Goal: Task Accomplishment & Management: Manage account settings

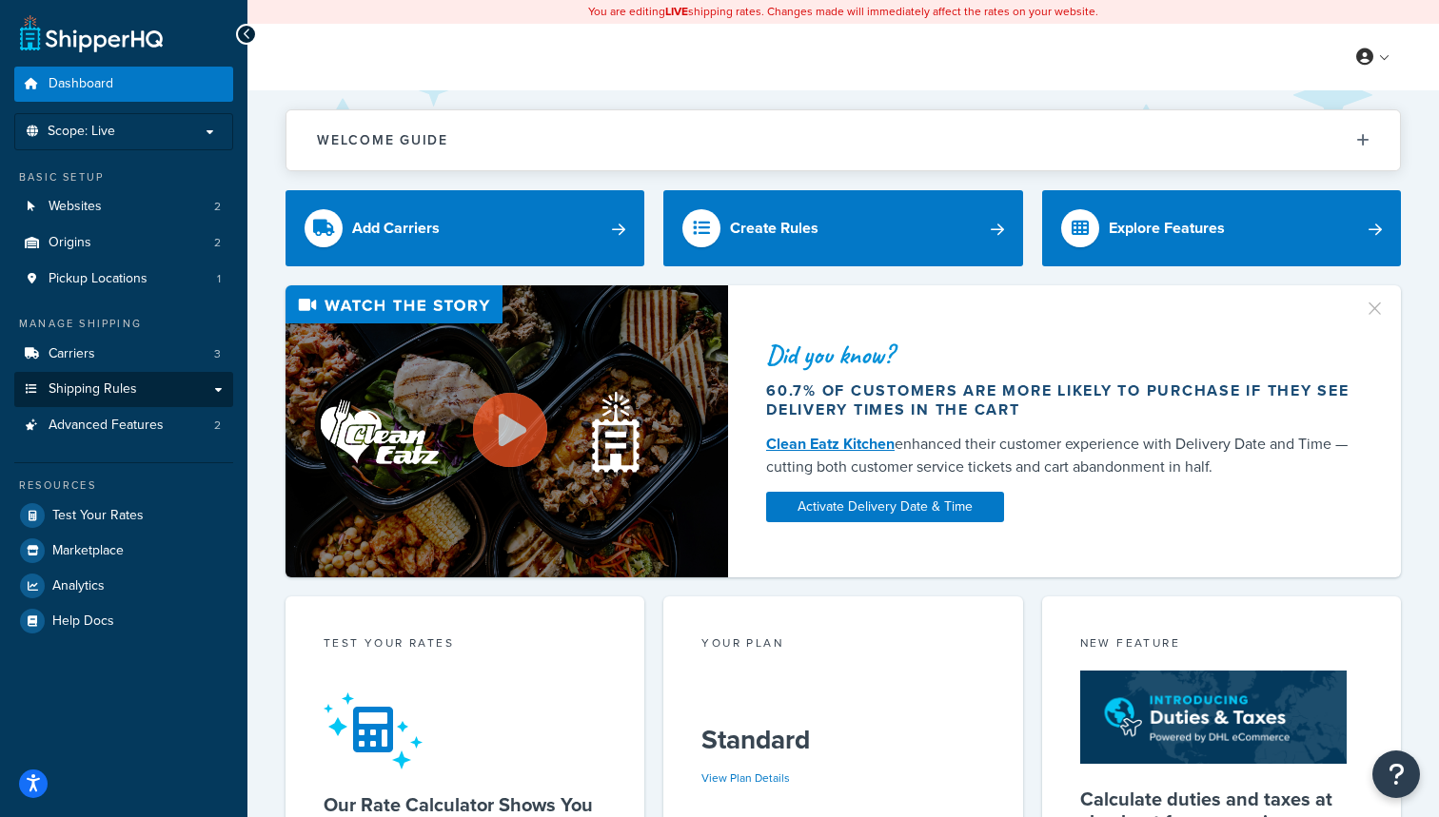
click at [82, 386] on span "Shipping Rules" at bounding box center [93, 390] width 88 height 16
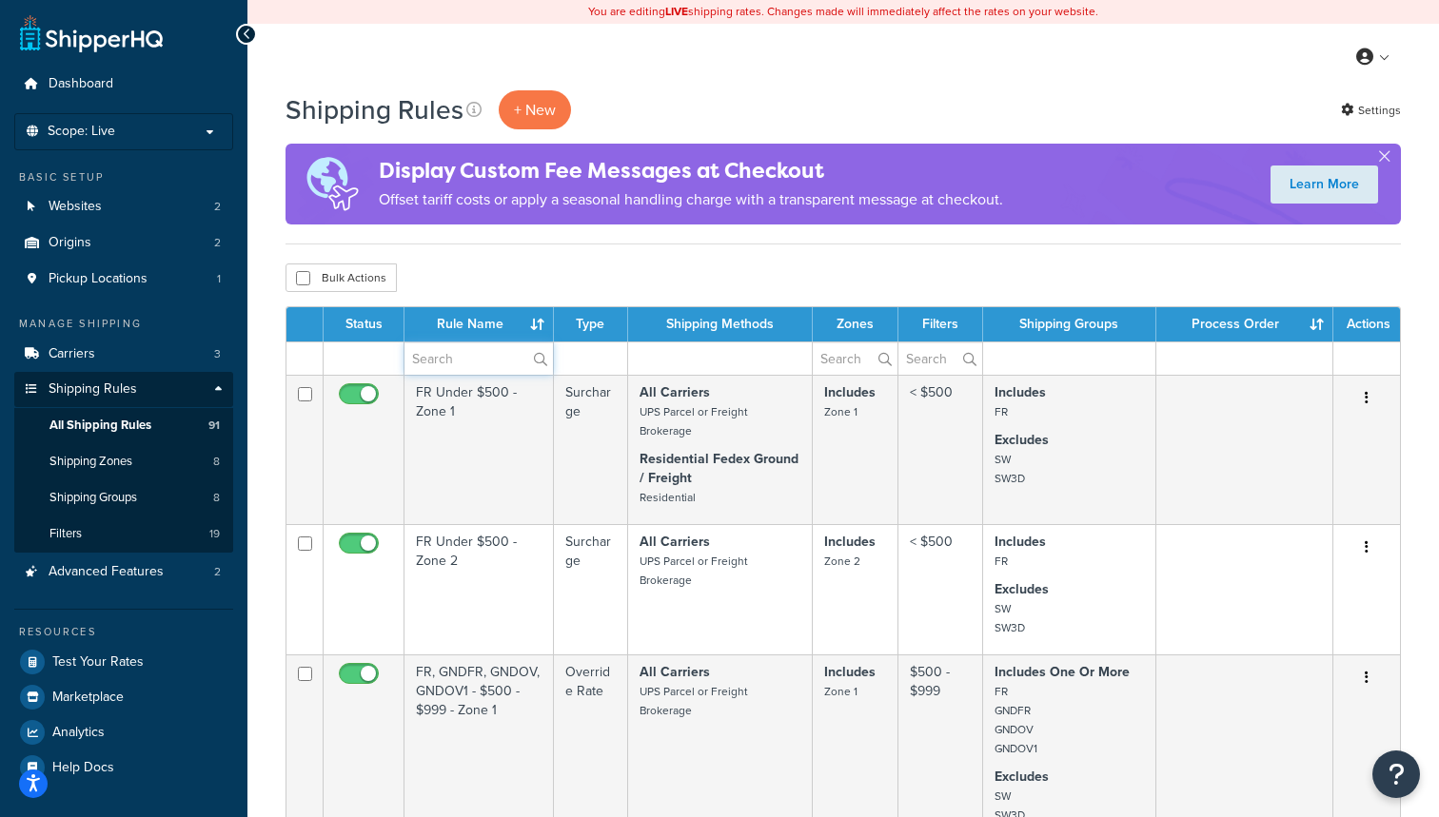
click at [452, 356] on input "text" at bounding box center [478, 359] width 148 height 32
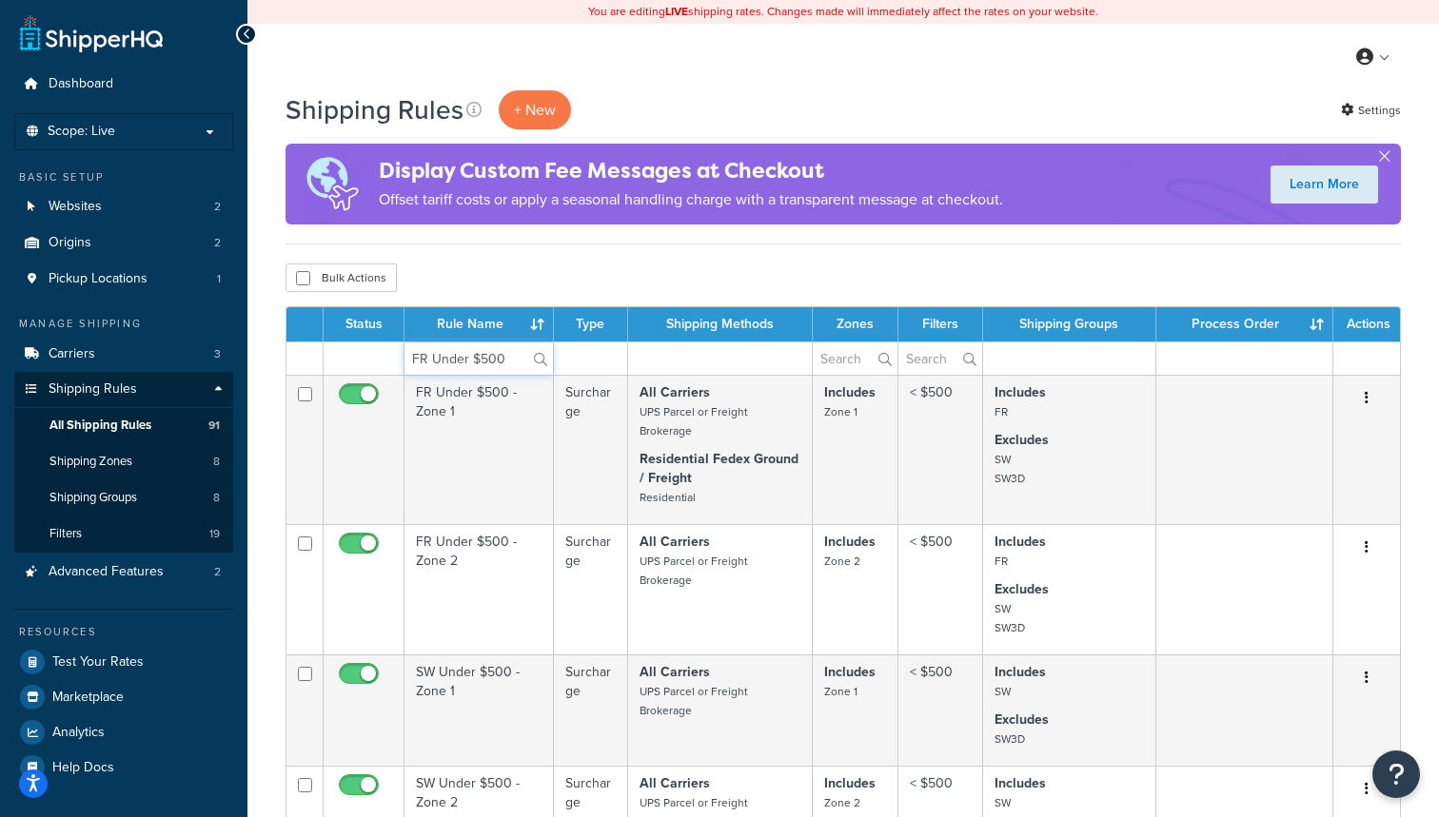
type input "FR Under $500"
click at [541, 362] on label "FR Under $500" at bounding box center [478, 359] width 148 height 32
click at [541, 362] on input "FR Under $500" at bounding box center [478, 359] width 148 height 32
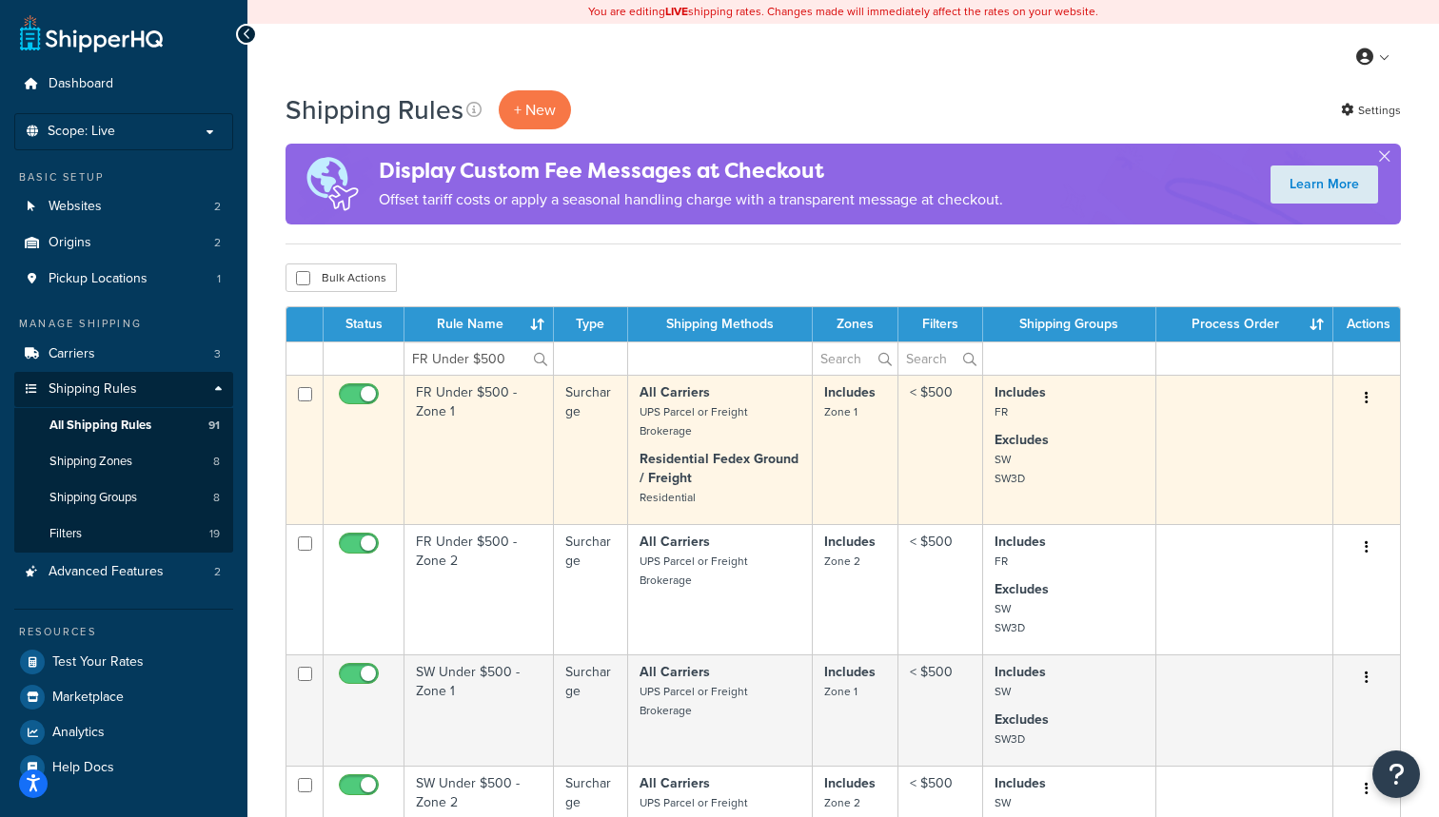
click at [464, 443] on td "FR Under $500 - Zone 1" at bounding box center [478, 449] width 149 height 149
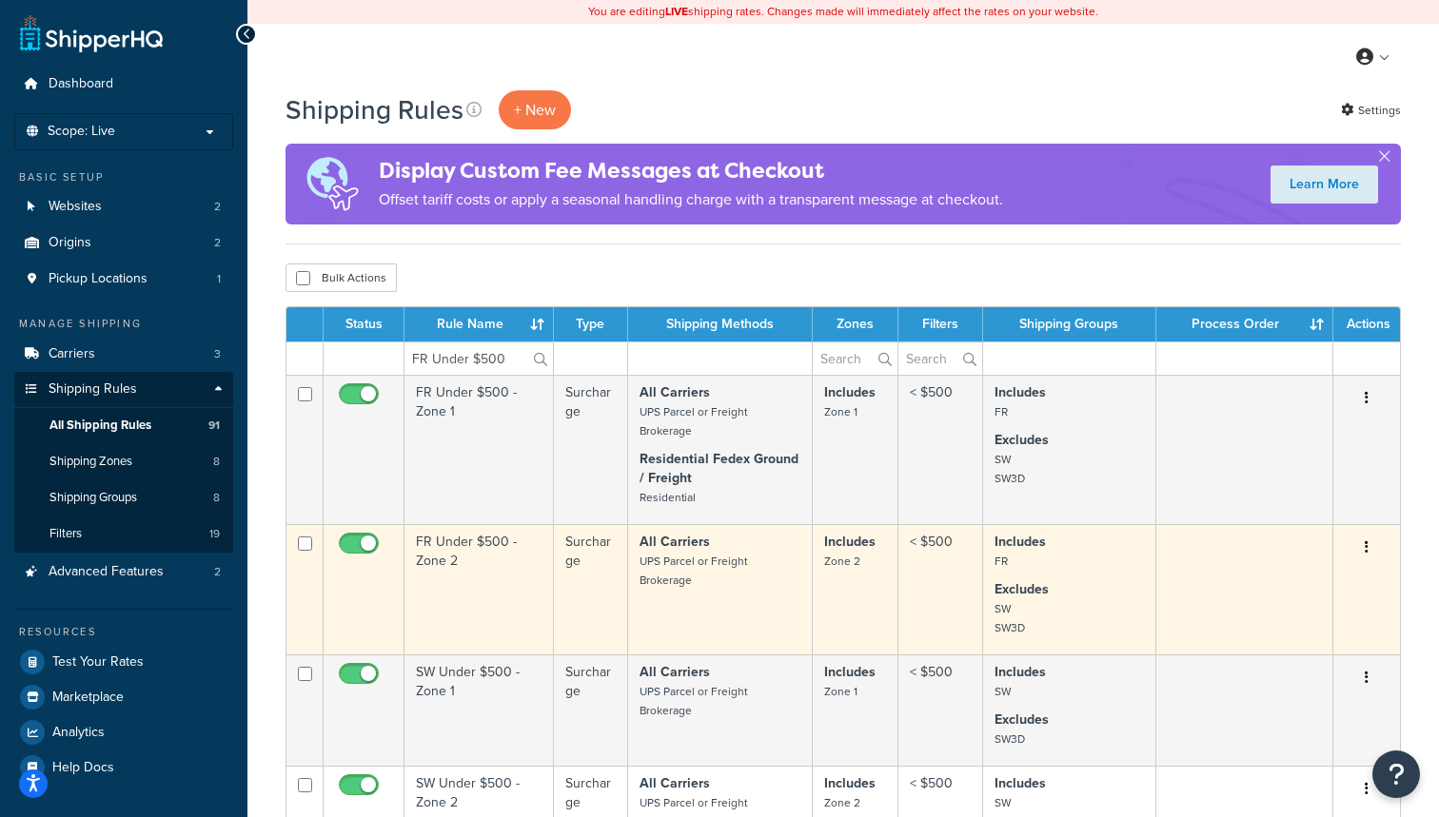
click at [524, 603] on td "FR Under $500 - Zone 2" at bounding box center [478, 589] width 149 height 130
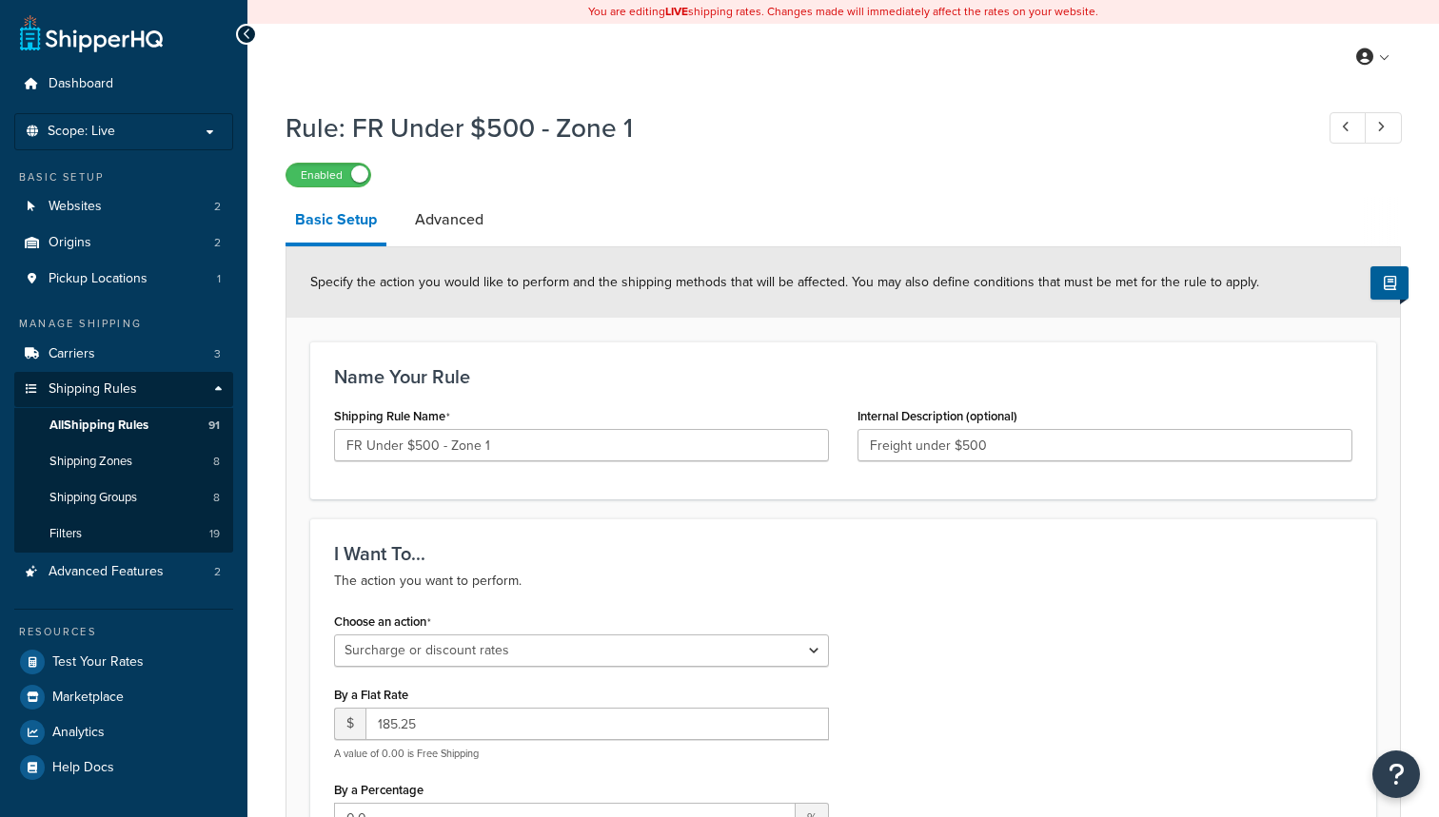
select select "SURCHARGE"
select select "ORDER"
select select "SURCHARGE"
select select "ORDER"
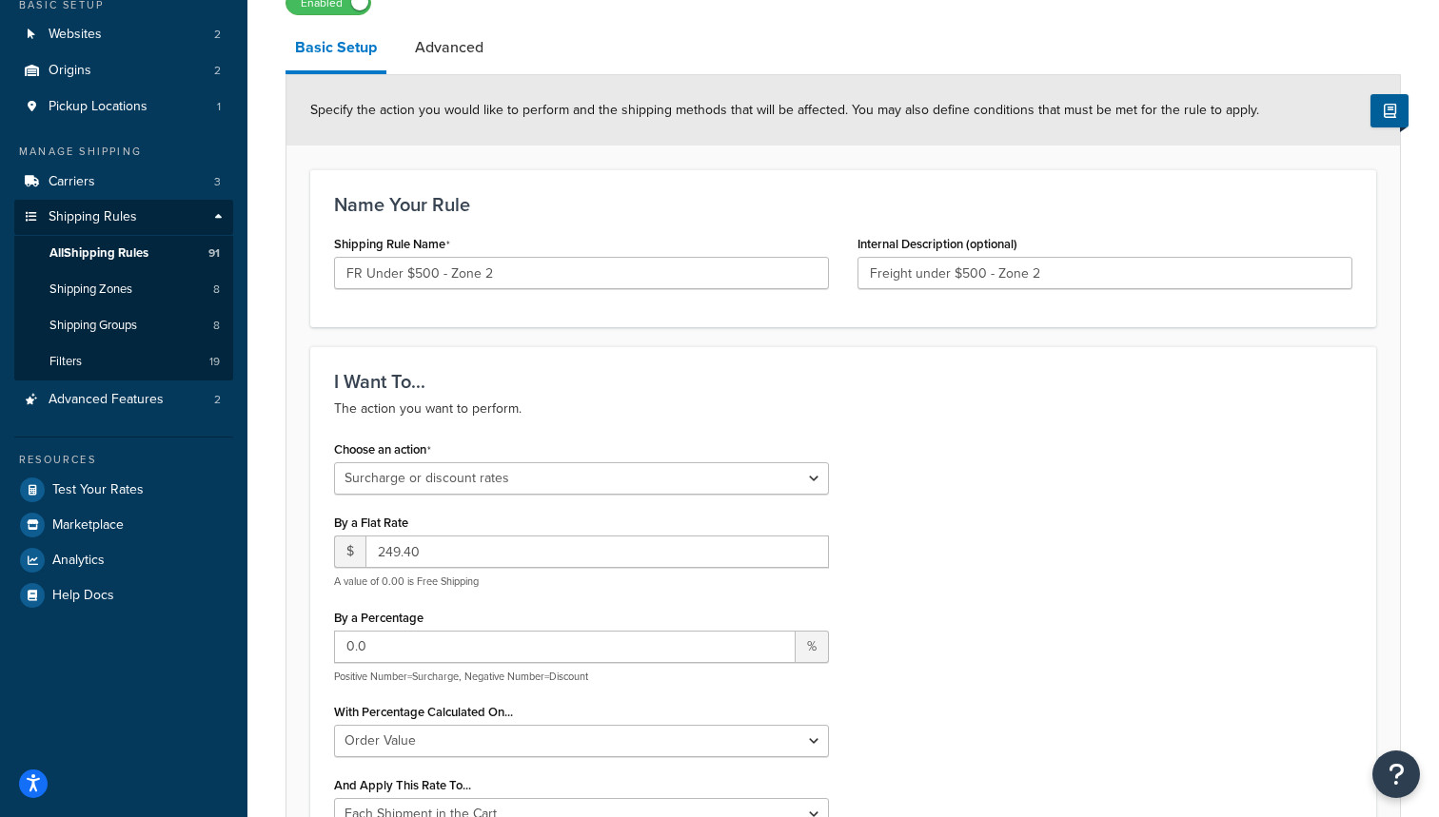
scroll to position [179, 0]
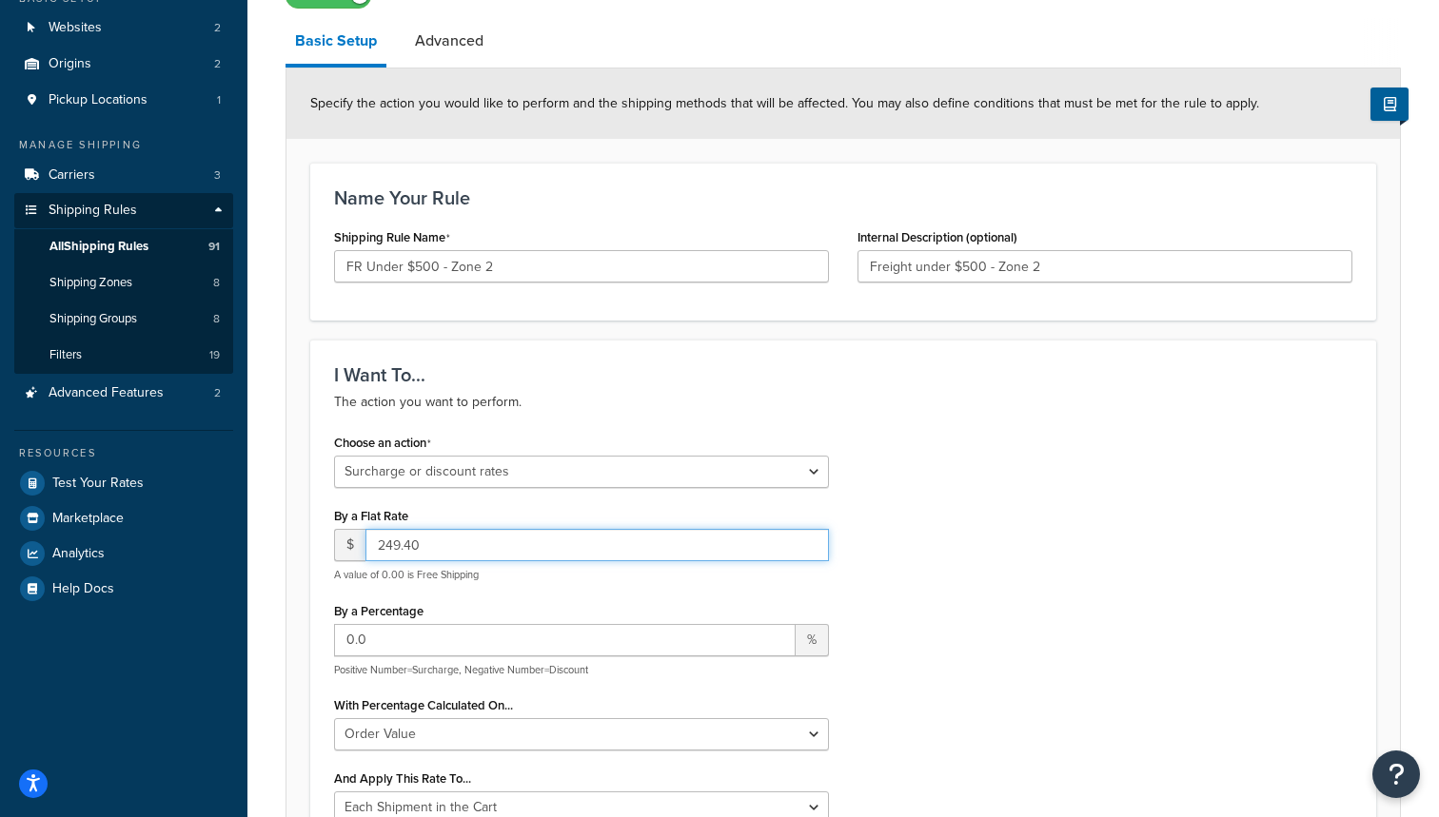
click at [451, 553] on input "249.40" at bounding box center [596, 545] width 463 height 32
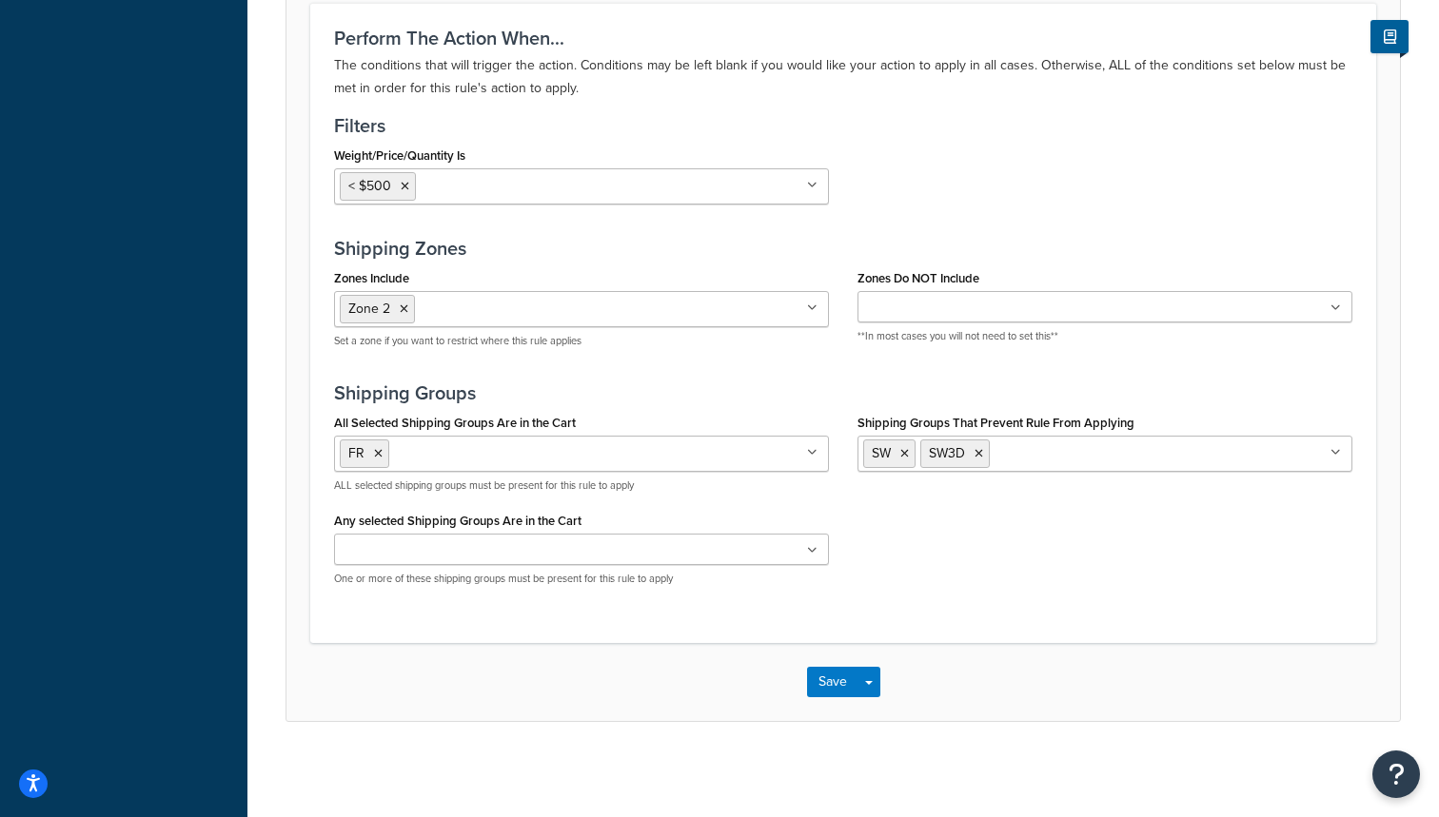
scroll to position [1397, 0]
type input "210"
click at [822, 679] on button "Save" at bounding box center [832, 683] width 51 height 30
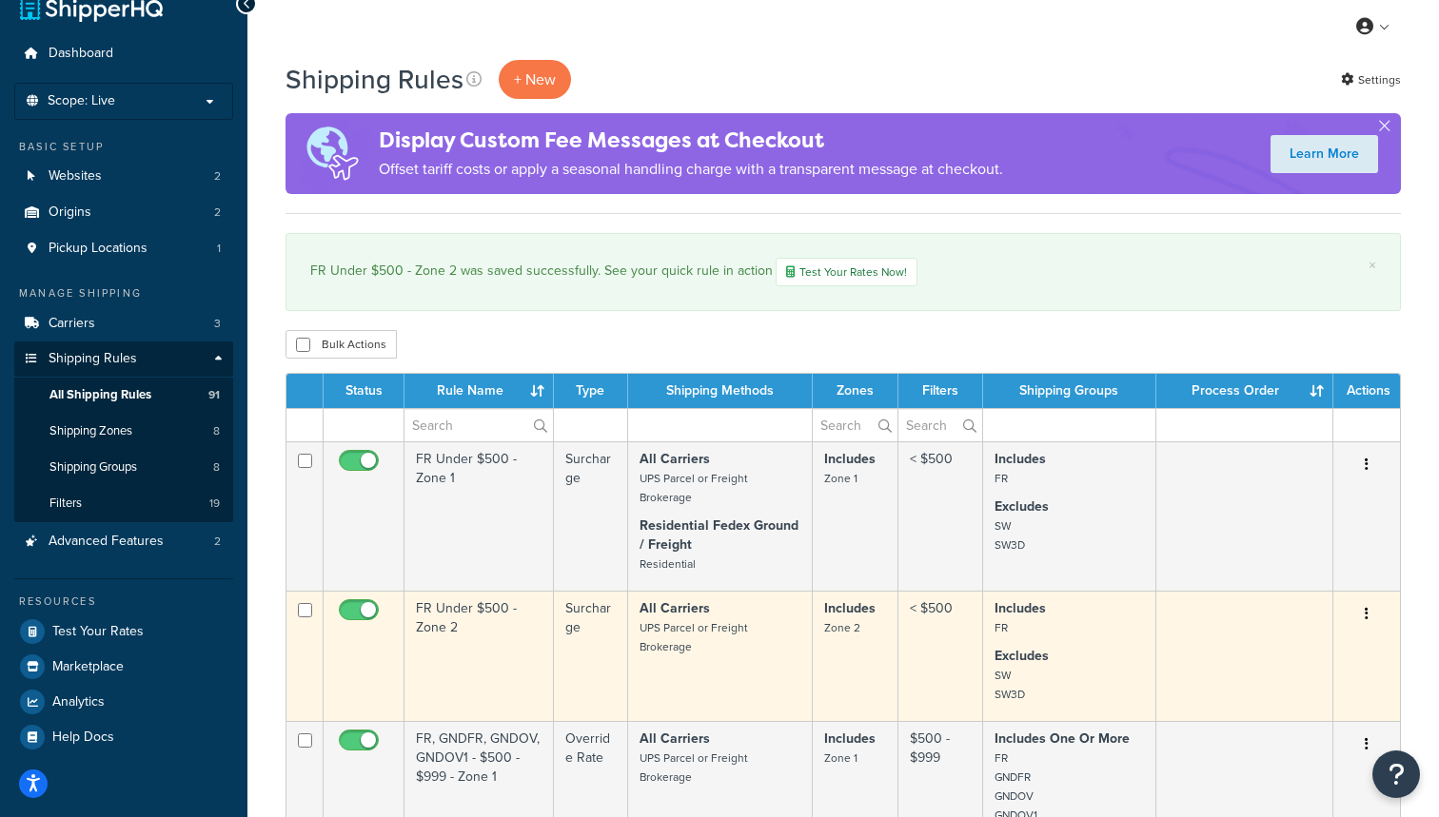
scroll to position [29, 0]
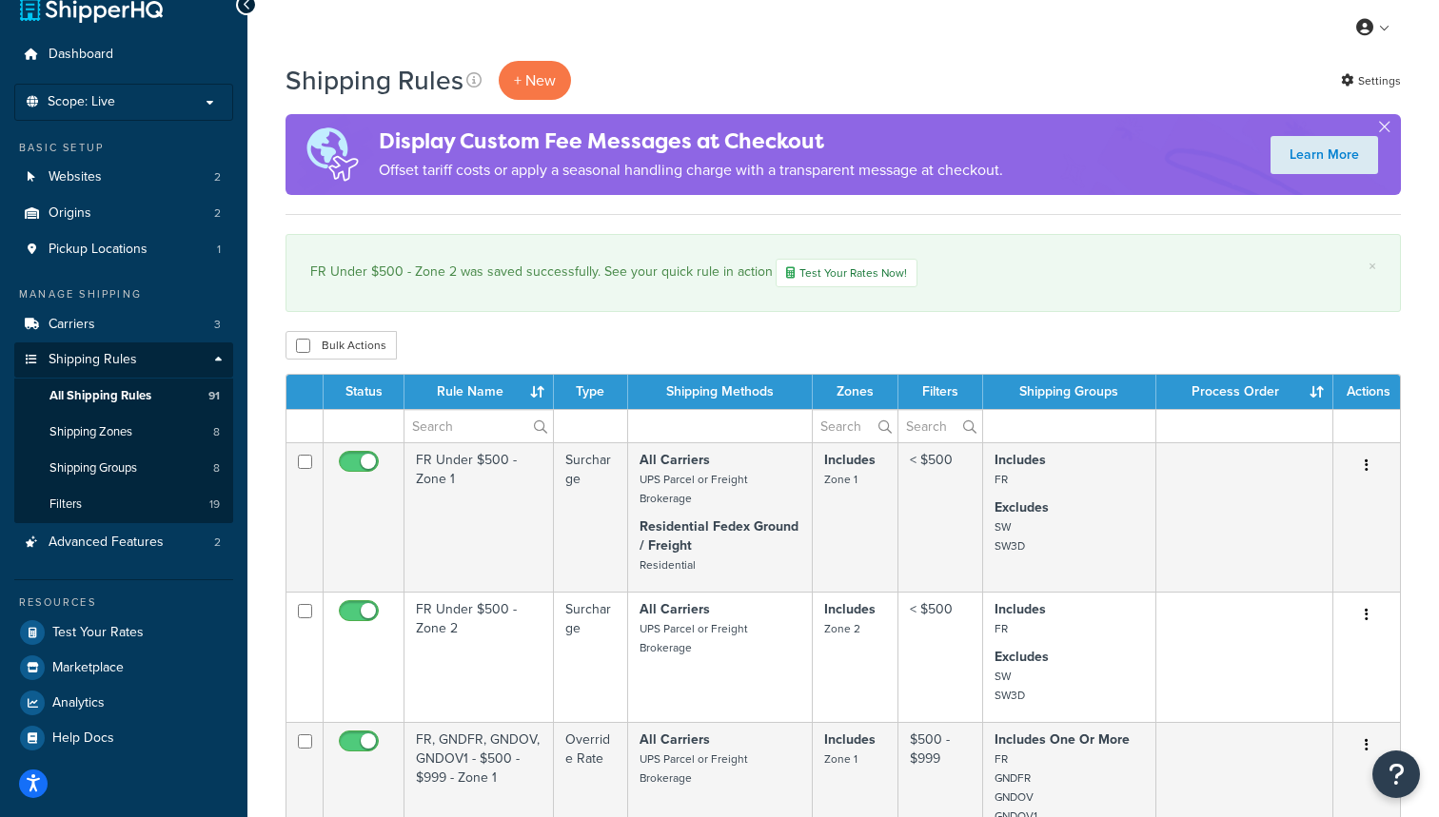
click at [855, 393] on th "Zones" at bounding box center [856, 392] width 86 height 34
click at [874, 391] on th "Zones" at bounding box center [856, 392] width 86 height 34
click at [878, 392] on th "Zones" at bounding box center [856, 392] width 86 height 34
click at [878, 393] on th "Zones" at bounding box center [856, 392] width 86 height 34
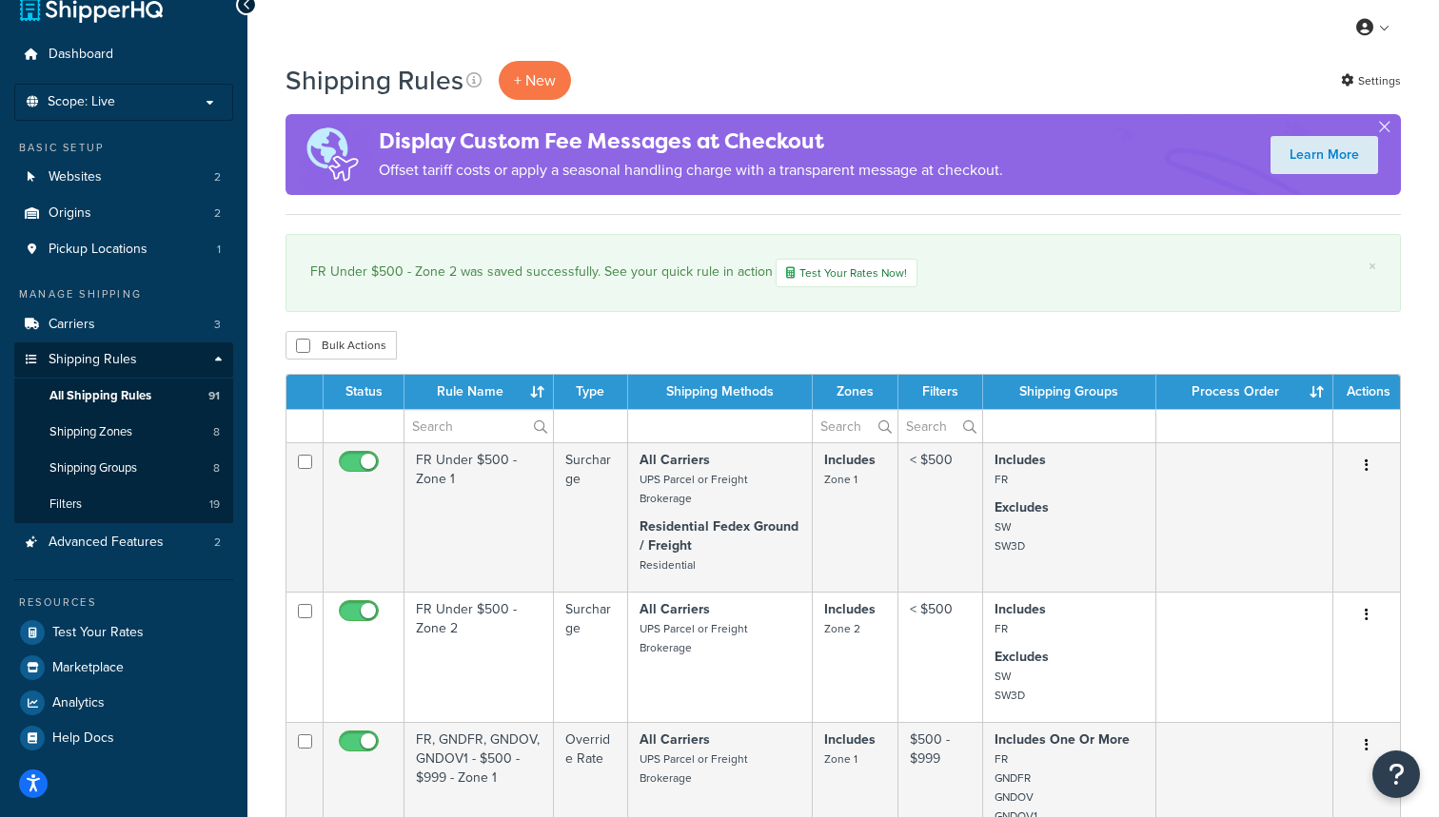
click at [539, 389] on th "Rule Name" at bounding box center [478, 392] width 149 height 34
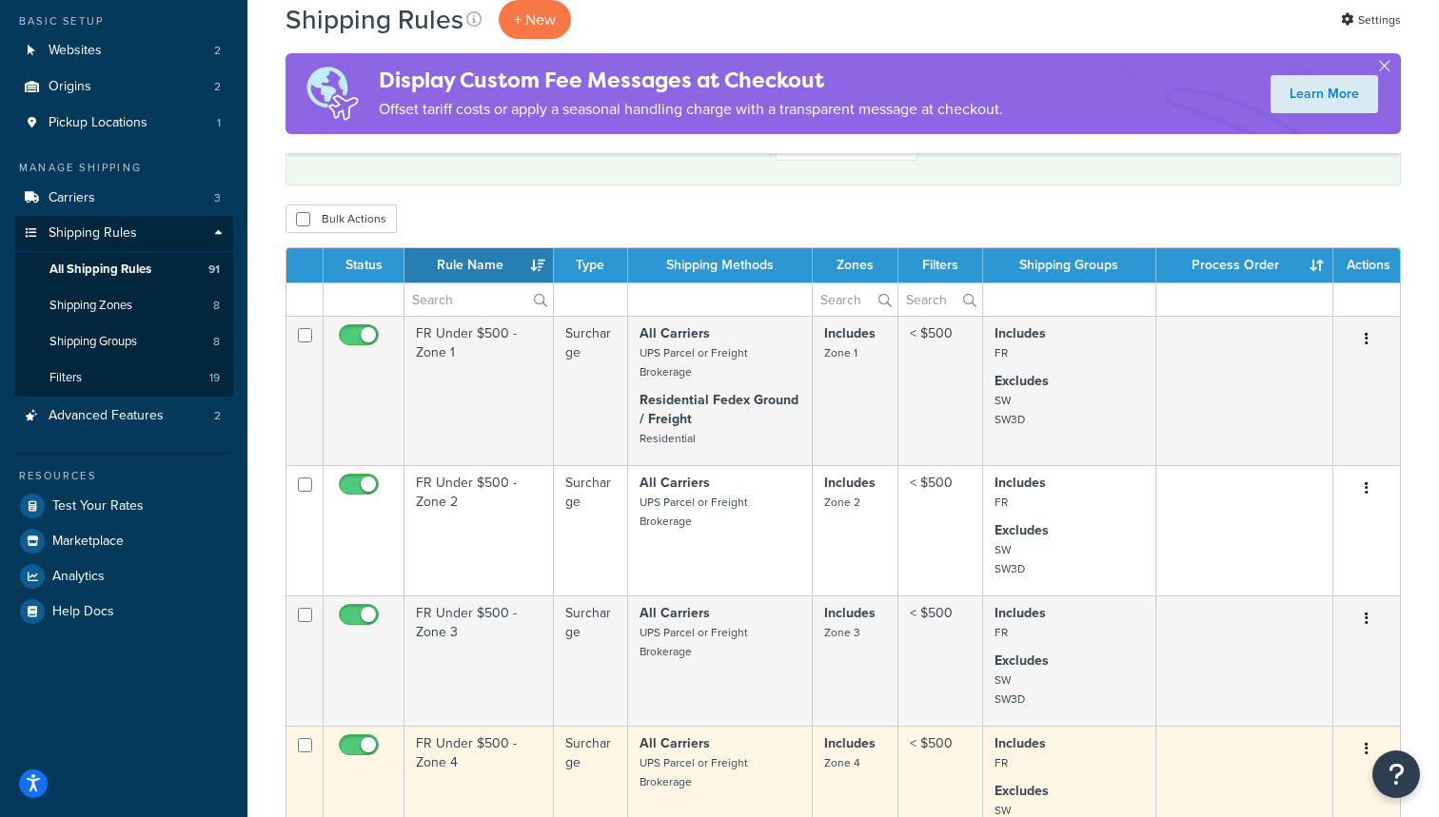
scroll to position [40, 0]
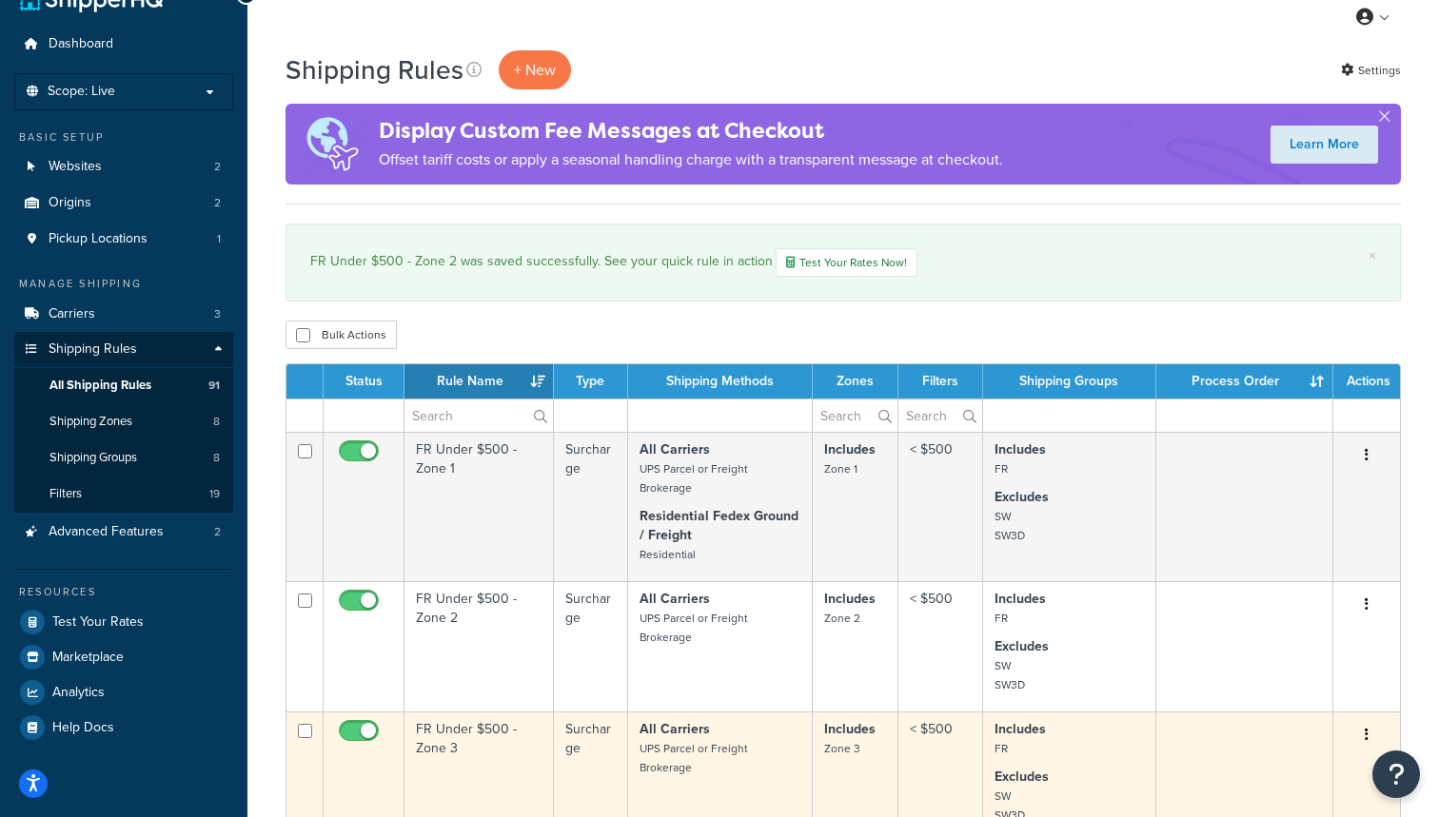
click at [532, 747] on td "FR Under $500 - Zone 3" at bounding box center [478, 777] width 149 height 130
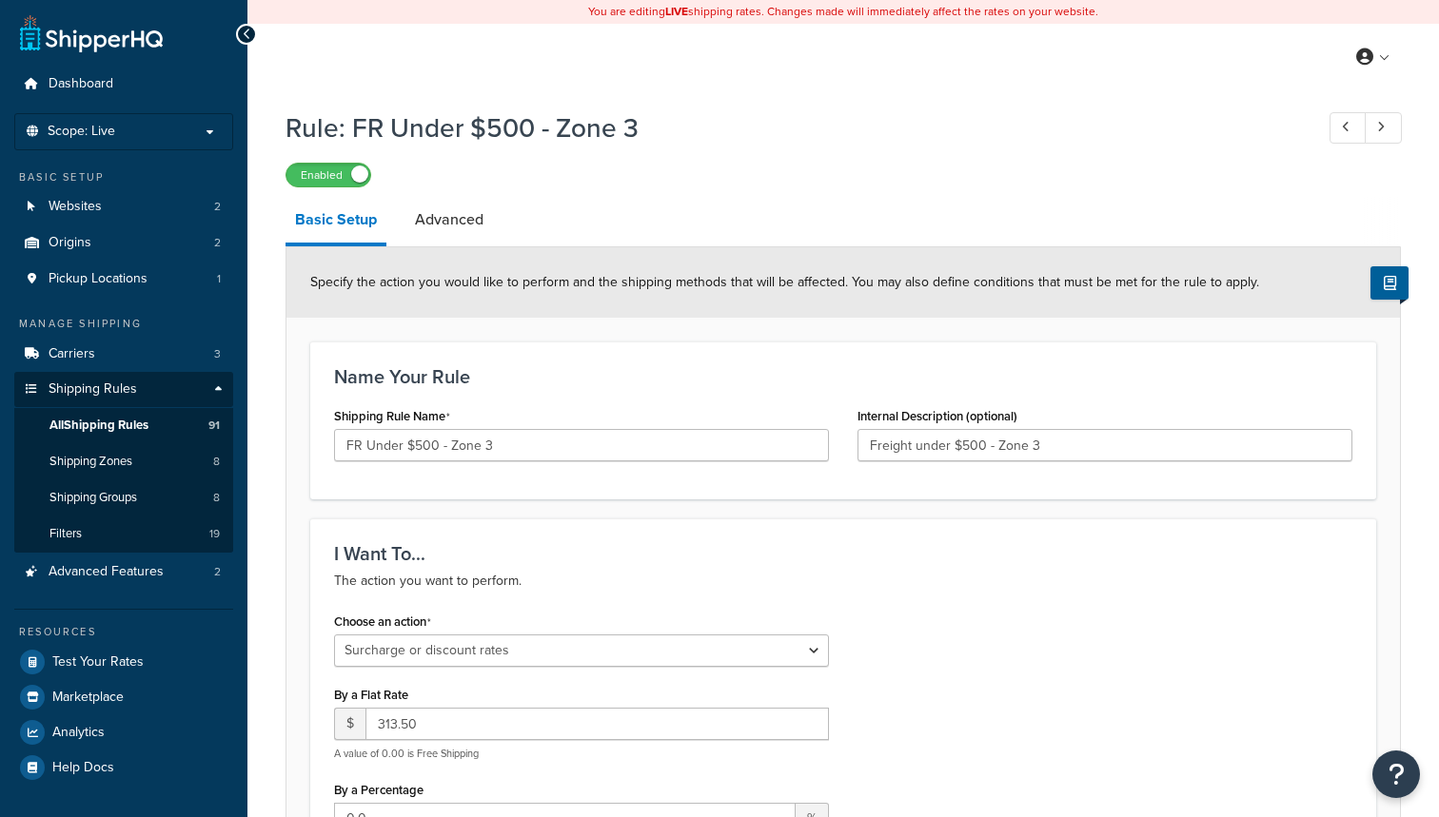
select select "SURCHARGE"
select select "ORDER"
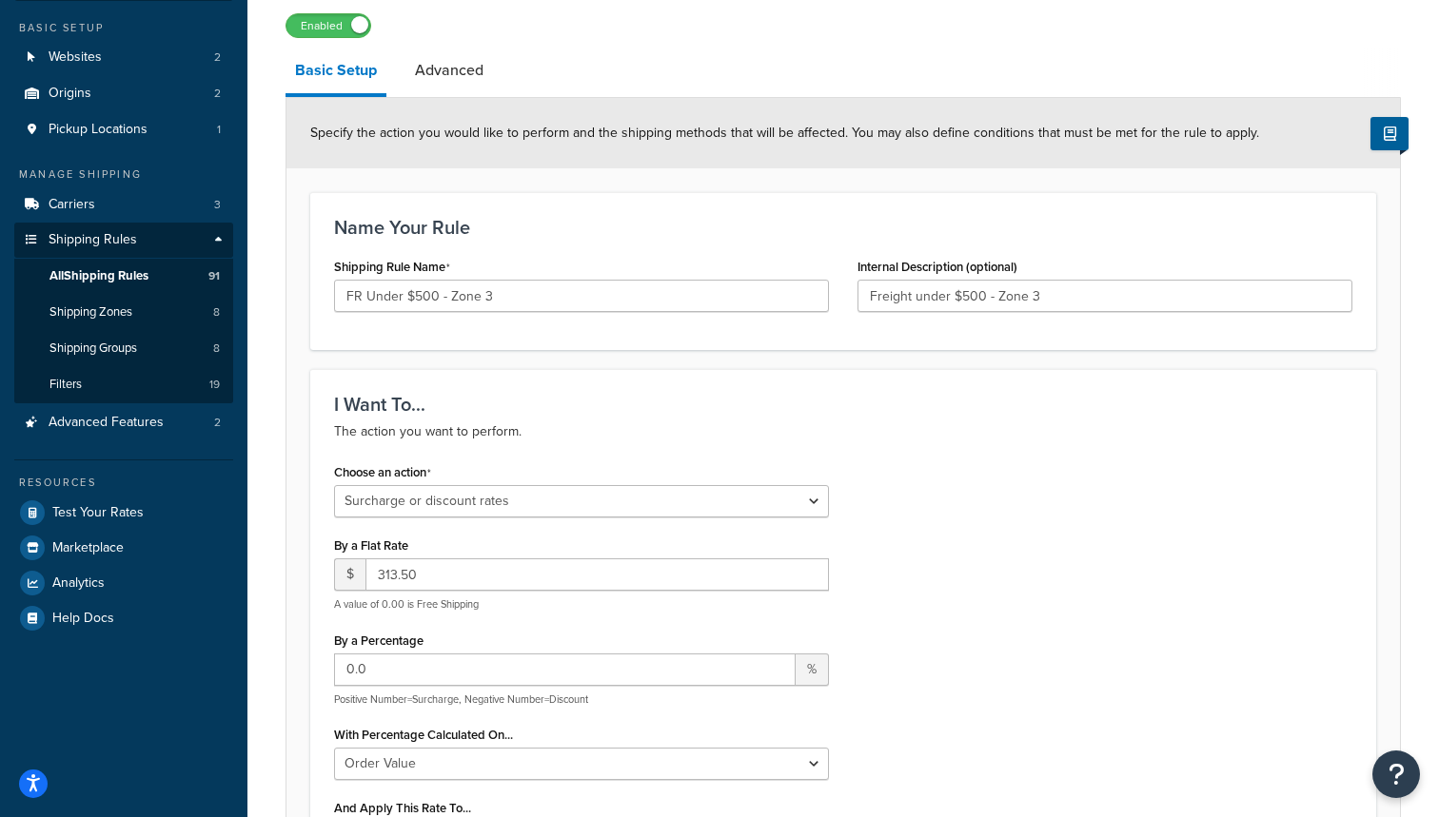
scroll to position [151, 0]
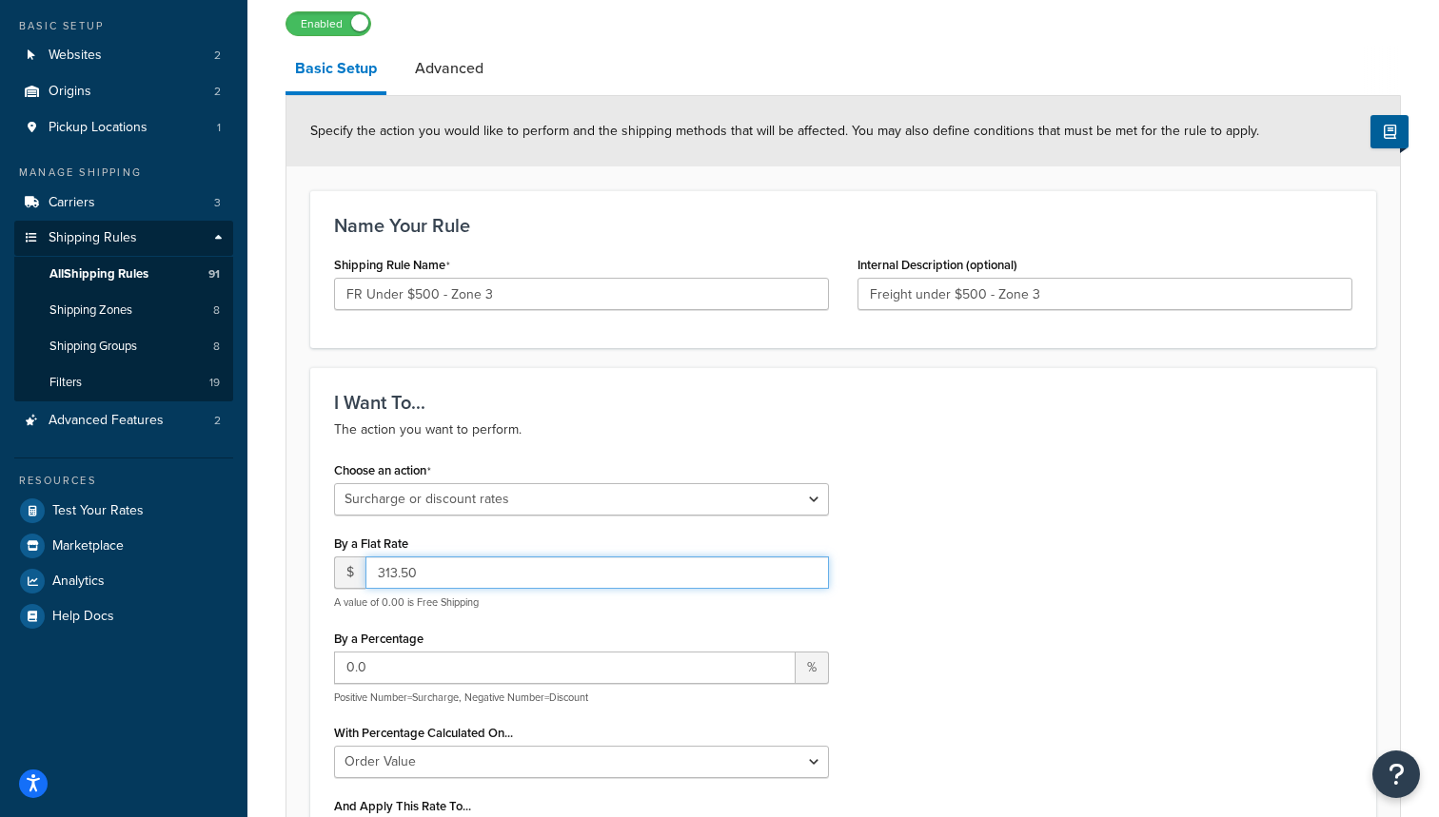
click at [426, 571] on input "313.50" at bounding box center [596, 573] width 463 height 32
type input "3"
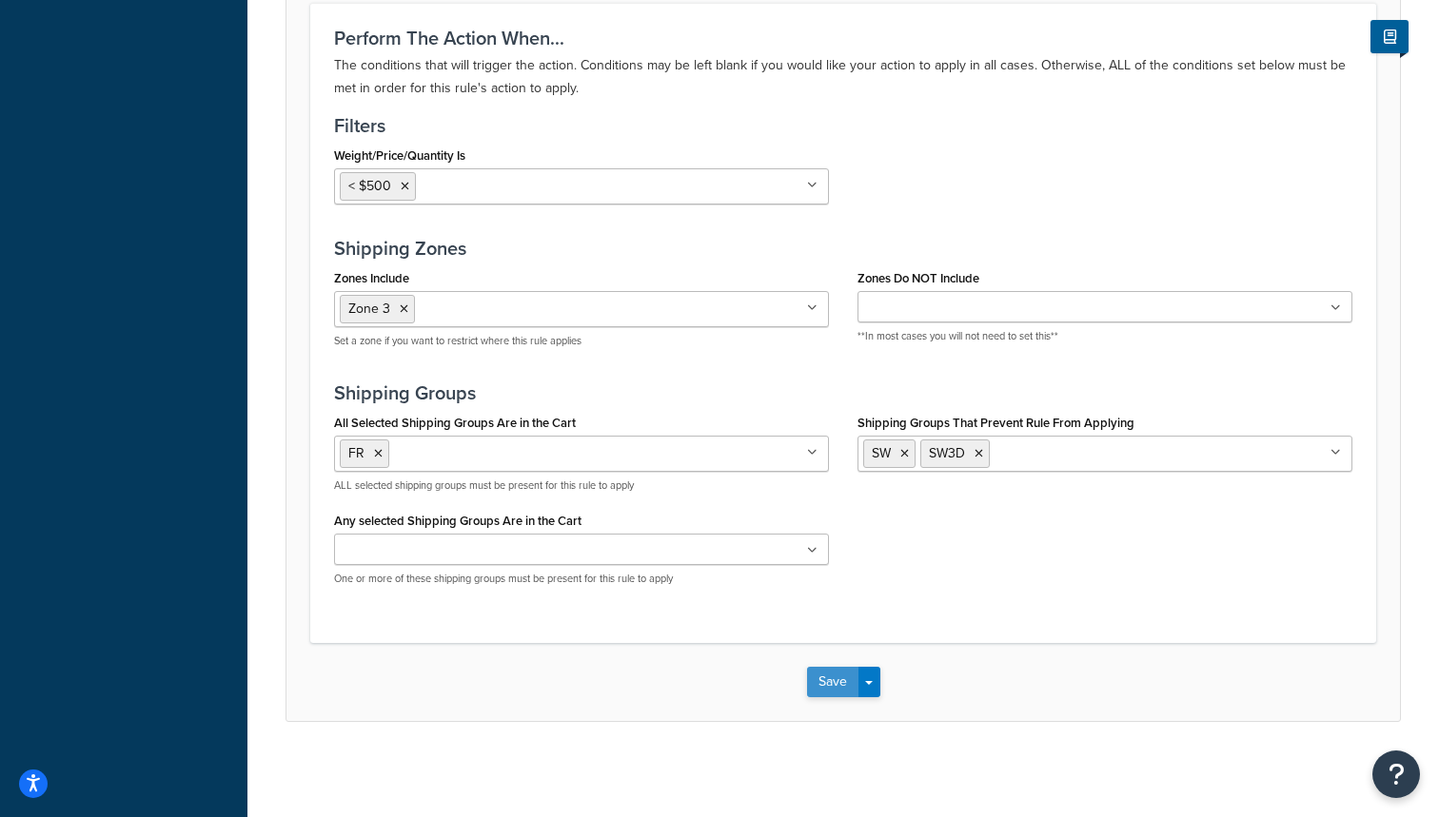
scroll to position [1397, 0]
type input "250"
click at [839, 680] on button "Save" at bounding box center [832, 683] width 51 height 30
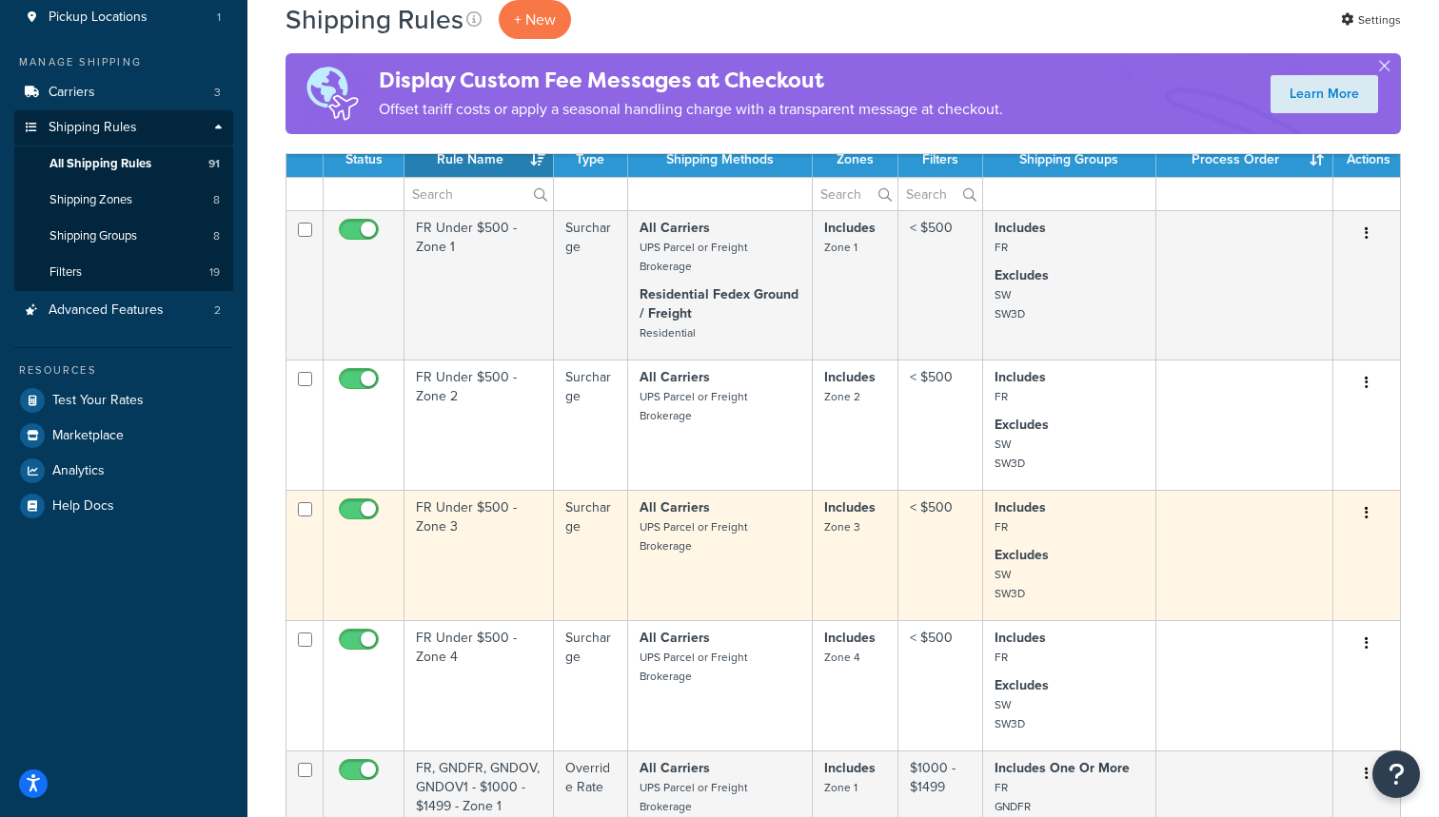
scroll to position [280, 0]
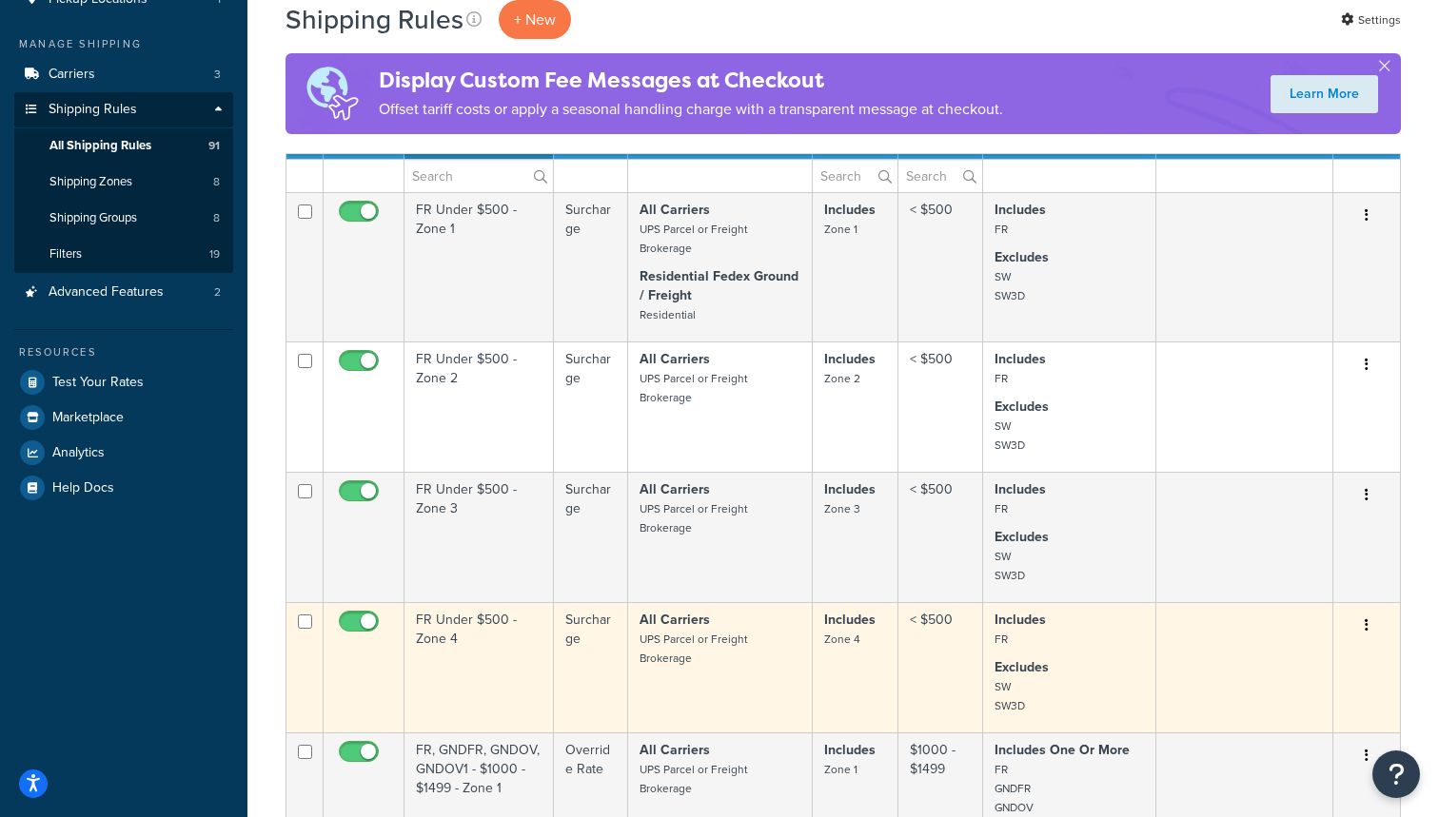
click at [506, 663] on td "FR Under $500 - Zone 4" at bounding box center [478, 667] width 149 height 130
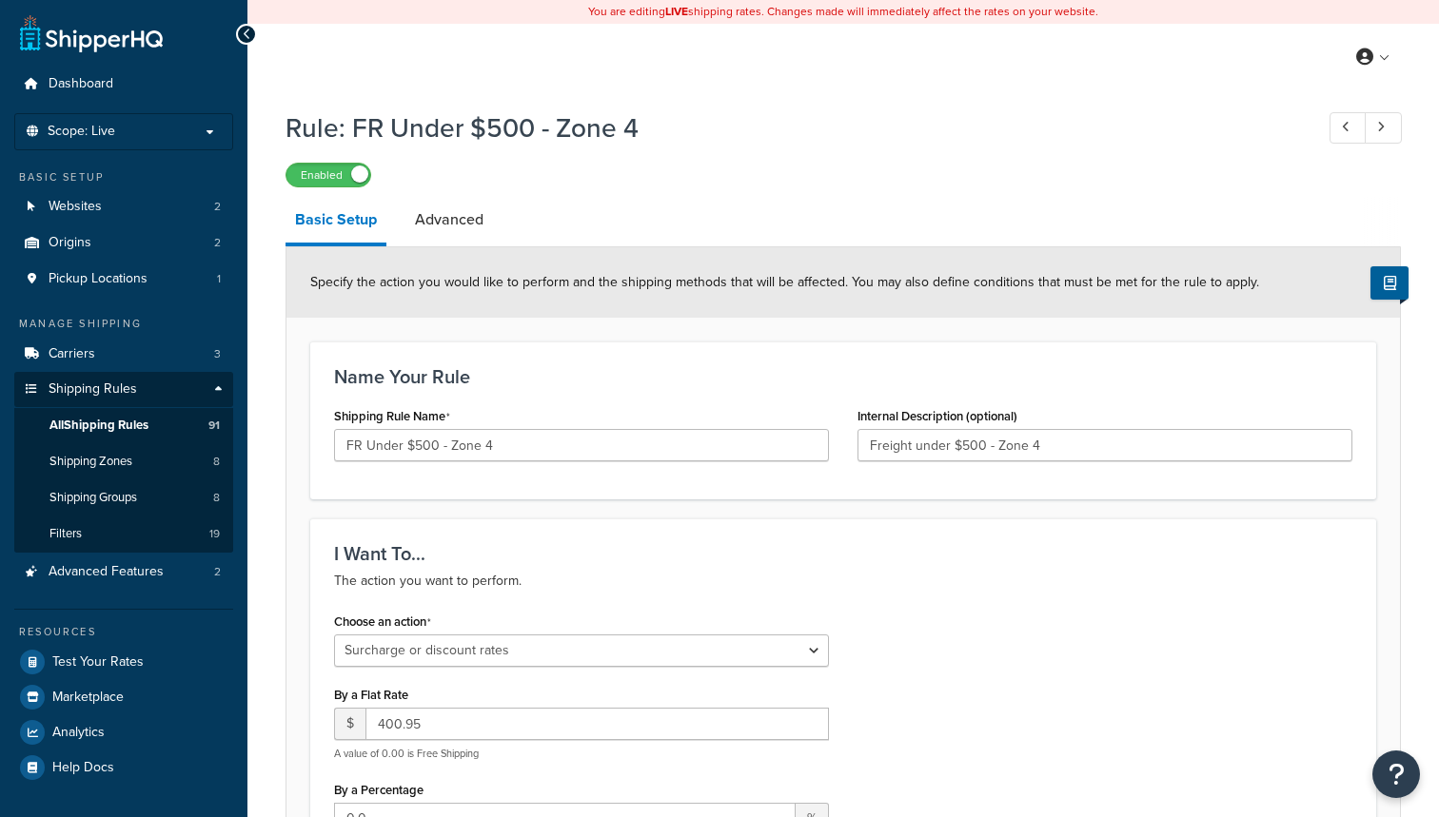
select select "SURCHARGE"
select select "ORDER"
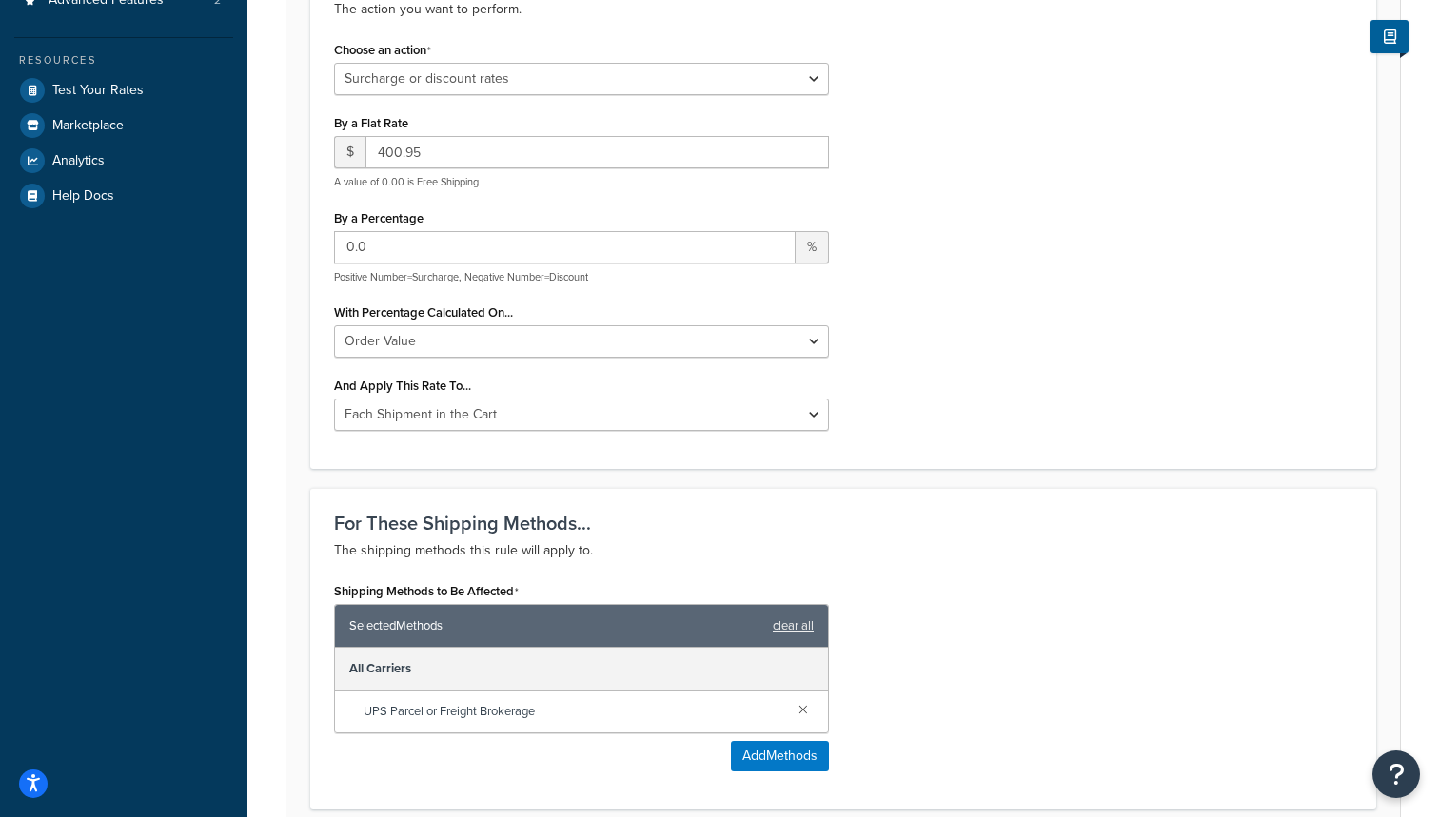
scroll to position [565, 0]
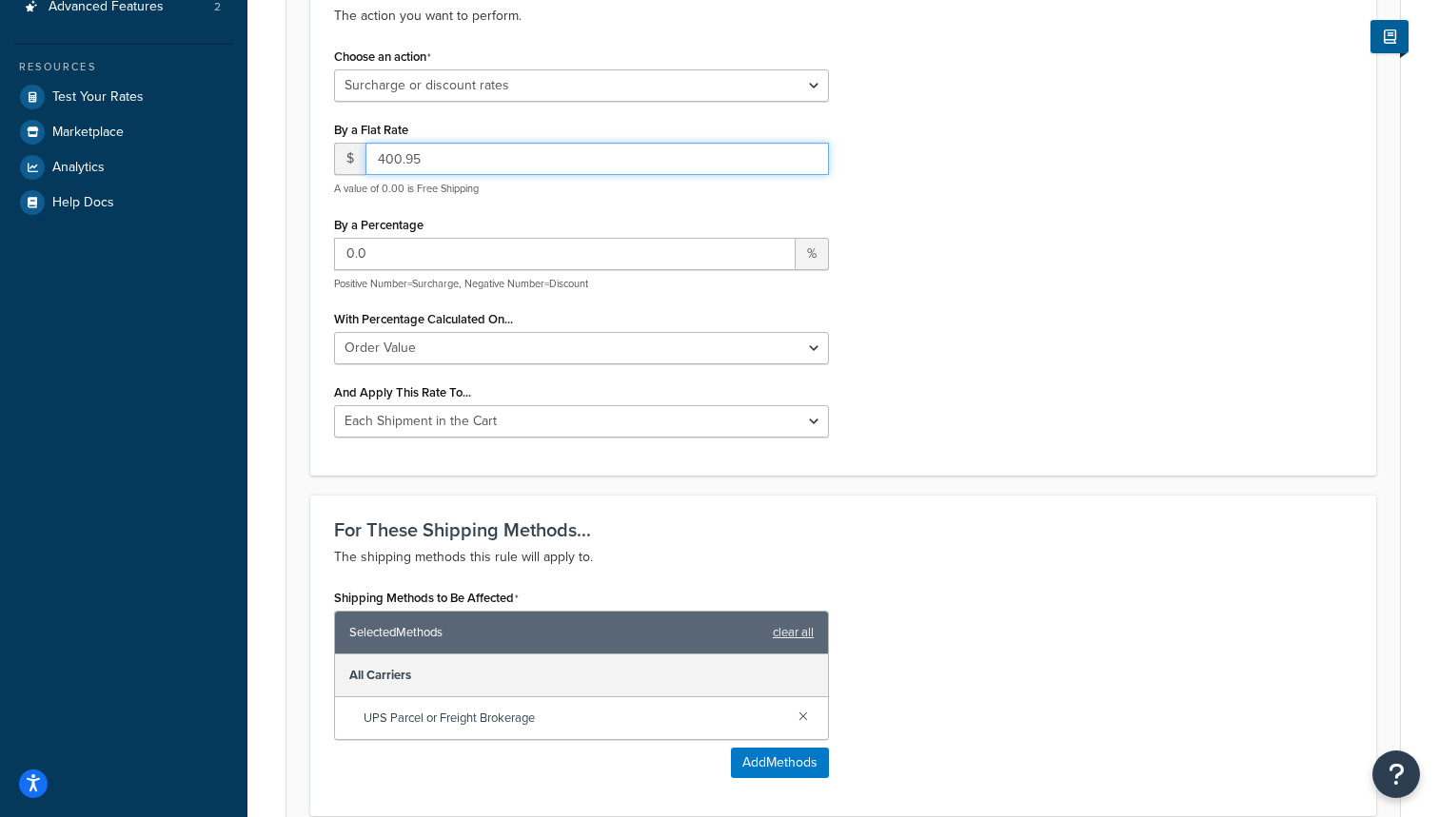
click at [471, 161] on input "400.95" at bounding box center [596, 159] width 463 height 32
type input "4"
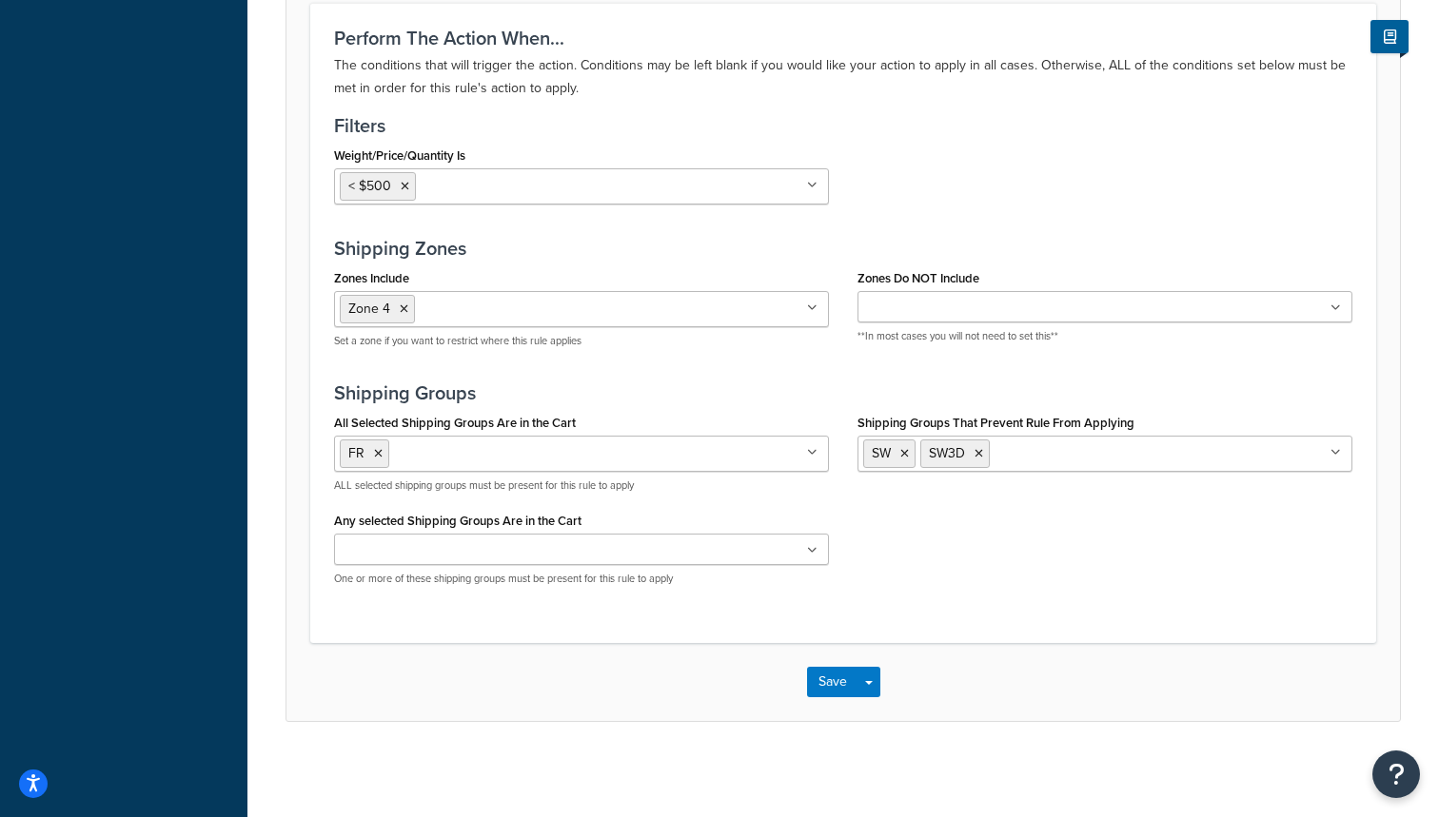
scroll to position [1397, 0]
type input "350"
click at [813, 688] on button "Save" at bounding box center [832, 683] width 51 height 30
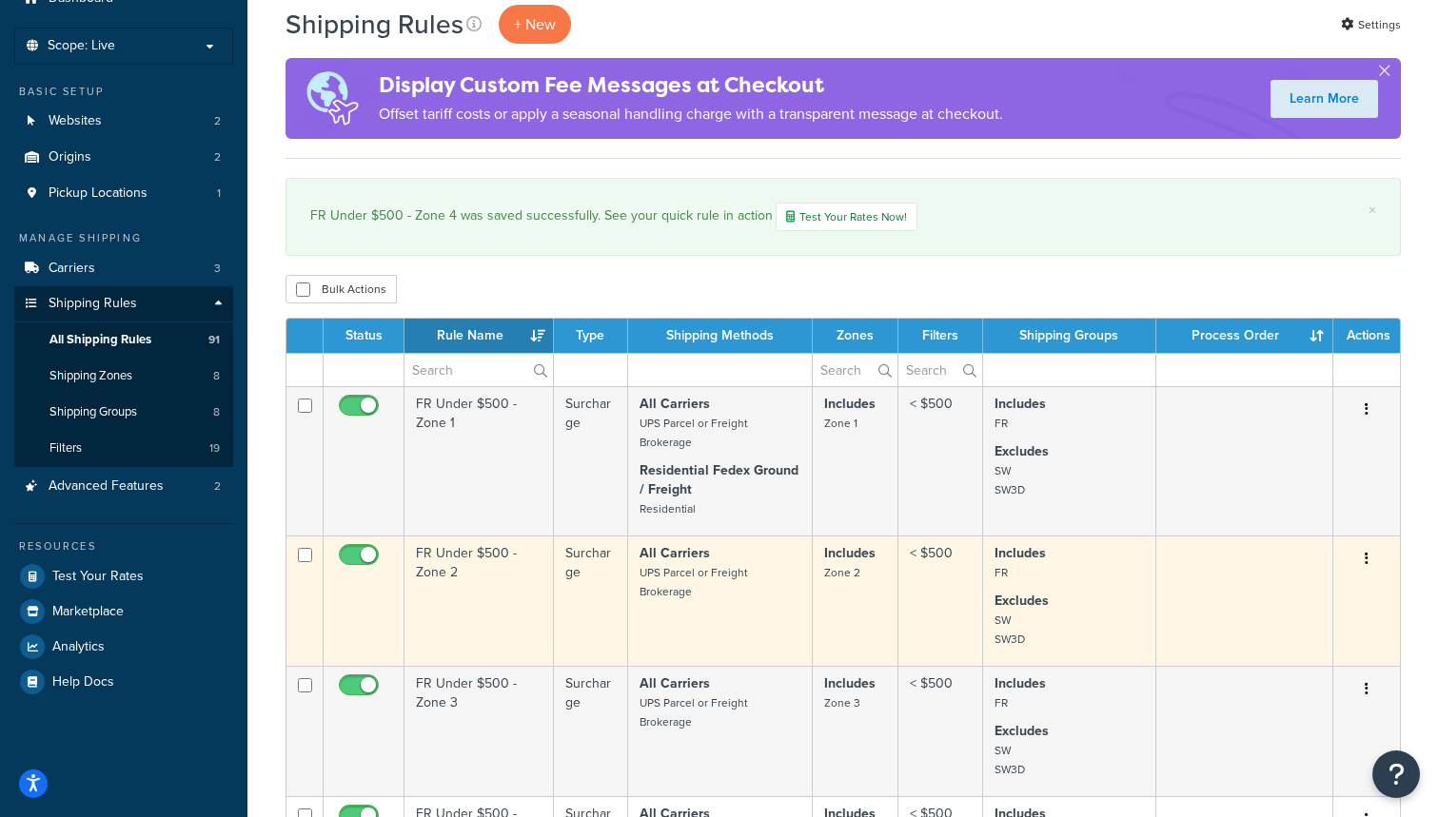
scroll to position [110, 0]
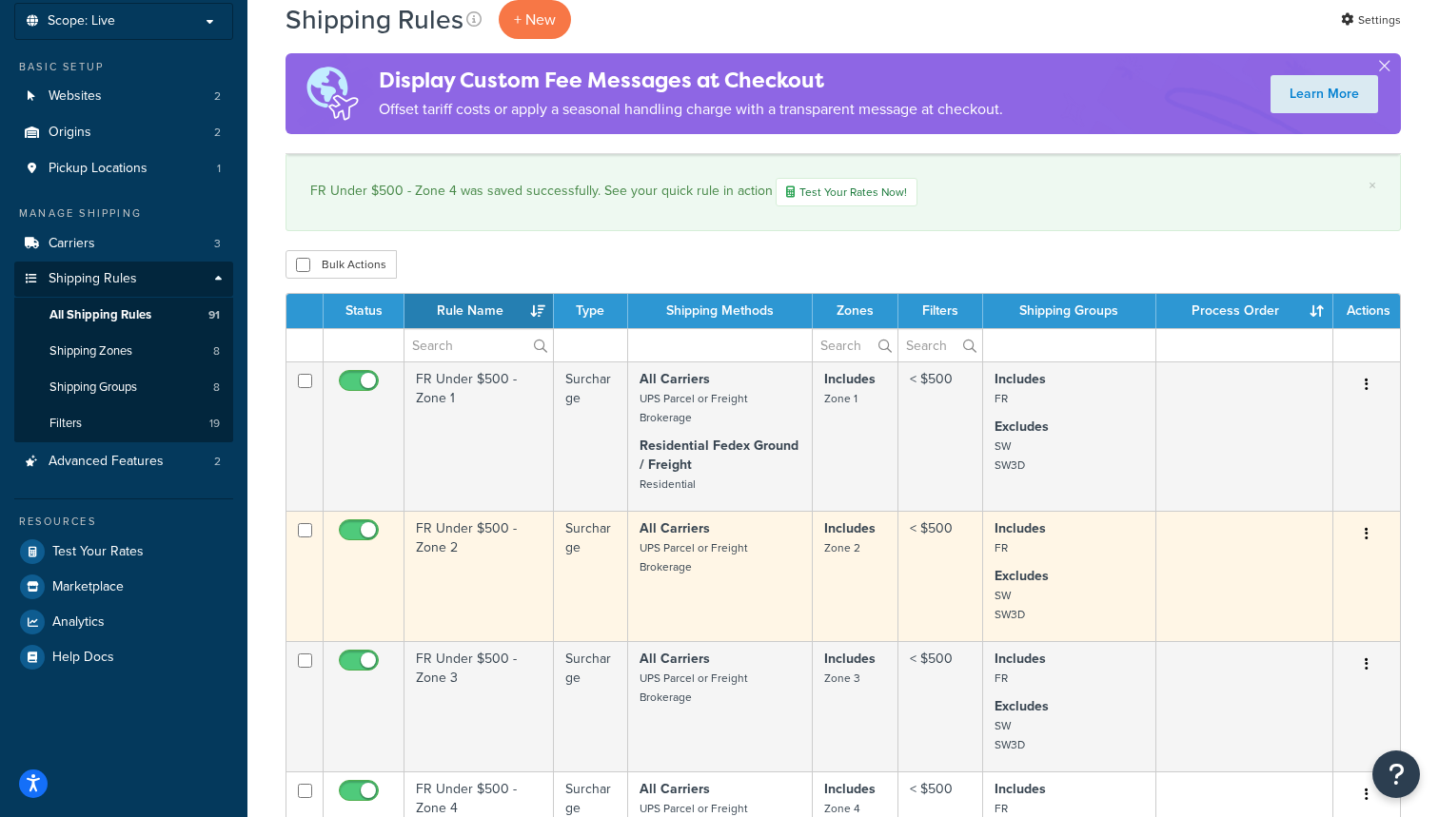
click at [531, 592] on td "FR Under $500 - Zone 2" at bounding box center [478, 576] width 149 height 130
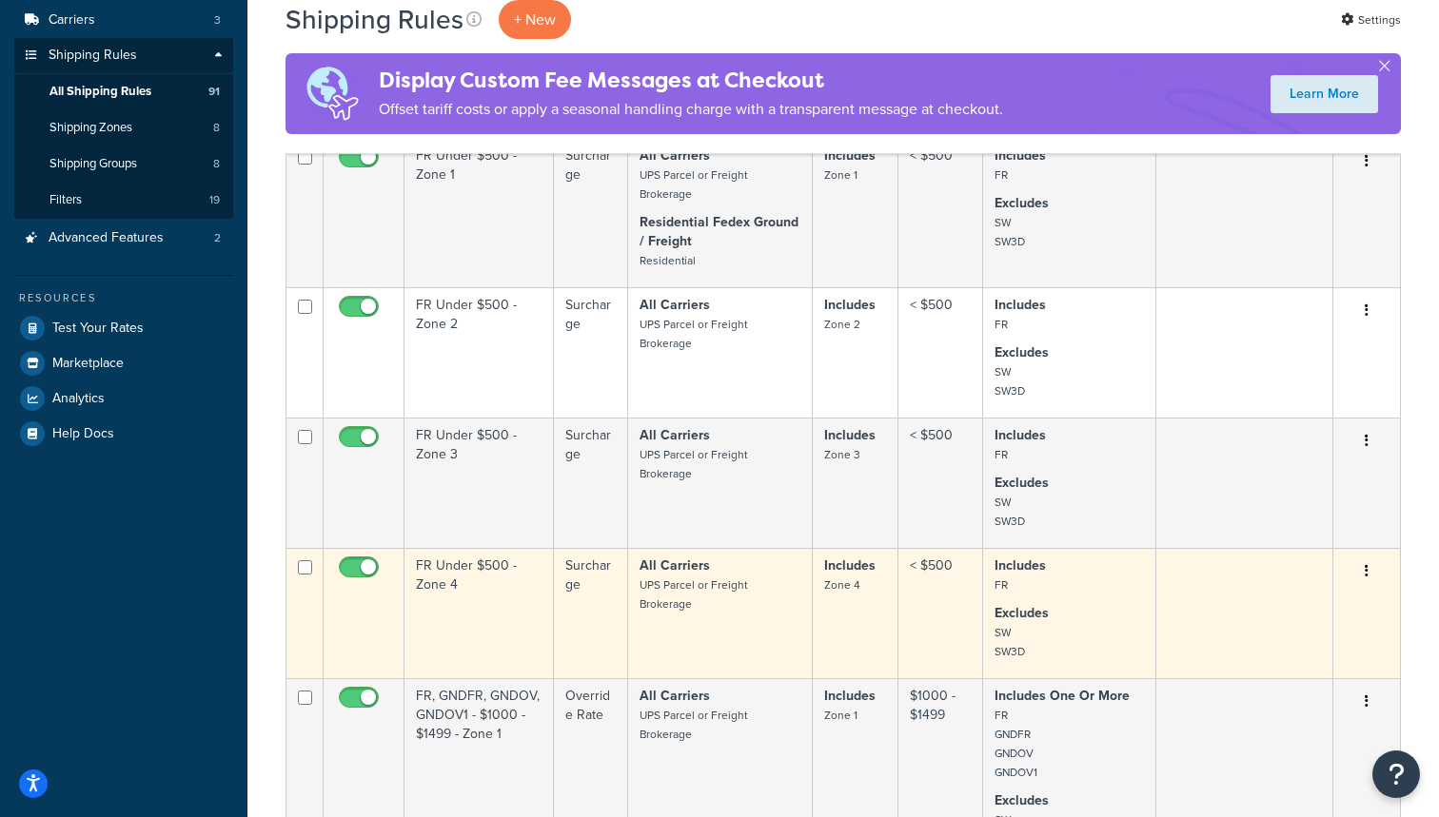
scroll to position [336, 0]
click at [489, 580] on td "FR Under $500 - Zone 4" at bounding box center [478, 611] width 149 height 130
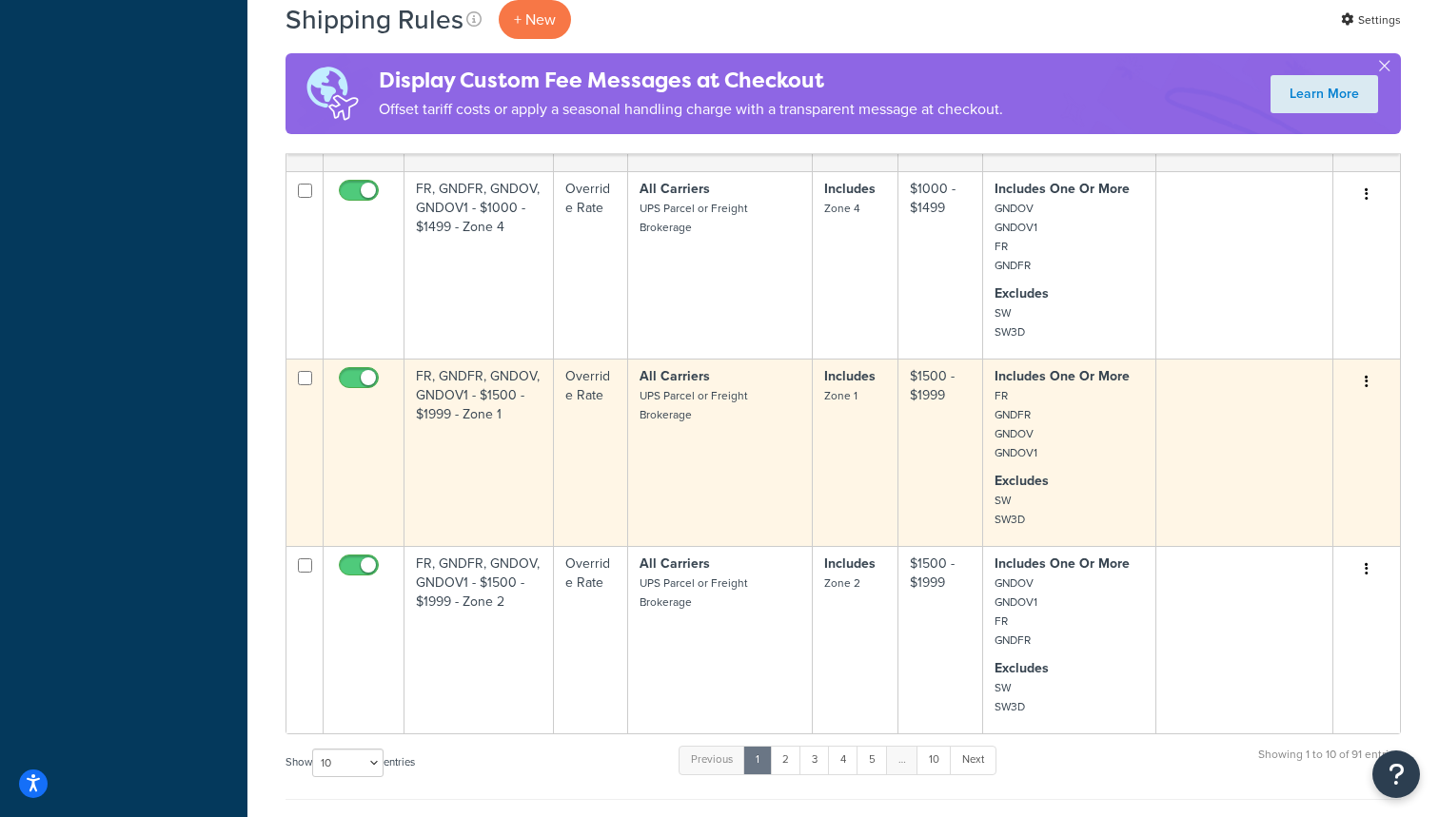
scroll to position [1428, 0]
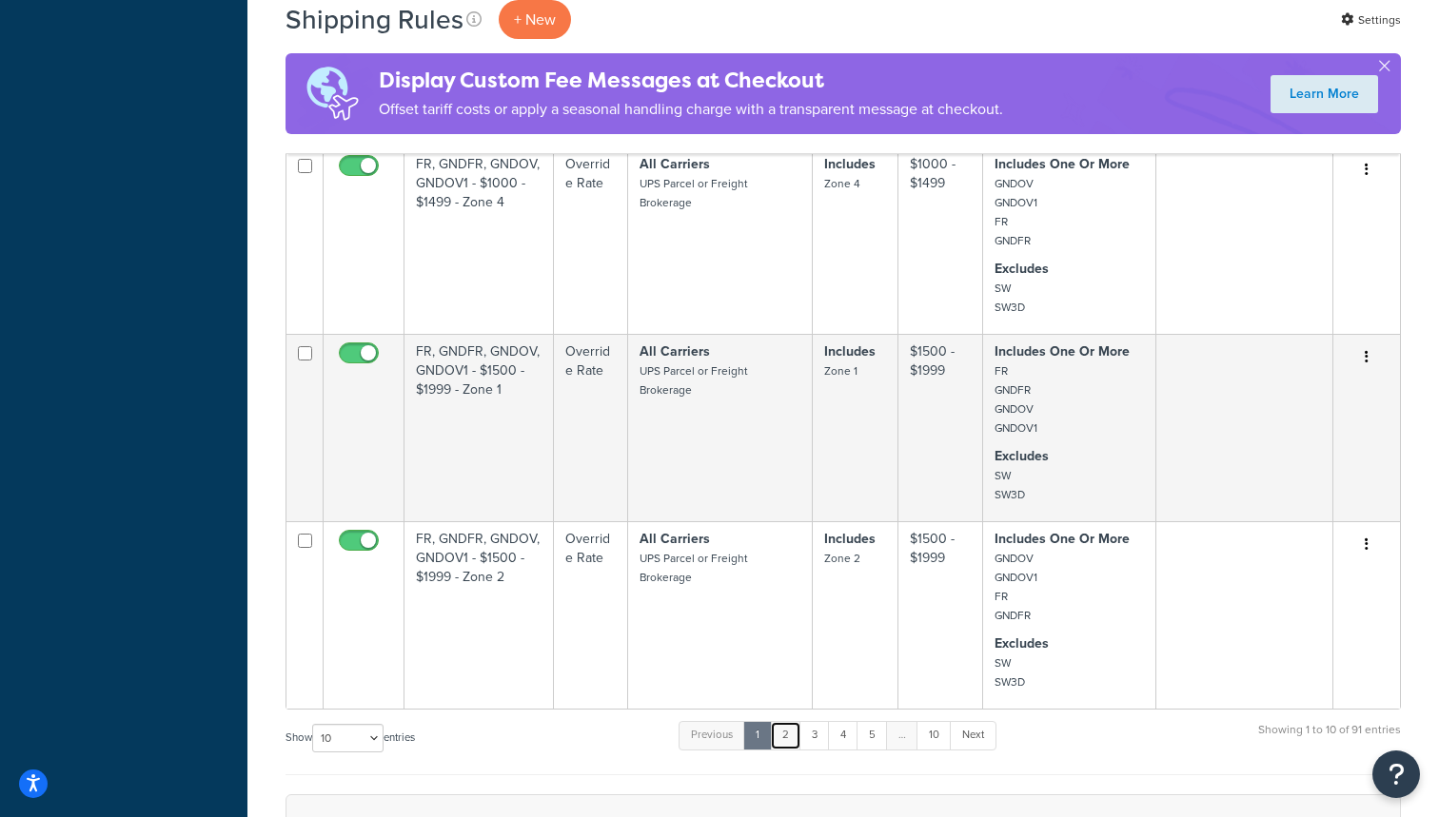
click at [790, 721] on link "2" at bounding box center [785, 735] width 31 height 29
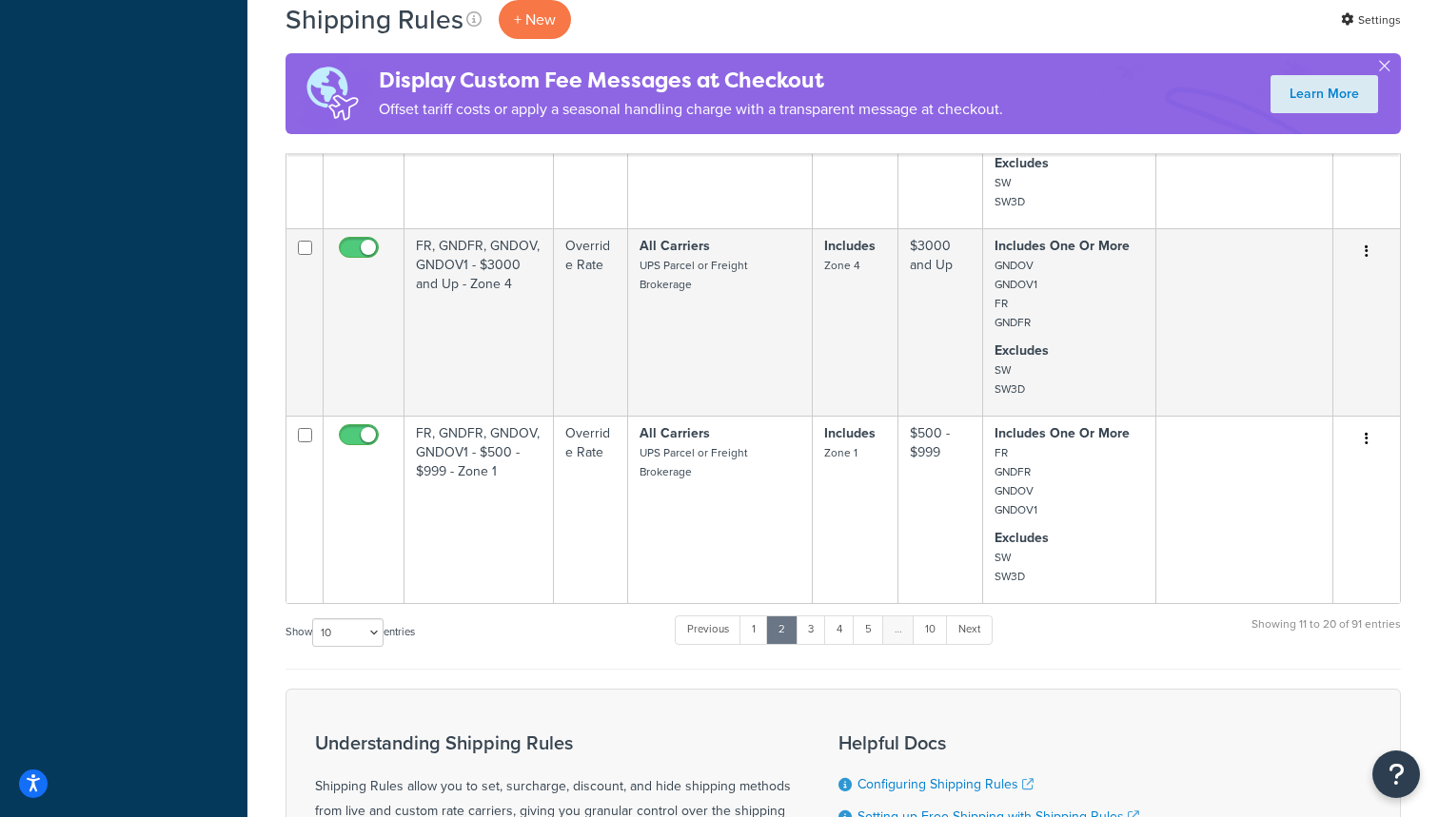
scroll to position [1757, 0]
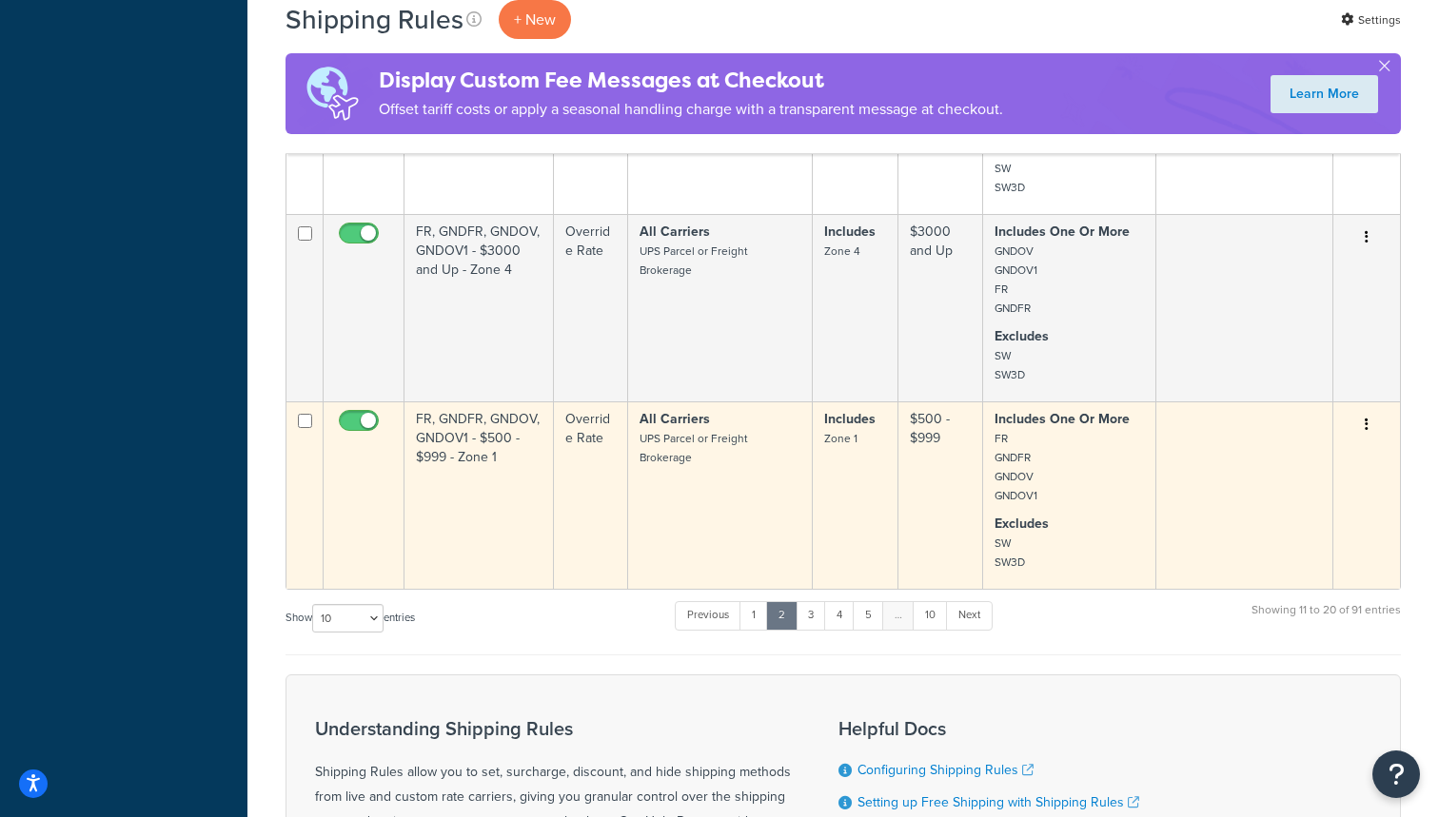
click at [519, 556] on td "FR, GNDFR, GNDOV, GNDOV1 - $500 - $999 - Zone 1" at bounding box center [478, 494] width 149 height 187
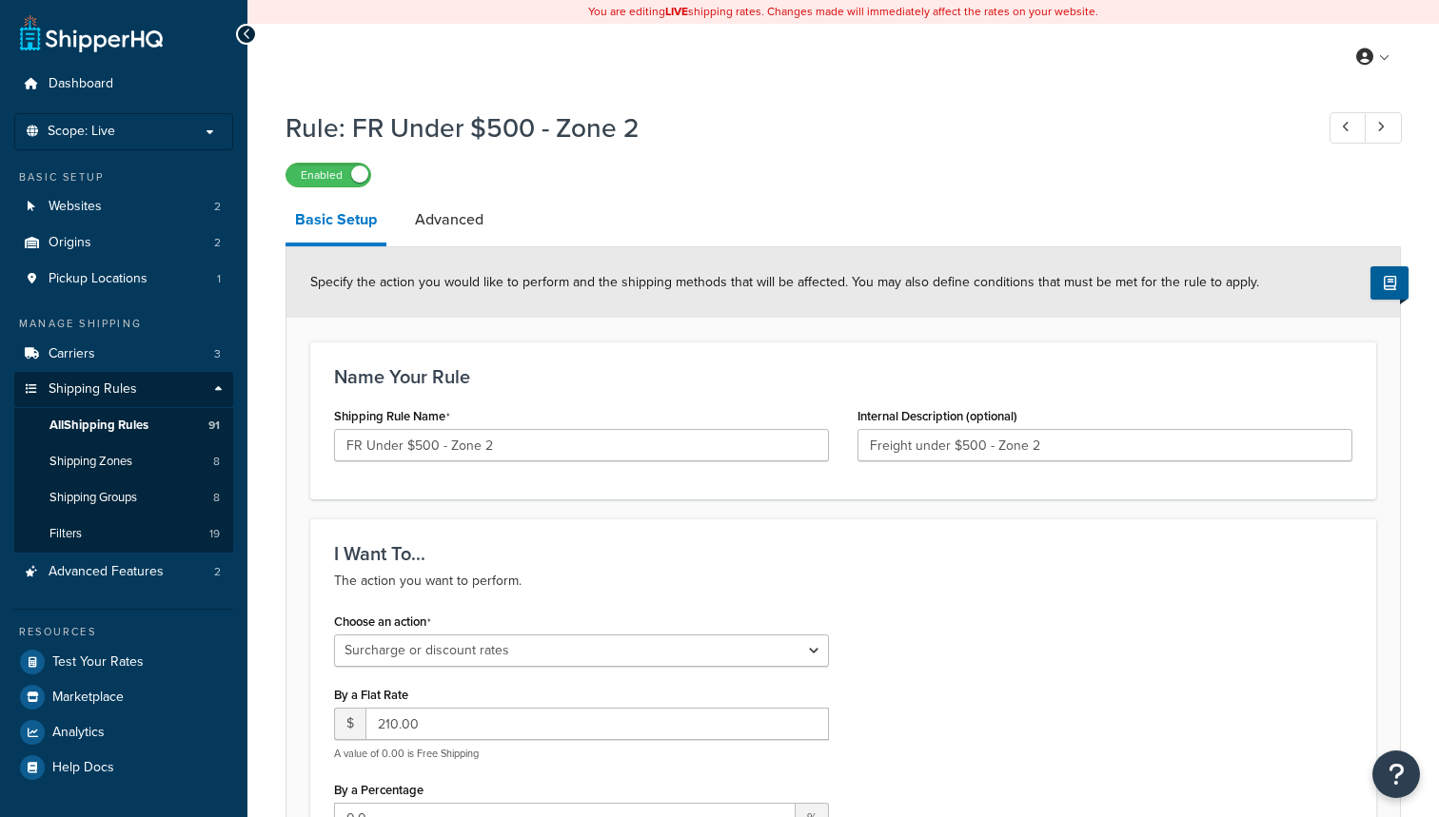
select select "SURCHARGE"
select select "ORDER"
select select "SURCHARGE"
select select "ORDER"
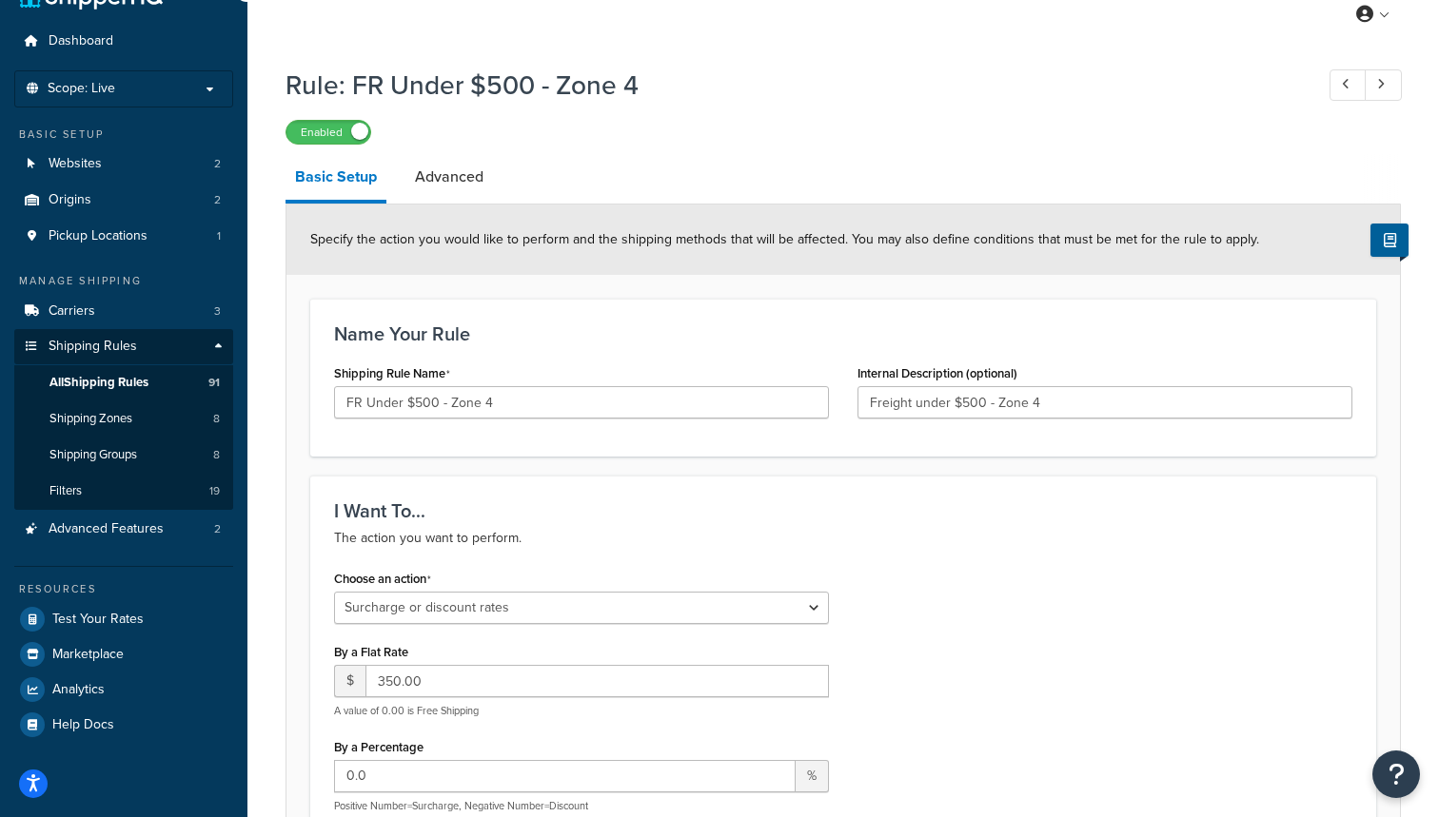
scroll to position [62, 0]
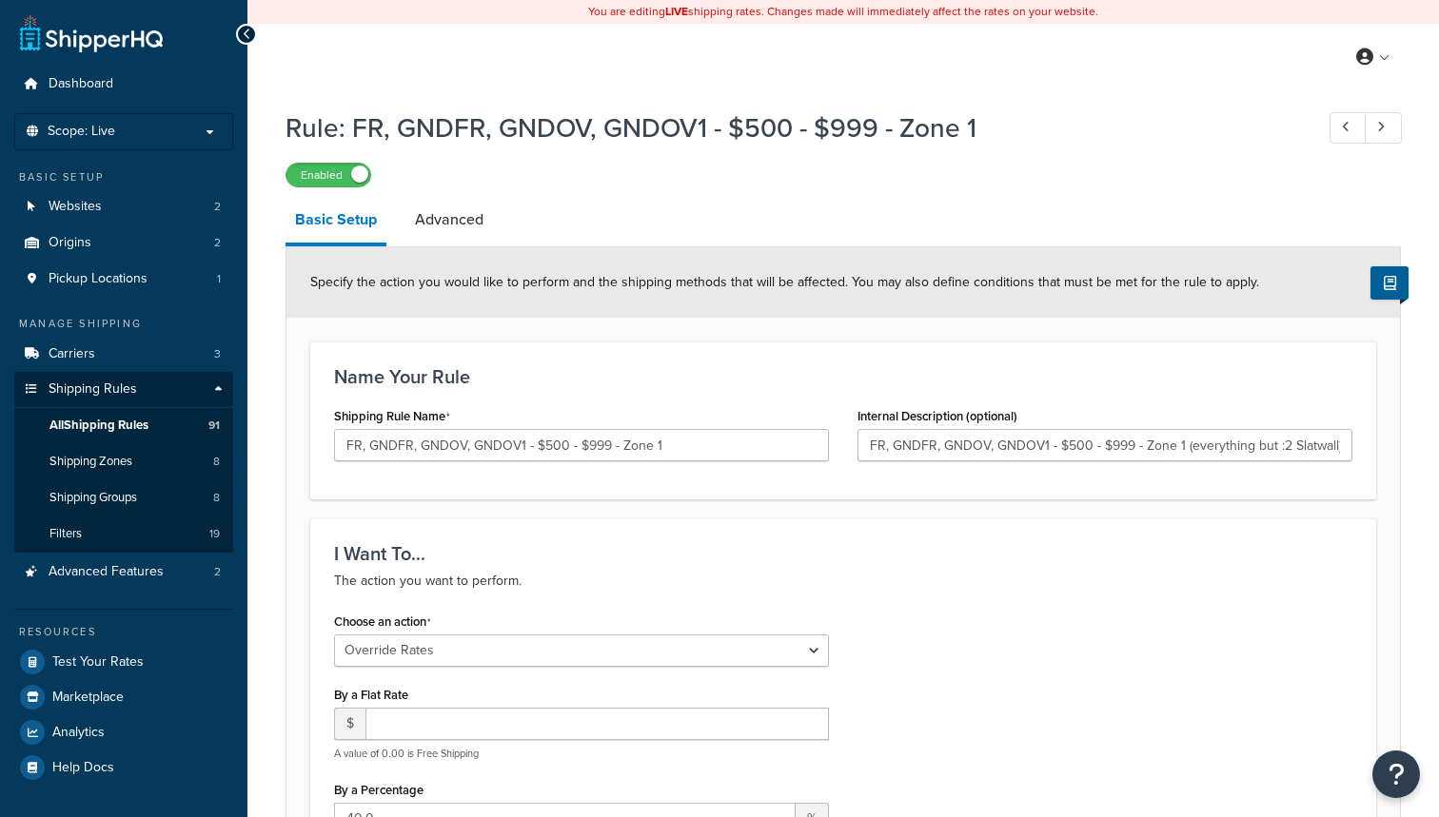
select select "OVERRIDE"
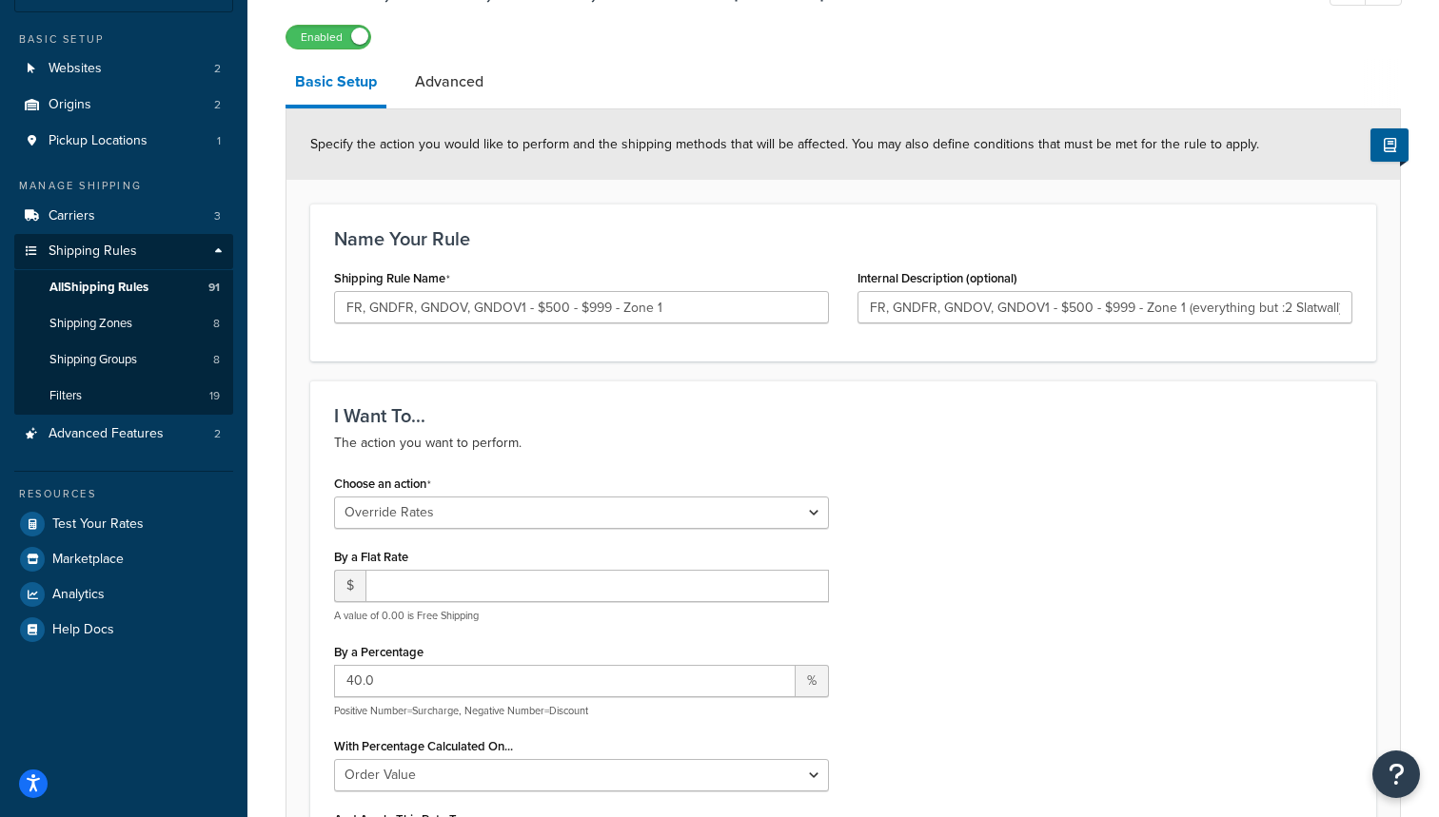
scroll to position [150, 0]
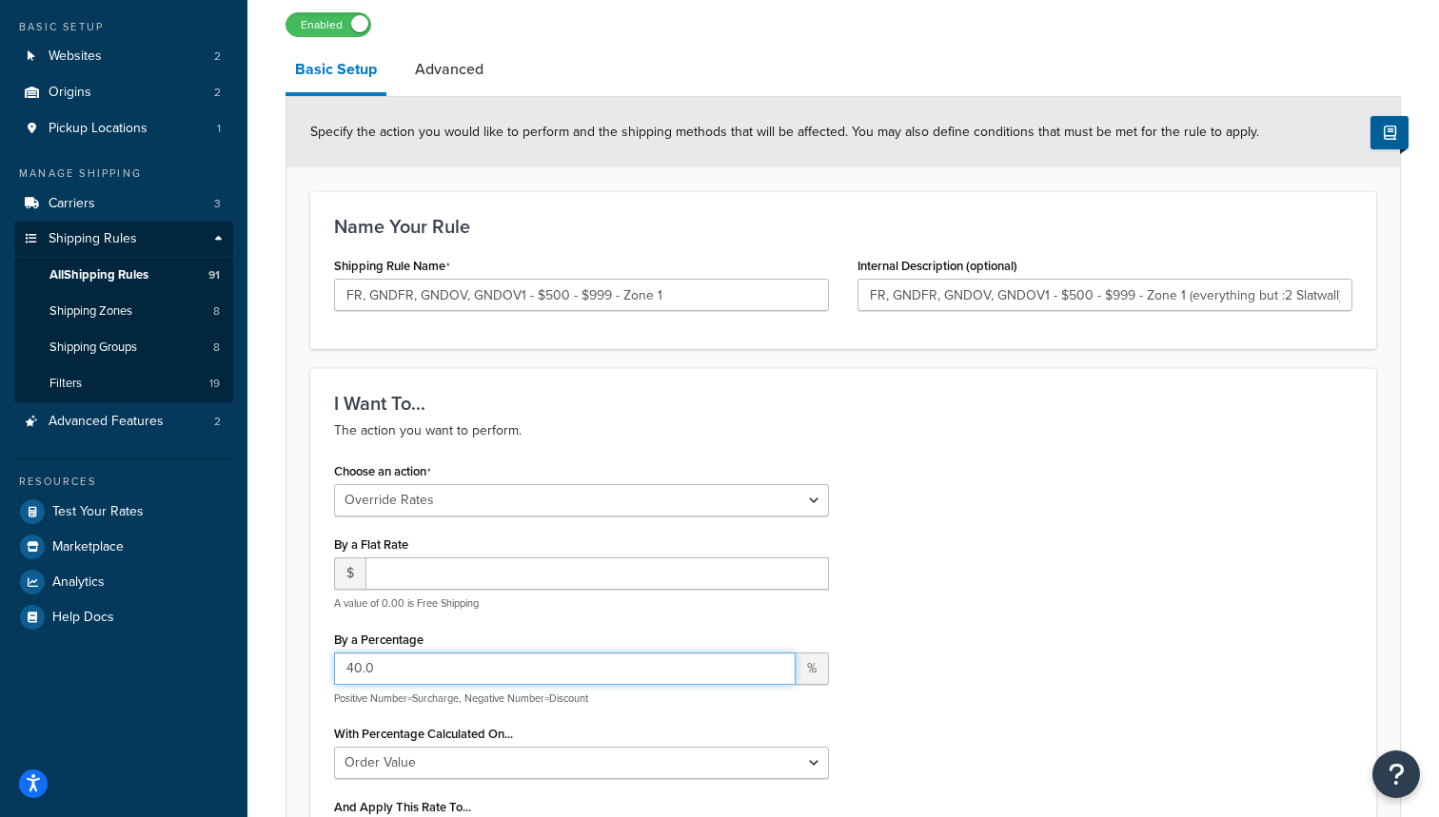
drag, startPoint x: 376, startPoint y: 670, endPoint x: 341, endPoint y: 670, distance: 35.2
click at [341, 670] on input "40.0" at bounding box center [564, 669] width 461 height 32
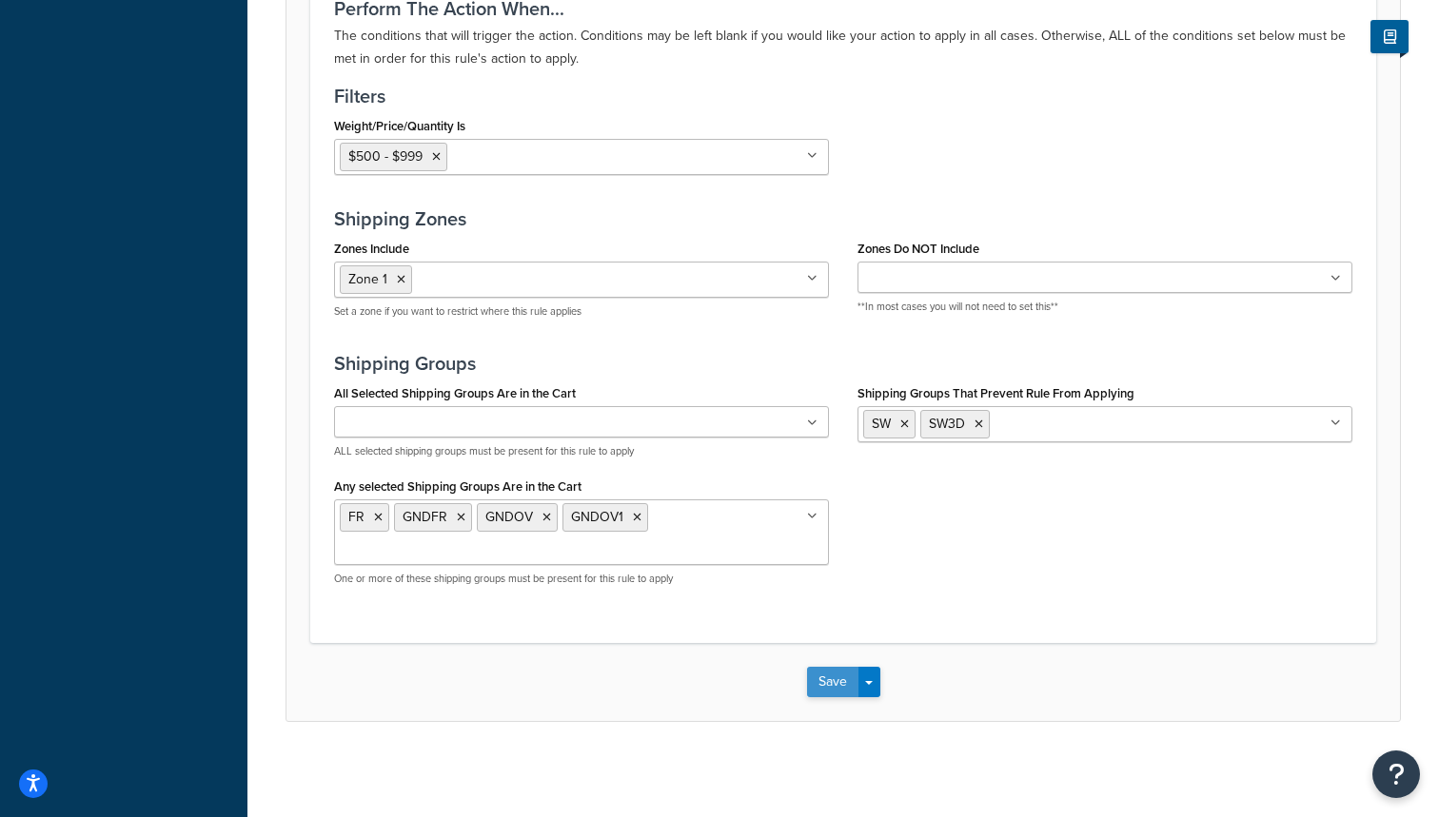
scroll to position [1427, 0]
type input "28"
click at [830, 671] on button "Save" at bounding box center [832, 682] width 51 height 30
click at [830, 672] on button "Save" at bounding box center [832, 683] width 51 height 30
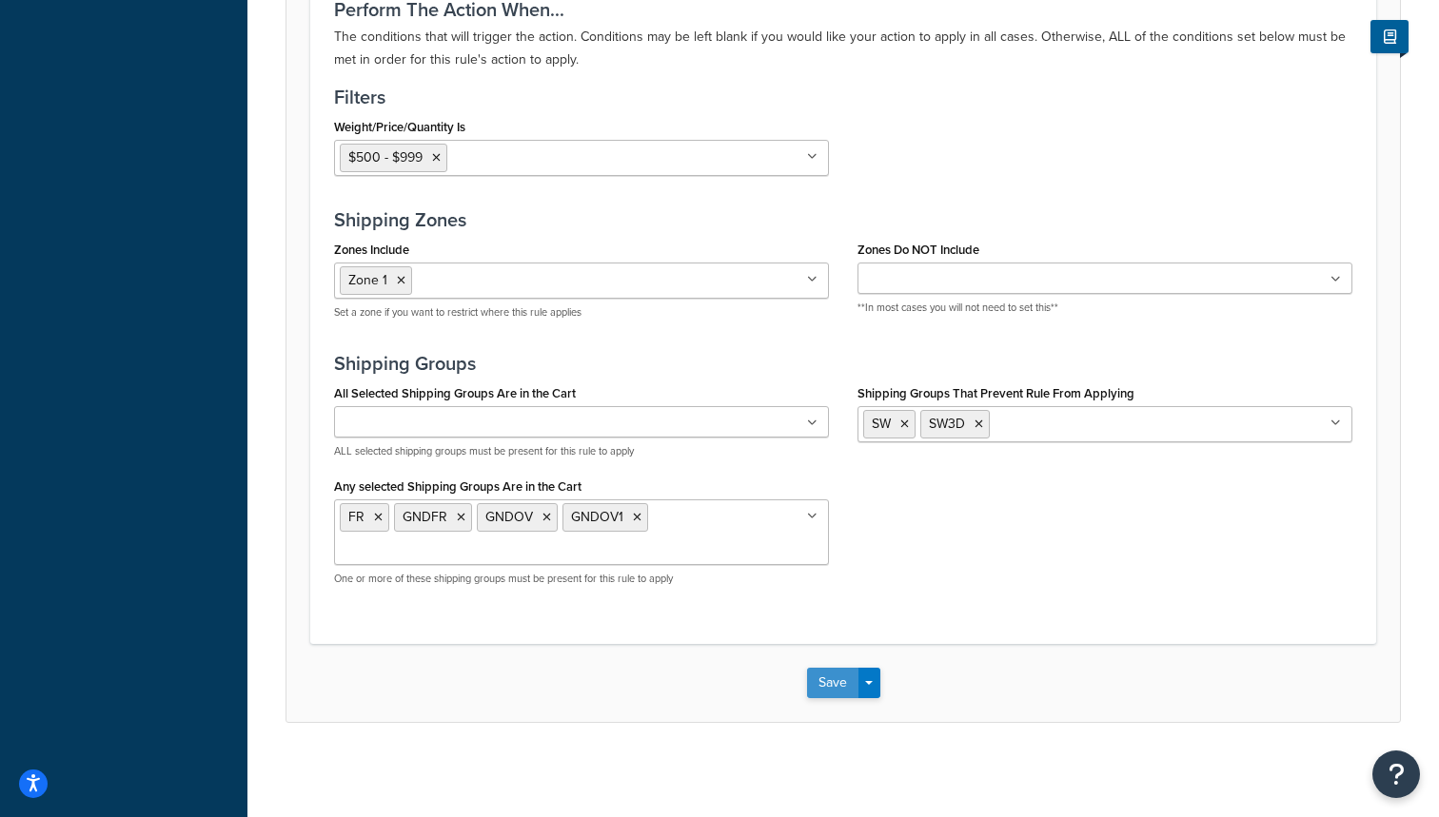
click at [828, 689] on button "Save" at bounding box center [832, 683] width 51 height 30
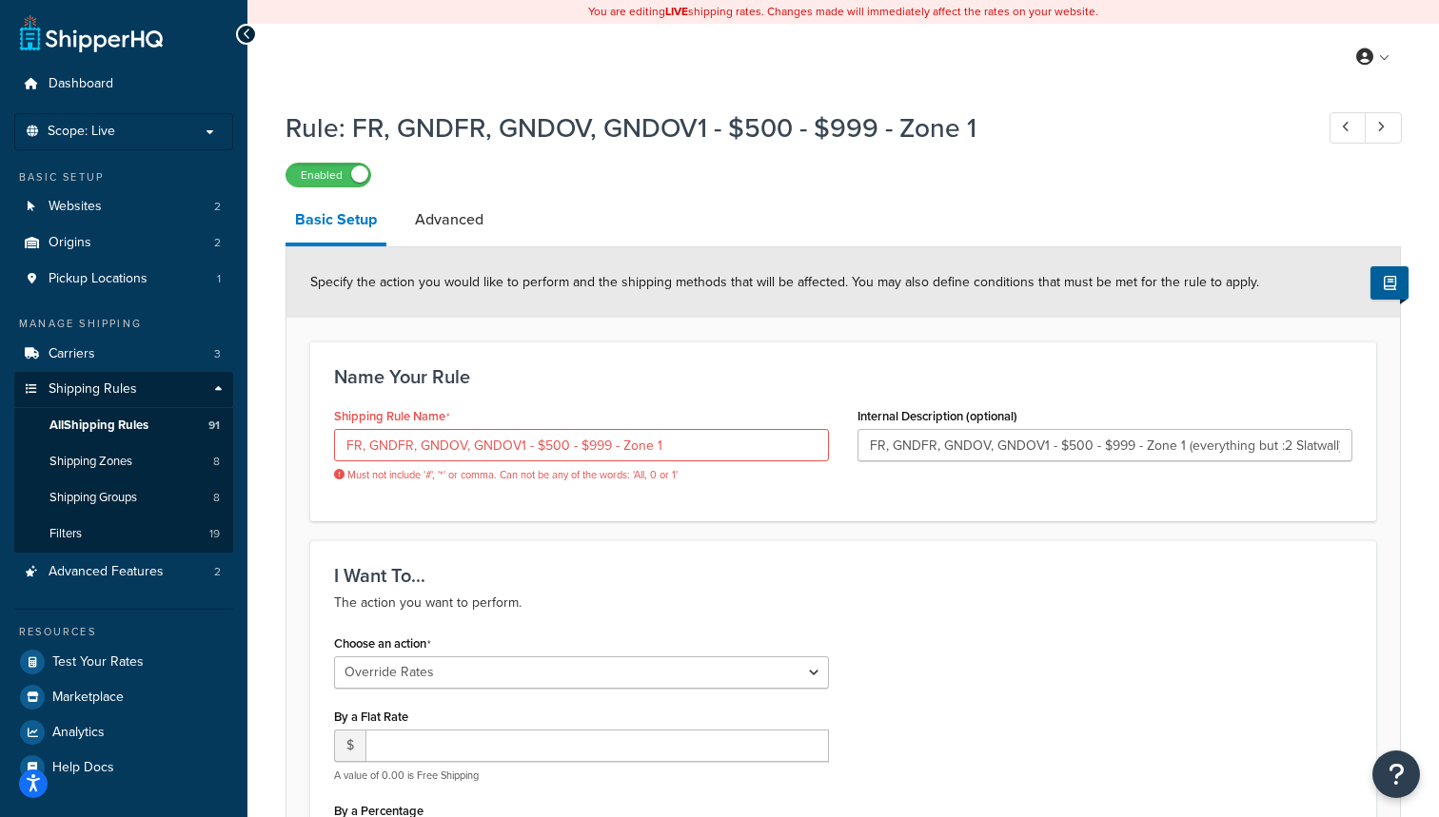
scroll to position [0, 0]
click at [364, 443] on input "FR, GNDFR, GNDOV, GNDOV1 - $500 - $999 - Zone 1" at bounding box center [581, 445] width 495 height 32
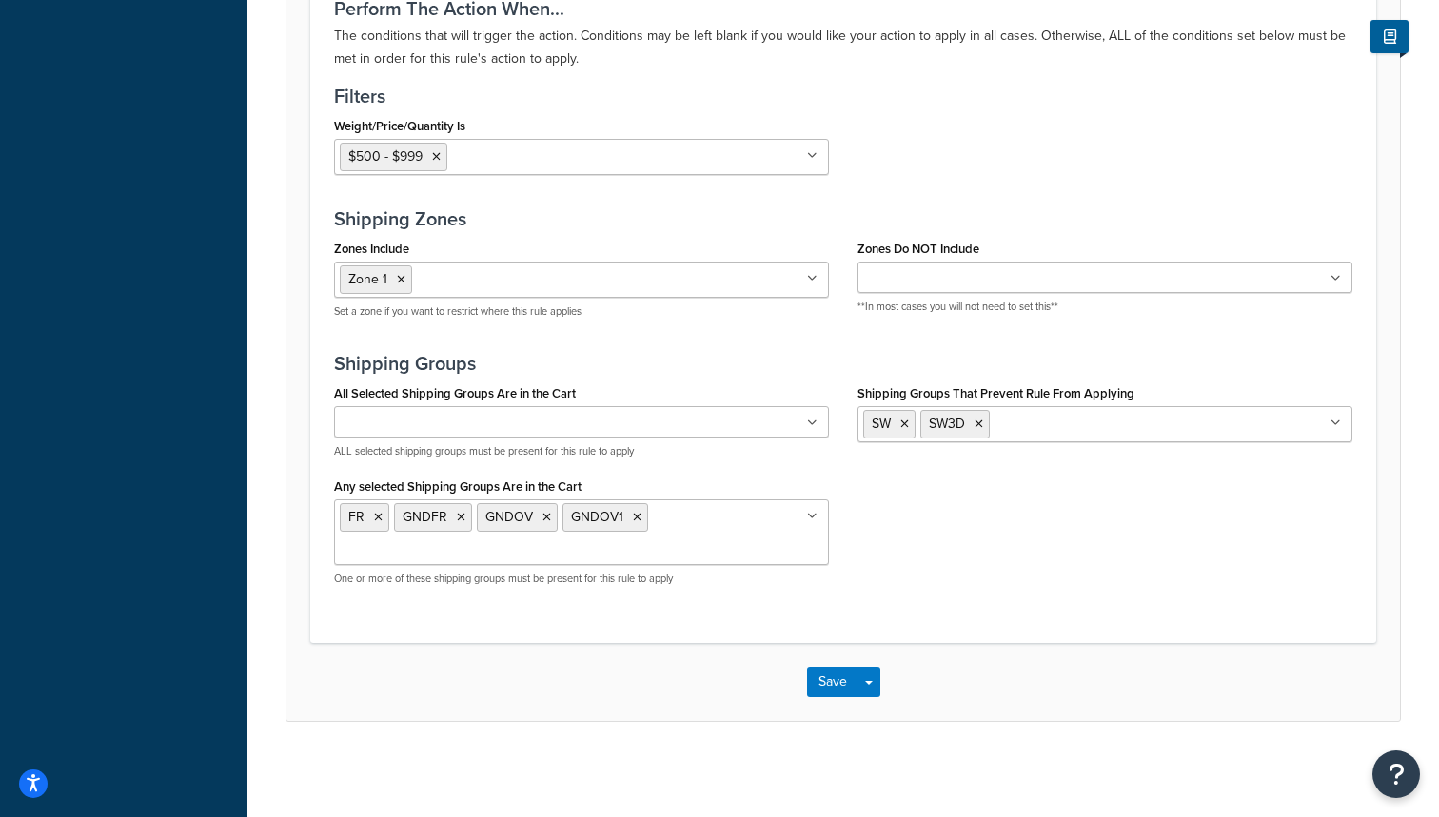
scroll to position [1427, 0]
type input "FR. GNDFR. GNDOV. GNDOV1 - $500 - $999 - Zone 1"
click at [825, 678] on button "Save" at bounding box center [832, 682] width 51 height 30
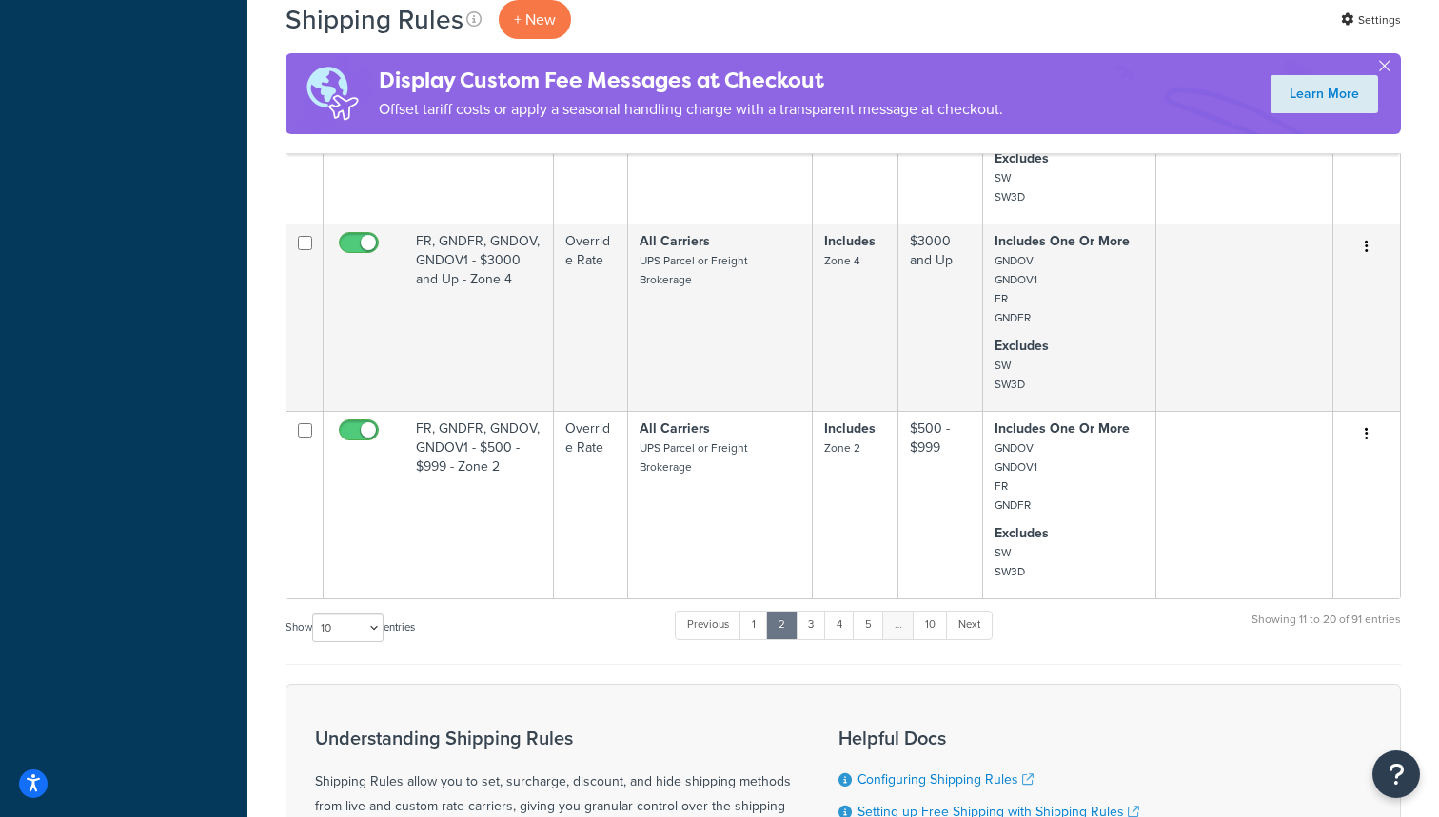
scroll to position [1749, 0]
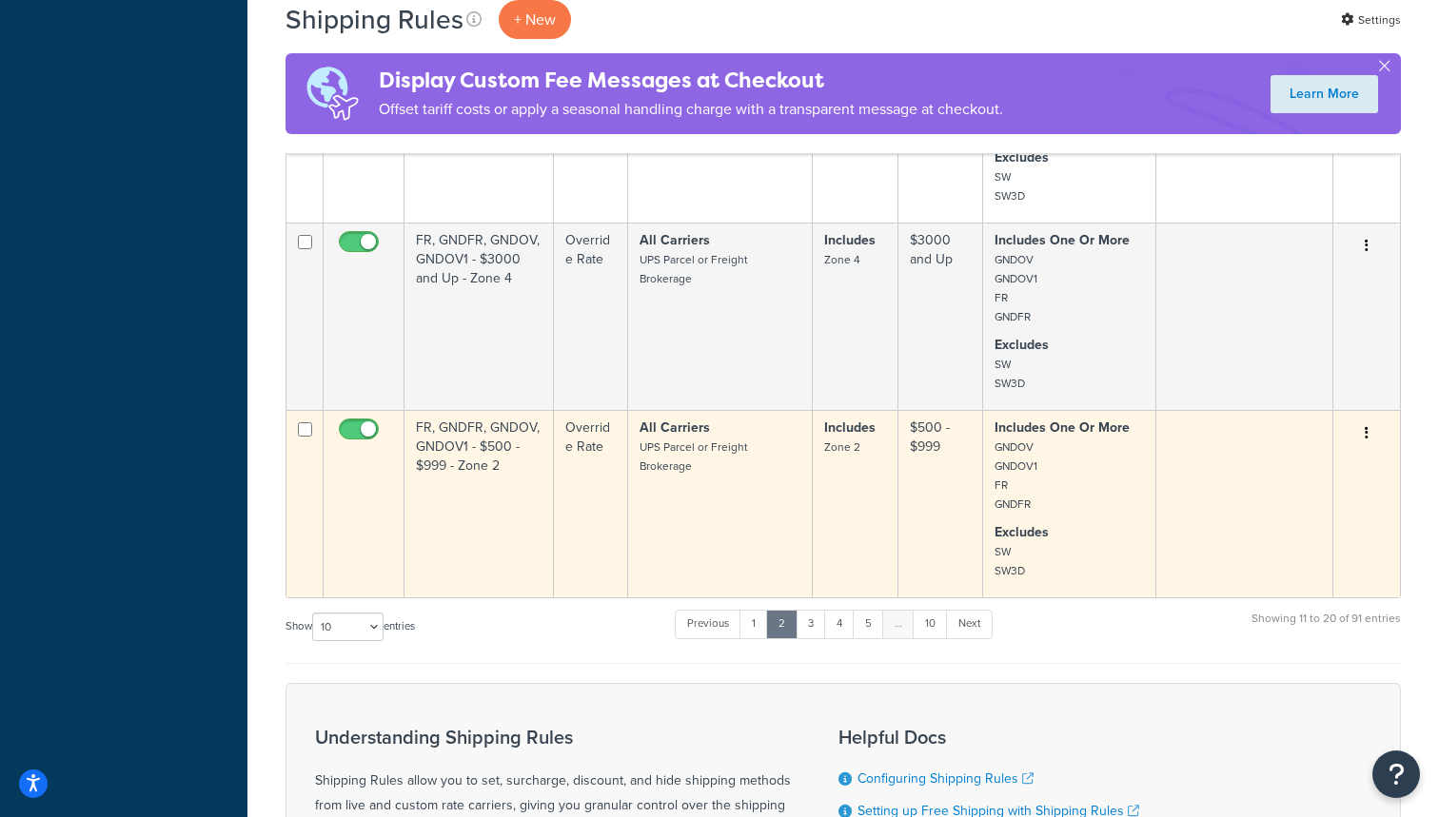
click at [585, 523] on td "Override Rate" at bounding box center [591, 503] width 74 height 187
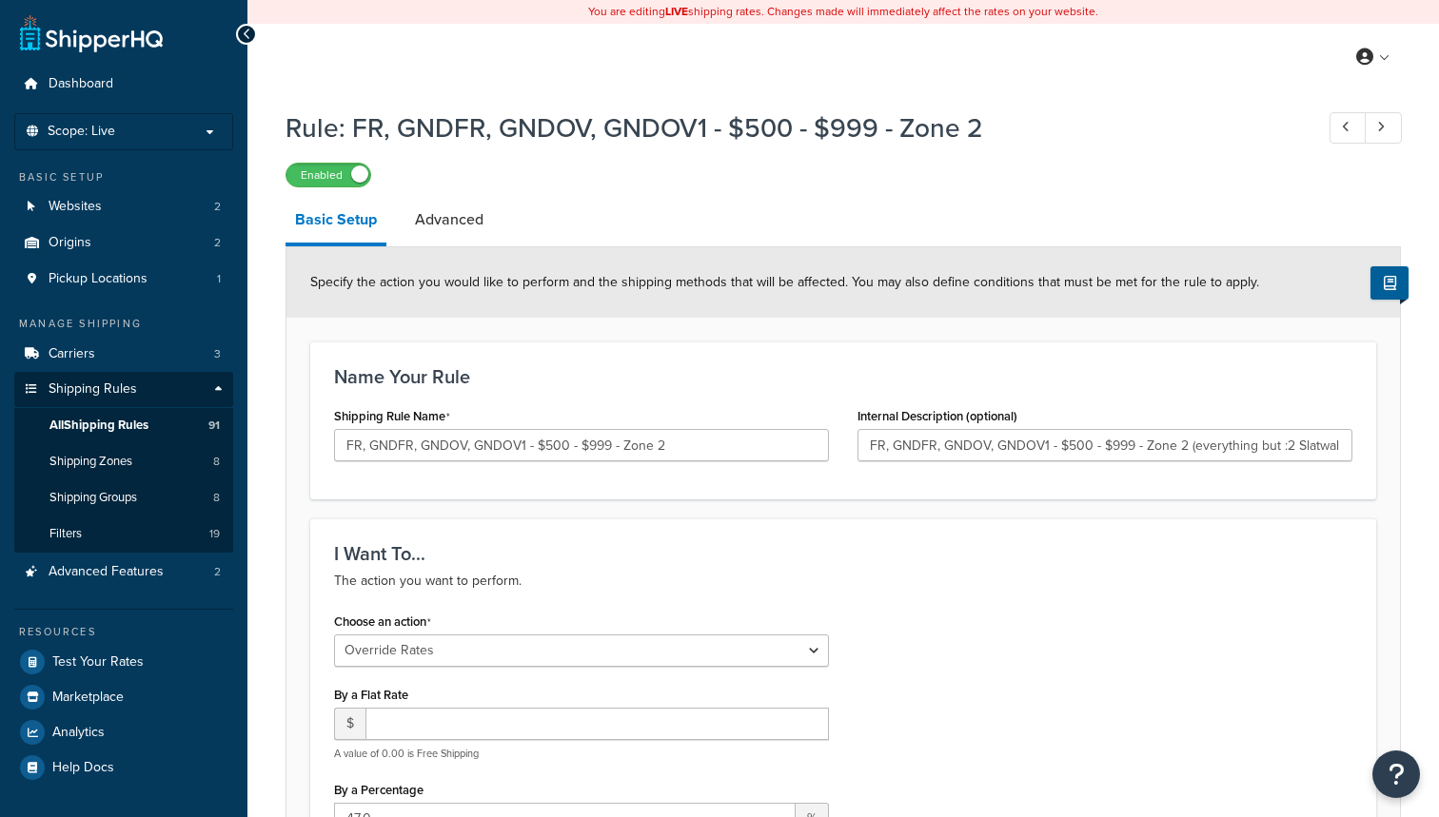
select select "OVERRIDE"
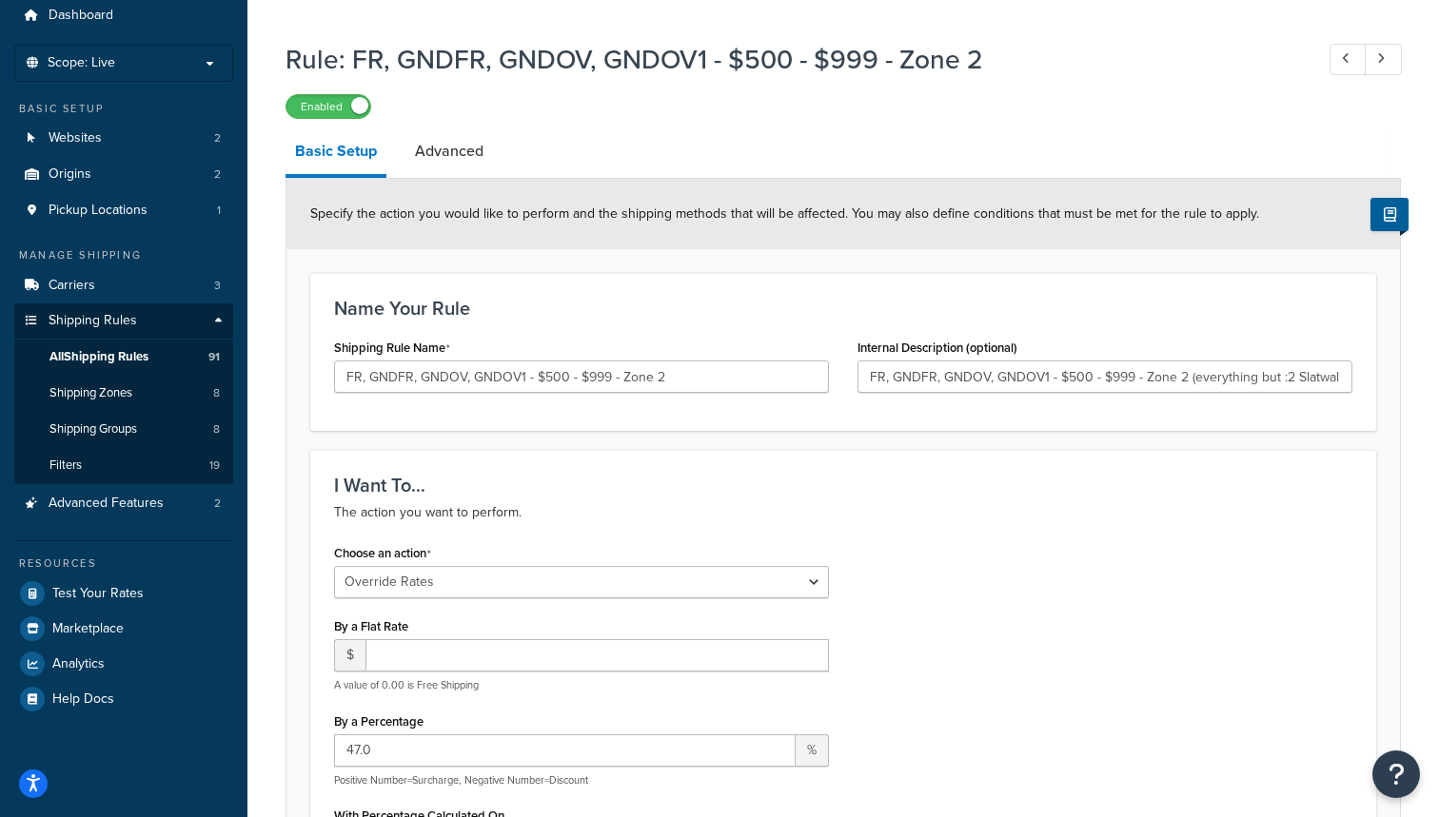
scroll to position [70, 0]
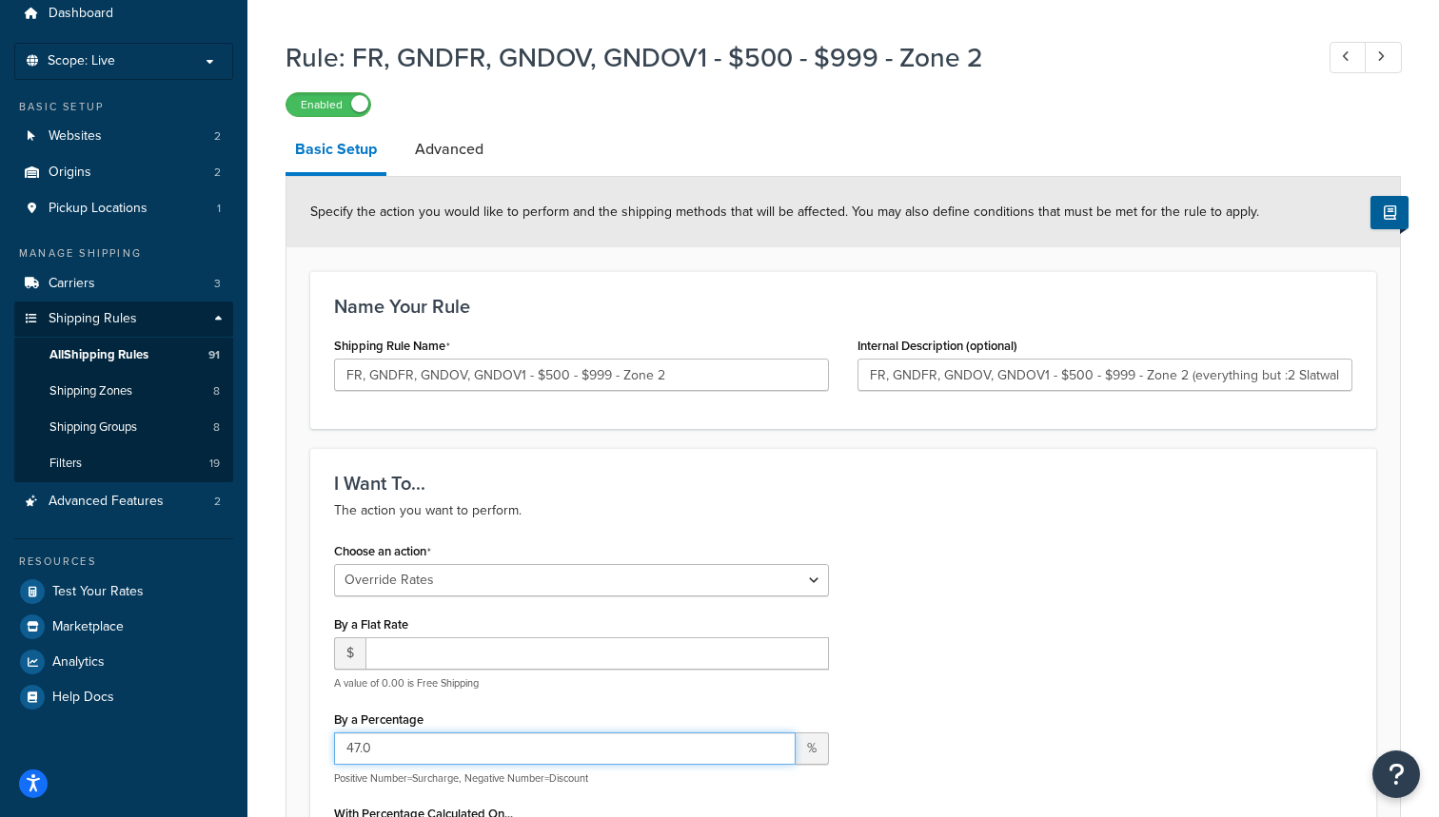
click at [362, 747] on input "47.0" at bounding box center [564, 749] width 461 height 32
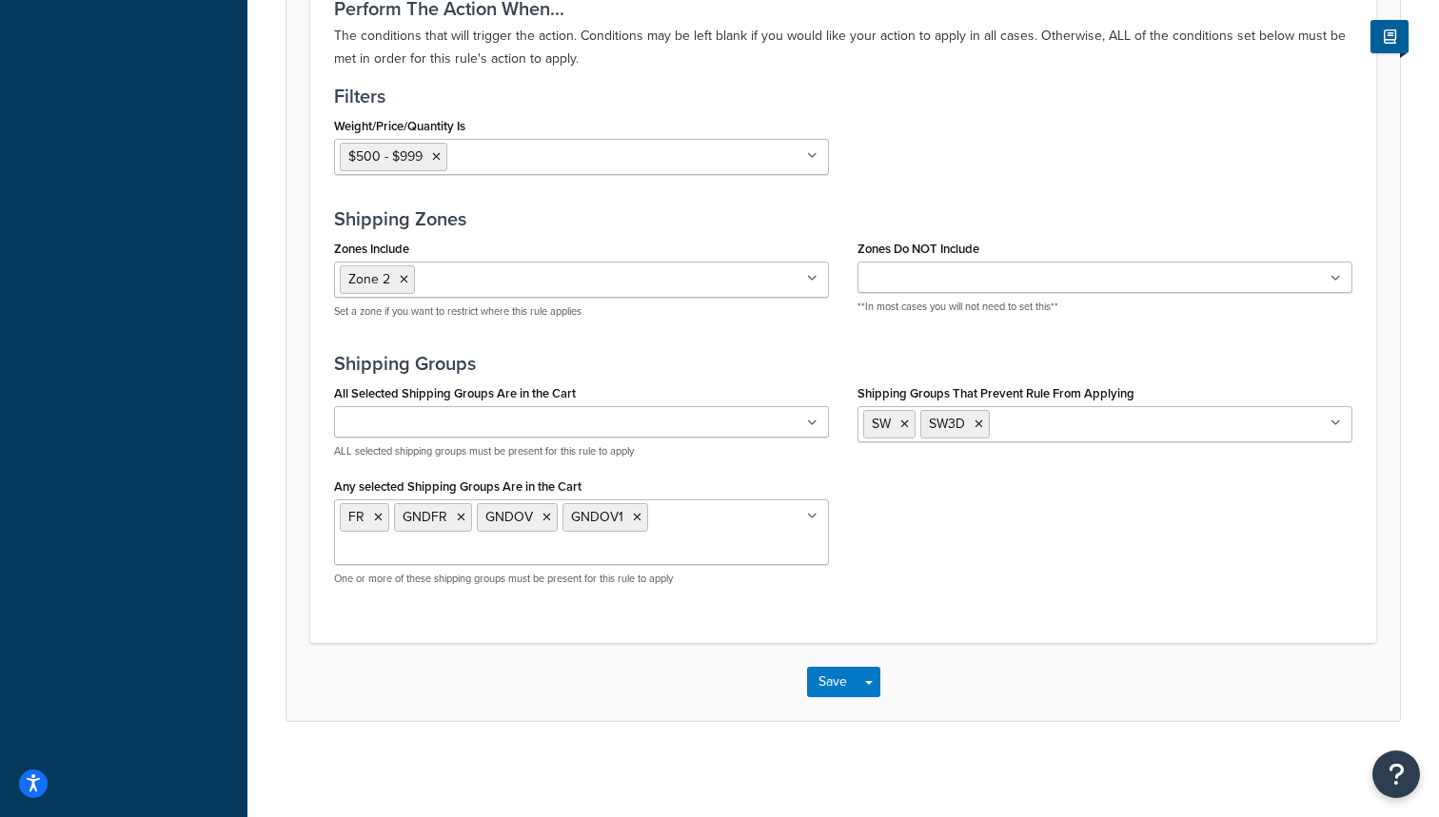
scroll to position [1427, 0]
type input "30.0"
click at [829, 679] on button "Save" at bounding box center [832, 682] width 51 height 30
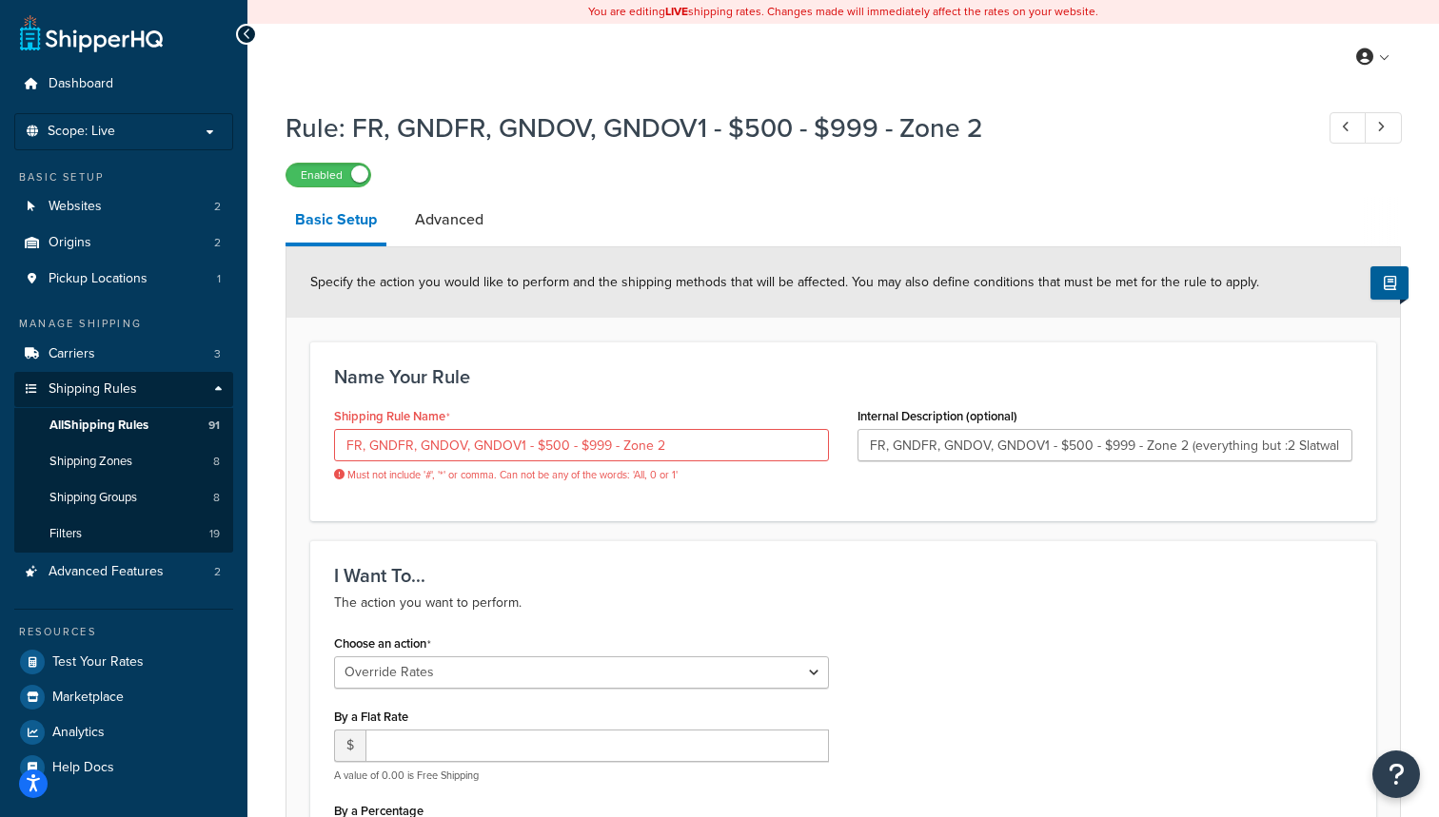
scroll to position [0, 0]
click at [368, 443] on input "FR, GNDFR, GNDOV, GNDOV1 - $500 - $999 - Zone 2" at bounding box center [581, 445] width 495 height 32
click at [417, 442] on input "FR. GNDFR, GNDOV, GNDOV1 - $500 - $999 - Zone 2" at bounding box center [581, 445] width 495 height 32
click at [467, 443] on input "FR. GNDFR. GNDOV, GNDOV1 - $500 - $999 - Zone 2" at bounding box center [581, 445] width 495 height 32
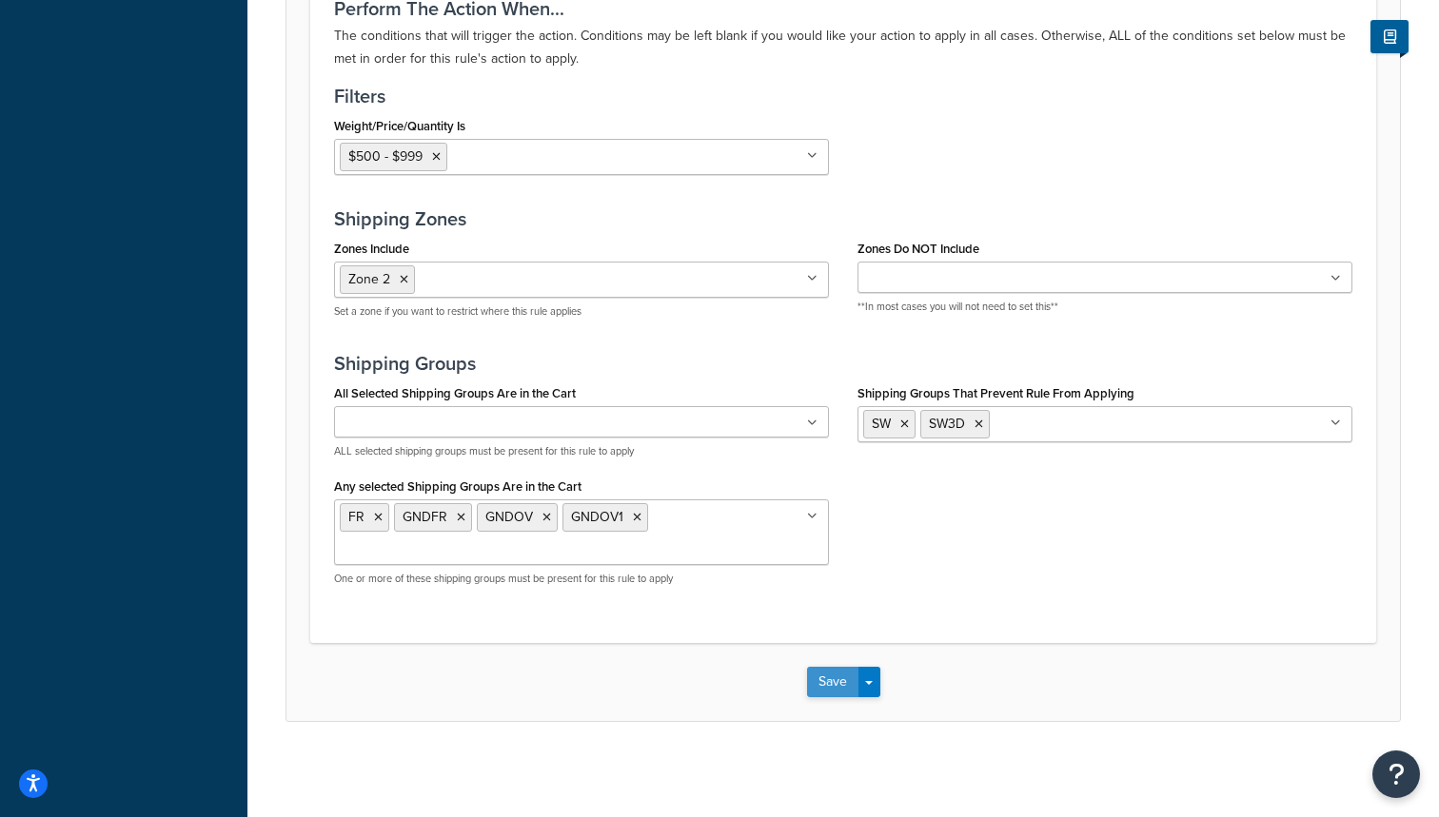
scroll to position [1427, 0]
type input "FR. GNDFR. GNDOV. GNDOV1 - $500 - $999 - Zone 2"
click at [830, 683] on button "Save" at bounding box center [832, 682] width 51 height 30
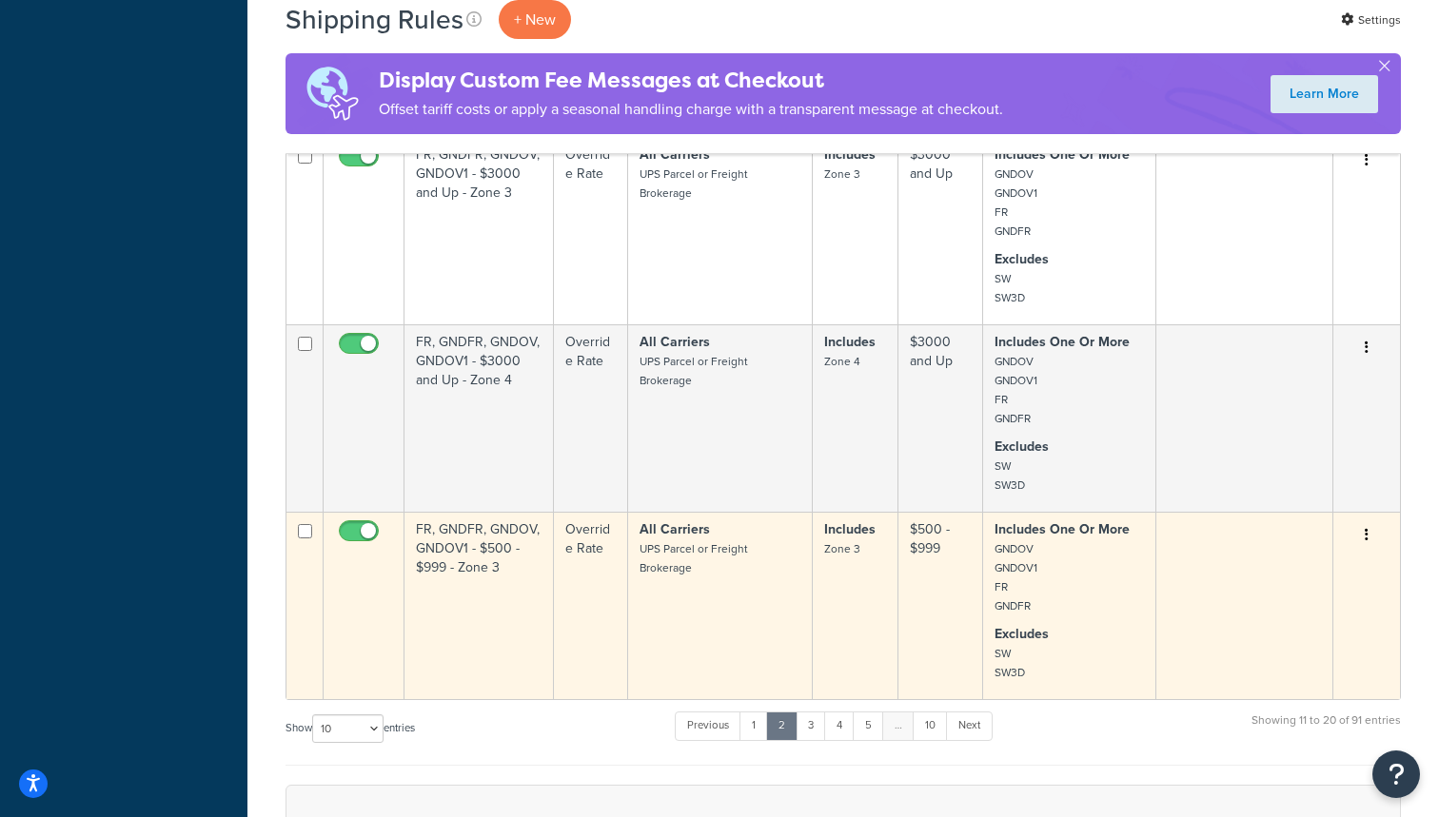
scroll to position [1646, 0]
click at [523, 570] on td "FR, GNDFR, GNDOV, GNDOV1 - $500 - $999 - Zone 3" at bounding box center [478, 606] width 149 height 187
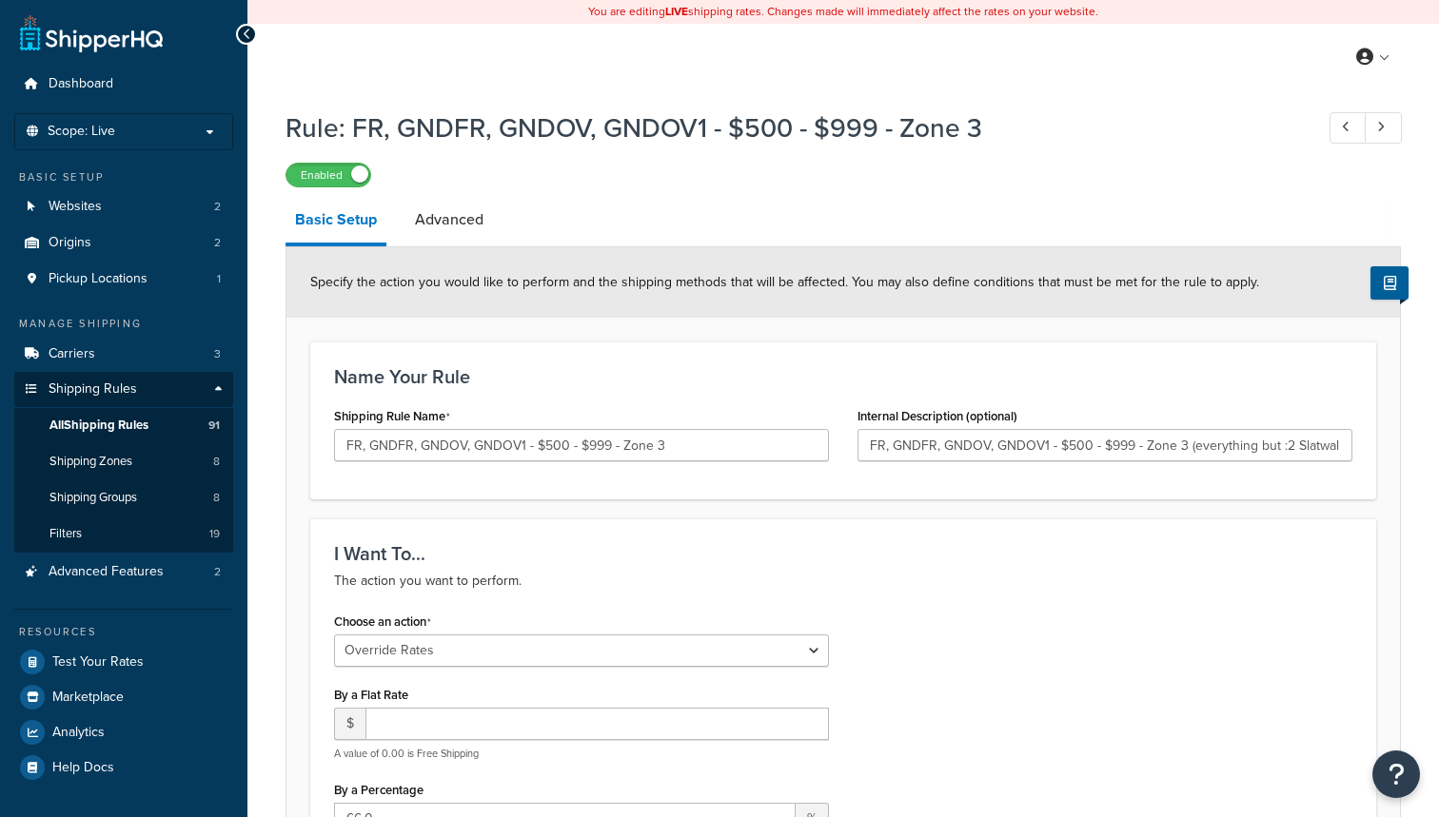
select select "OVERRIDE"
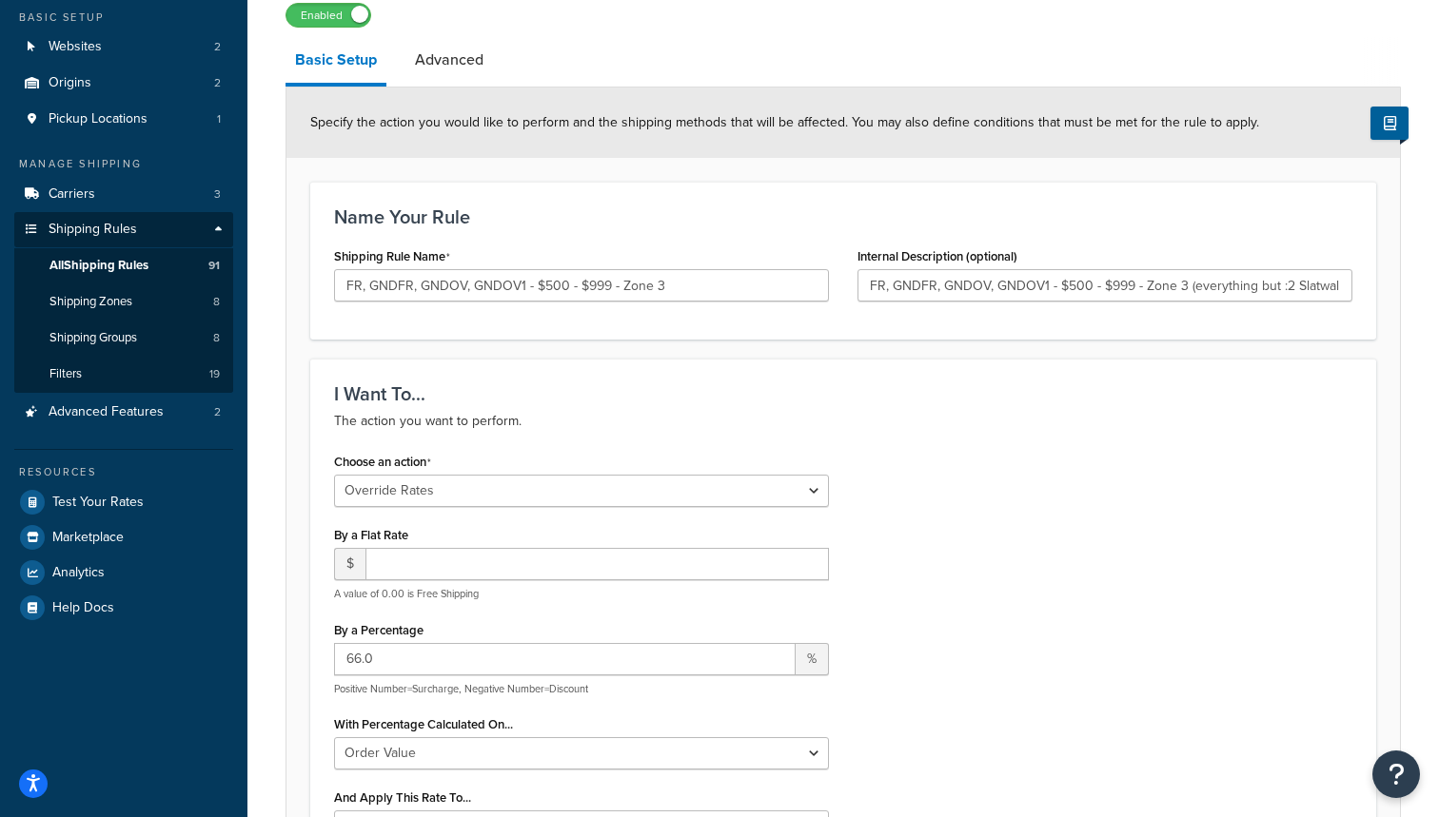
scroll to position [205, 0]
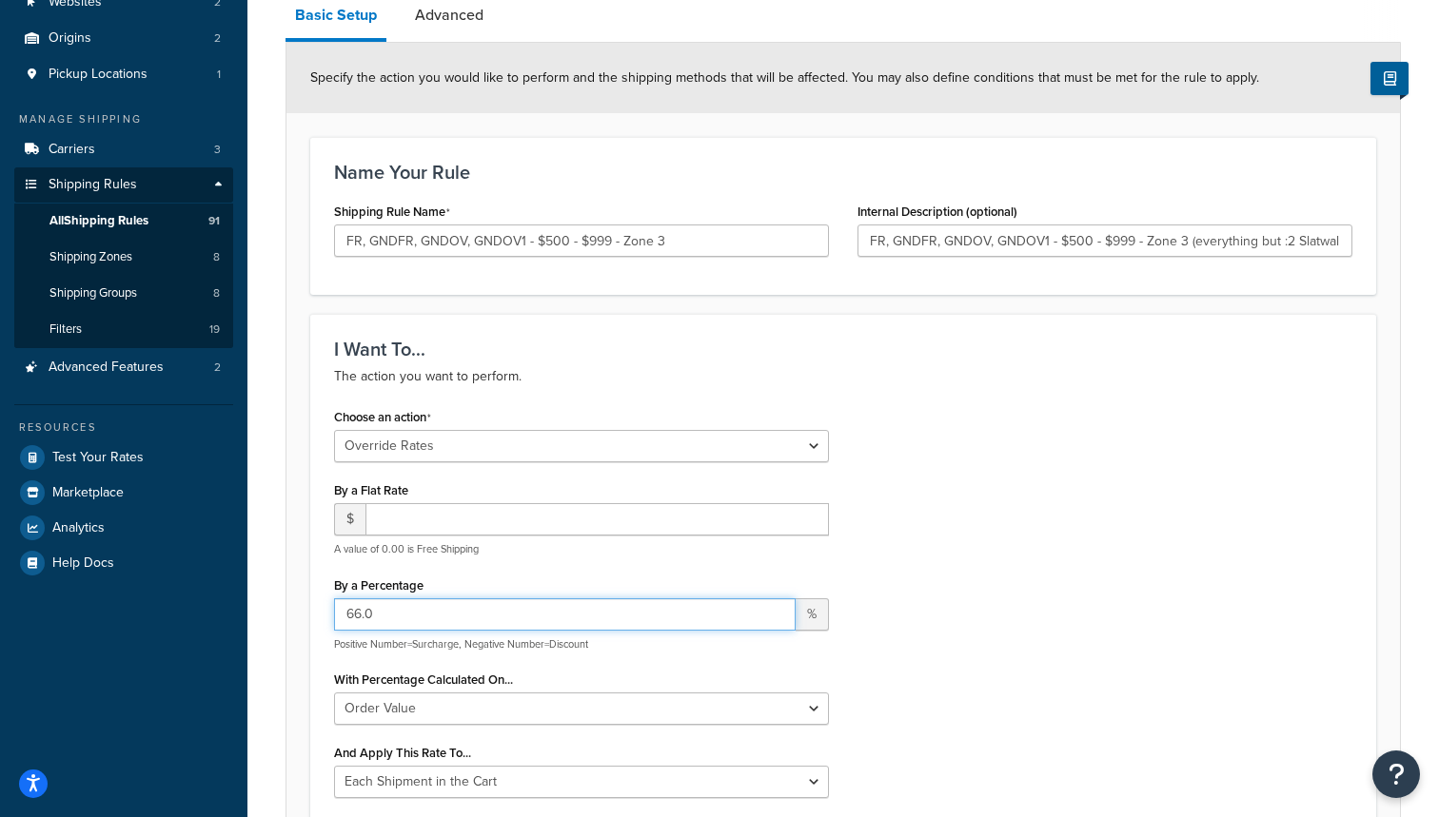
click at [362, 615] on input "66.0" at bounding box center [564, 614] width 461 height 32
type input "30.0"
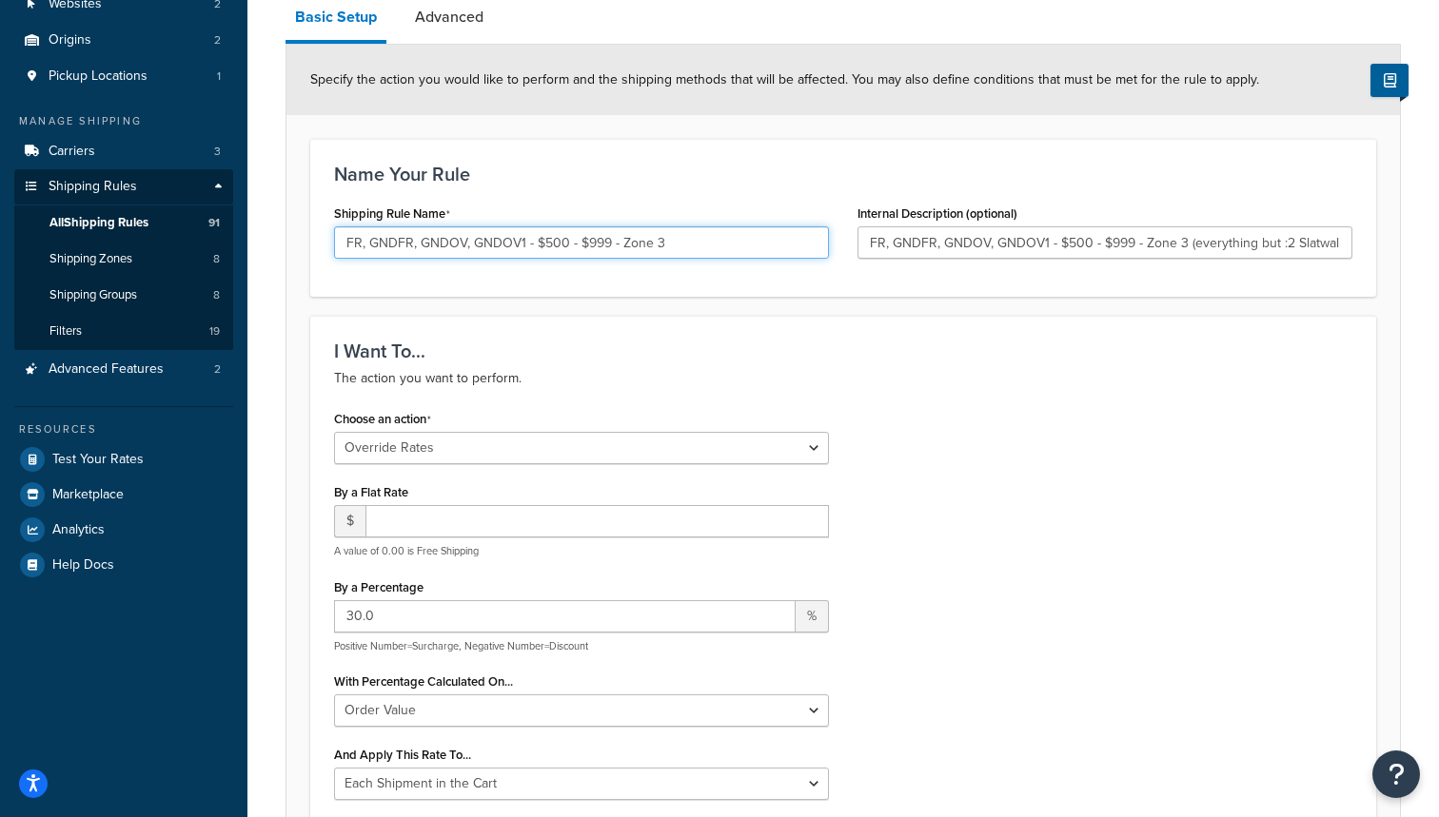
click at [365, 243] on input "FR, GNDFR, GNDOV, GNDOV1 - $500 - $999 - Zone 3" at bounding box center [581, 242] width 495 height 32
click at [414, 243] on input "FR. GNDFR, GNDOV, GNDOV1 - $500 - $999 - Zone 3" at bounding box center [581, 242] width 495 height 32
click at [473, 244] on input "FR. GNDFR. GNDOV, GNDOV1 - $500 - $999 - Zone 3" at bounding box center [581, 242] width 495 height 32
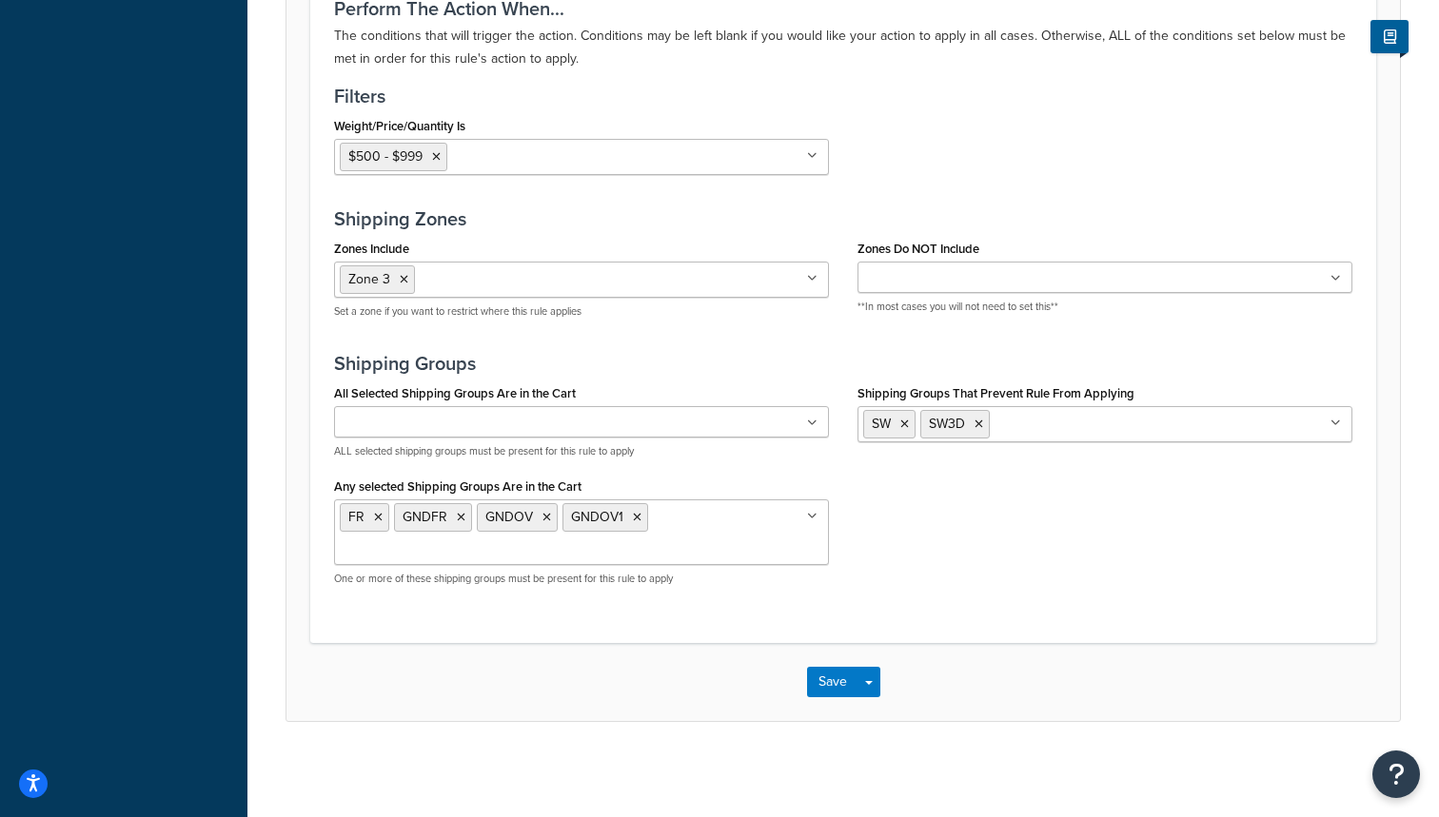
scroll to position [1427, 0]
type input "FR. GNDFR. GNDOV. GNDOV1 - $500 - $999 - Zone 3"
click at [817, 683] on button "Save" at bounding box center [832, 682] width 51 height 30
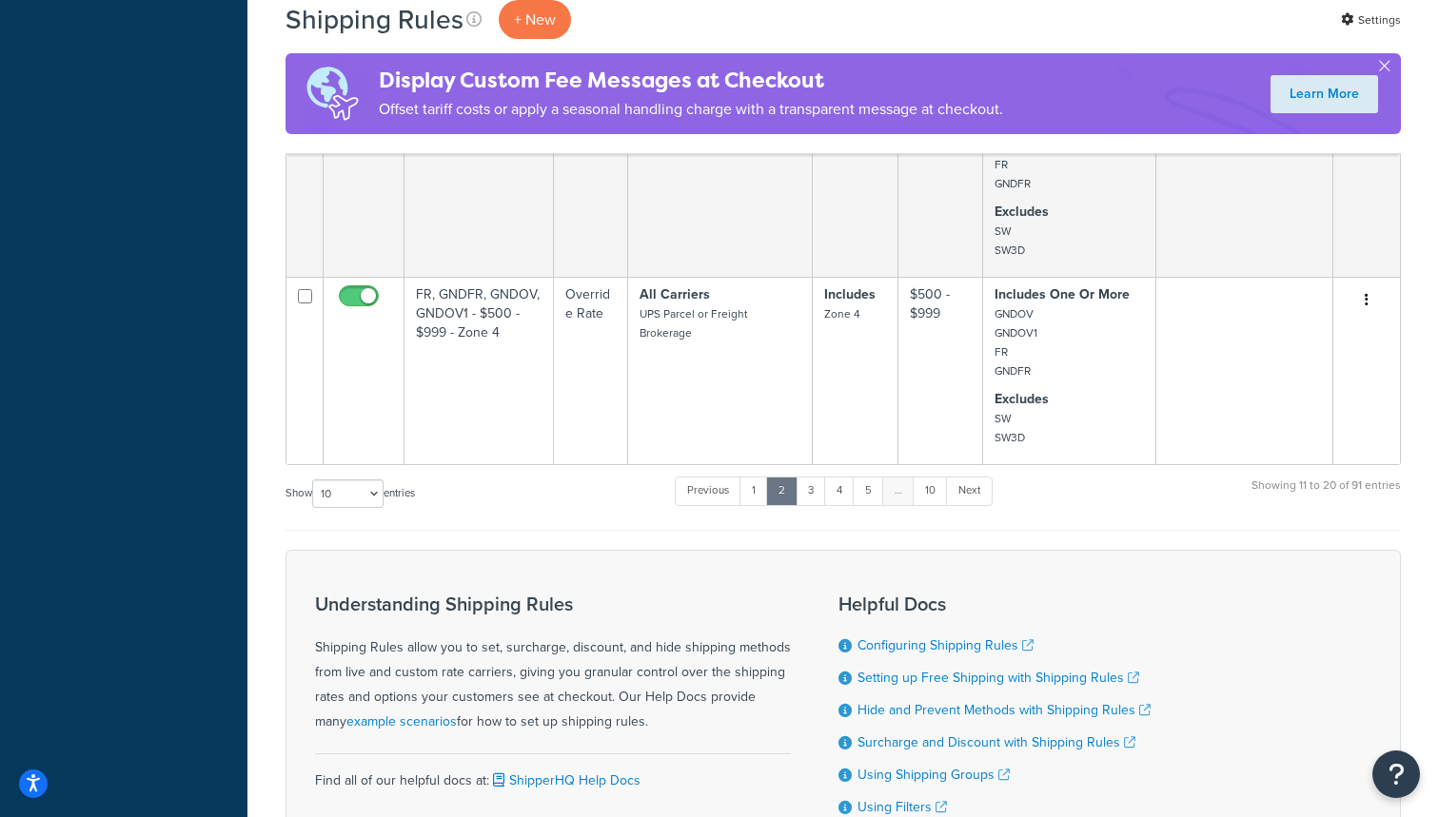
scroll to position [1895, 0]
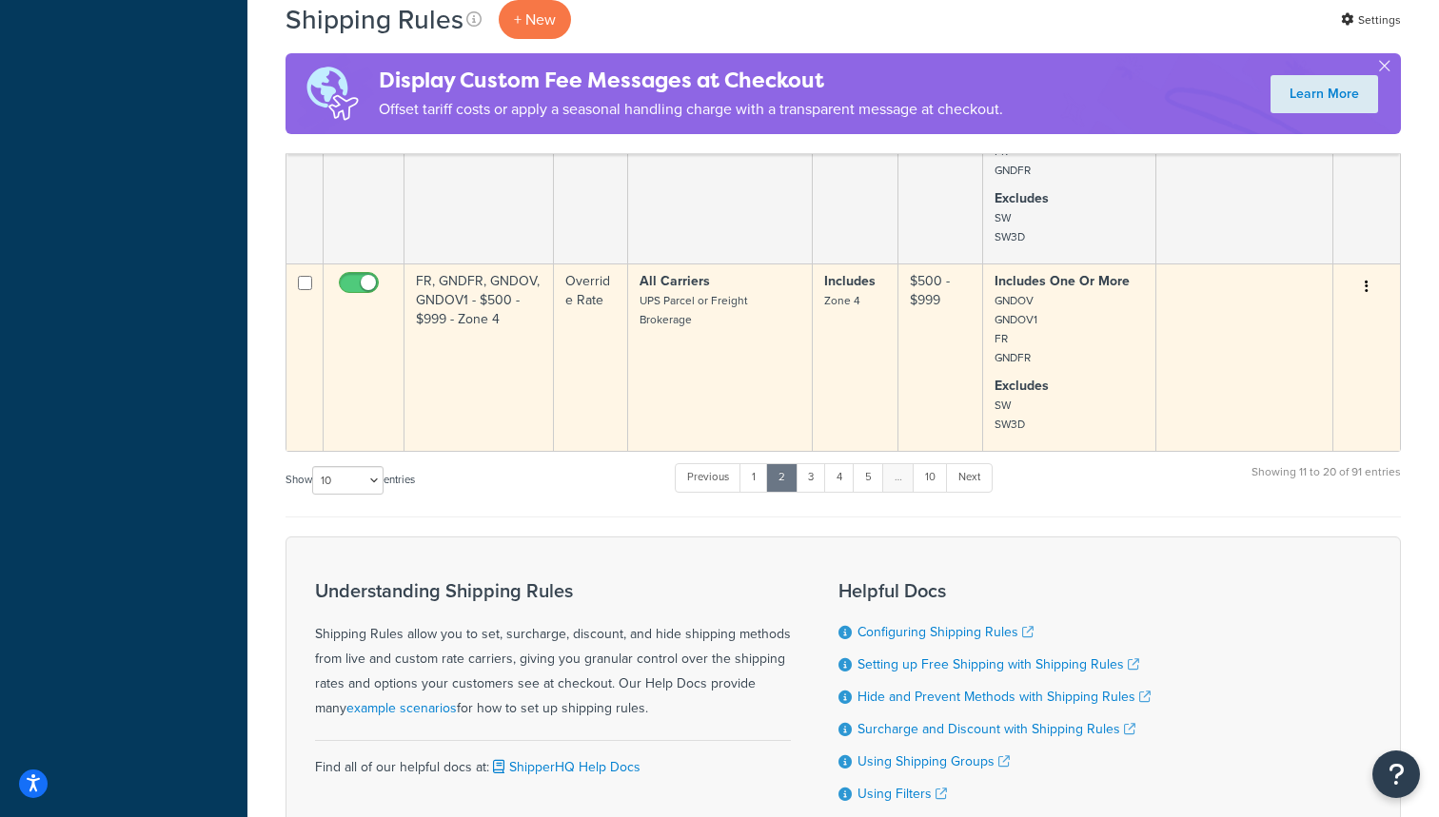
click at [530, 339] on td "FR, GNDFR, GNDOV, GNDOV1 - $500 - $999 - Zone 4" at bounding box center [478, 357] width 149 height 187
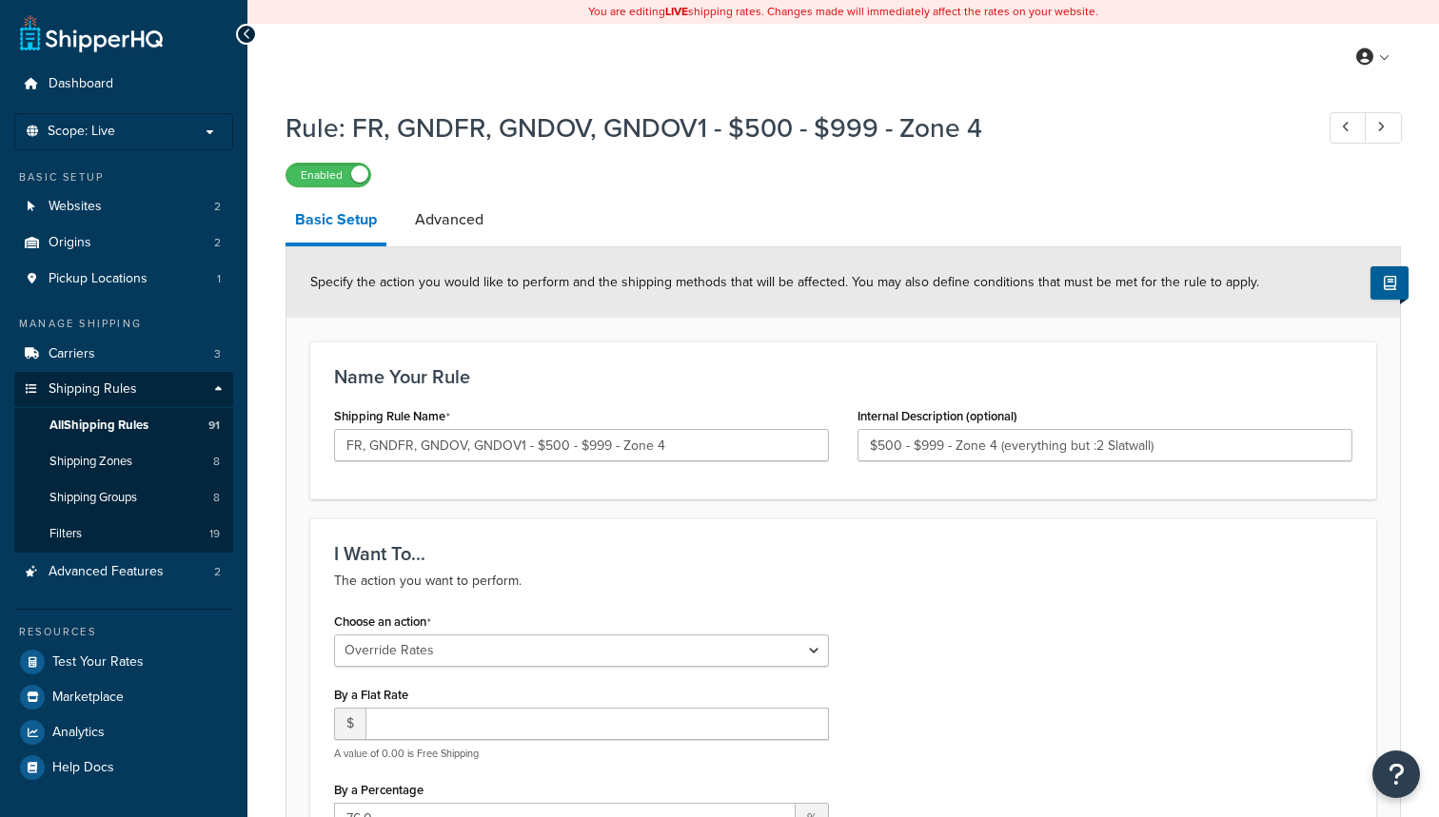
select select "OVERRIDE"
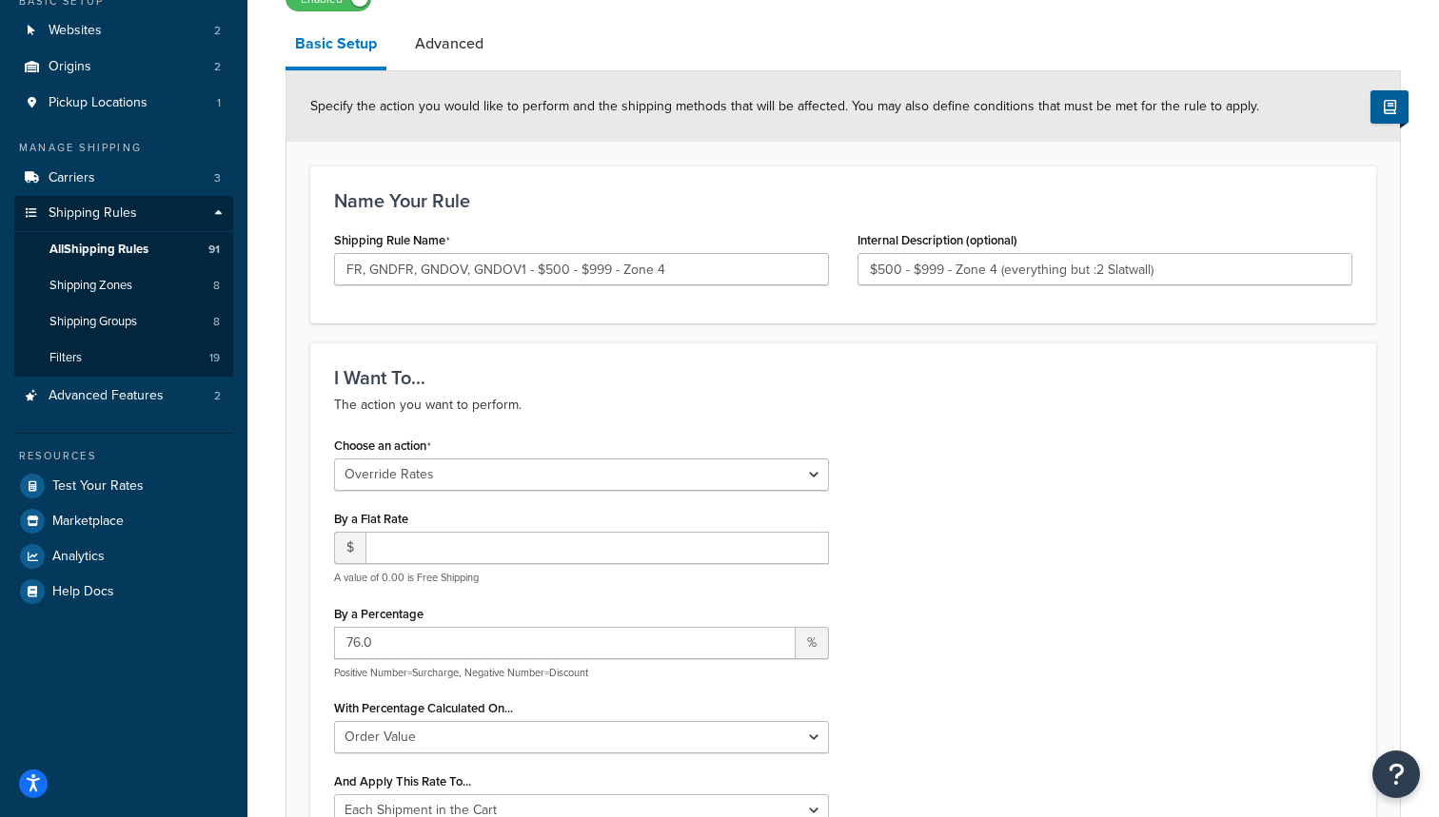
scroll to position [187, 0]
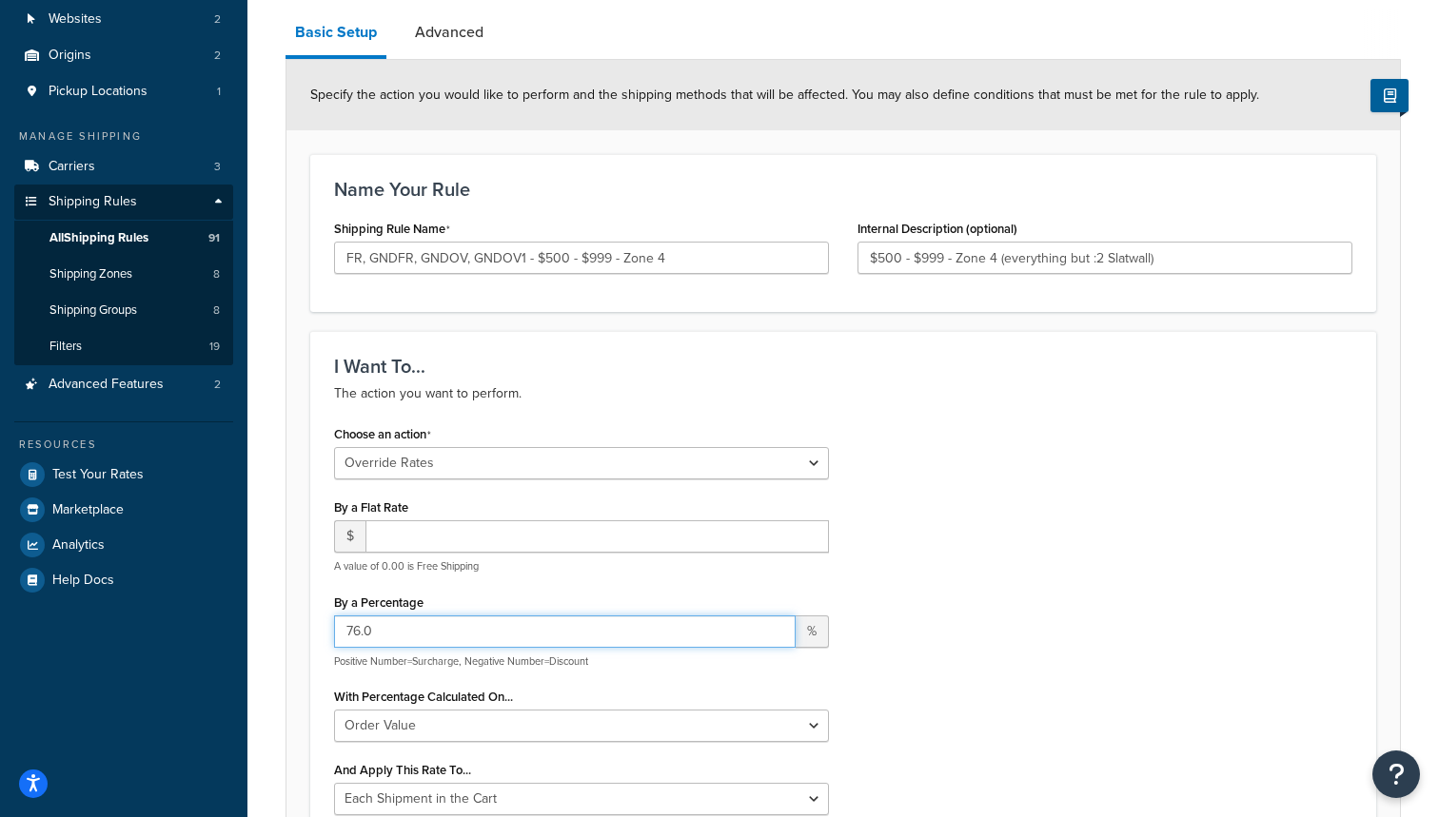
click at [361, 631] on input "76.0" at bounding box center [564, 632] width 461 height 32
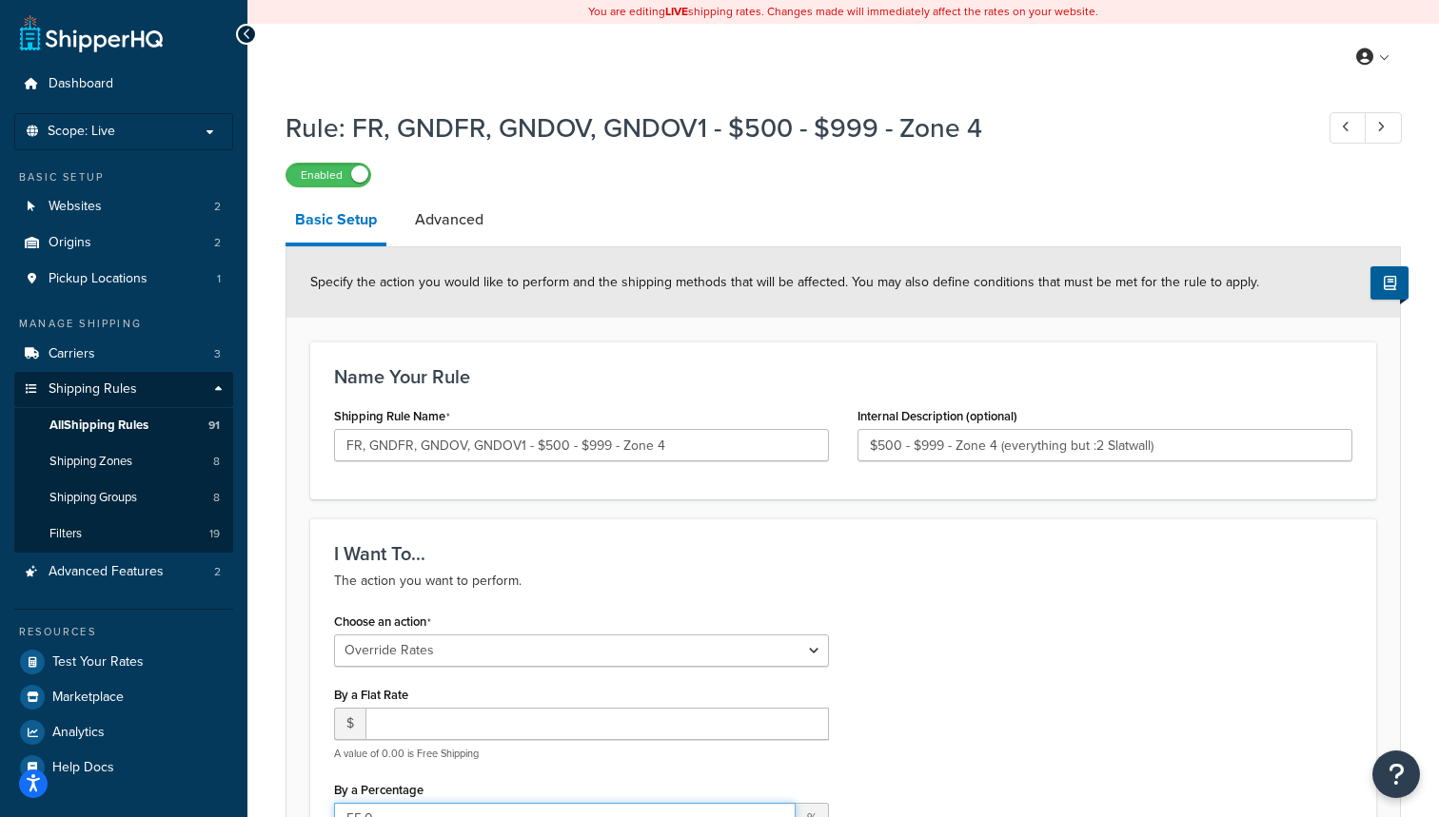
scroll to position [0, 0]
type input "55.0"
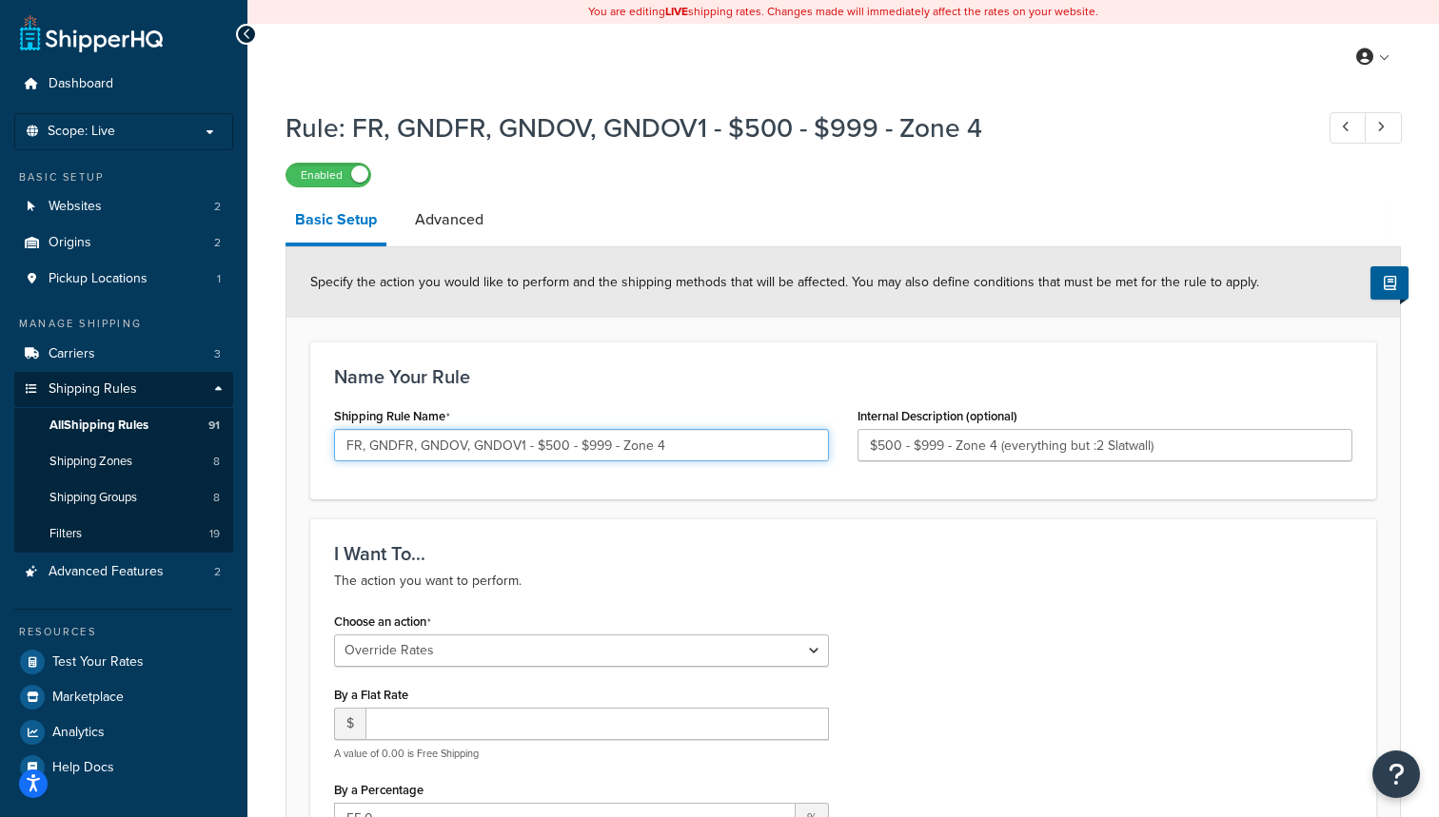
click at [367, 446] on input "FR, GNDFR, GNDOV, GNDOV1 - $500 - $999 - Zone 4" at bounding box center [581, 445] width 495 height 32
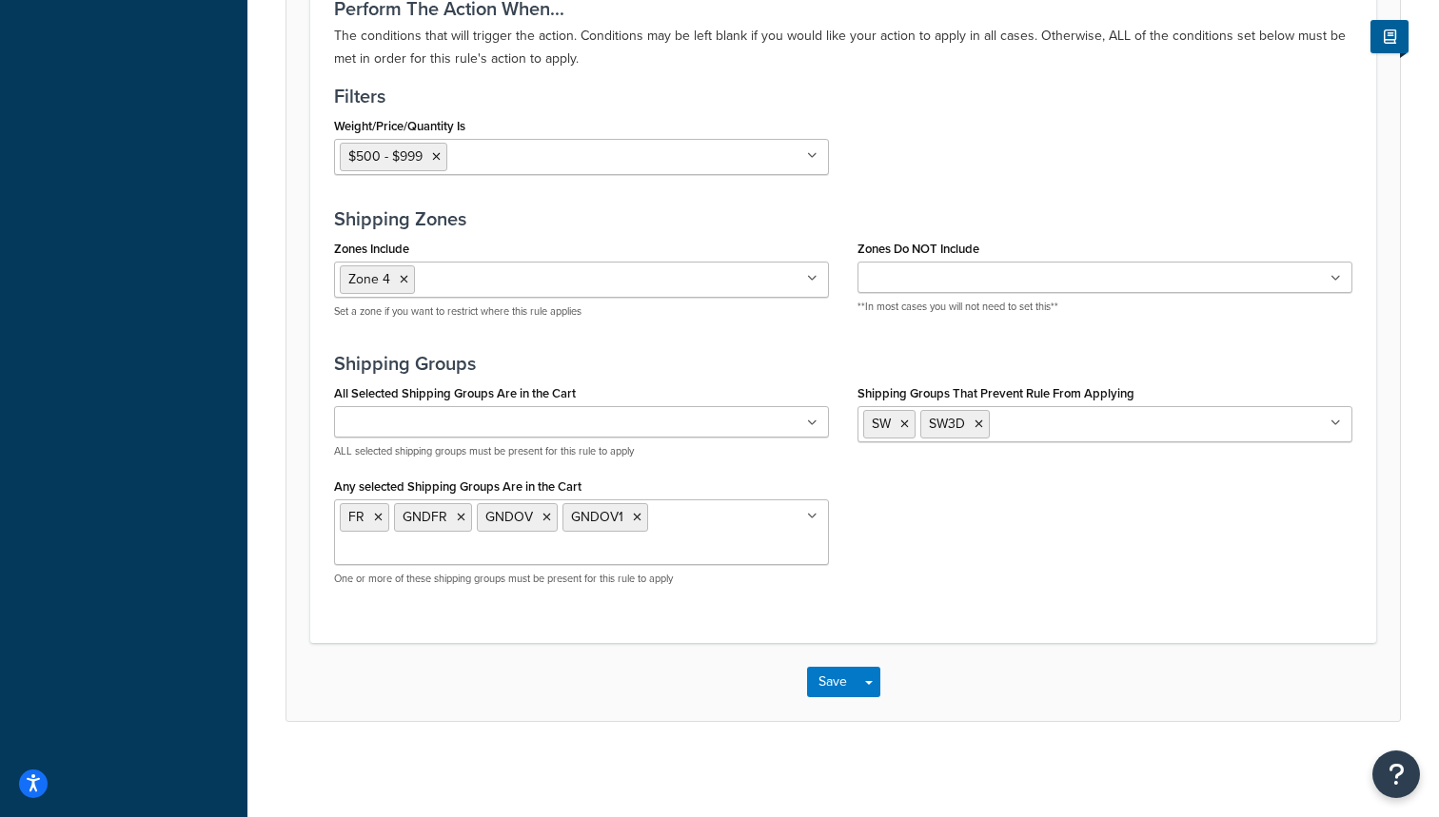
scroll to position [1427, 0]
type input "FR. GNDFR. GNDOV. GNDOV1 - $500 - $999 - Zone 4"
click at [842, 684] on button "Save" at bounding box center [832, 682] width 51 height 30
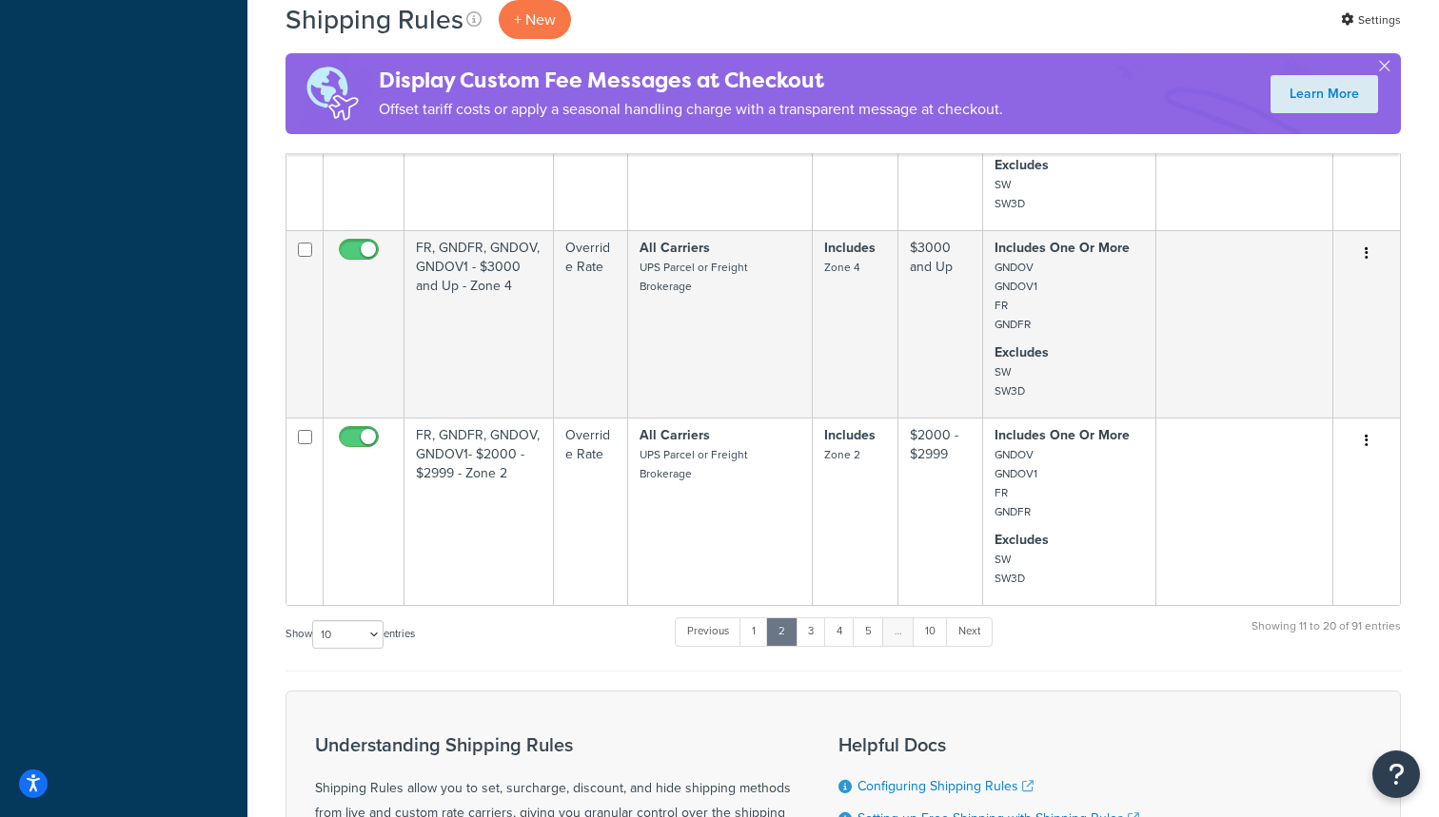
scroll to position [1740, 0]
click at [754, 631] on link "1" at bounding box center [753, 632] width 29 height 29
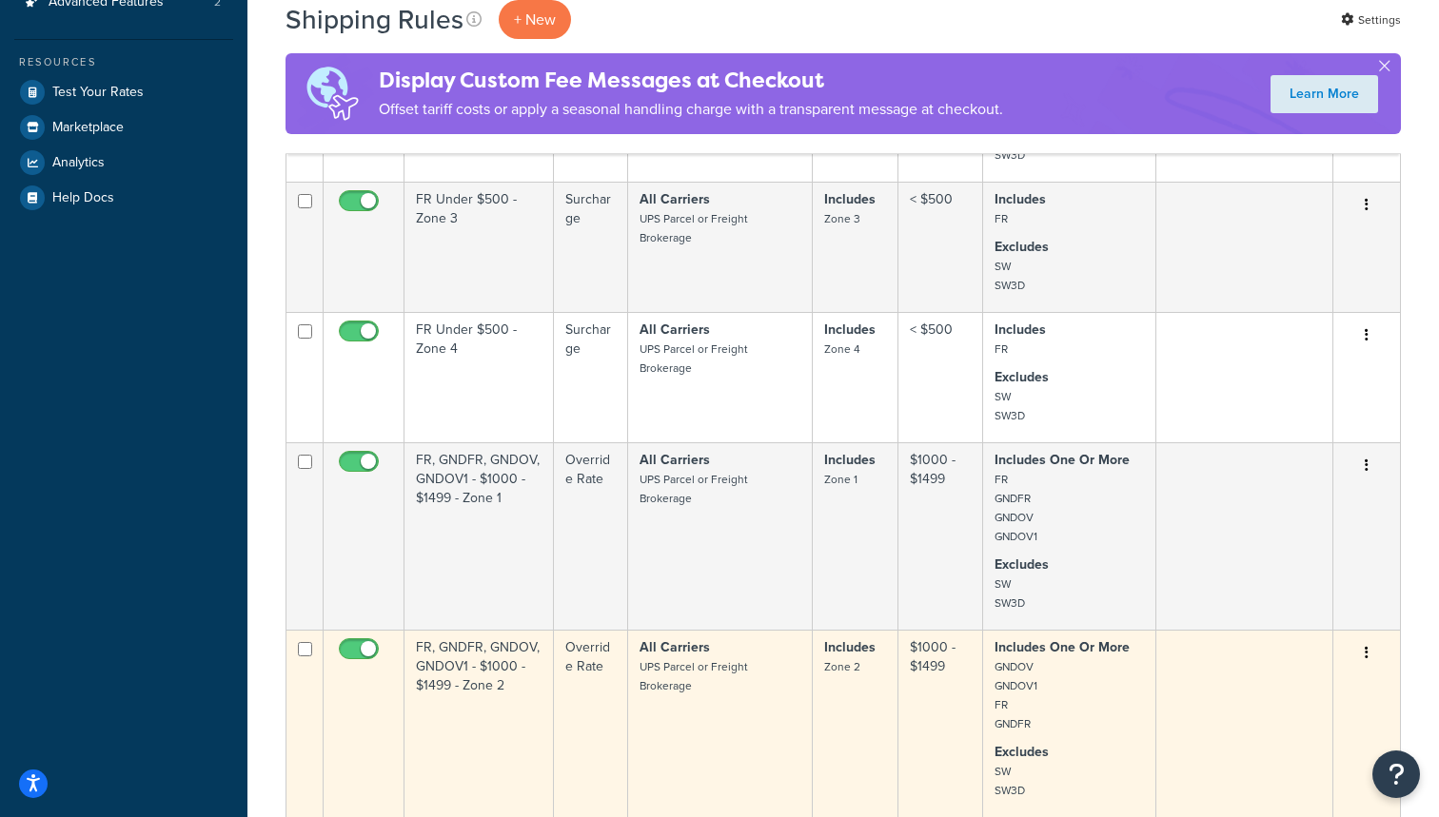
scroll to position [617, 0]
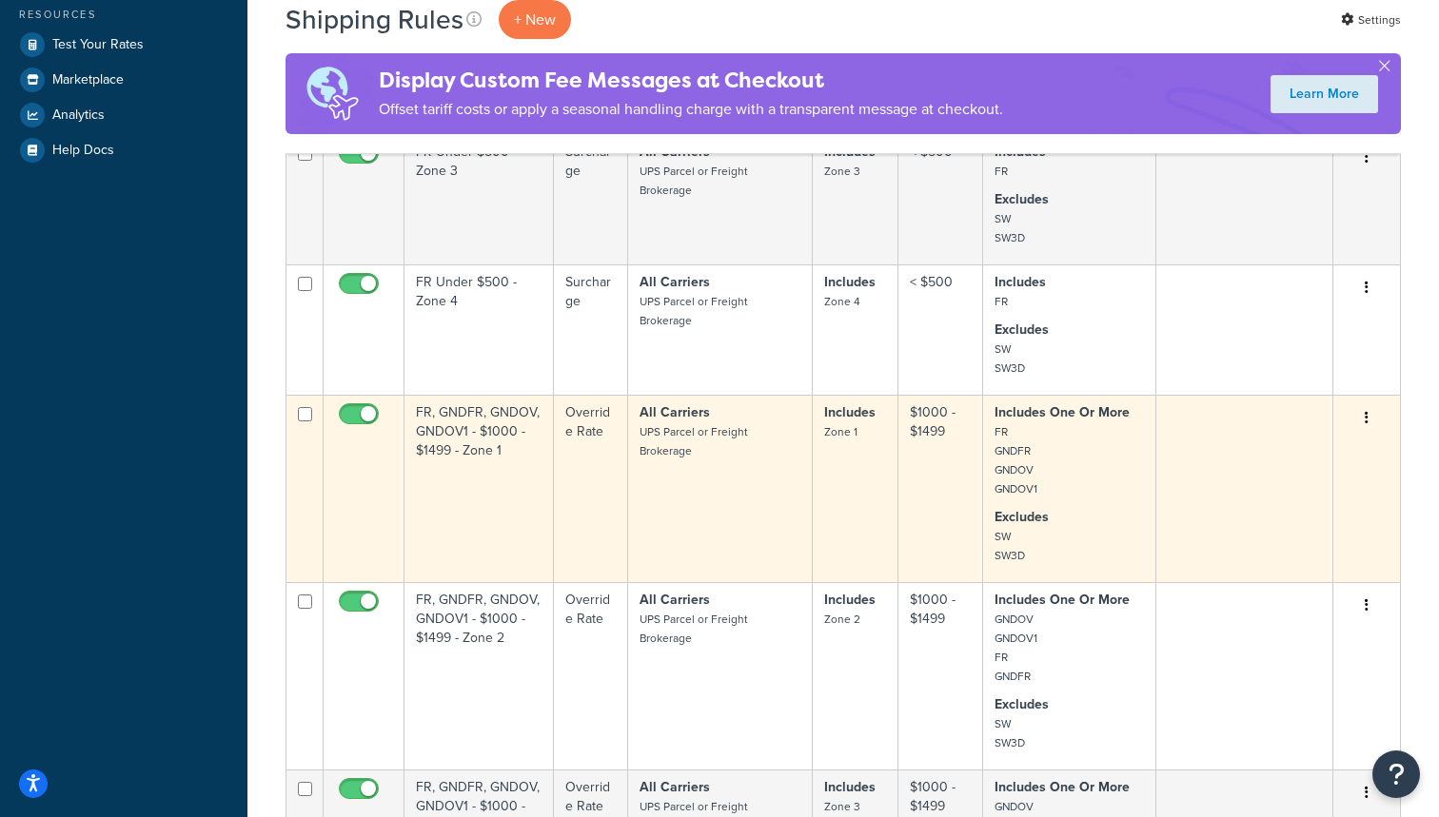
click at [539, 457] on td "FR, GNDFR, GNDOV, GNDOV1 - $1000 - $1499 - Zone 1" at bounding box center [478, 488] width 149 height 187
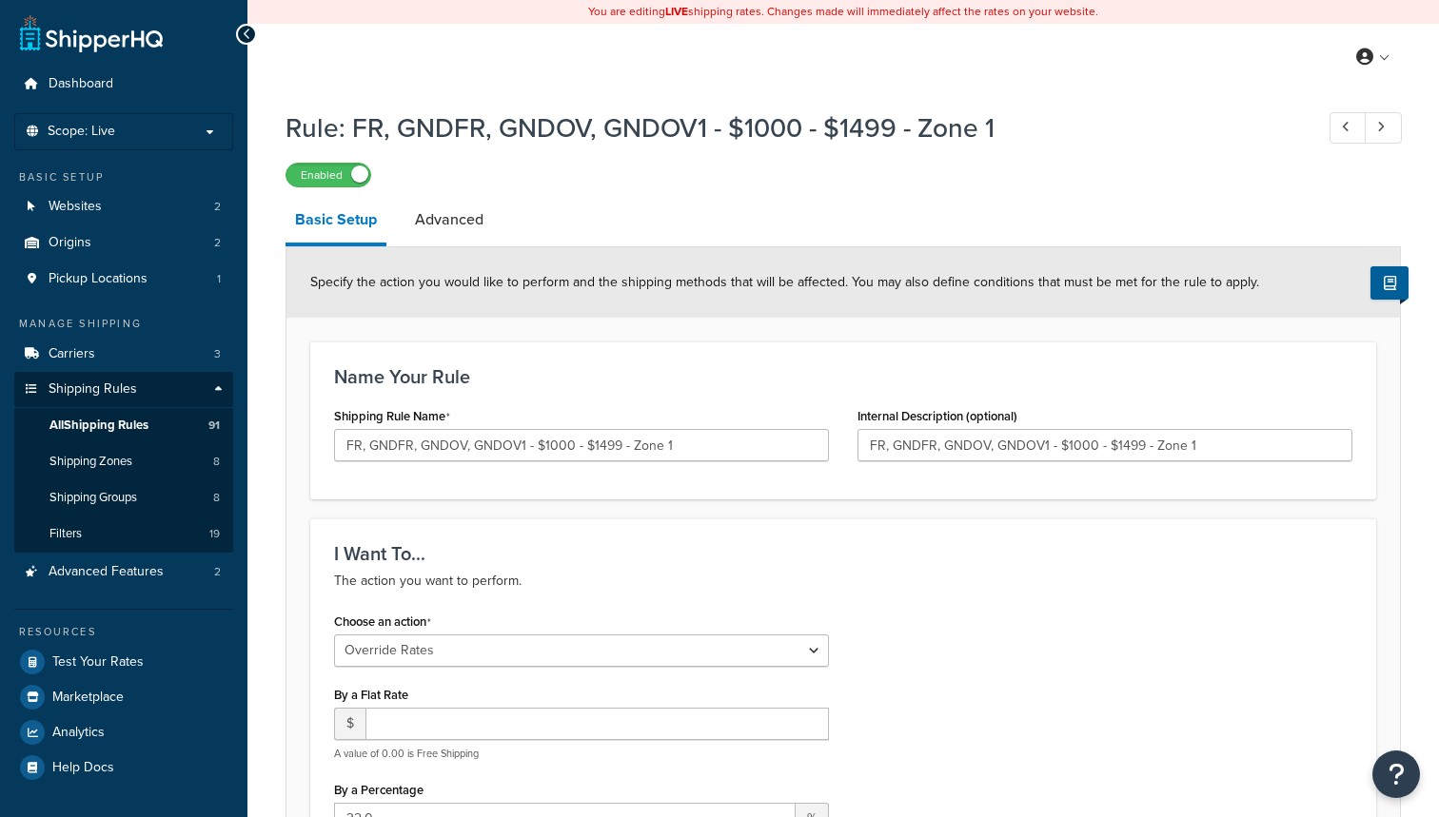
select select "OVERRIDE"
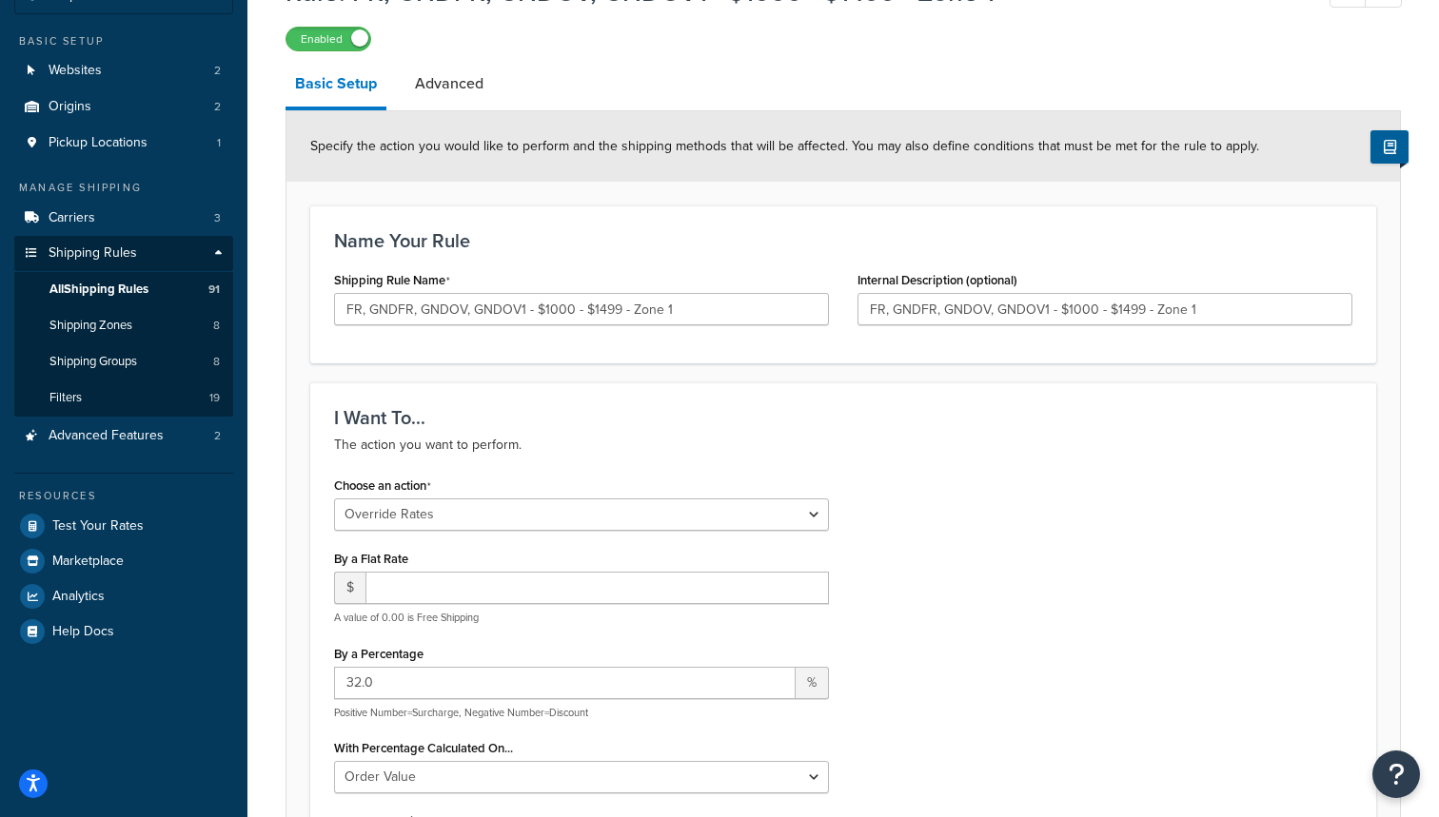
scroll to position [204, 0]
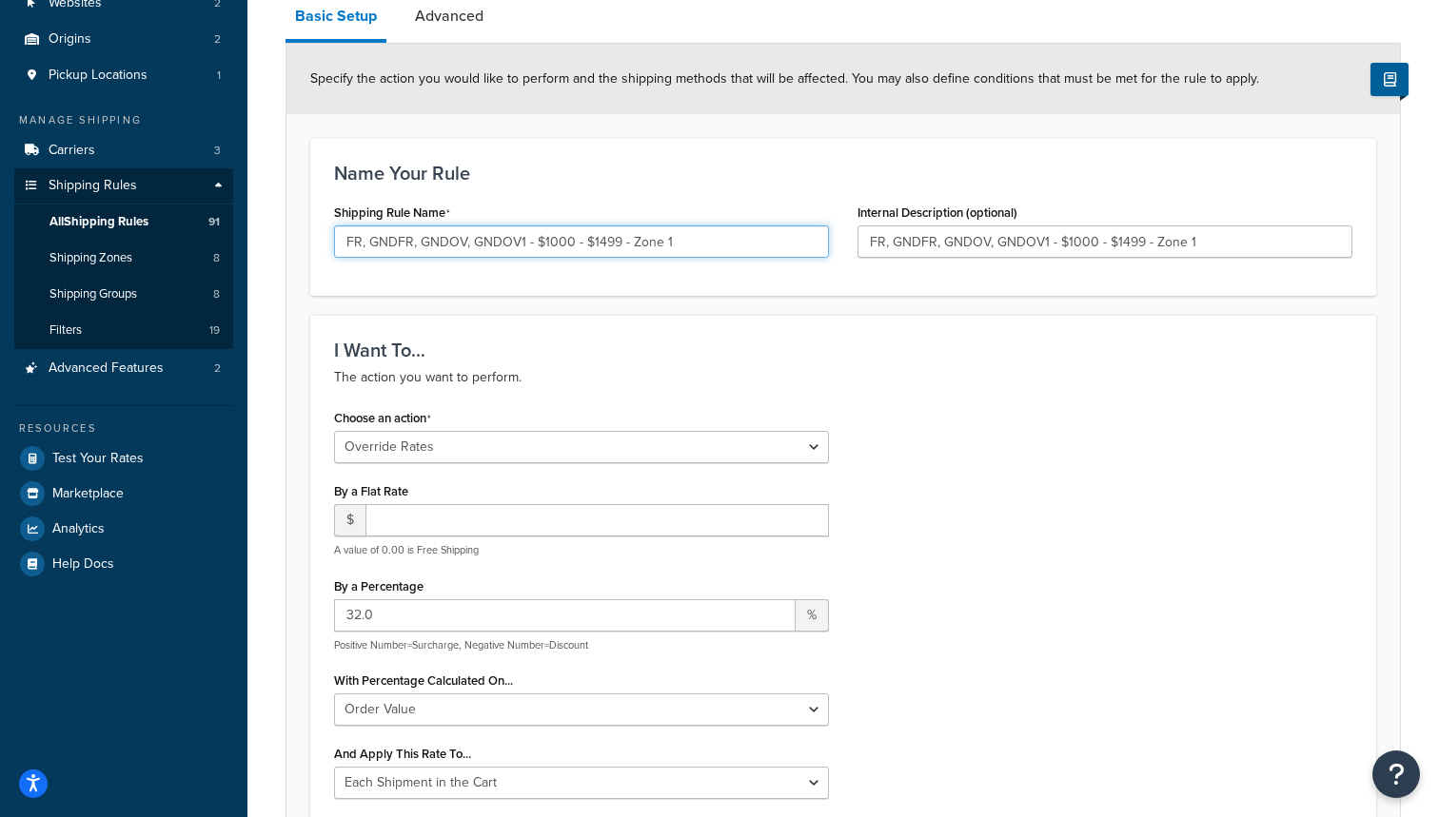
click at [362, 245] on input "FR, GNDFR, GNDOV, GNDOV1 - $1000 - $1499 - Zone 1" at bounding box center [581, 241] width 495 height 32
type input "FR. GNDFR. GNDOV. GNDOV1 - $1000 - $1499 - Zone 1"
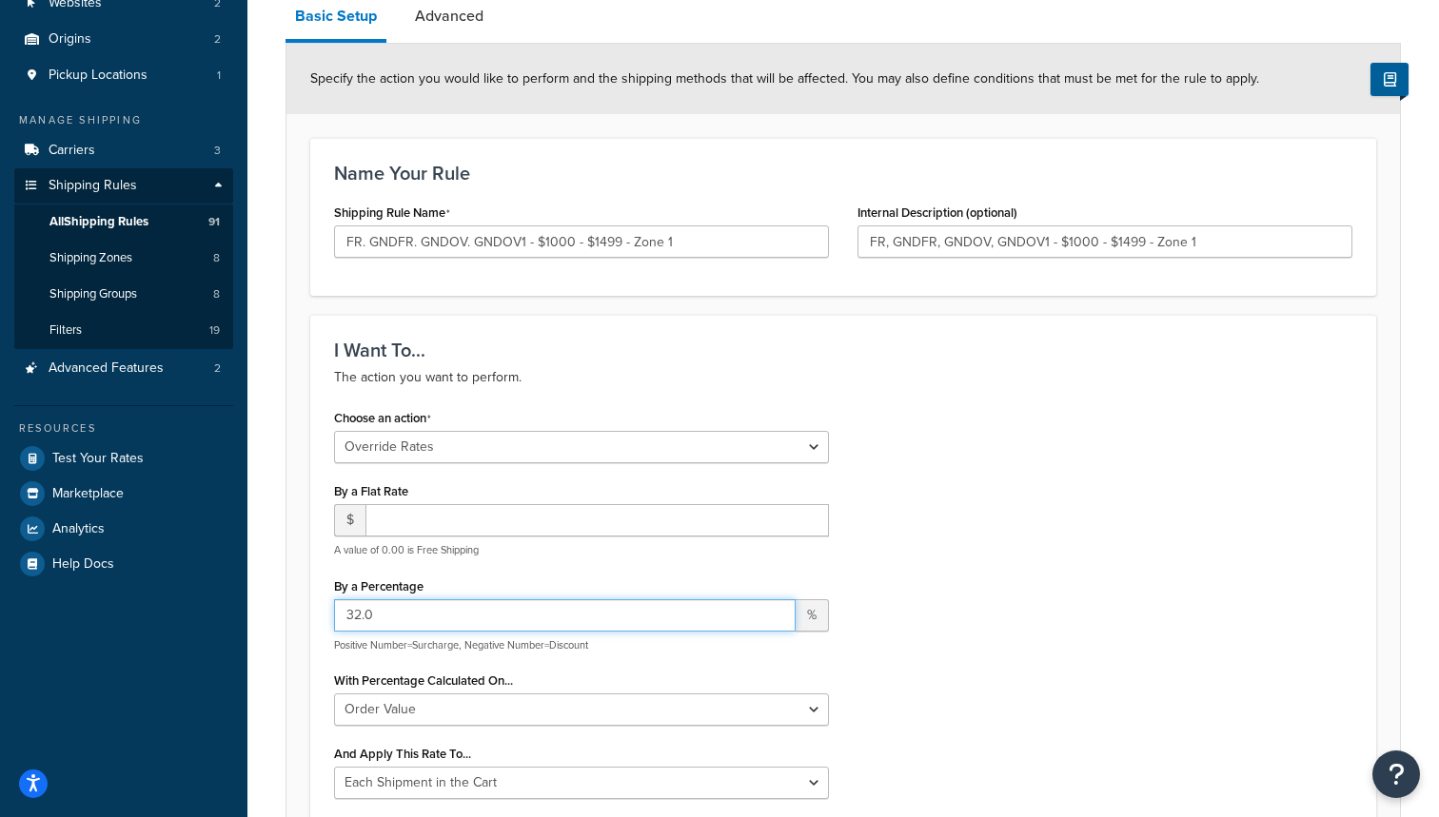
click at [360, 613] on input "32.0" at bounding box center [564, 615] width 461 height 32
type input "20.0"
click at [886, 555] on div "Choose an action Choose an action Override Rates Surcharge or discount rates Hi…" at bounding box center [843, 608] width 1047 height 409
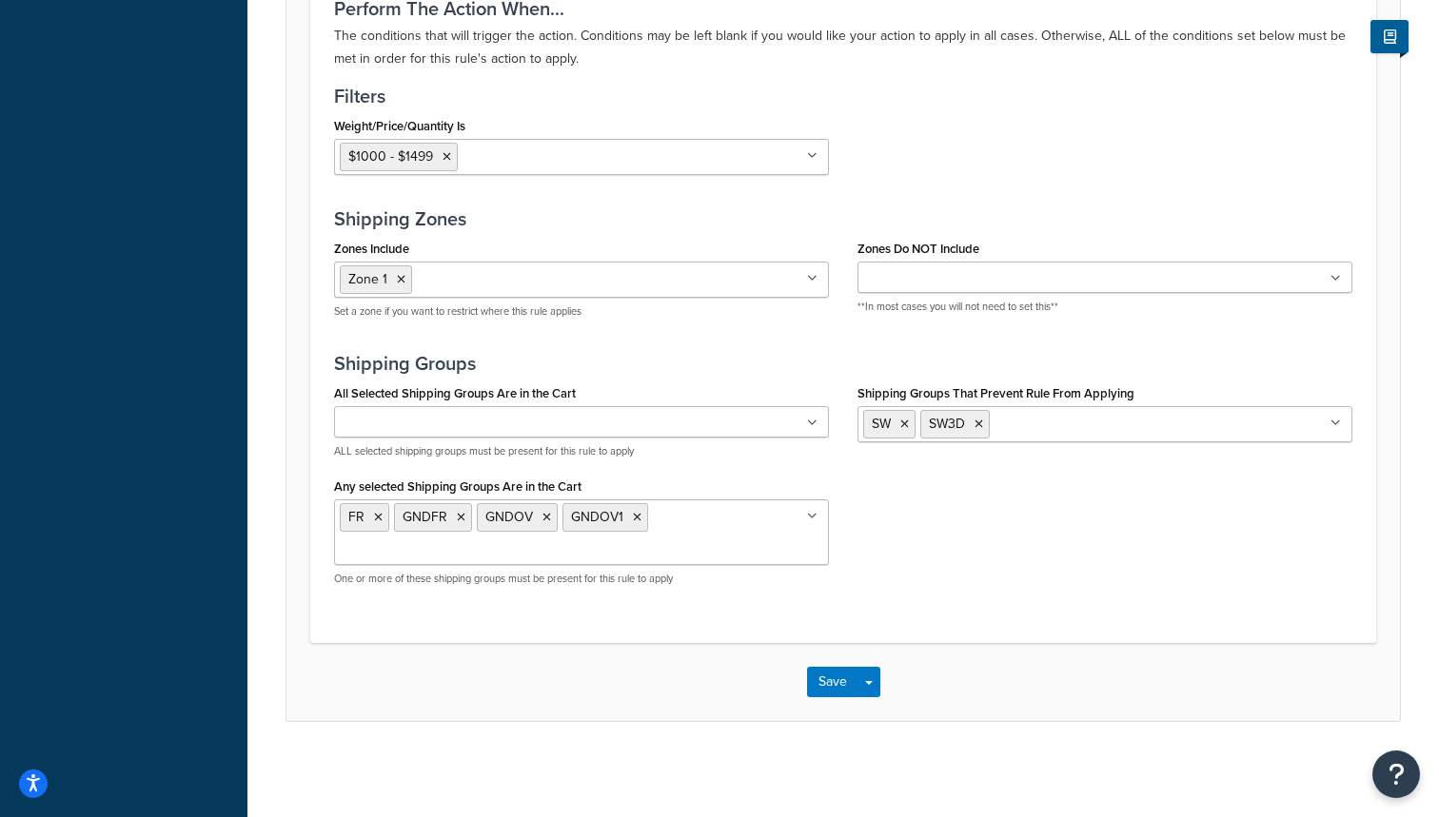
scroll to position [1427, 0]
click at [831, 683] on button "Save" at bounding box center [832, 682] width 51 height 30
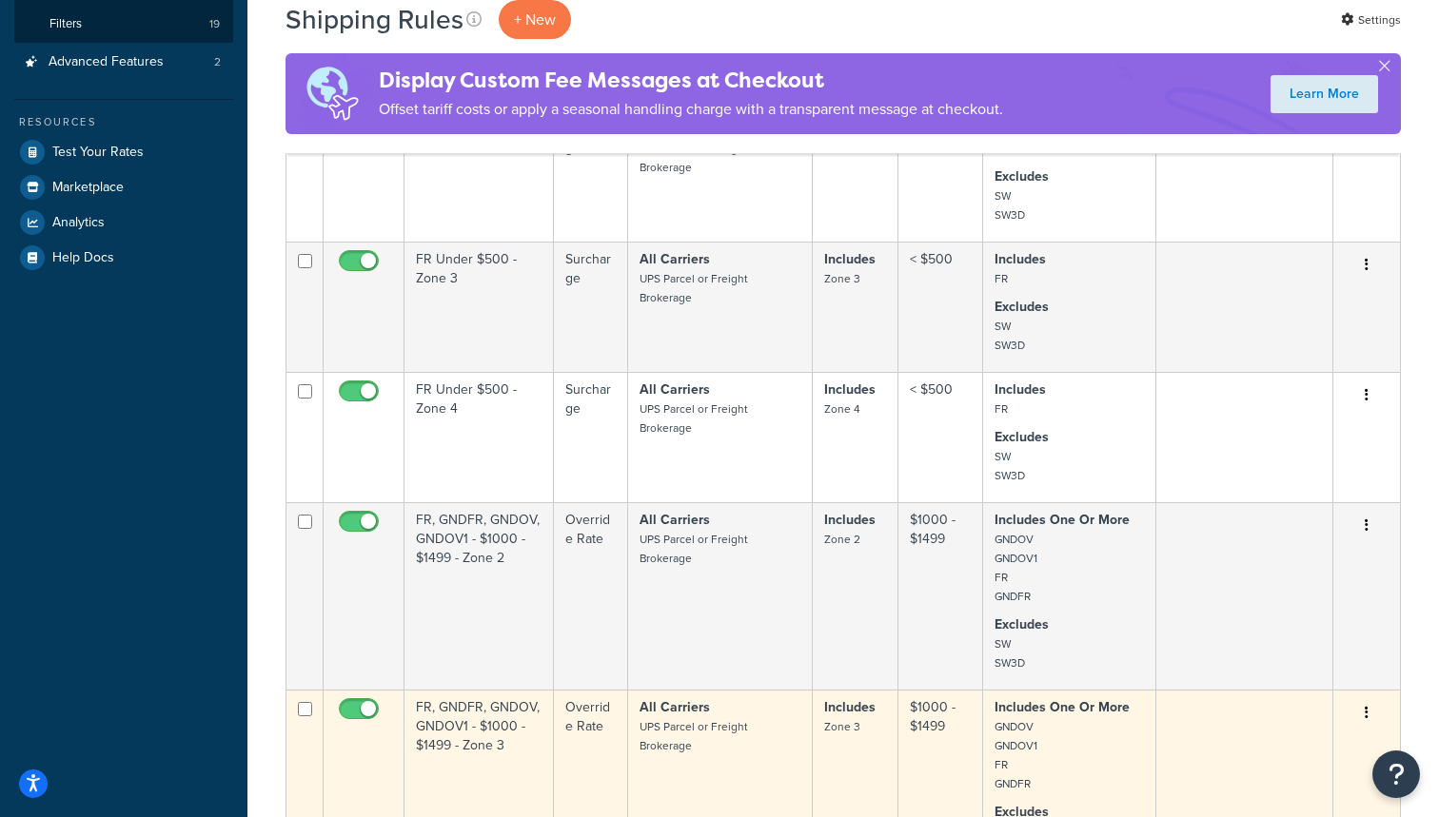
scroll to position [511, 0]
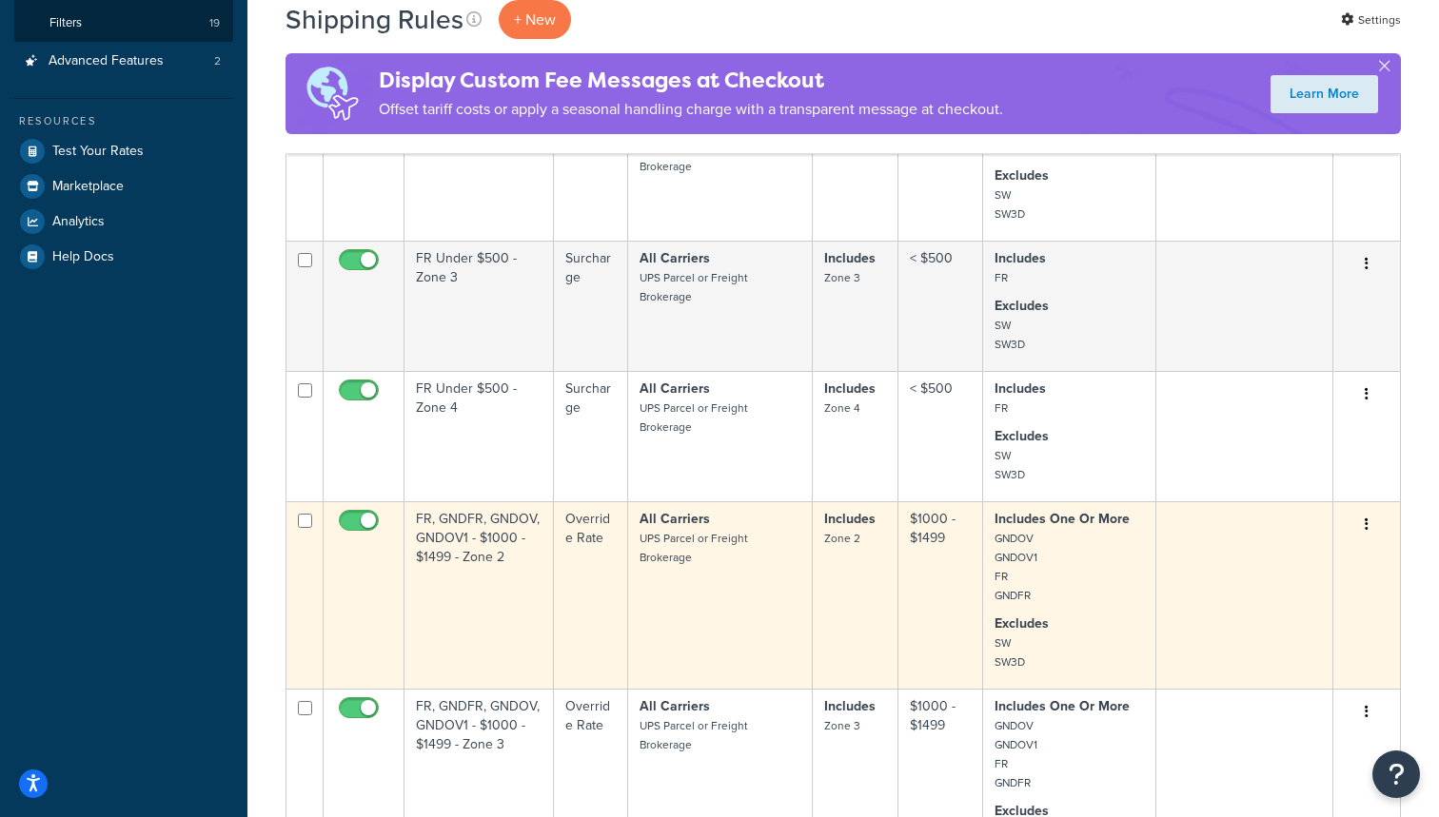
click at [462, 592] on td "FR, GNDFR, GNDOV, GNDOV1 - $1000 - $1499 - Zone 2" at bounding box center [478, 594] width 149 height 187
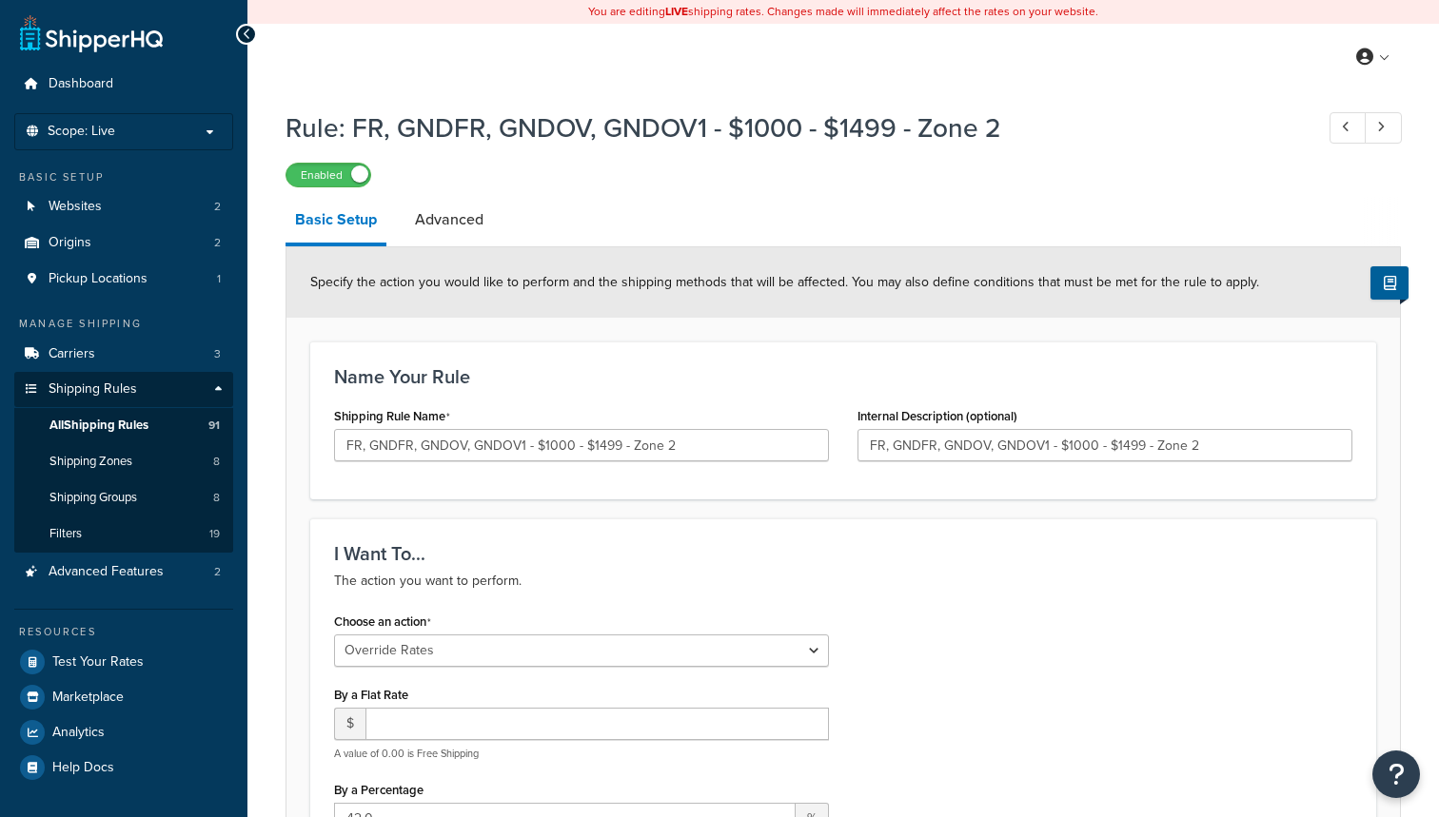
select select "OVERRIDE"
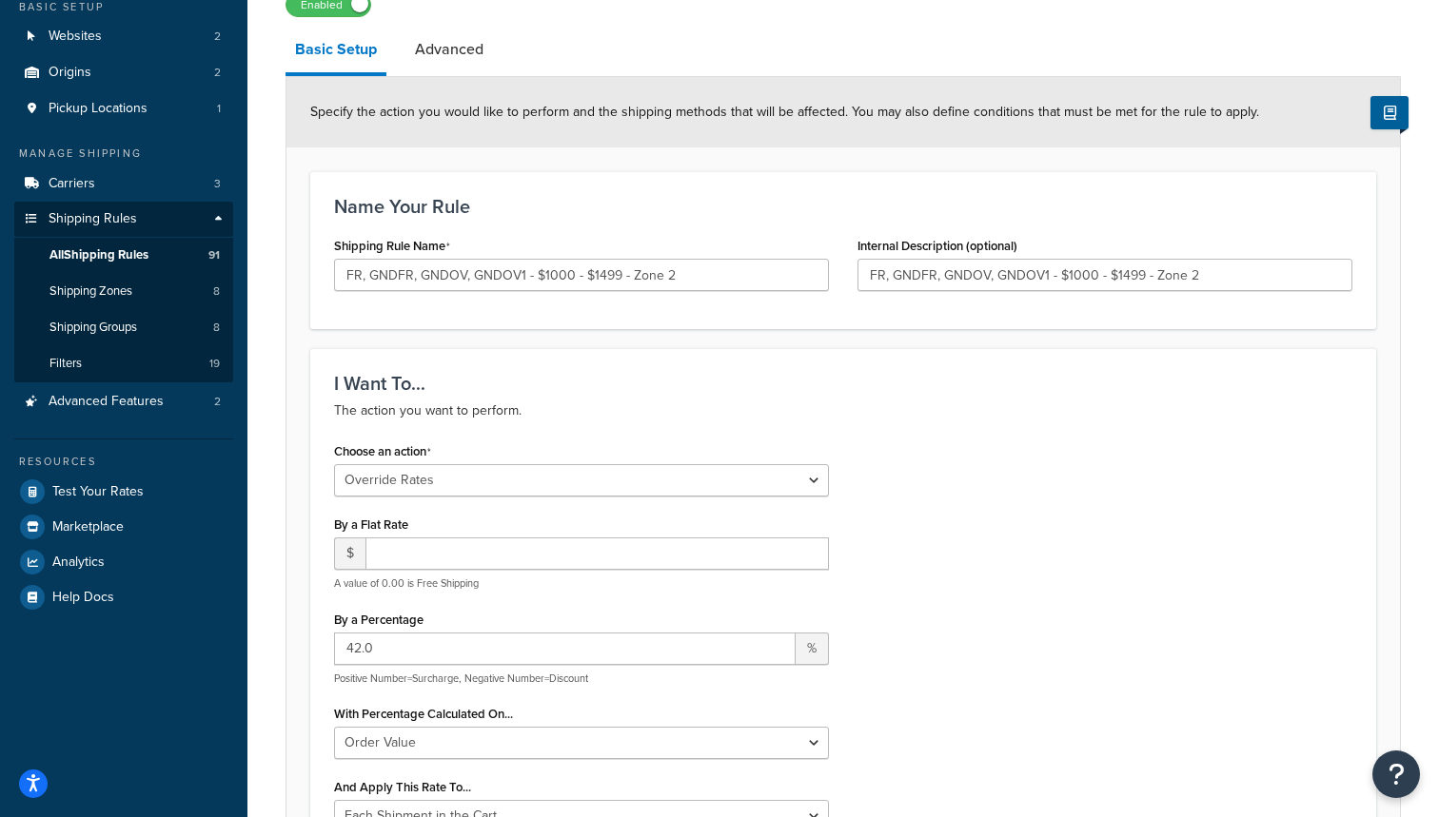
scroll to position [227, 0]
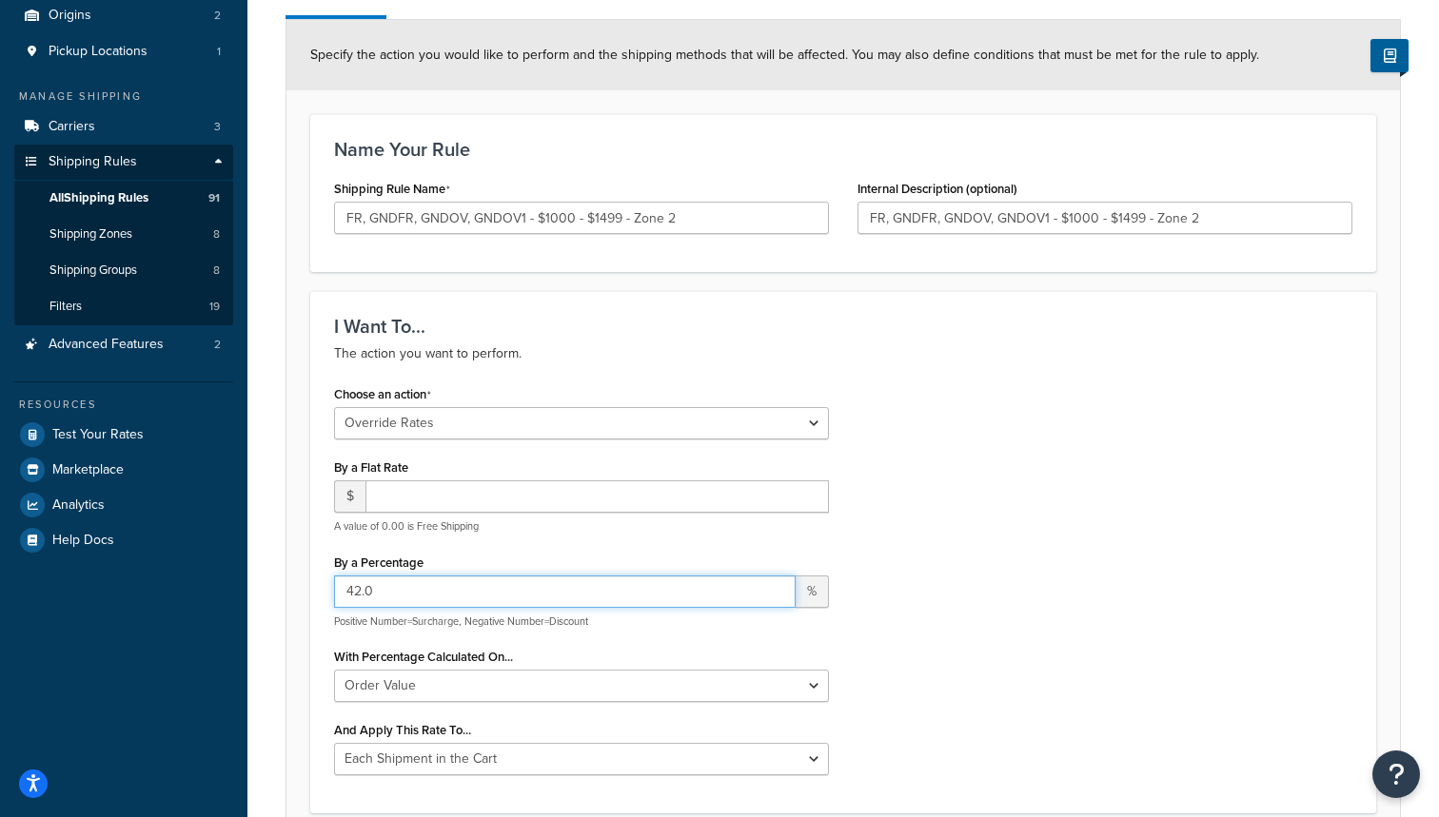
click at [362, 593] on input "42.0" at bounding box center [564, 592] width 461 height 32
click at [480, 557] on div "By a Percentage 20.0 % Positive Number=Surcharge, Negative Number=Discount" at bounding box center [581, 589] width 495 height 80
click at [362, 592] on input "20.0" at bounding box center [564, 592] width 461 height 32
type input "29.0"
click at [508, 559] on div "By a Percentage 29.0 % Positive Number=Surcharge, Negative Number=Discount" at bounding box center [581, 589] width 495 height 80
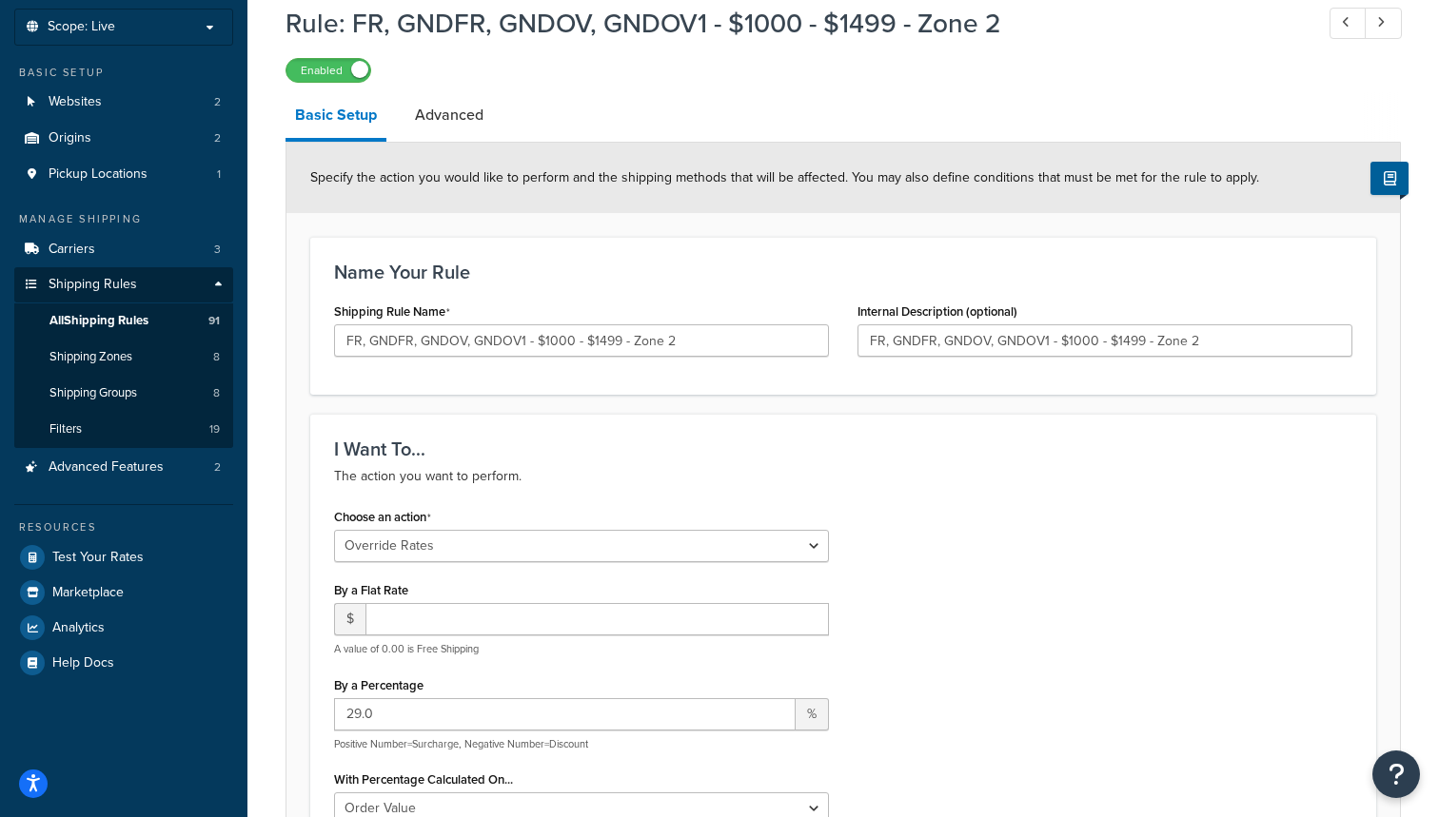
scroll to position [105, 0]
click at [362, 340] on input "FR, GNDFR, GNDOV, GNDOV1 - $1000 - $1499 - Zone 2" at bounding box center [581, 340] width 495 height 32
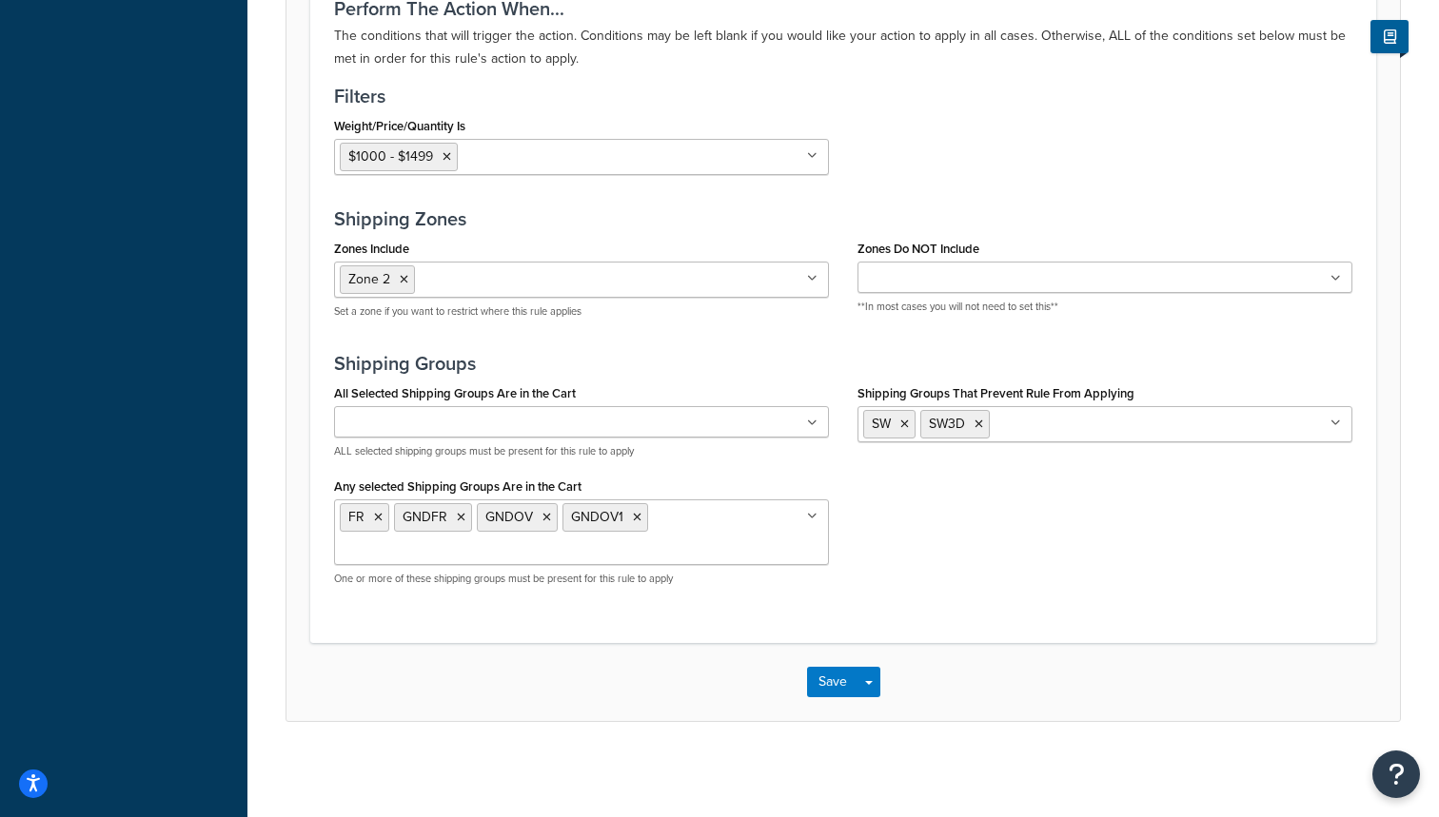
scroll to position [1427, 0]
type input "FR. GNDFR. GNDOV. GNDOV1 - $1000 - $1499 - Zone 2"
click at [868, 682] on span "button" at bounding box center [869, 683] width 8 height 4
click at [839, 677] on button "Save" at bounding box center [832, 682] width 51 height 30
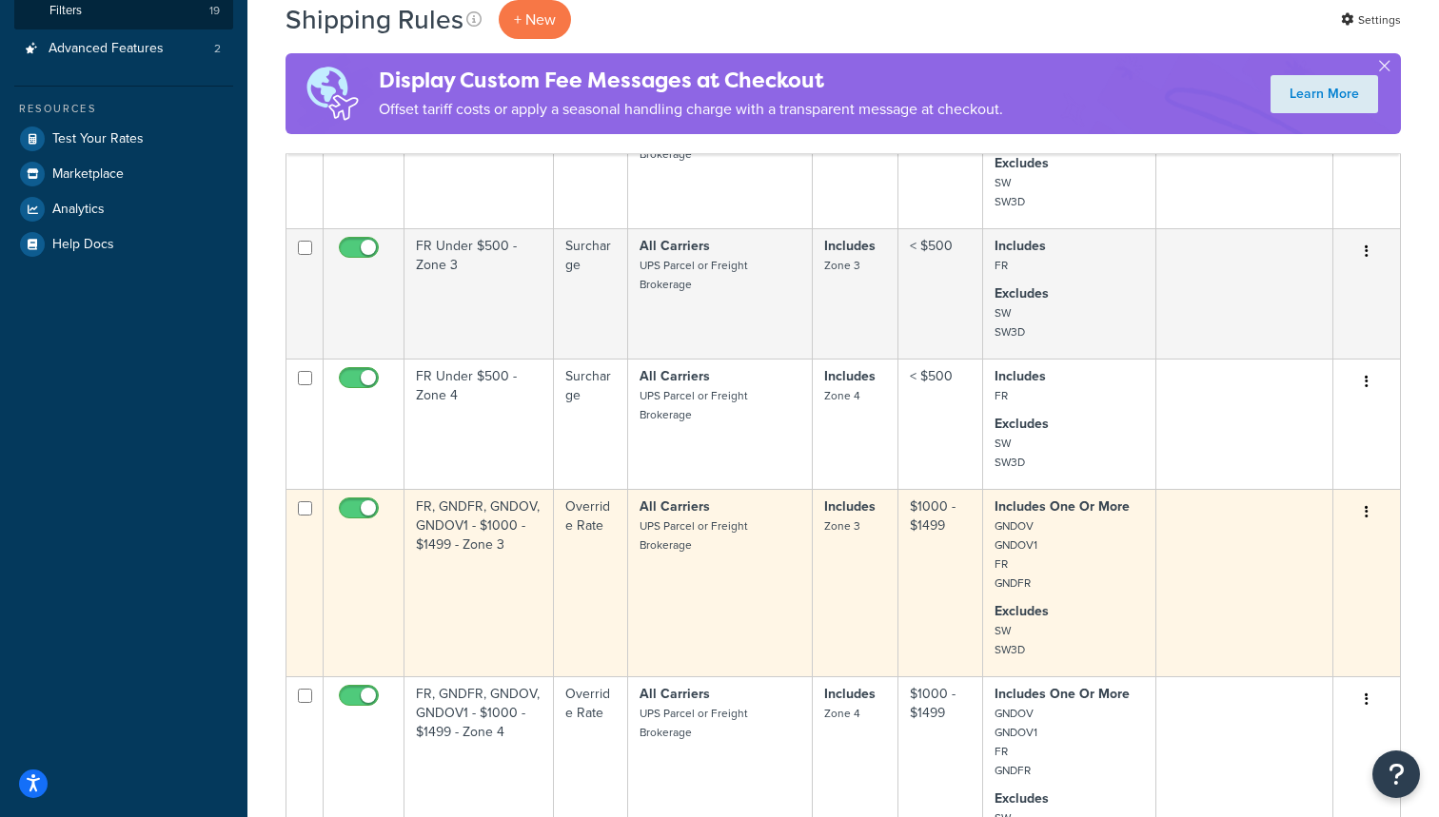
scroll to position [525, 0]
click at [504, 598] on td "FR, GNDFR, GNDOV, GNDOV1 - $1000 - $1499 - Zone 3" at bounding box center [478, 580] width 149 height 187
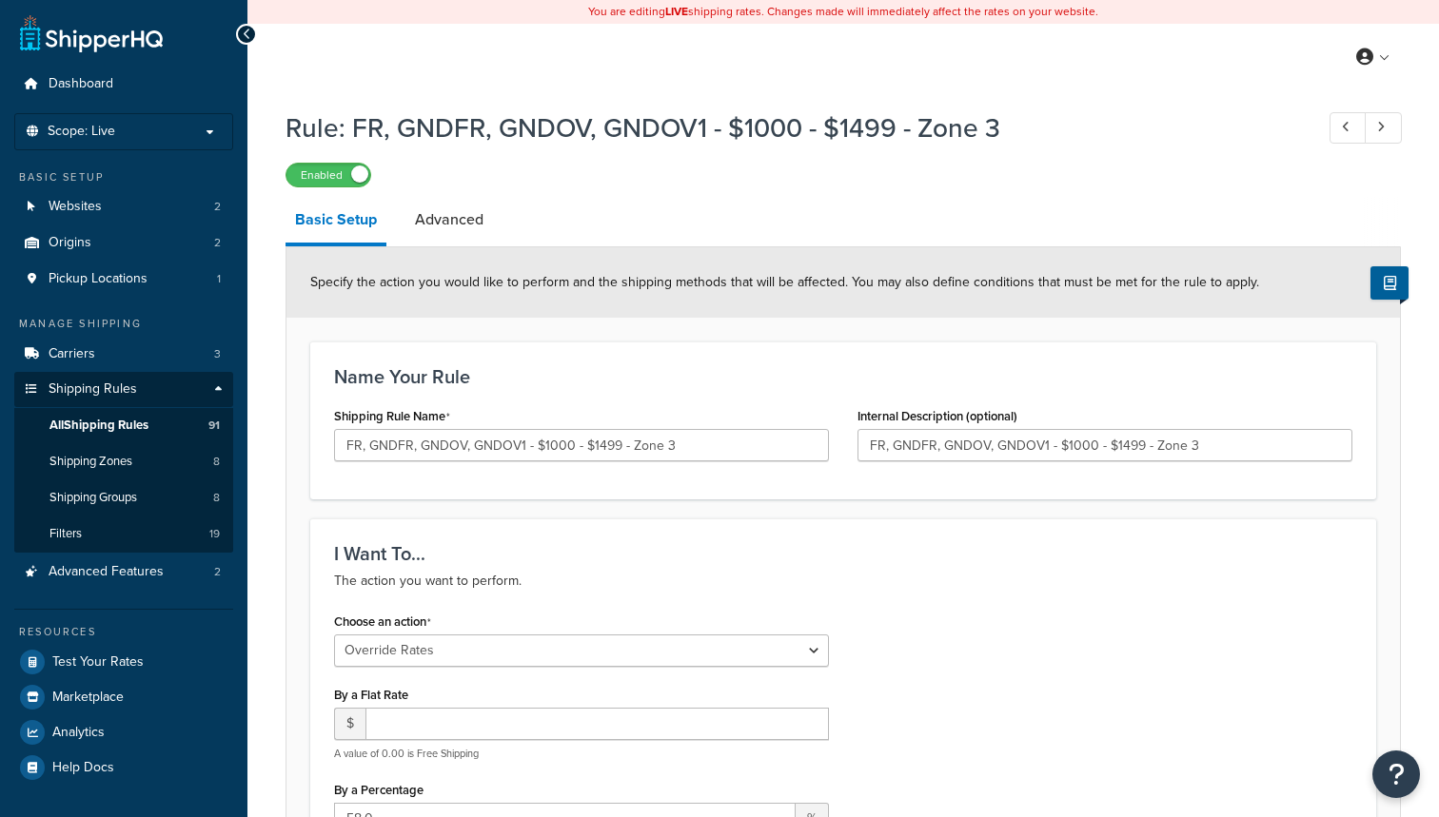
select select "OVERRIDE"
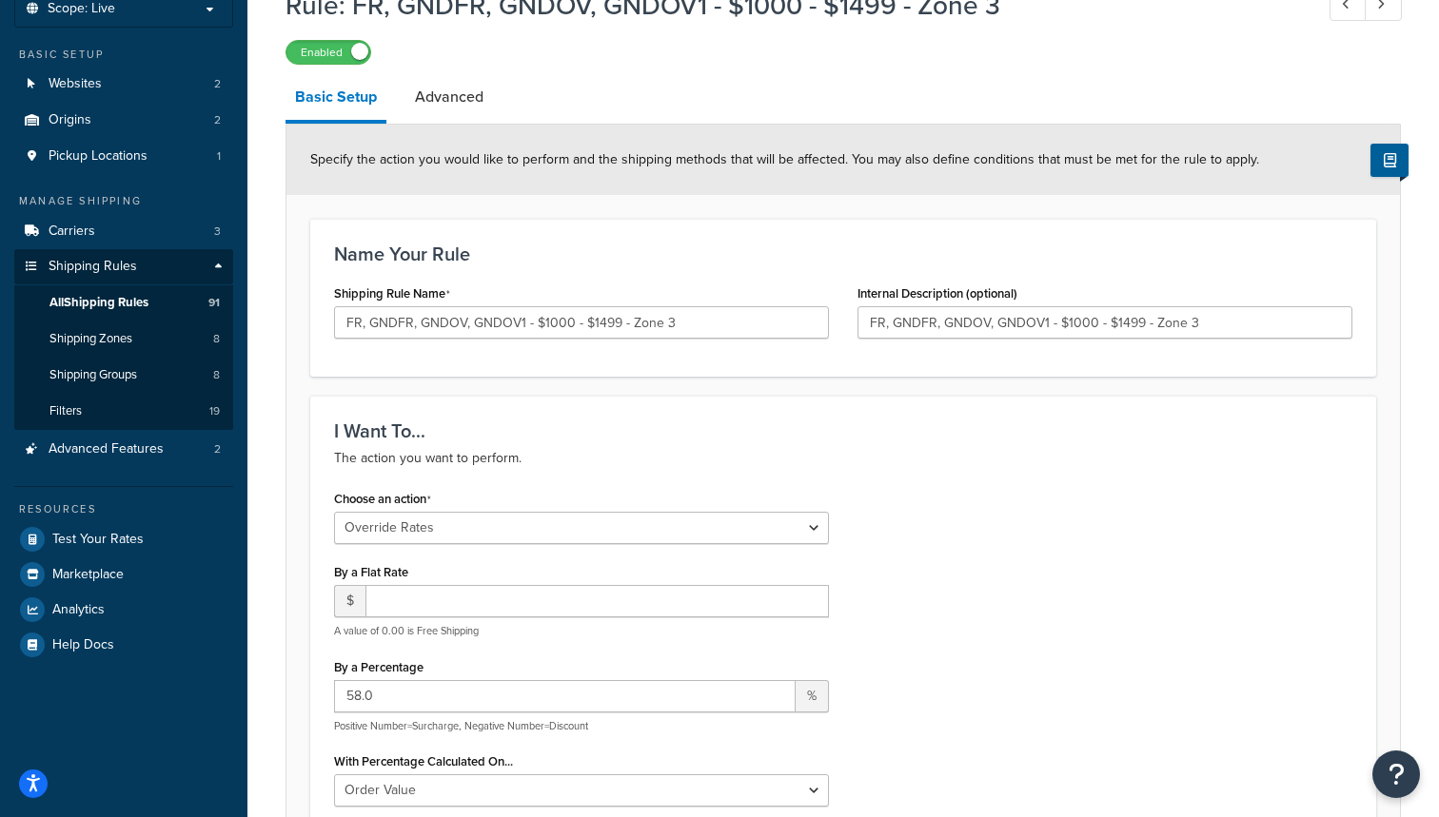
scroll to position [128, 0]
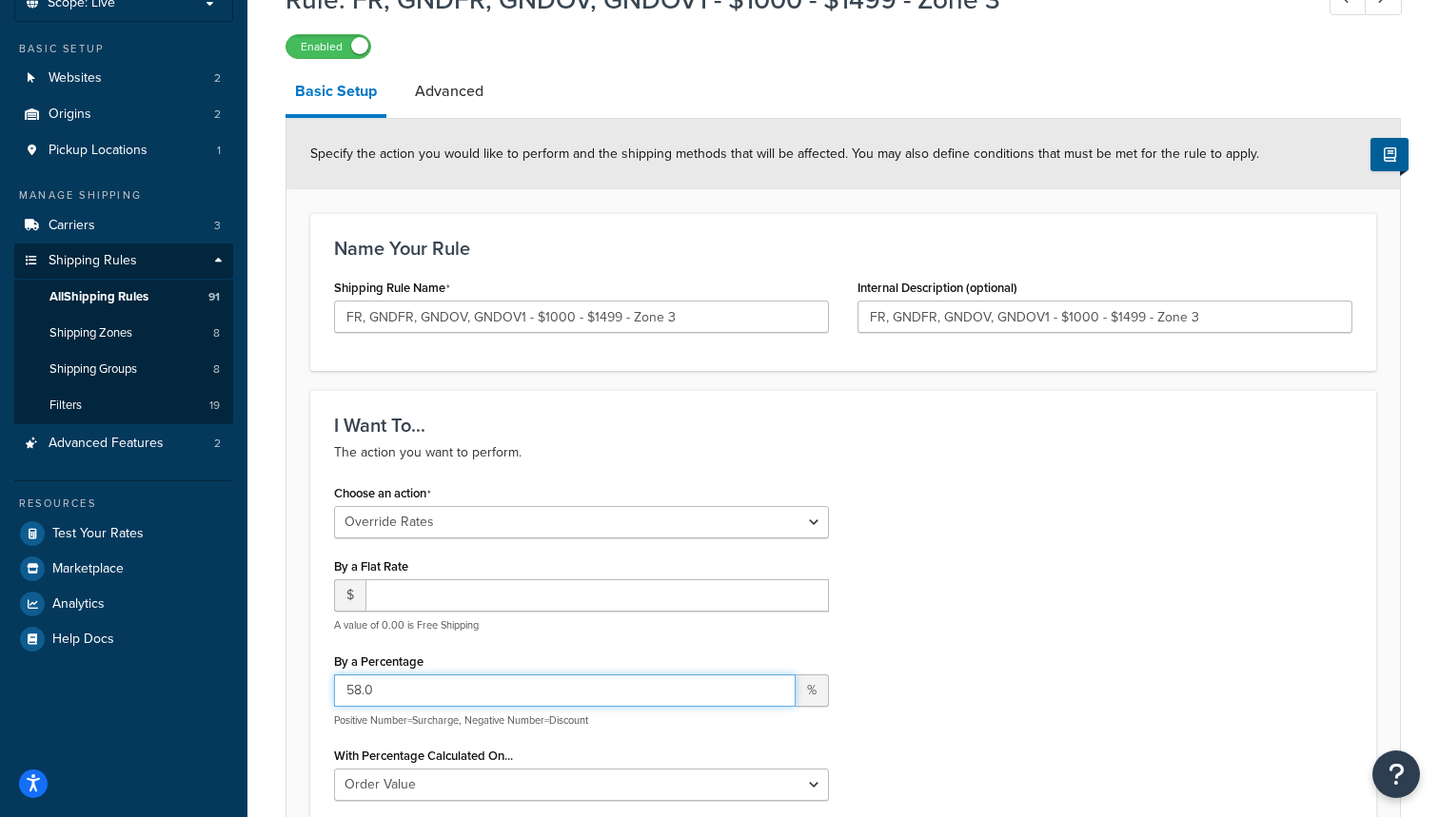
click at [360, 686] on input "58.0" at bounding box center [564, 691] width 461 height 32
type input "30.0"
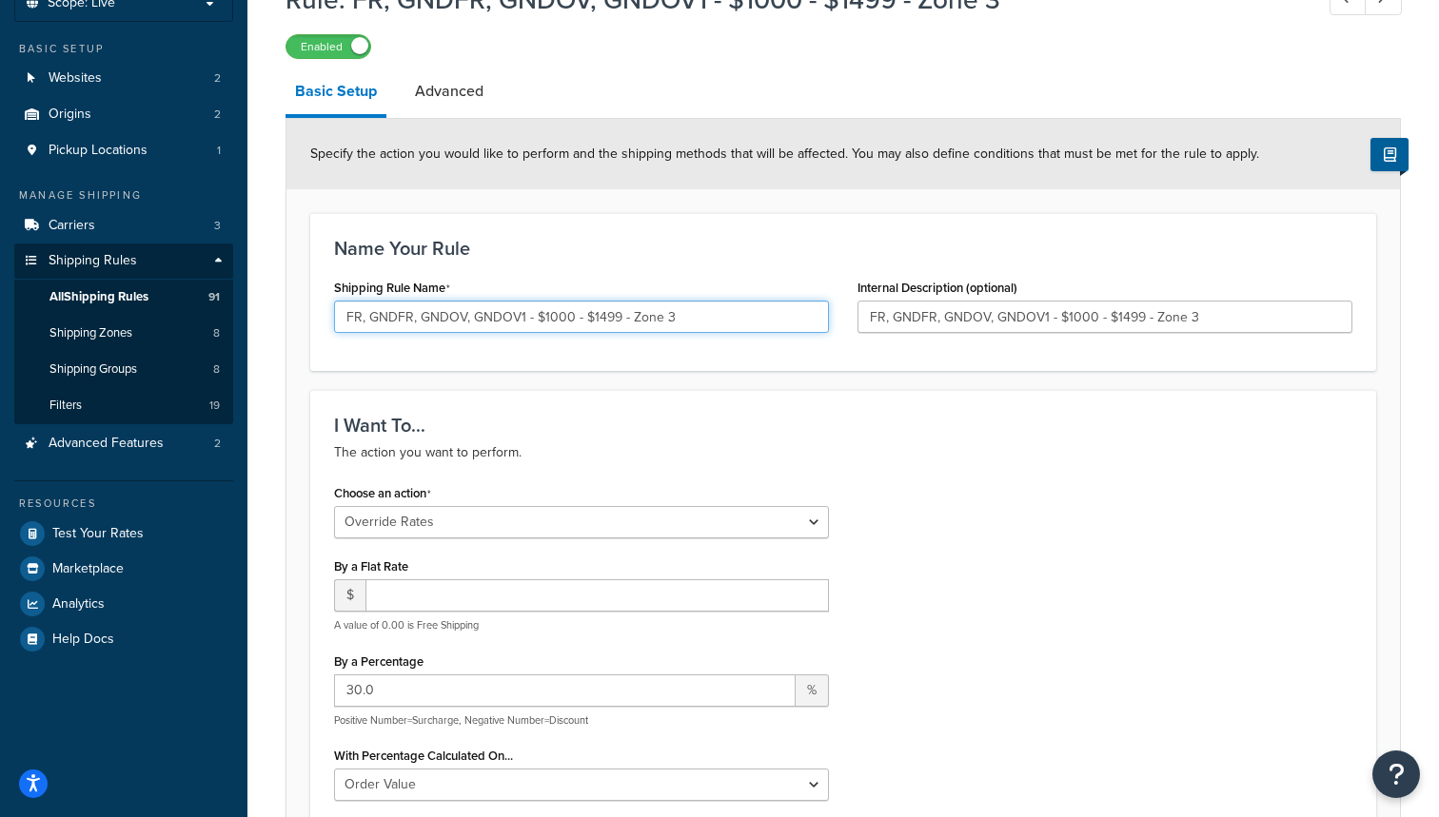
click at [364, 312] on input "FR, GNDFR, GNDOV, GNDOV1 - $1000 - $1499 - Zone 3" at bounding box center [581, 317] width 495 height 32
click at [417, 316] on input "FR. GNDFR, GNDOV, GNDOV1 - $1000 - $1499 - Zone 3" at bounding box center [581, 317] width 495 height 32
click at [468, 319] on input "FR. GNDFR. GNDOV, GNDOV1 - $1000 - $1499 - Zone 3" at bounding box center [581, 317] width 495 height 32
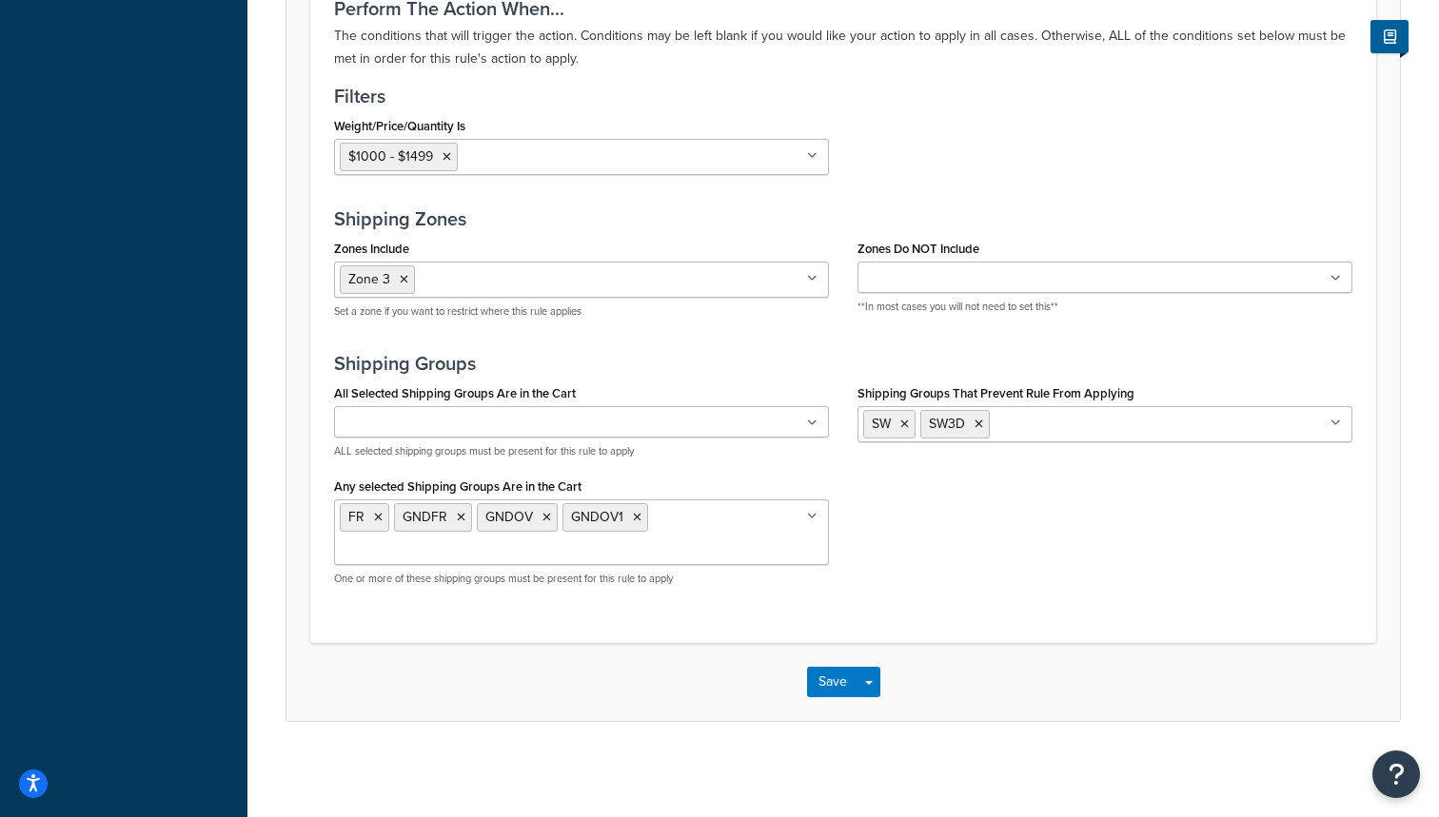
scroll to position [1427, 0]
type input "FR. GNDFR. GNDOV. GNDOV1 - $1000 - $1499 - Zone 3"
click at [832, 686] on button "Save" at bounding box center [832, 682] width 51 height 30
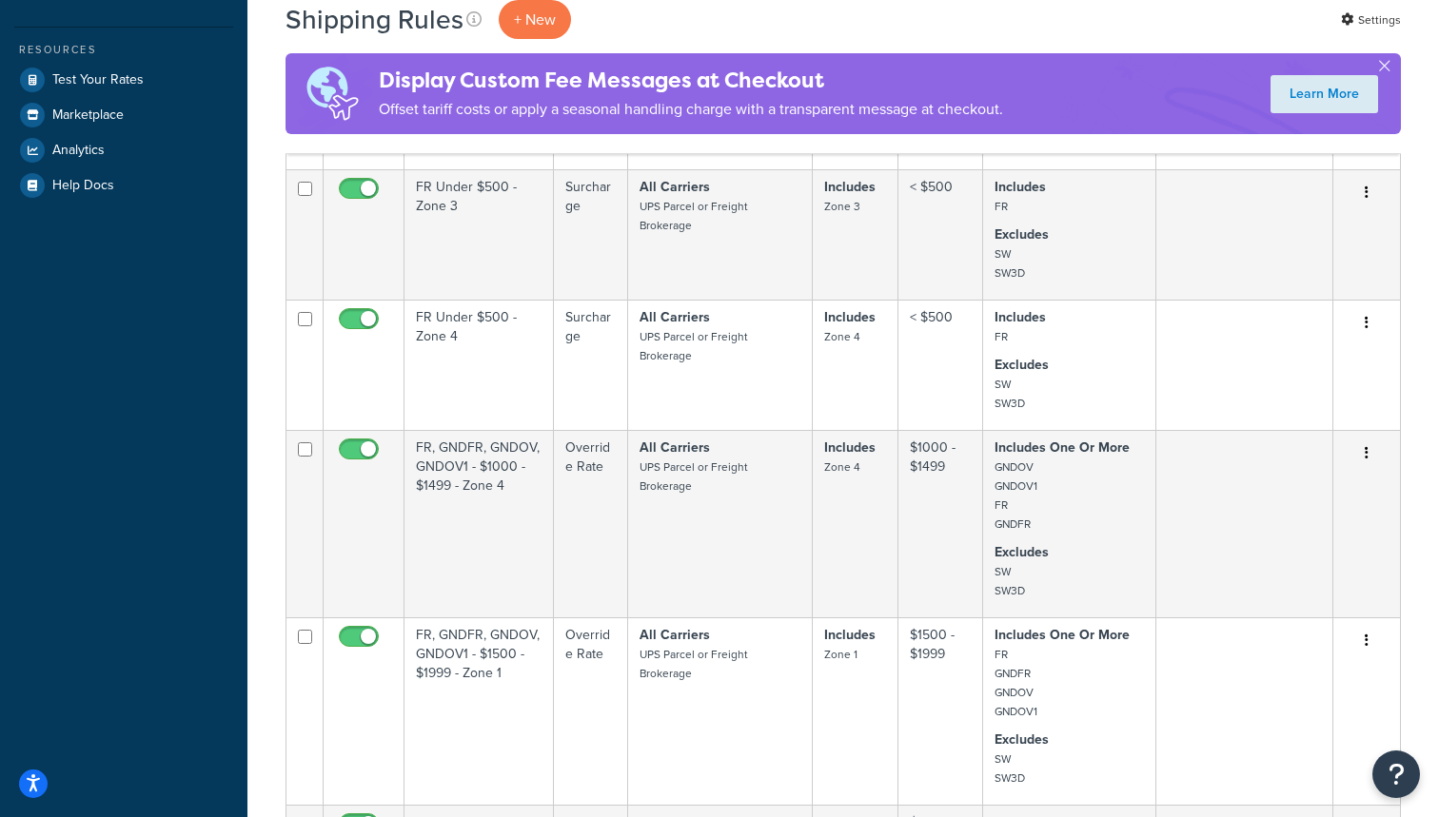
scroll to position [587, 0]
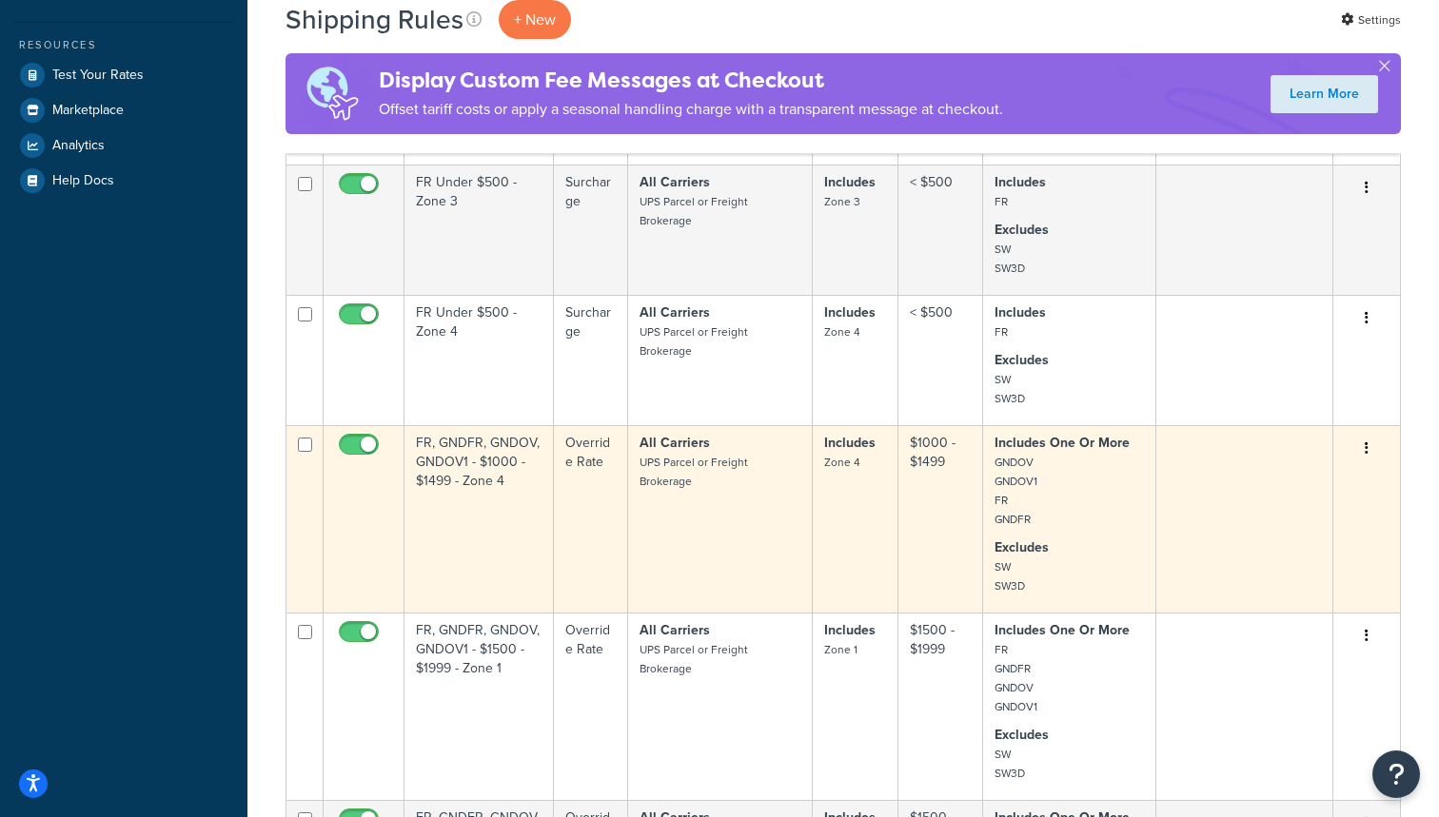
click at [453, 507] on td "FR, GNDFR, GNDOV, GNDOV1 - $1000 - $1499 - Zone 4" at bounding box center [478, 518] width 149 height 187
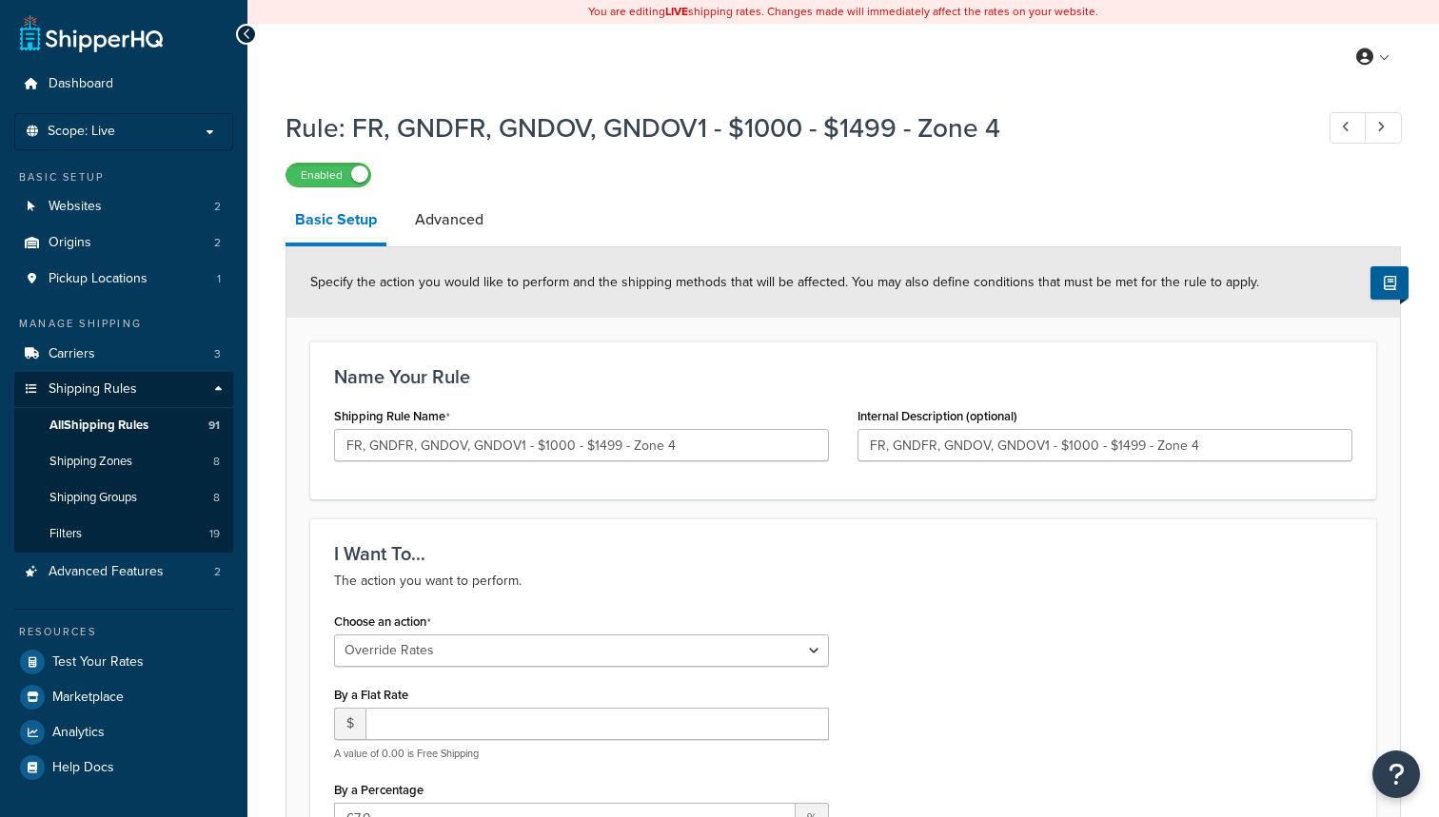
select select "OVERRIDE"
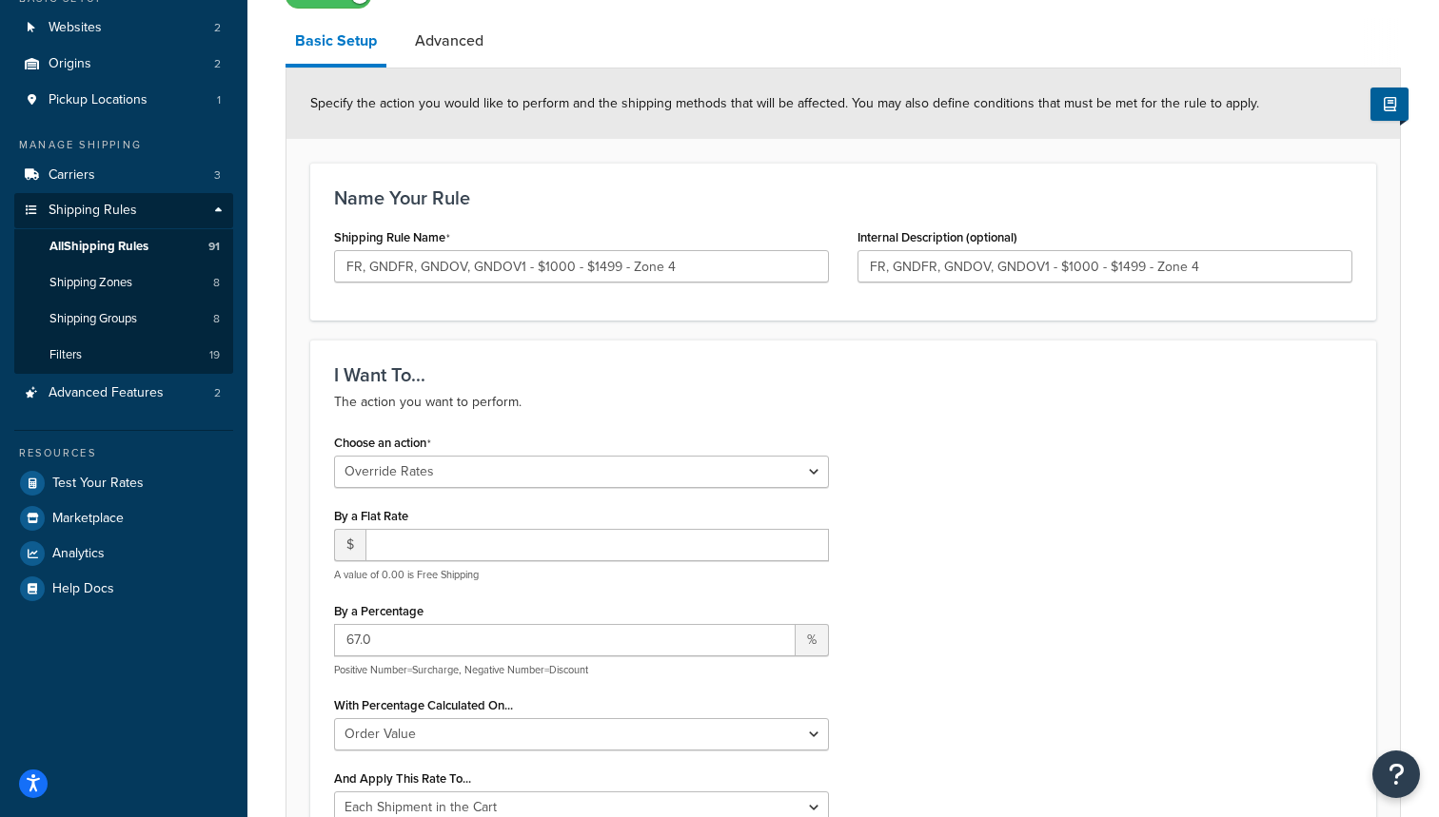
scroll to position [182, 0]
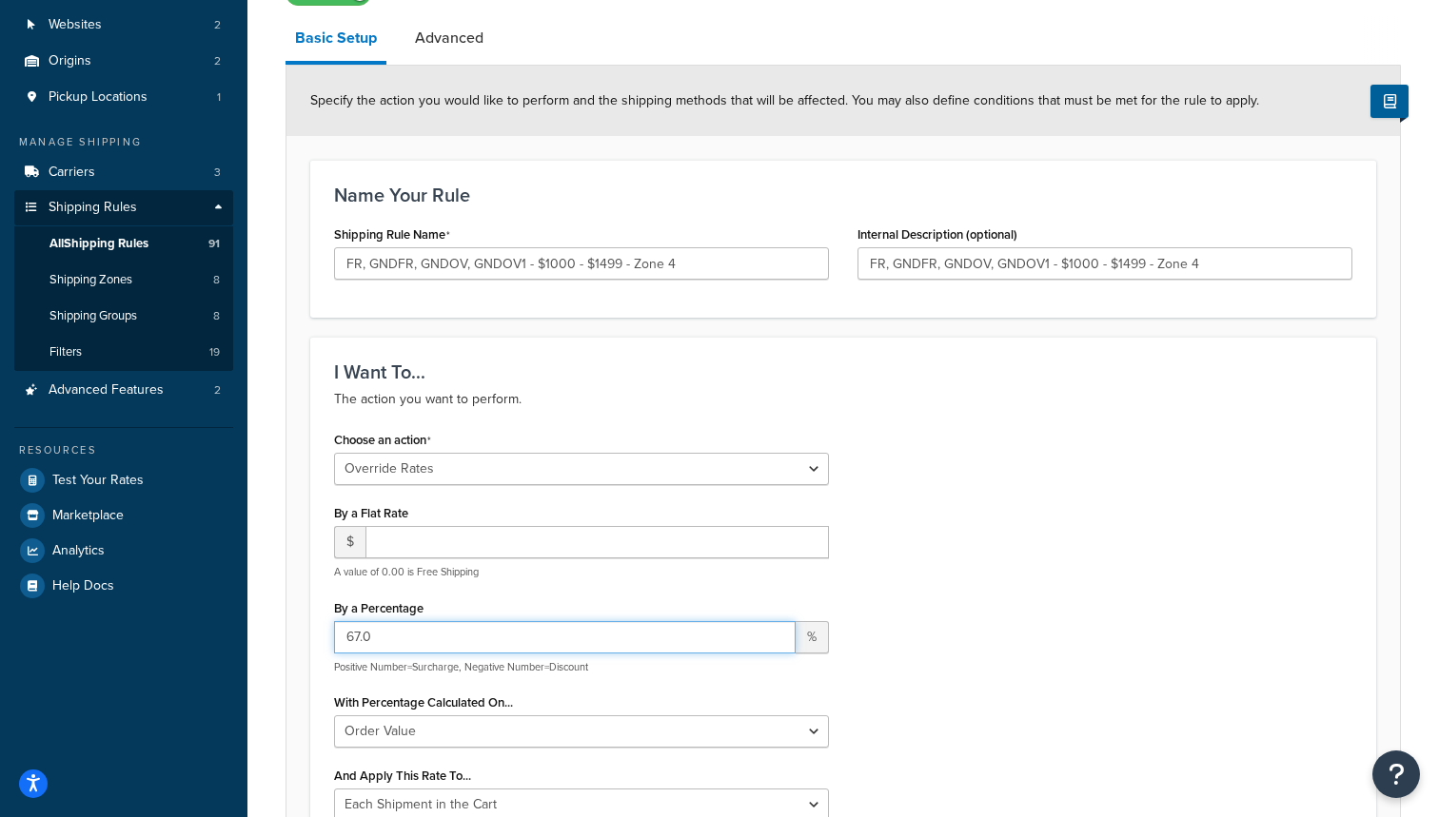
click at [358, 632] on input "67.0" at bounding box center [564, 637] width 461 height 32
type input "35.0"
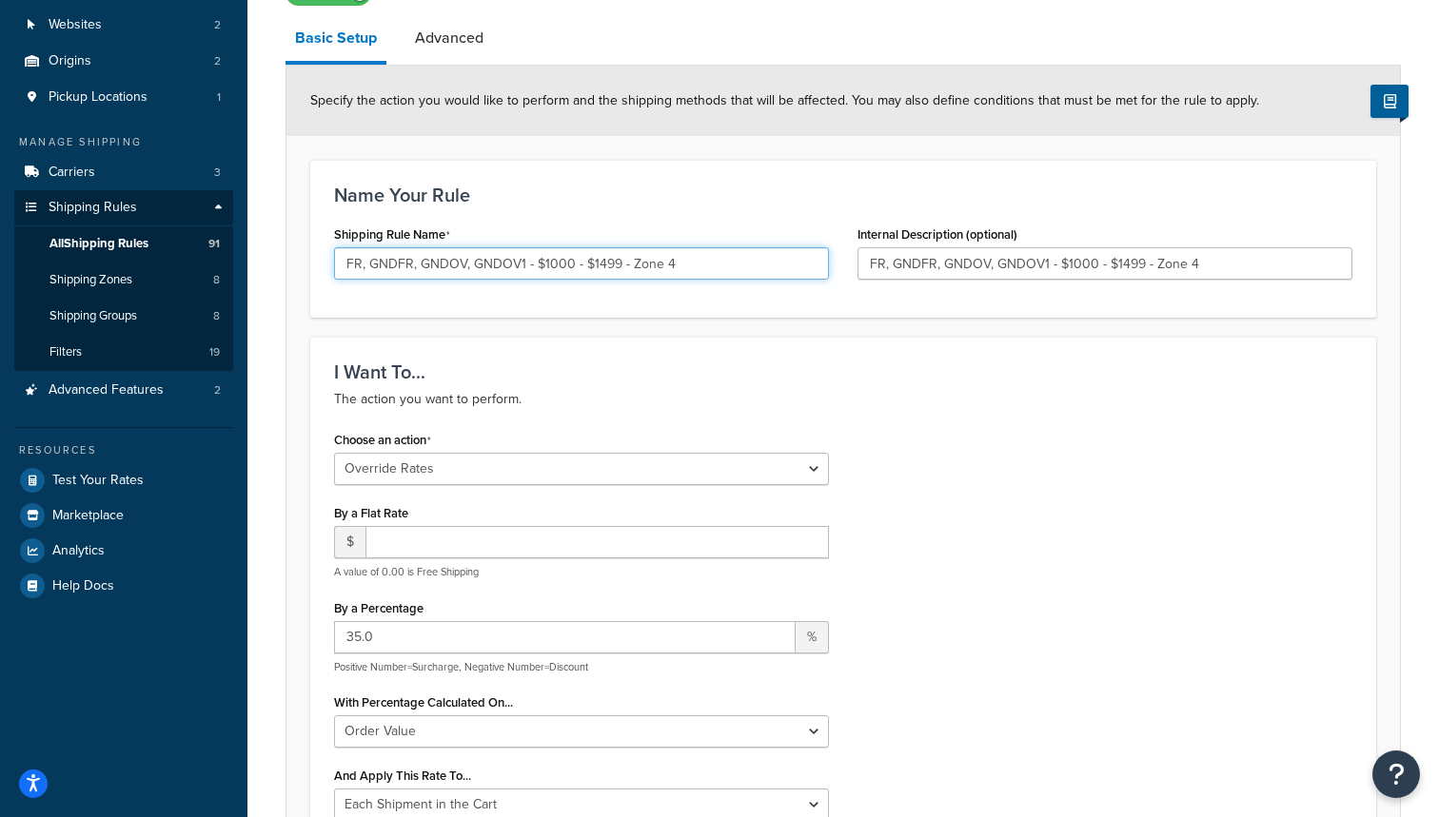
click at [362, 265] on input "FR, GNDFR, GNDOV, GNDOV1 - $1000 - $1499 - Zone 4" at bounding box center [581, 263] width 495 height 32
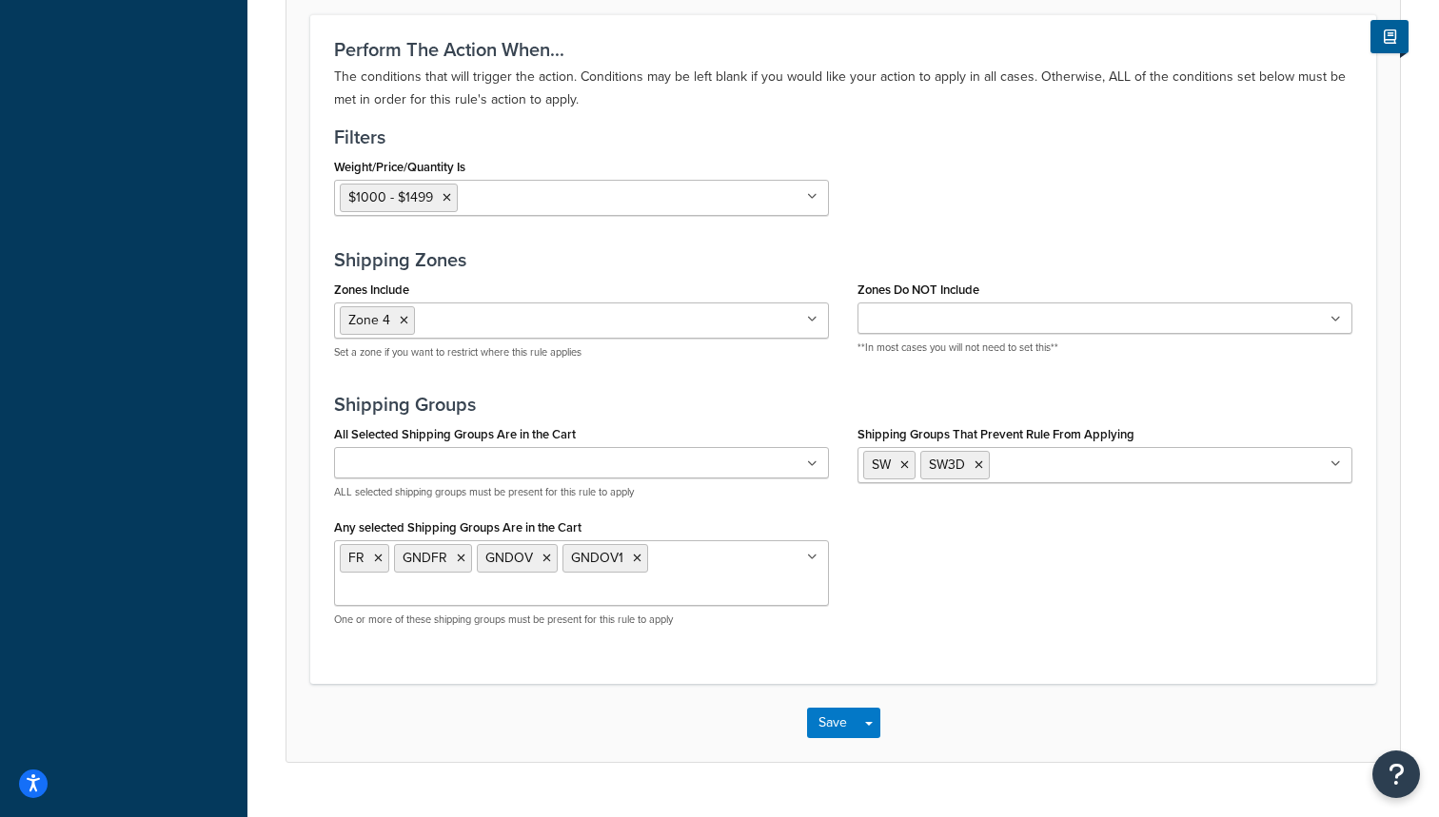
scroll to position [1408, 0]
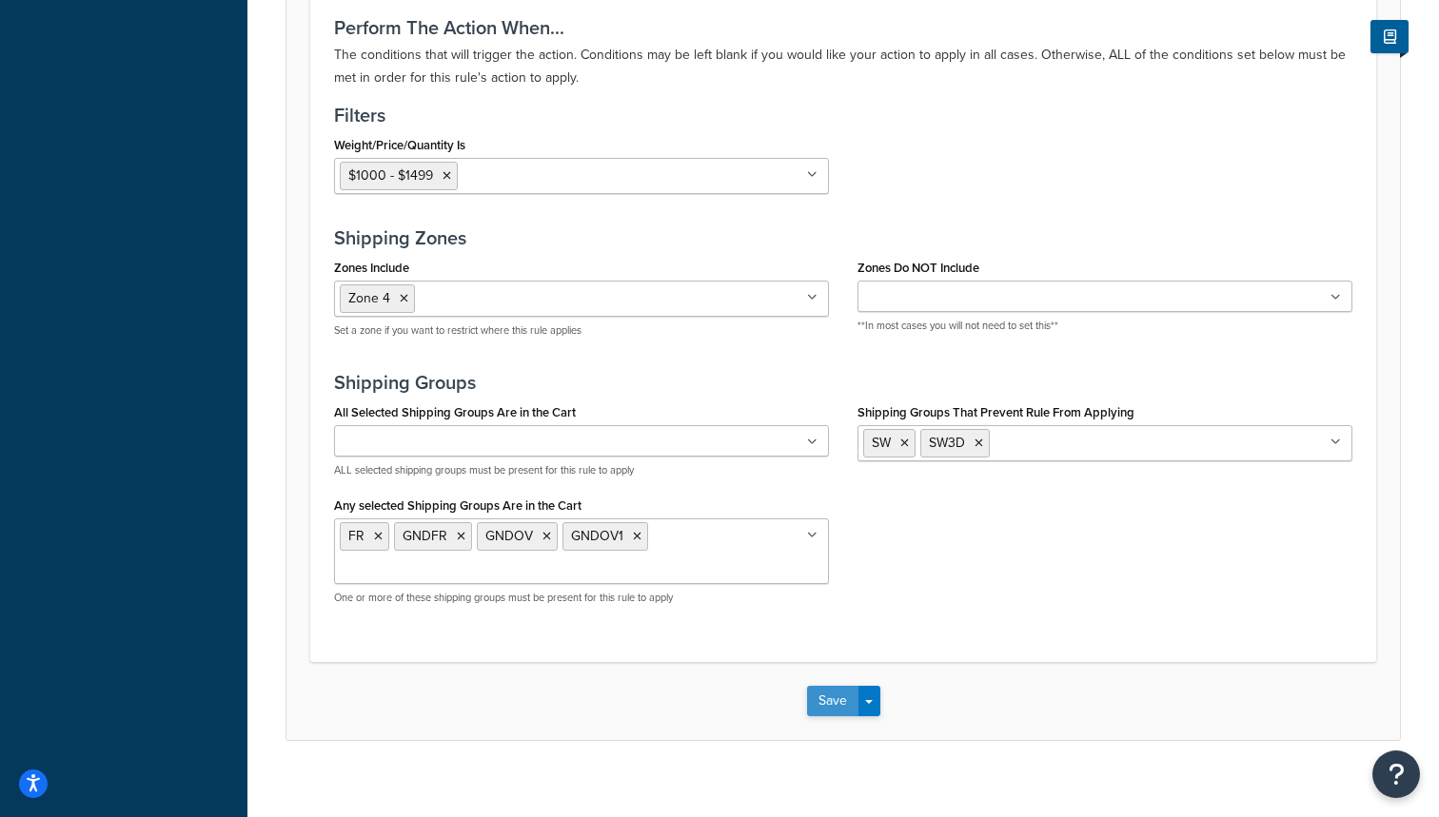
type input "FR. GNDFR. GNDOV. GNDOV1 - $1000 - $1499 - Zone 4"
click at [835, 700] on button "Save" at bounding box center [832, 701] width 51 height 30
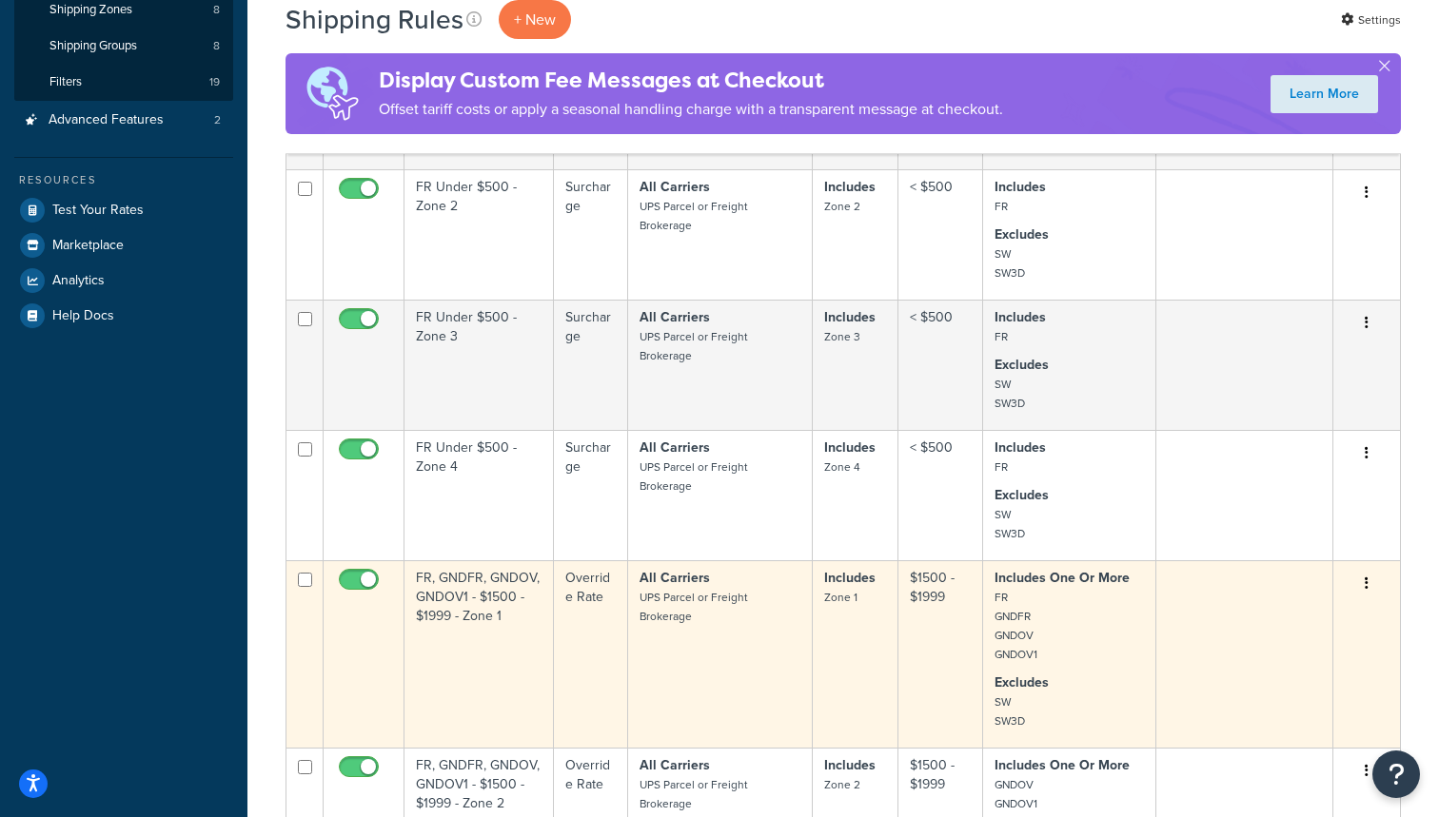
scroll to position [444, 0]
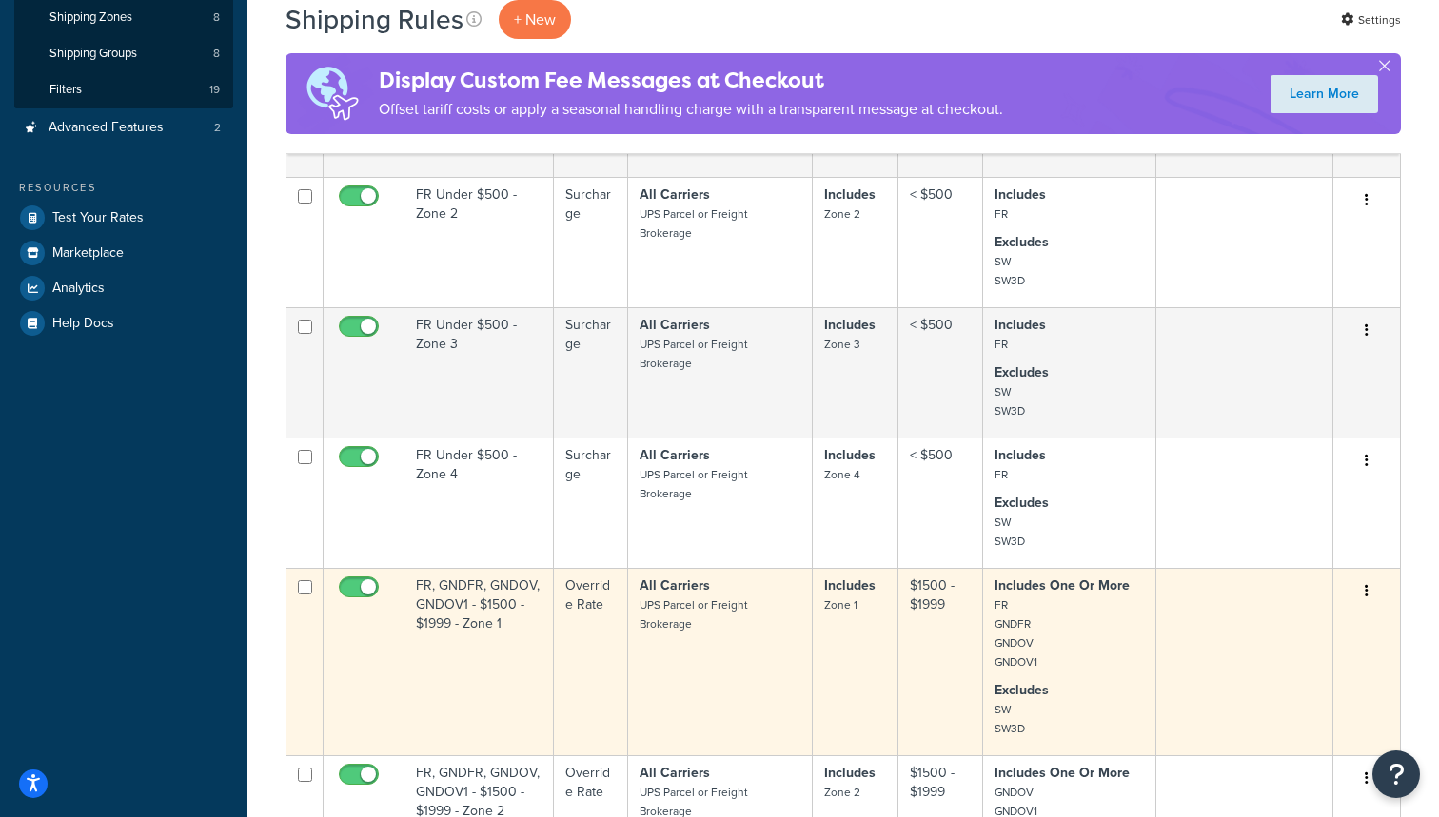
click at [514, 623] on td "FR, GNDFR, GNDOV, GNDOV1 - $1500 - $1999 - Zone 1" at bounding box center [478, 661] width 149 height 187
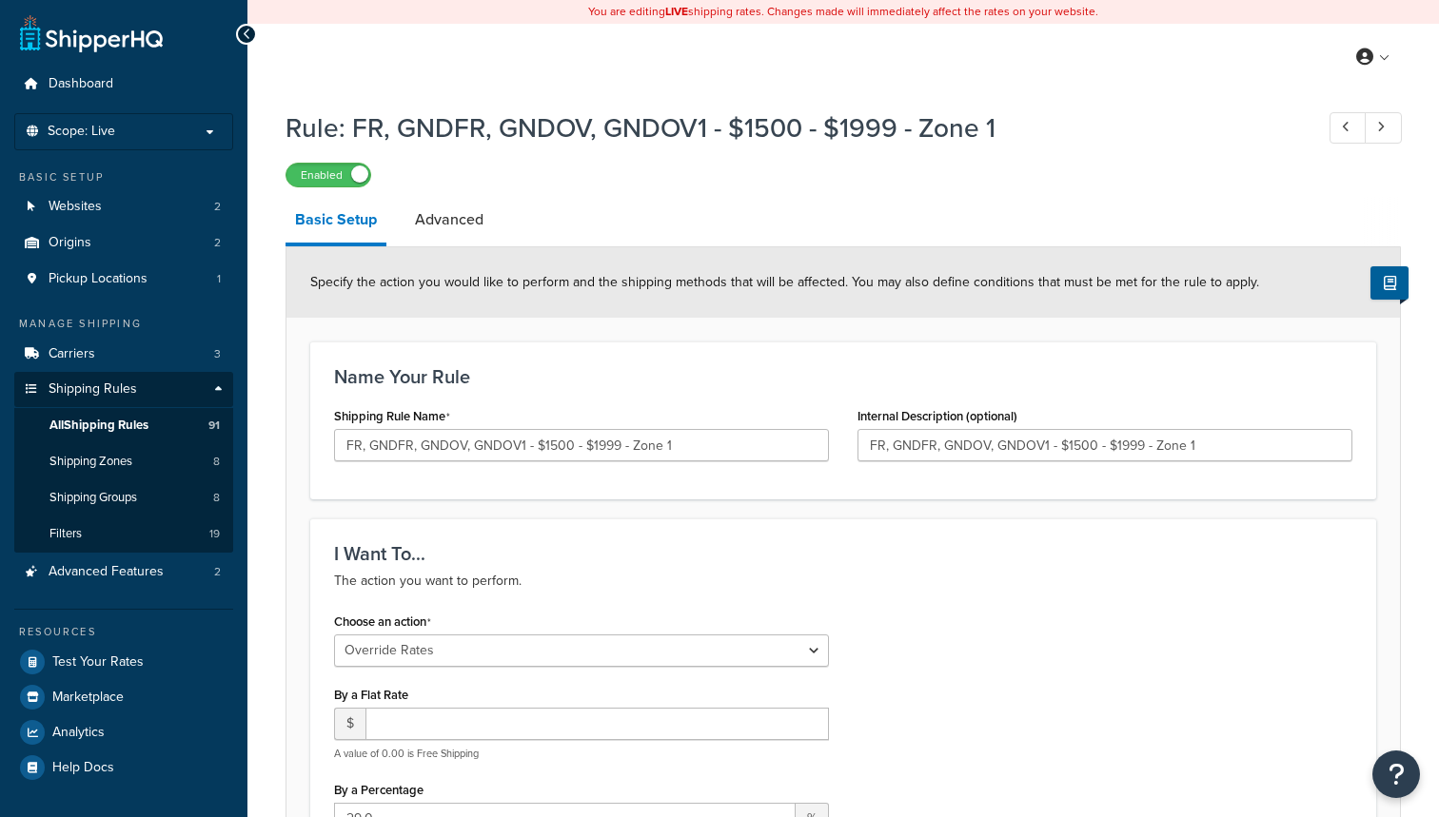
select select "OVERRIDE"
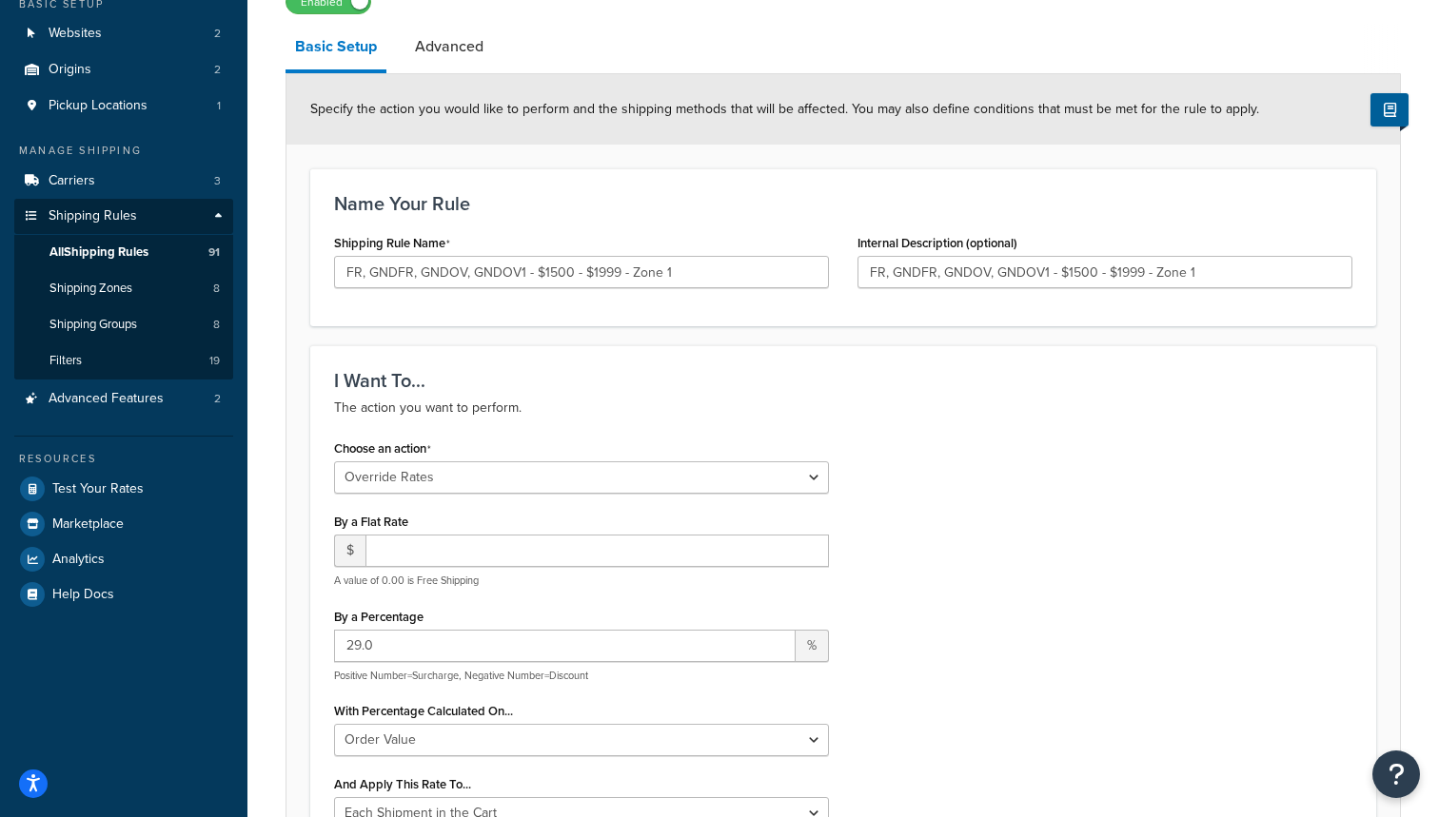
scroll to position [186, 0]
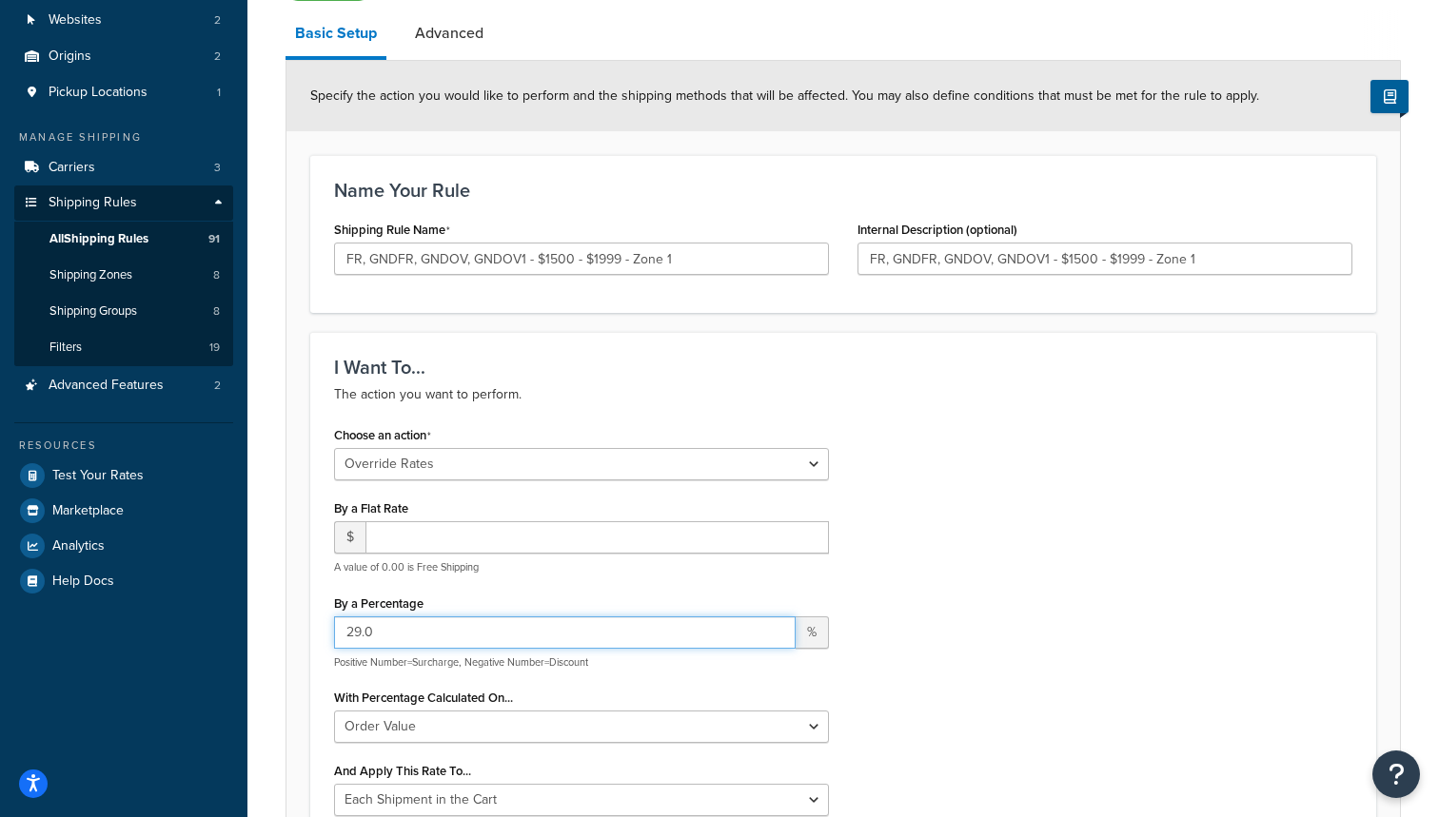
click at [359, 629] on input "29.0" at bounding box center [564, 633] width 461 height 32
type input "15.0"
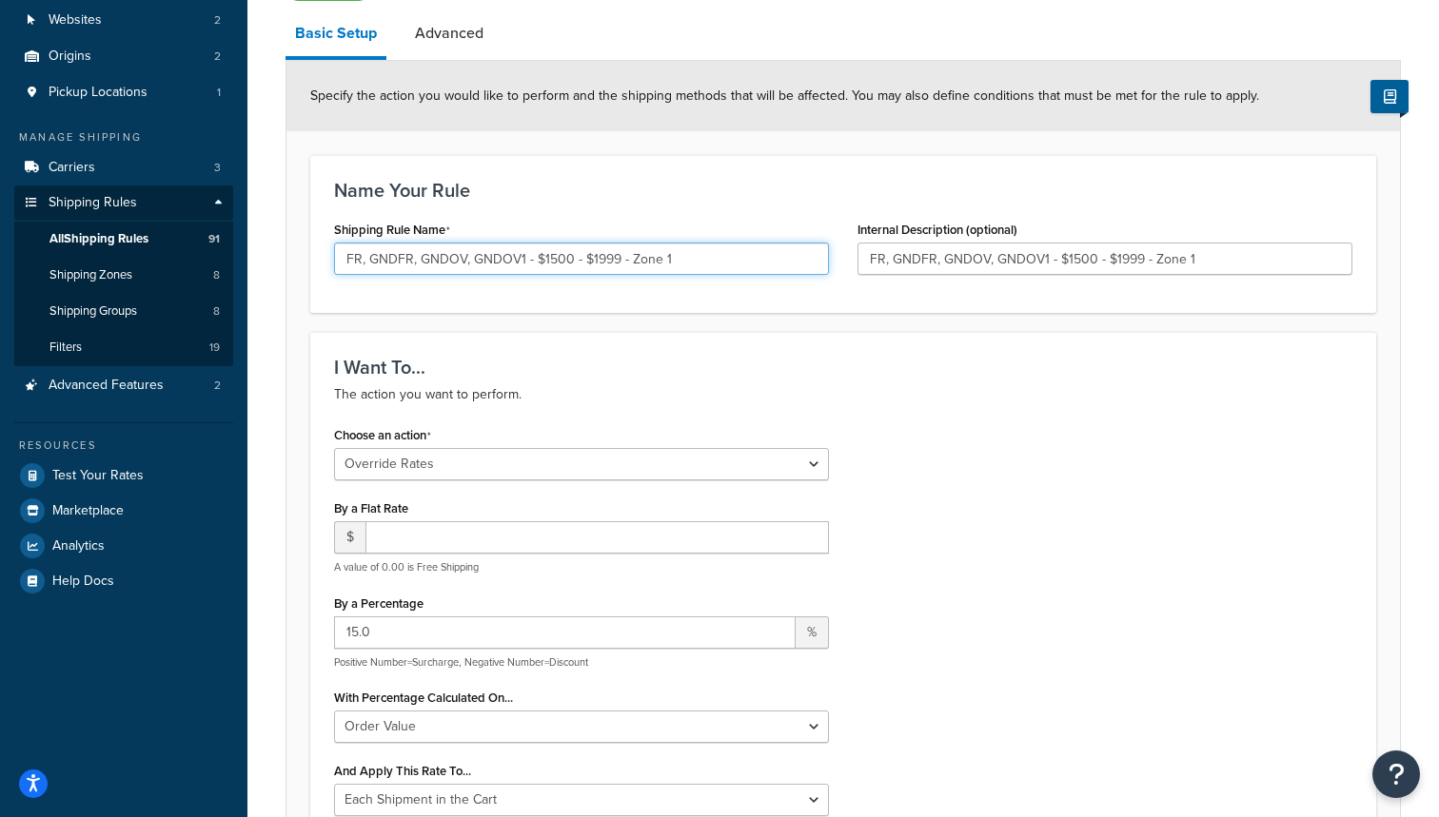
click at [366, 265] on input "FR, GNDFR, GNDOV, GNDOV1 - $1500 - $1999 - Zone 1" at bounding box center [581, 259] width 495 height 32
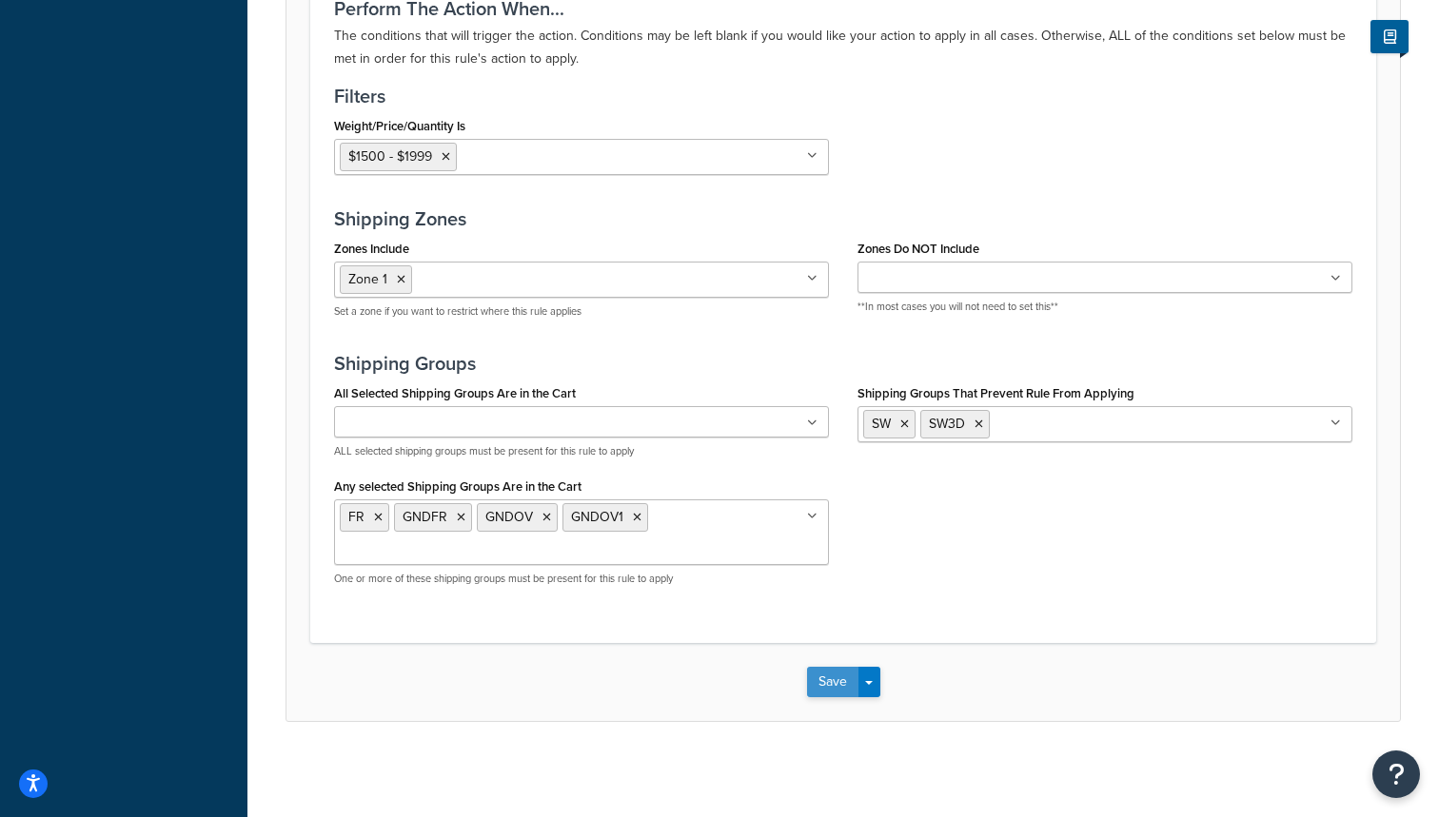
scroll to position [1427, 0]
type input "FR. GNDFR. GNDOV. GNDOV1 - $1500 - $1999 - Zone 1"
click at [830, 670] on button "Save" at bounding box center [832, 682] width 51 height 30
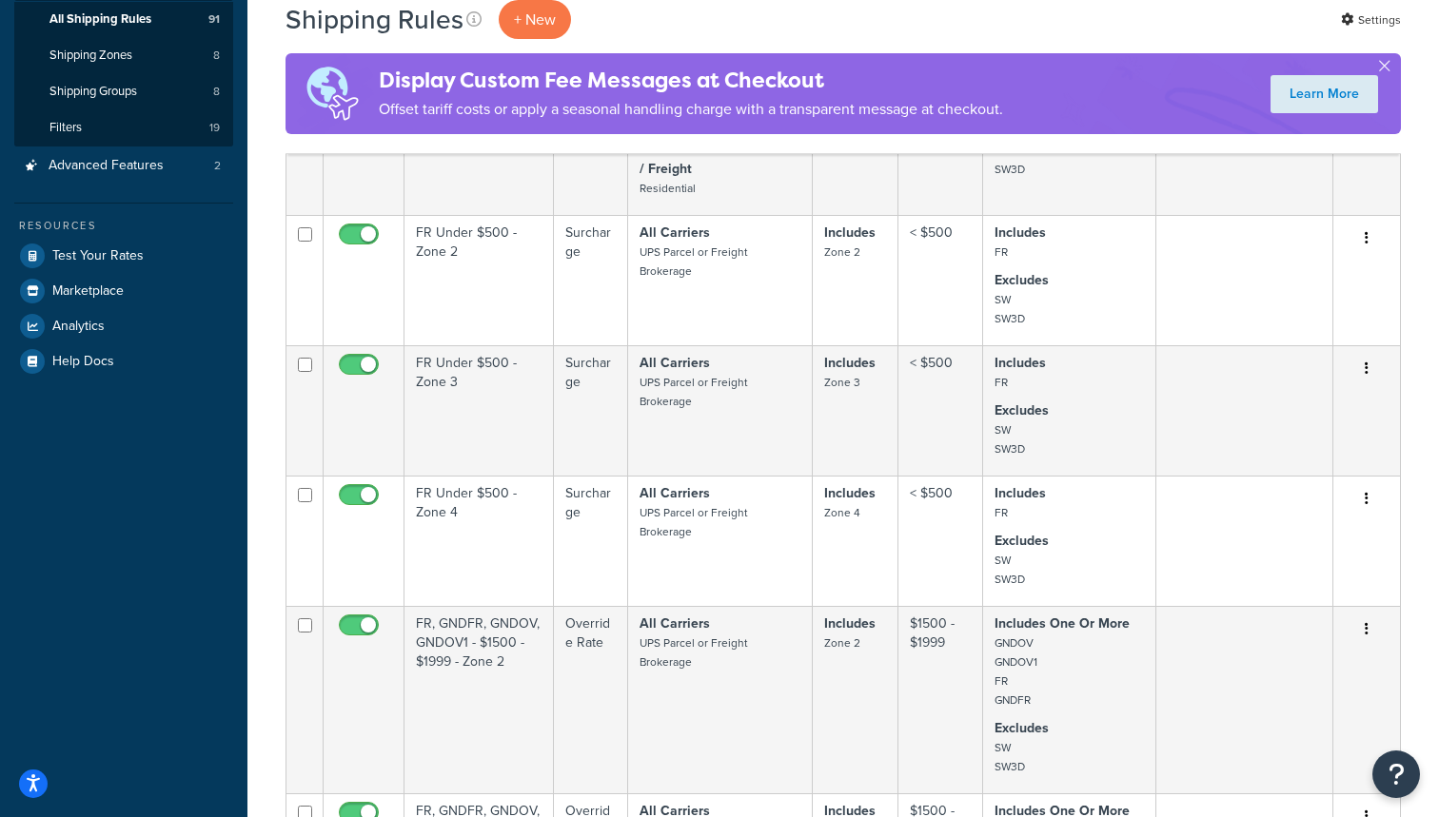
scroll to position [506, 0]
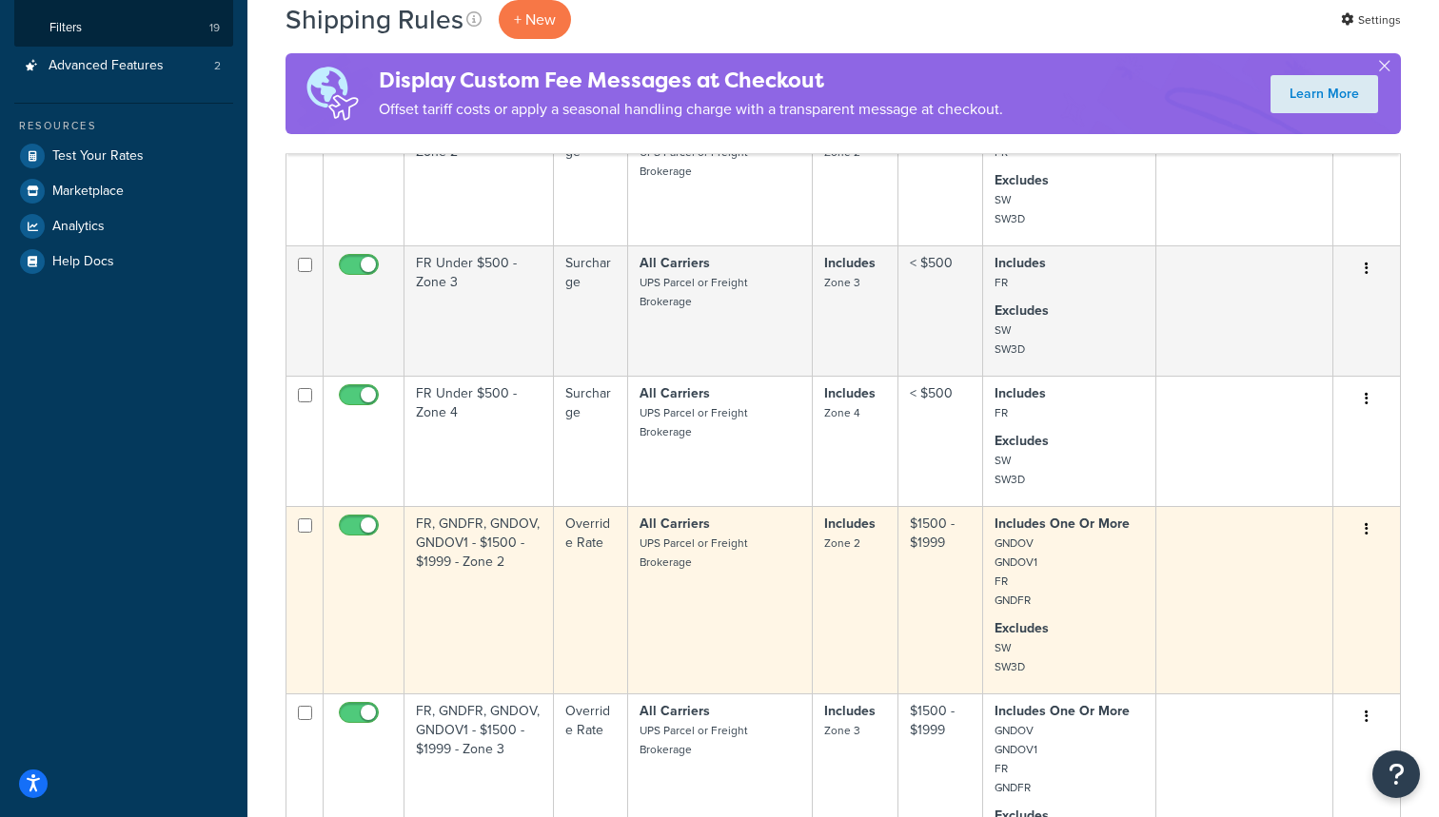
click at [458, 629] on td "FR, GNDFR, GNDOV, GNDOV1 - $1500 - $1999 - Zone 2" at bounding box center [478, 599] width 149 height 187
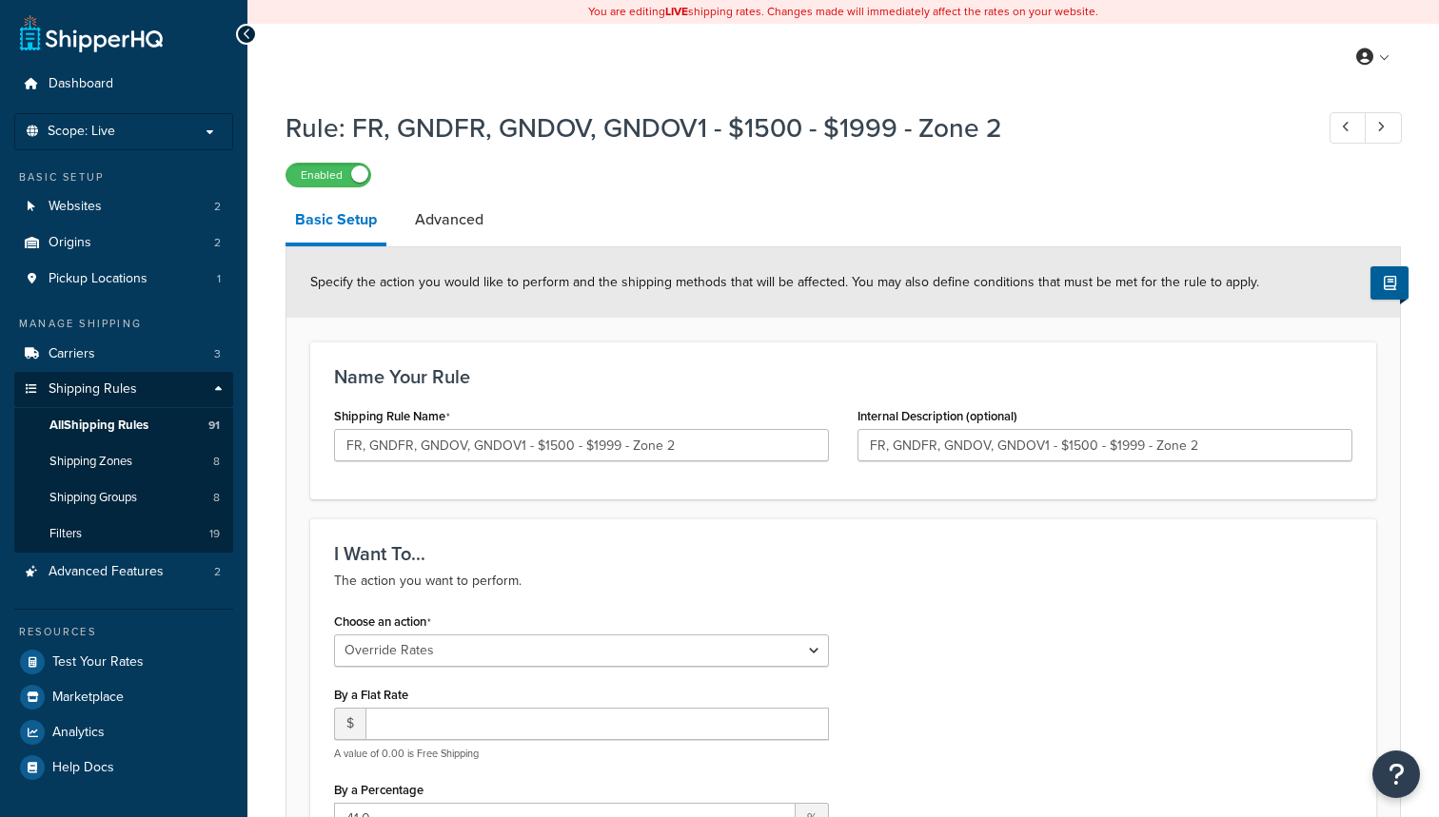
select select "OVERRIDE"
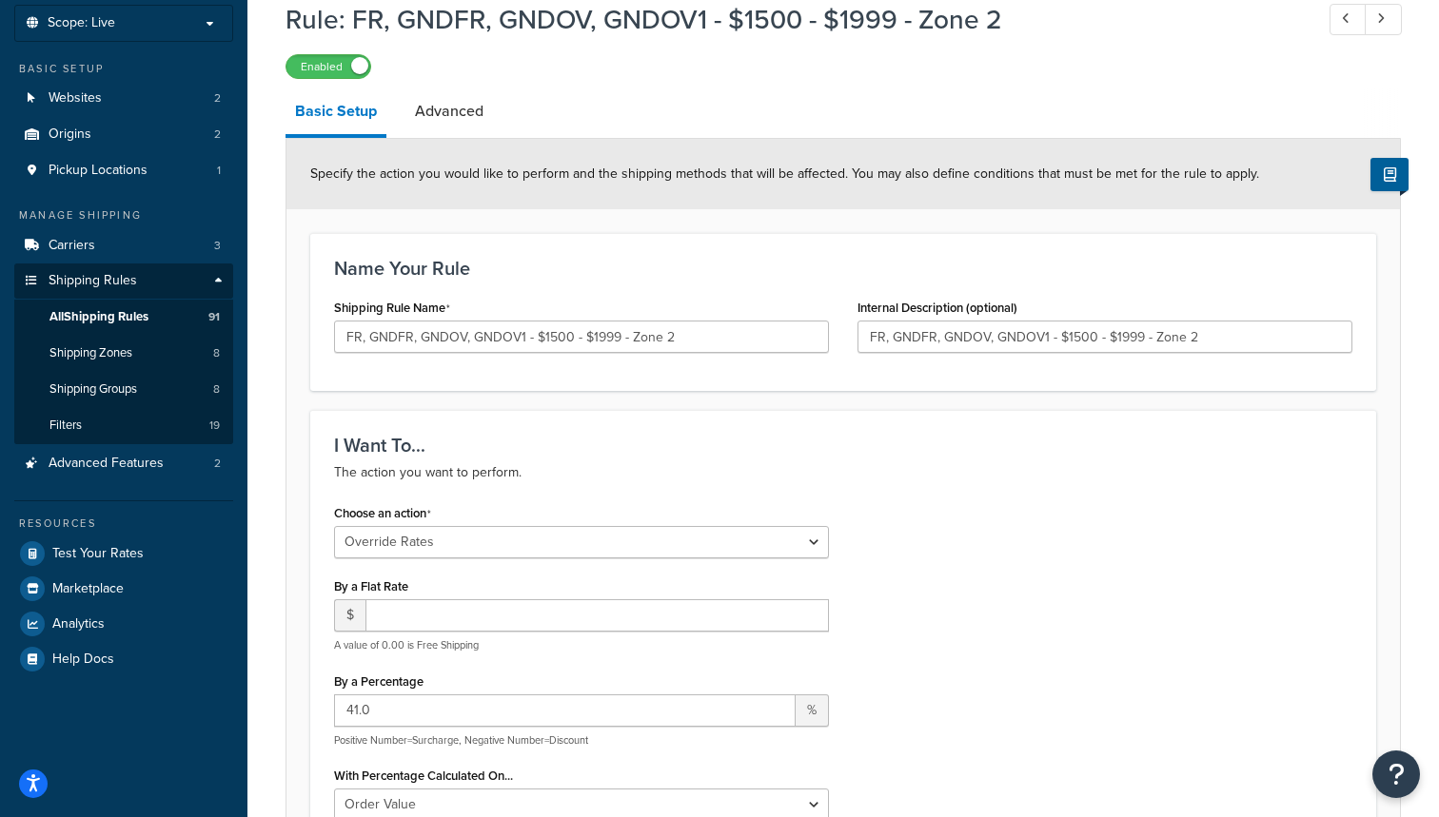
scroll to position [113, 0]
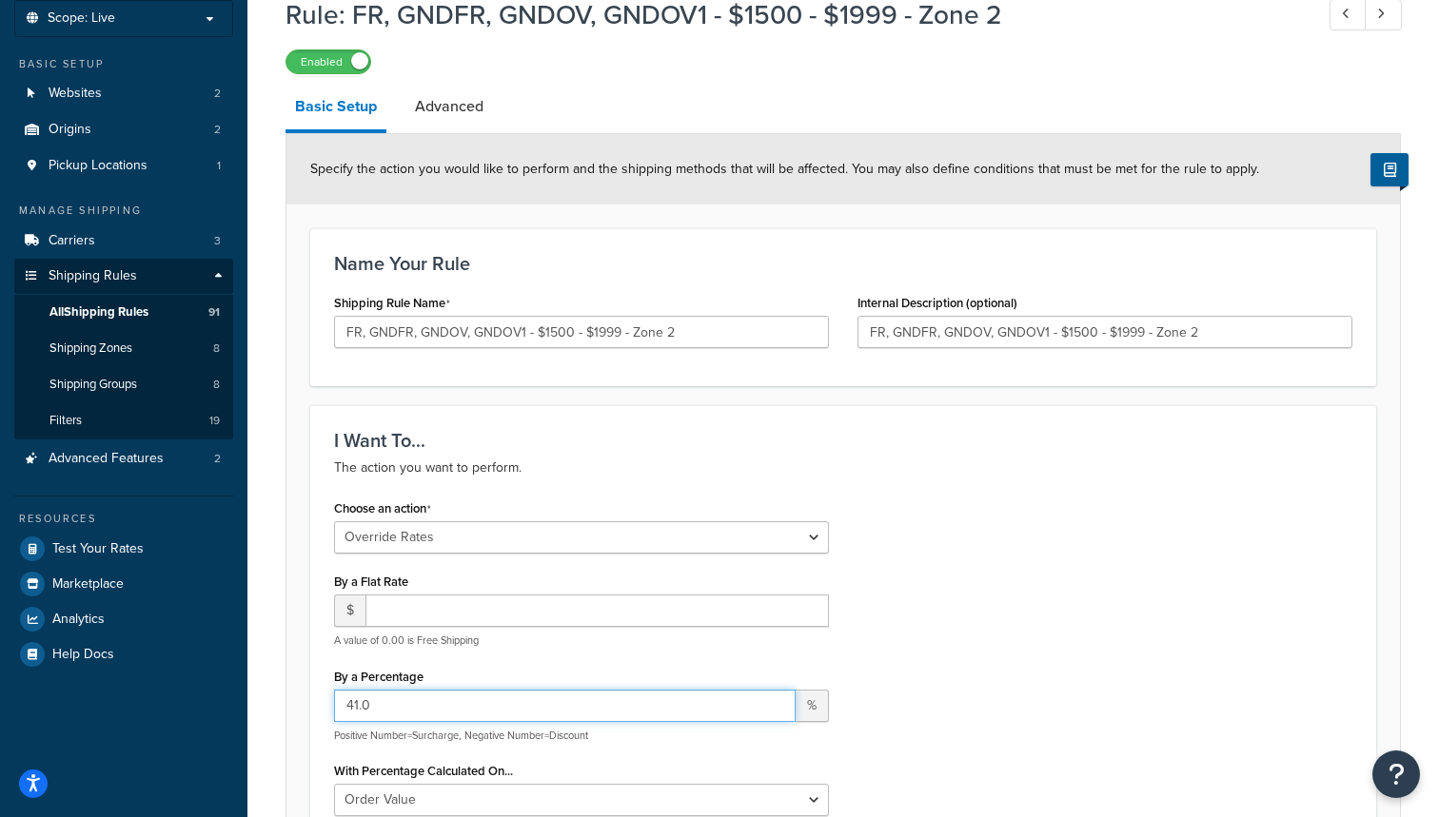
click at [357, 702] on input "41.0" at bounding box center [564, 706] width 461 height 32
type input "20.0"
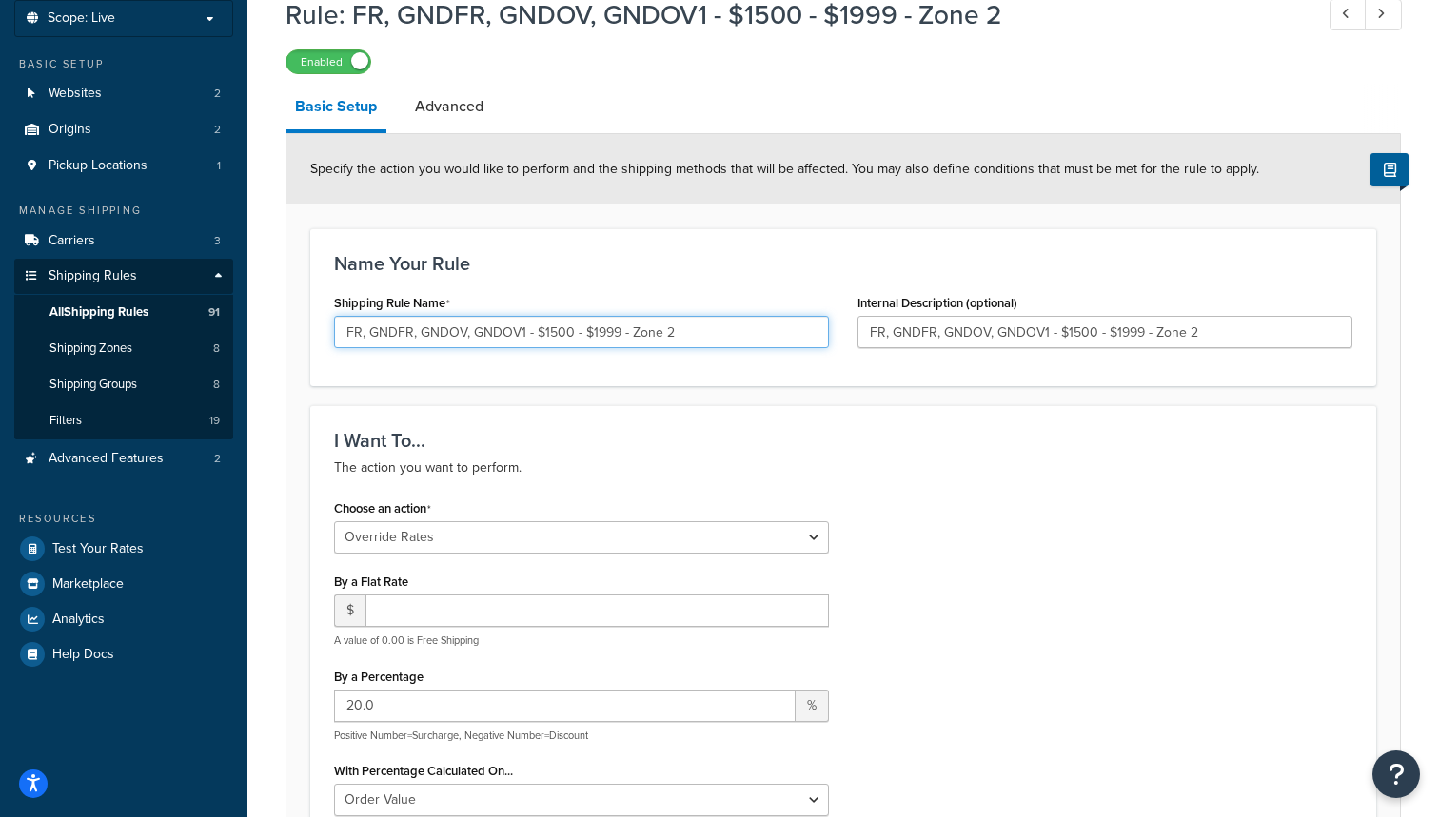
click at [367, 338] on input "FR, GNDFR, GNDOV, GNDOV1 - $1500 - $1999 - Zone 2" at bounding box center [581, 332] width 495 height 32
click at [417, 327] on input "FR. GNDFR, GNDOV, GNDOV1 - $1500 - $1999 - Zone 2" at bounding box center [581, 332] width 495 height 32
click at [468, 336] on input "FR. GNDFR. GNDOV, GNDOV1 - $1500 - $1999 - Zone 2" at bounding box center [581, 332] width 495 height 32
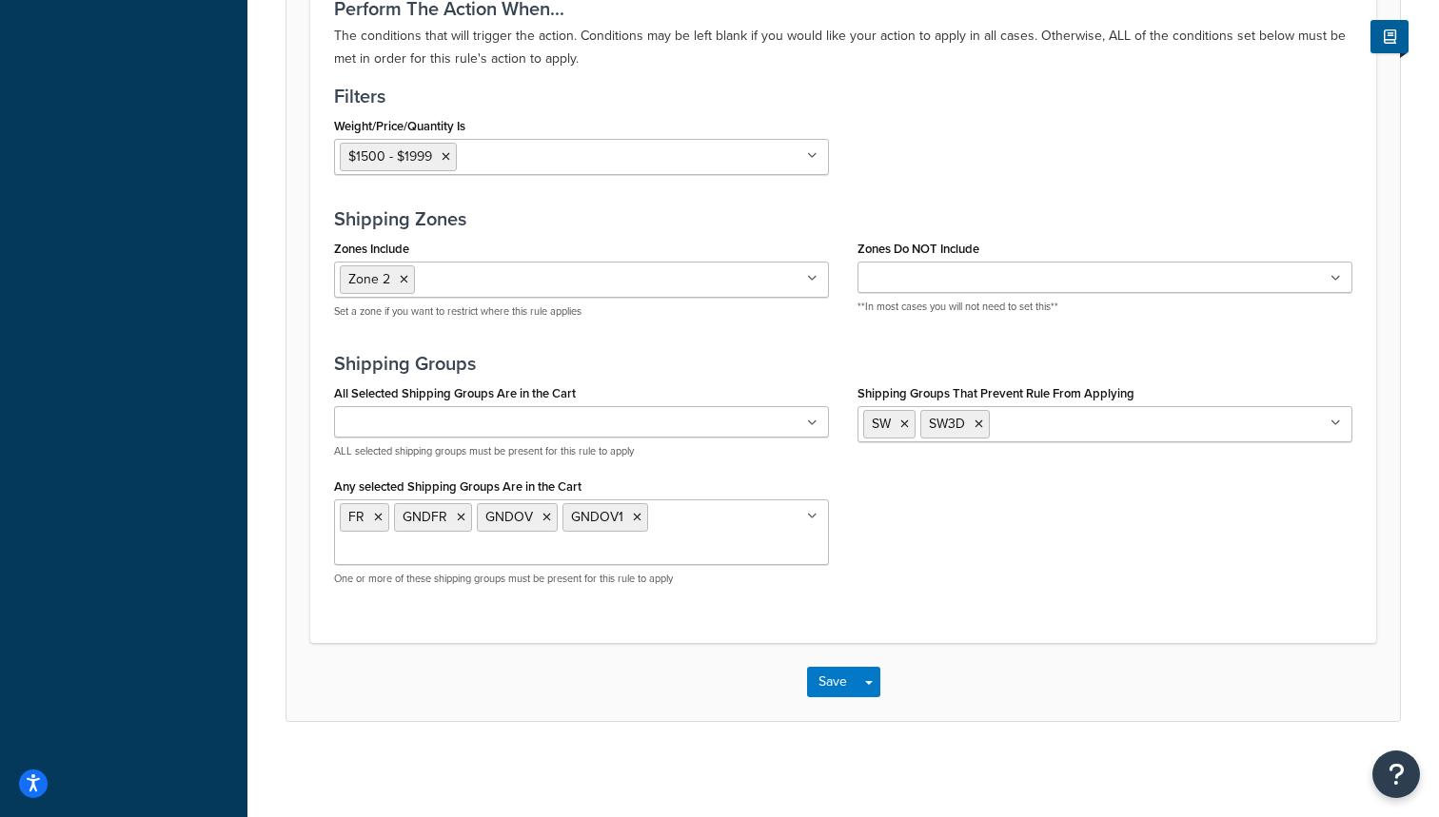
scroll to position [1427, 0]
type input "FR. GNDFR. GNDOV. GNDOV1 - $1500 - $1999 - Zone 2"
click at [841, 680] on button "Save" at bounding box center [832, 682] width 51 height 30
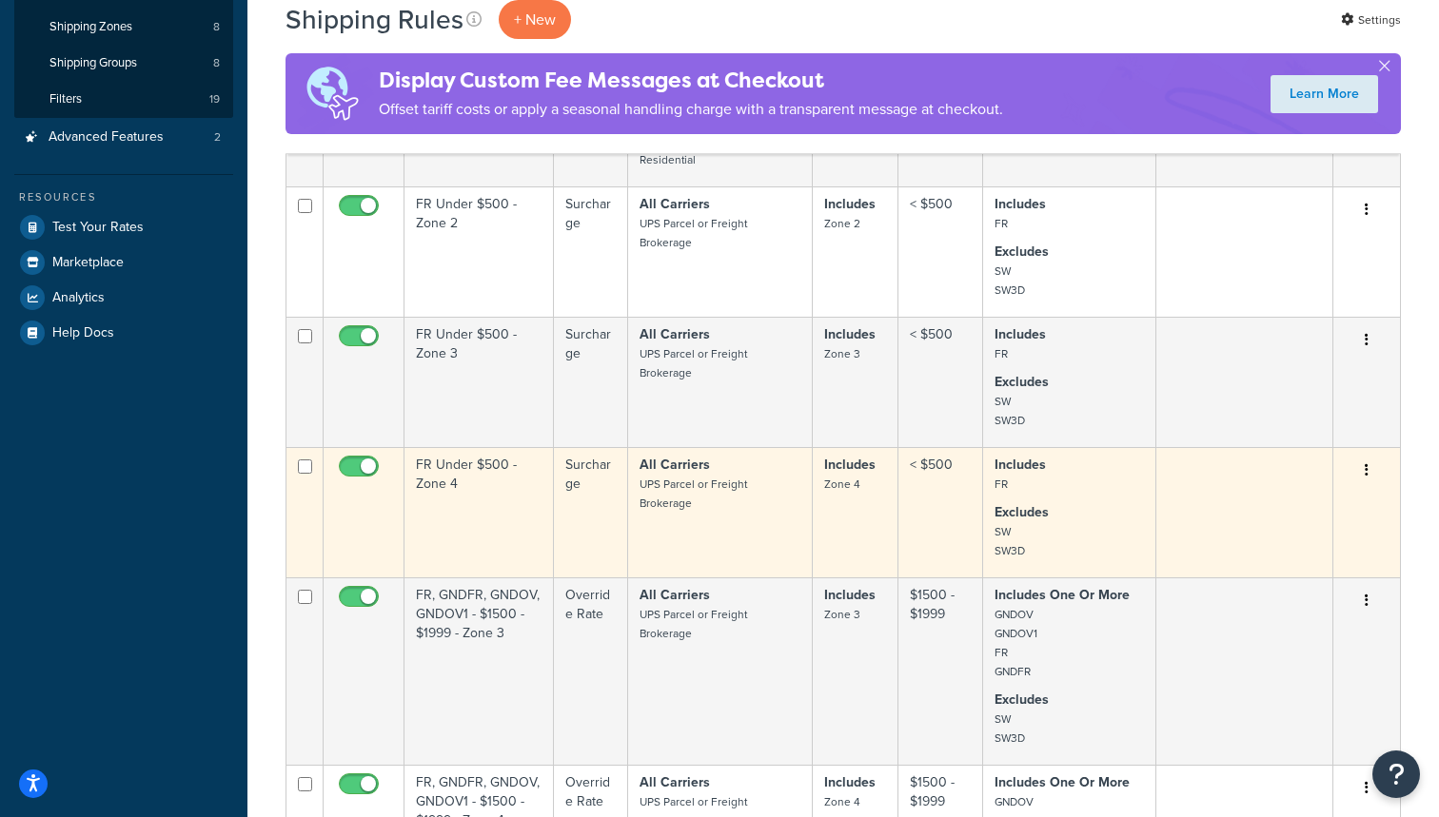
scroll to position [454, 0]
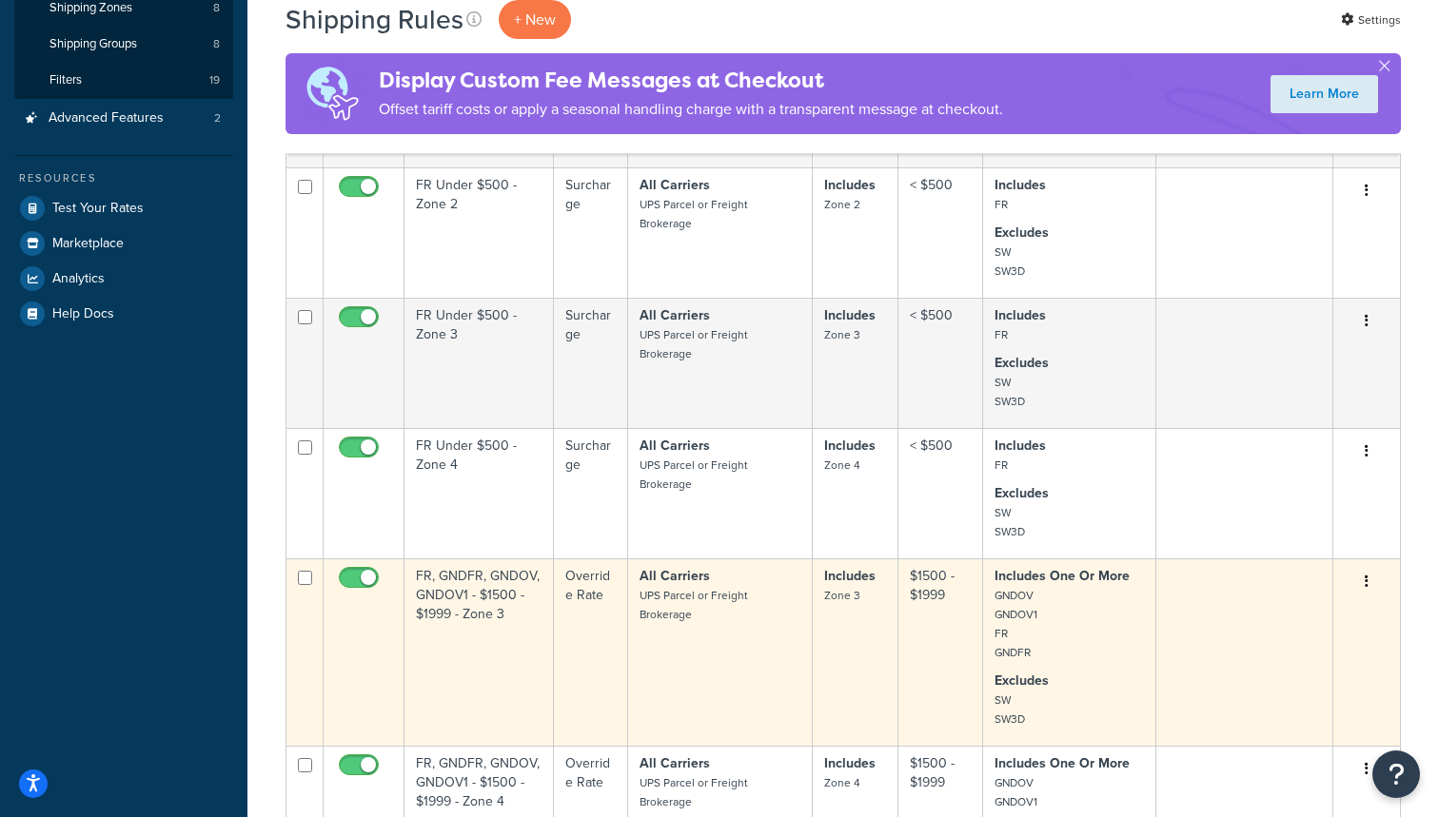
click at [459, 676] on td "FR, GNDFR, GNDOV, GNDOV1 - $1500 - $1999 - Zone 3" at bounding box center [478, 651] width 149 height 187
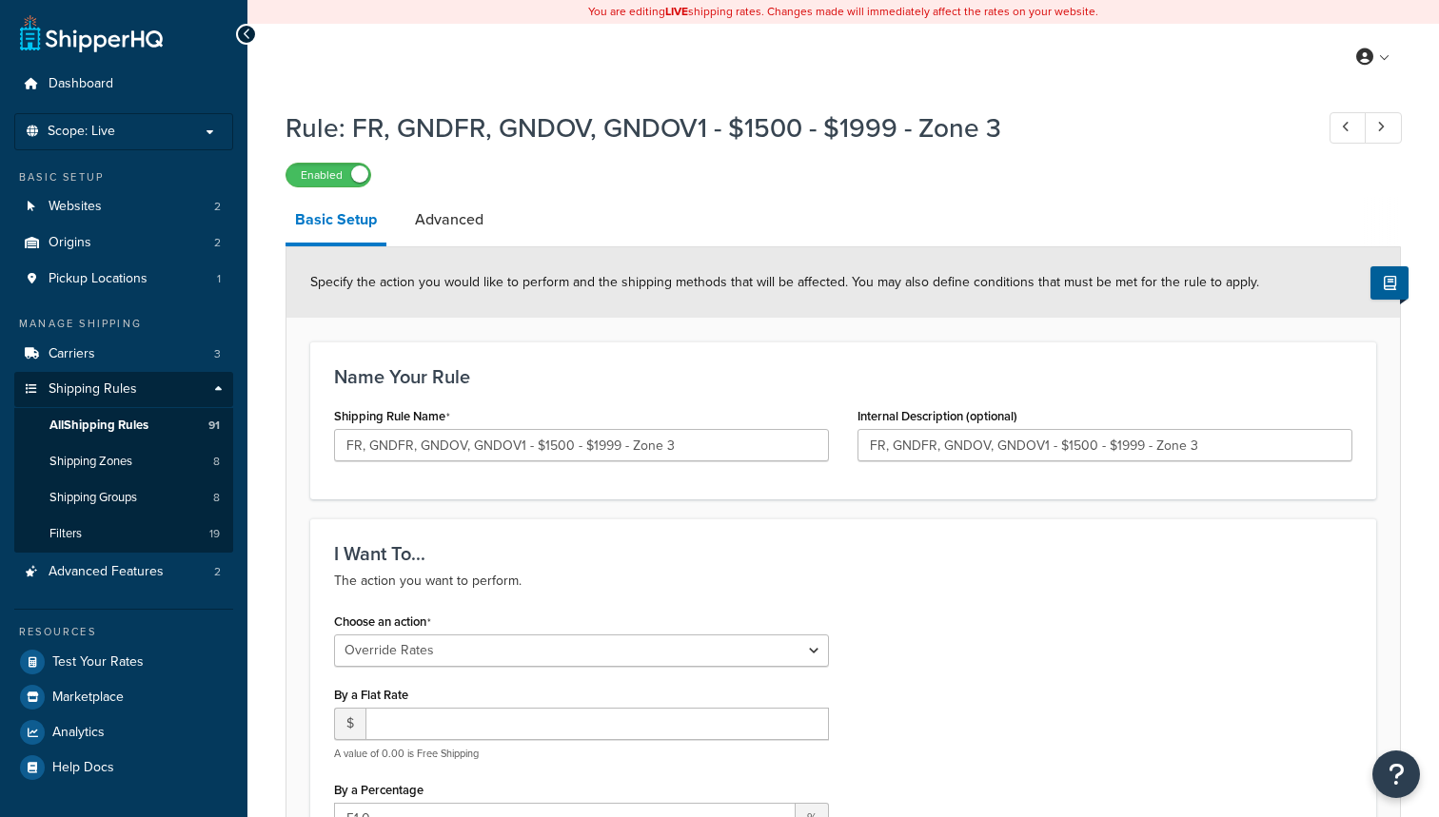
select select "OVERRIDE"
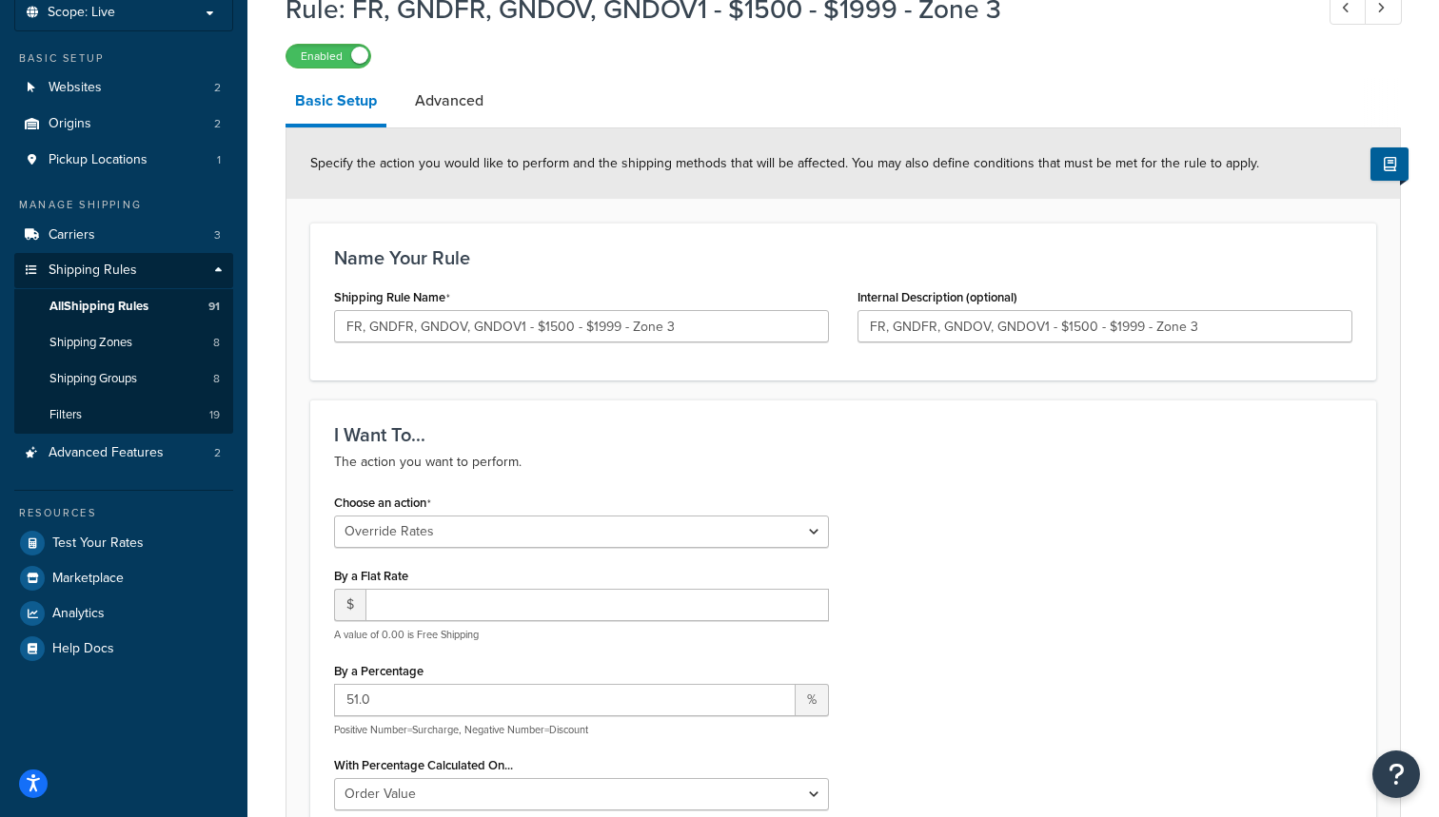
scroll to position [152, 0]
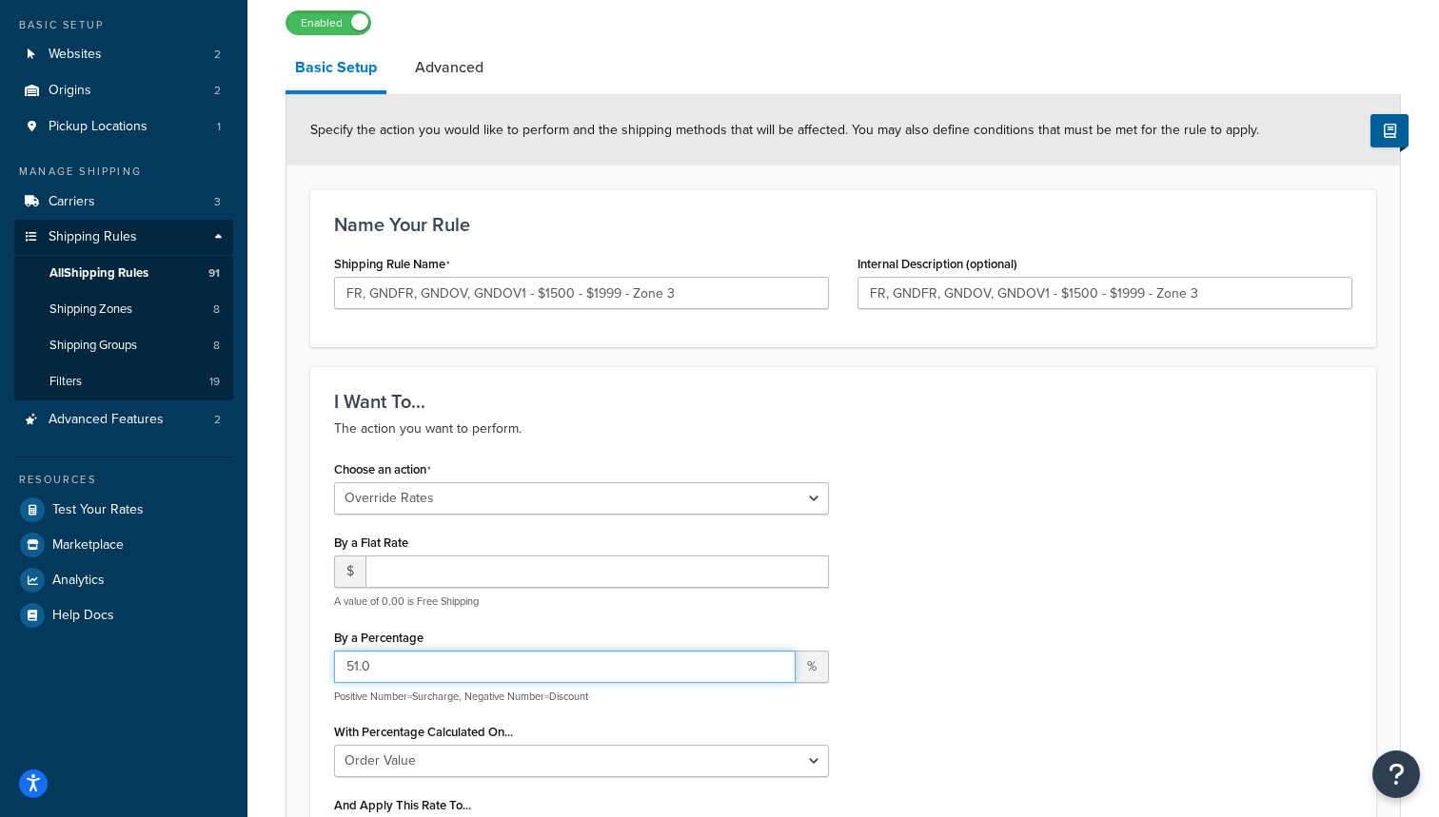
click at [360, 664] on input "51.0" at bounding box center [564, 667] width 461 height 32
type input "25.0"
click at [542, 625] on div "By a Percentage 25.0 % Positive Number=Surcharge, Negative Number=Discount" at bounding box center [581, 664] width 495 height 80
click at [363, 291] on input "FR, GNDFR, GNDOV, GNDOV1 - $1500 - $1999 - Zone 3" at bounding box center [581, 293] width 495 height 32
click at [414, 292] on input "FR. GNDFR, GNDOV, GNDOV1 - $1500 - $1999 - Zone 3" at bounding box center [581, 293] width 495 height 32
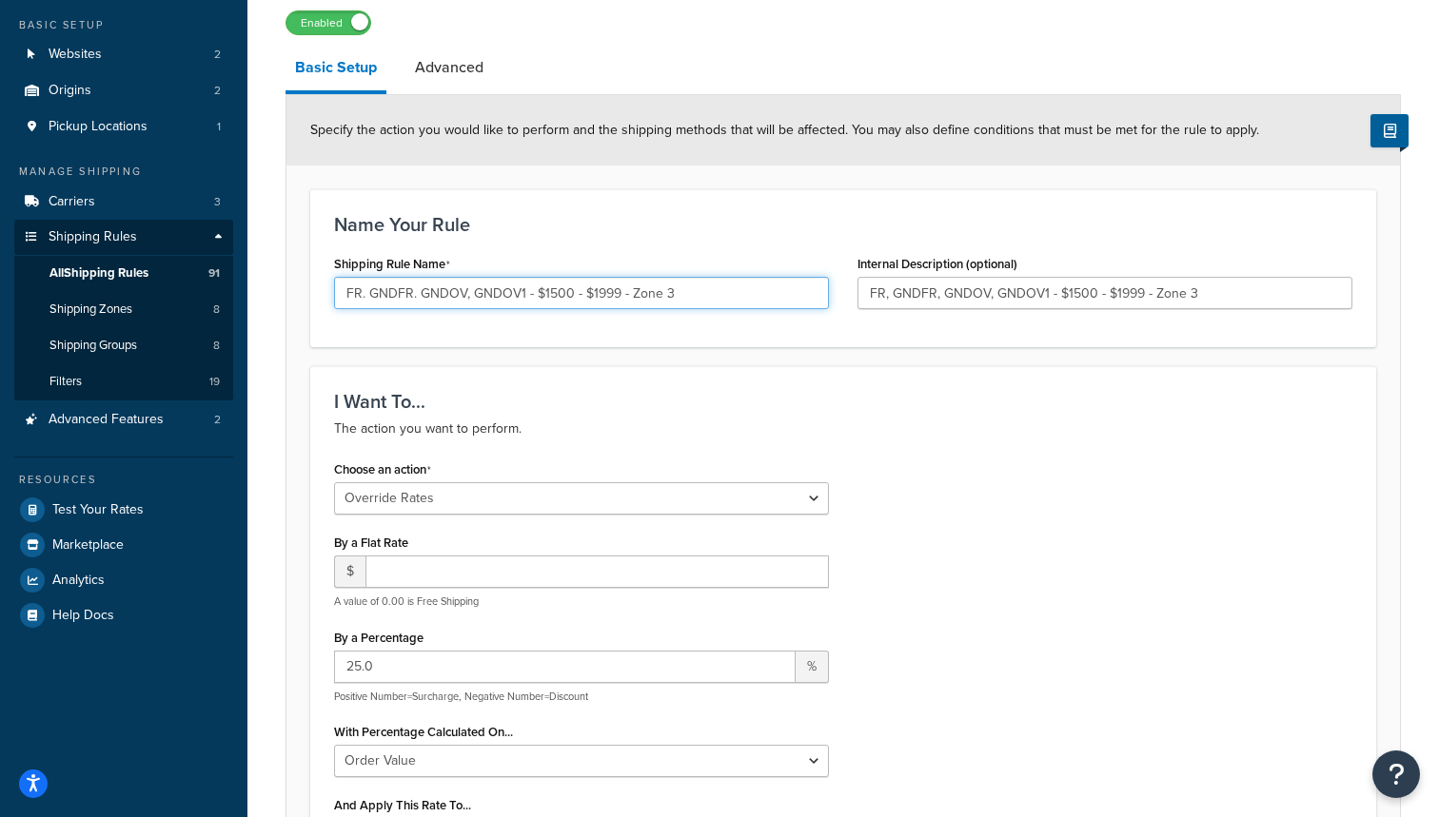
click at [468, 293] on input "FR. GNDFR. GNDOV, GNDOV1 - $1500 - $1999 - Zone 3" at bounding box center [581, 293] width 495 height 32
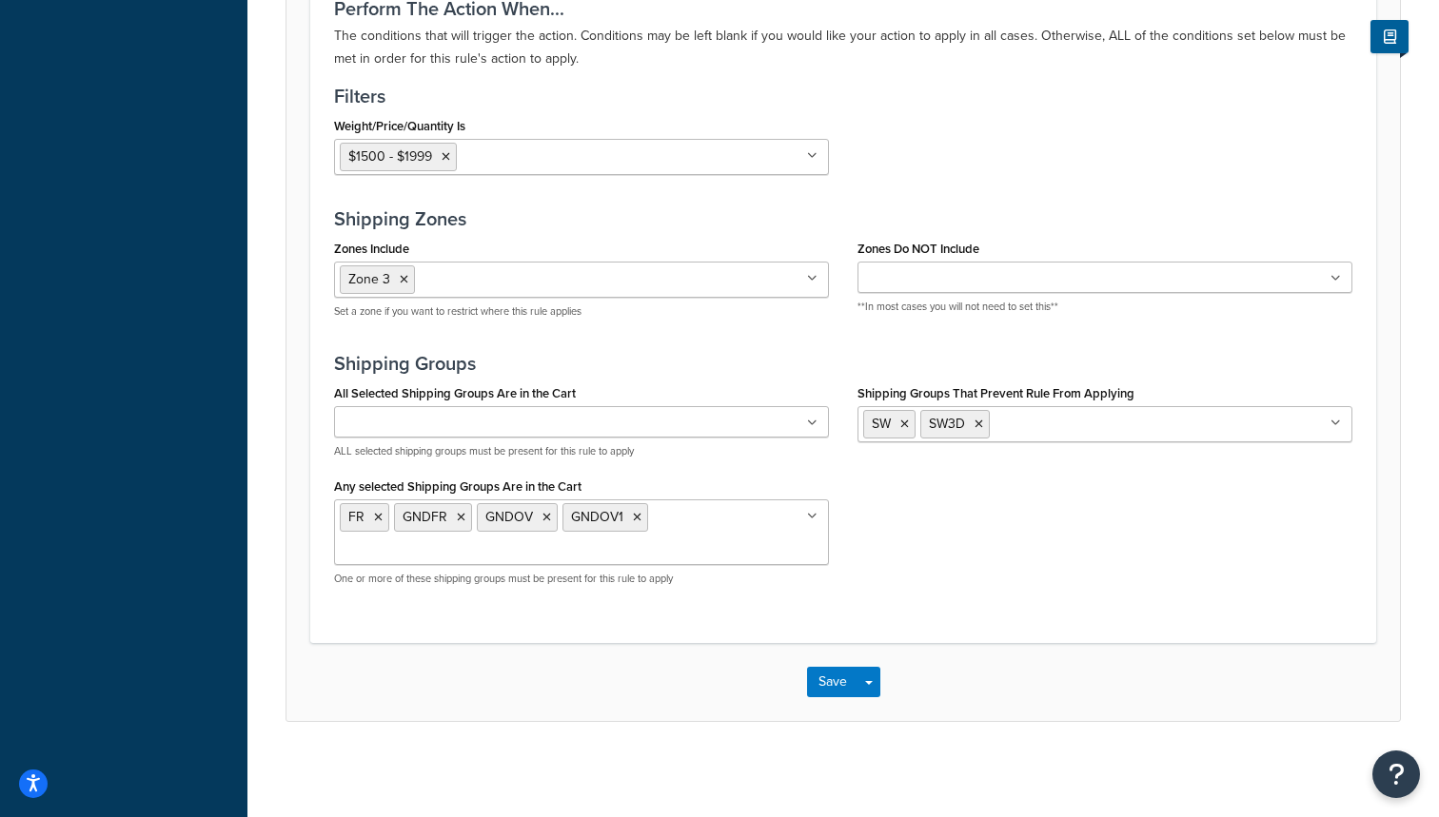
scroll to position [1427, 0]
type input "FR. GNDFR. GNDOV. GNDOV1 - $1500 - $1999 - Zone 3"
click at [820, 682] on button "Save" at bounding box center [832, 682] width 51 height 30
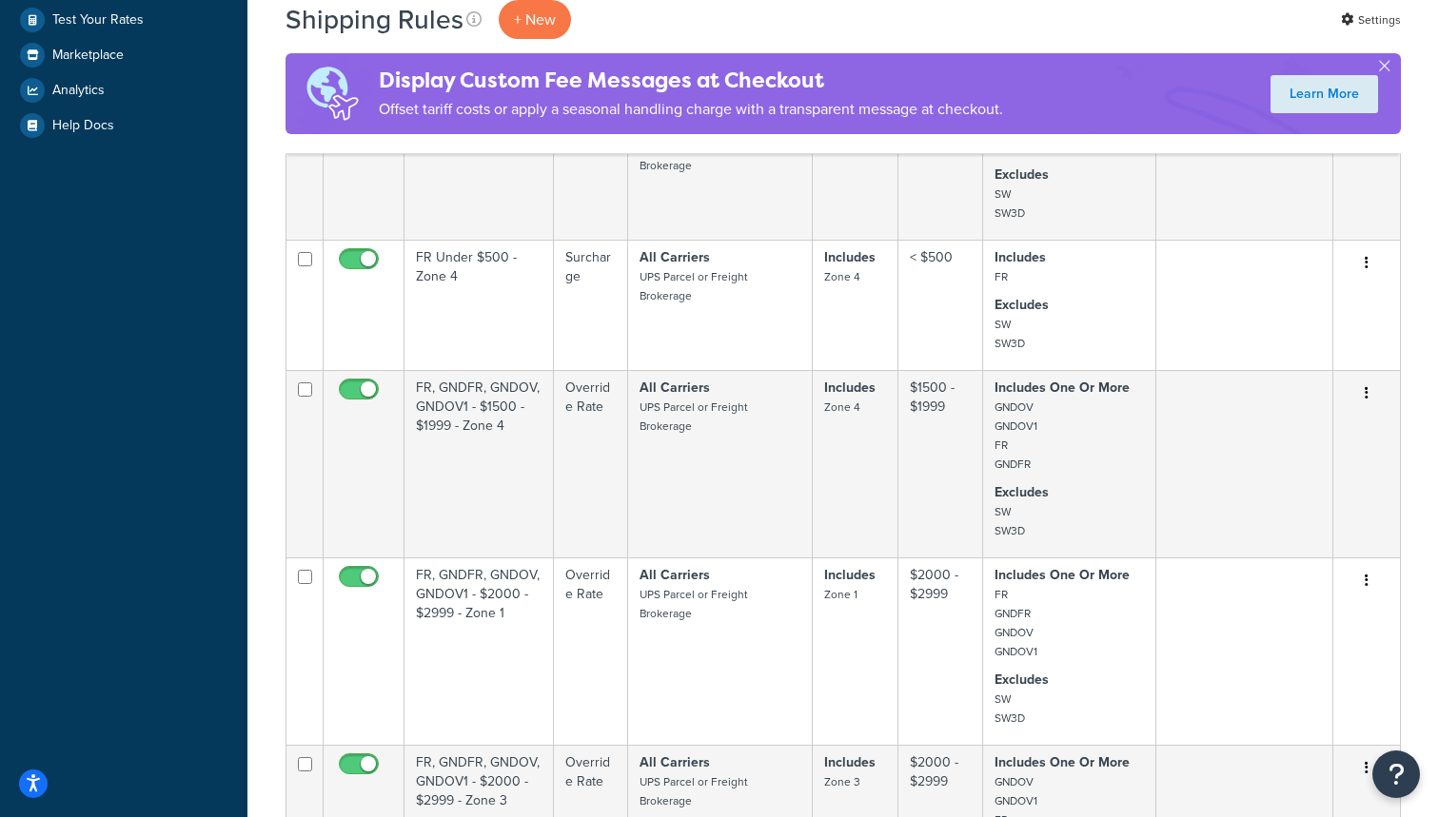
scroll to position [643, 0]
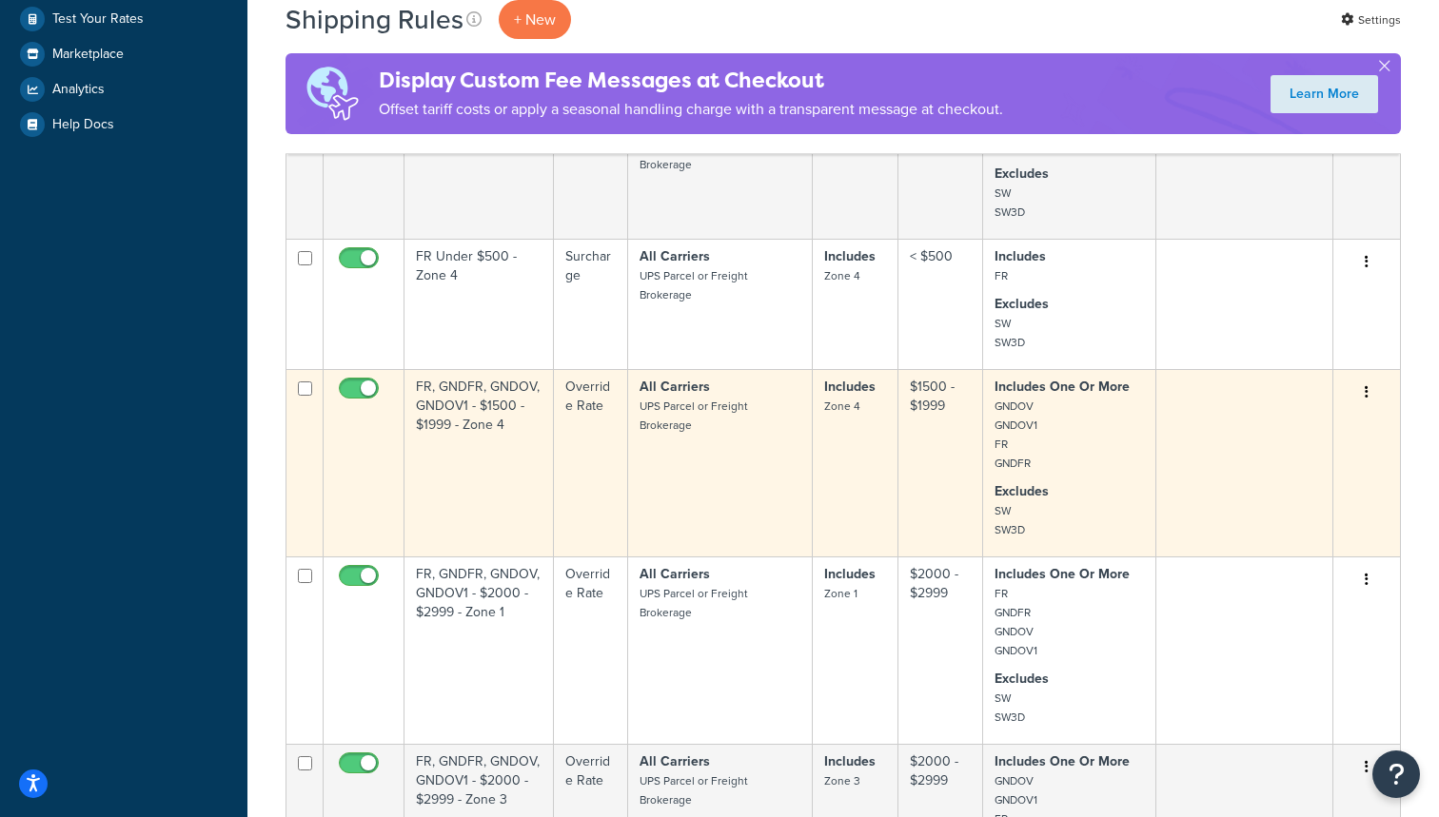
click at [442, 465] on td "FR, GNDFR, GNDOV, GNDOV1 - $1500 - $1999 - Zone 4" at bounding box center [478, 462] width 149 height 187
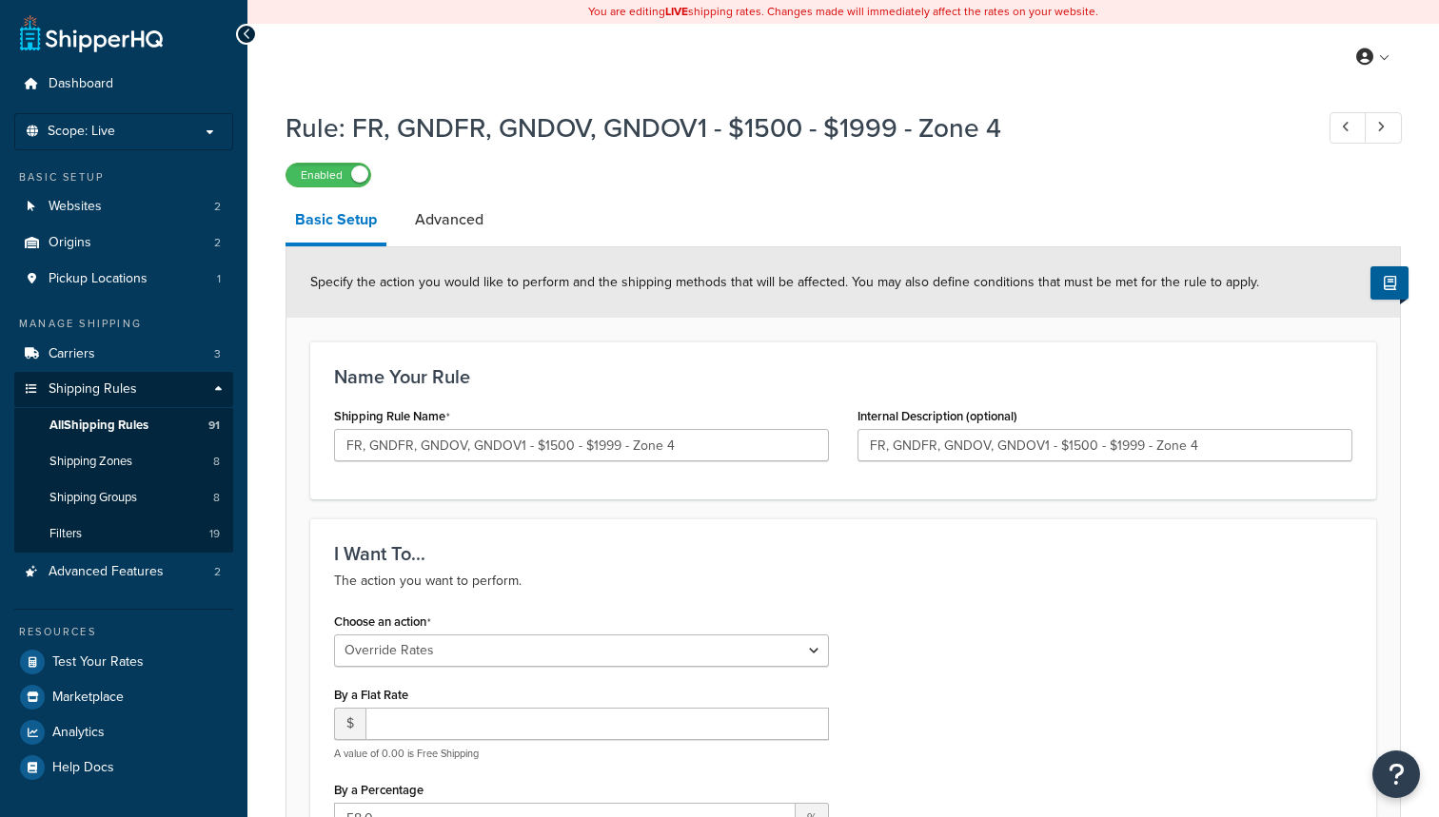
select select "OVERRIDE"
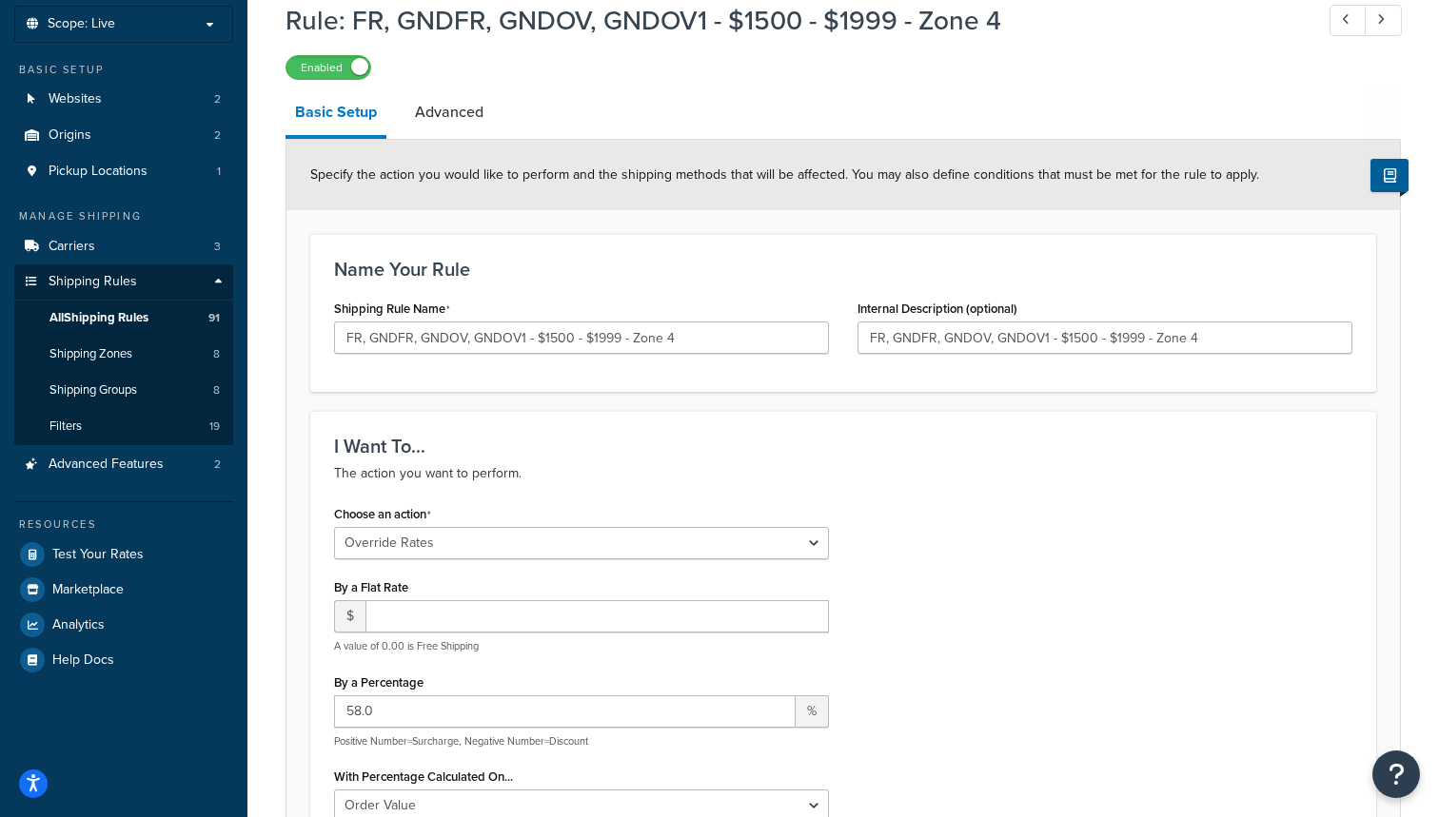
scroll to position [130, 0]
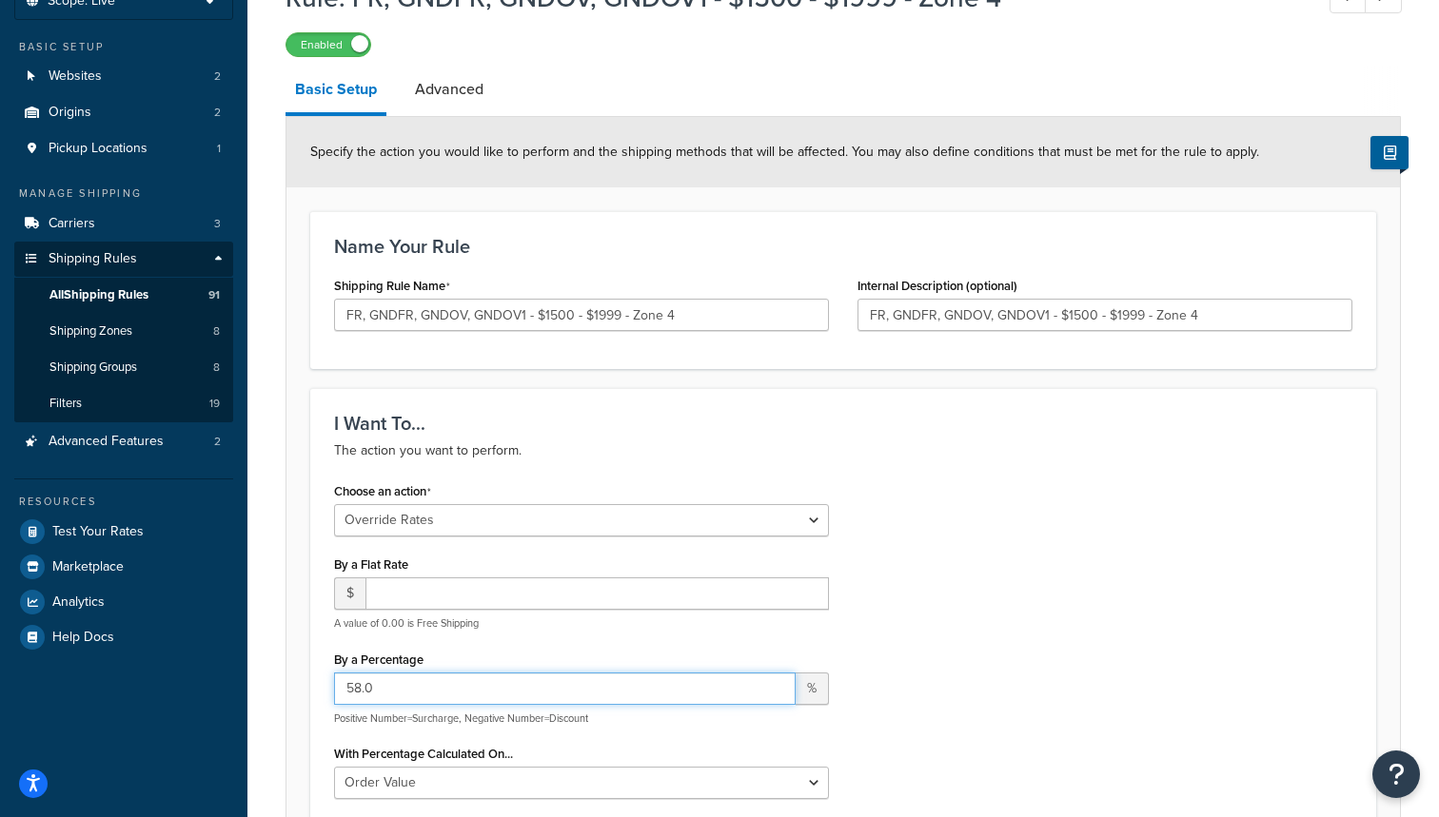
click at [362, 683] on input "58.0" at bounding box center [564, 689] width 461 height 32
type input "25.0"
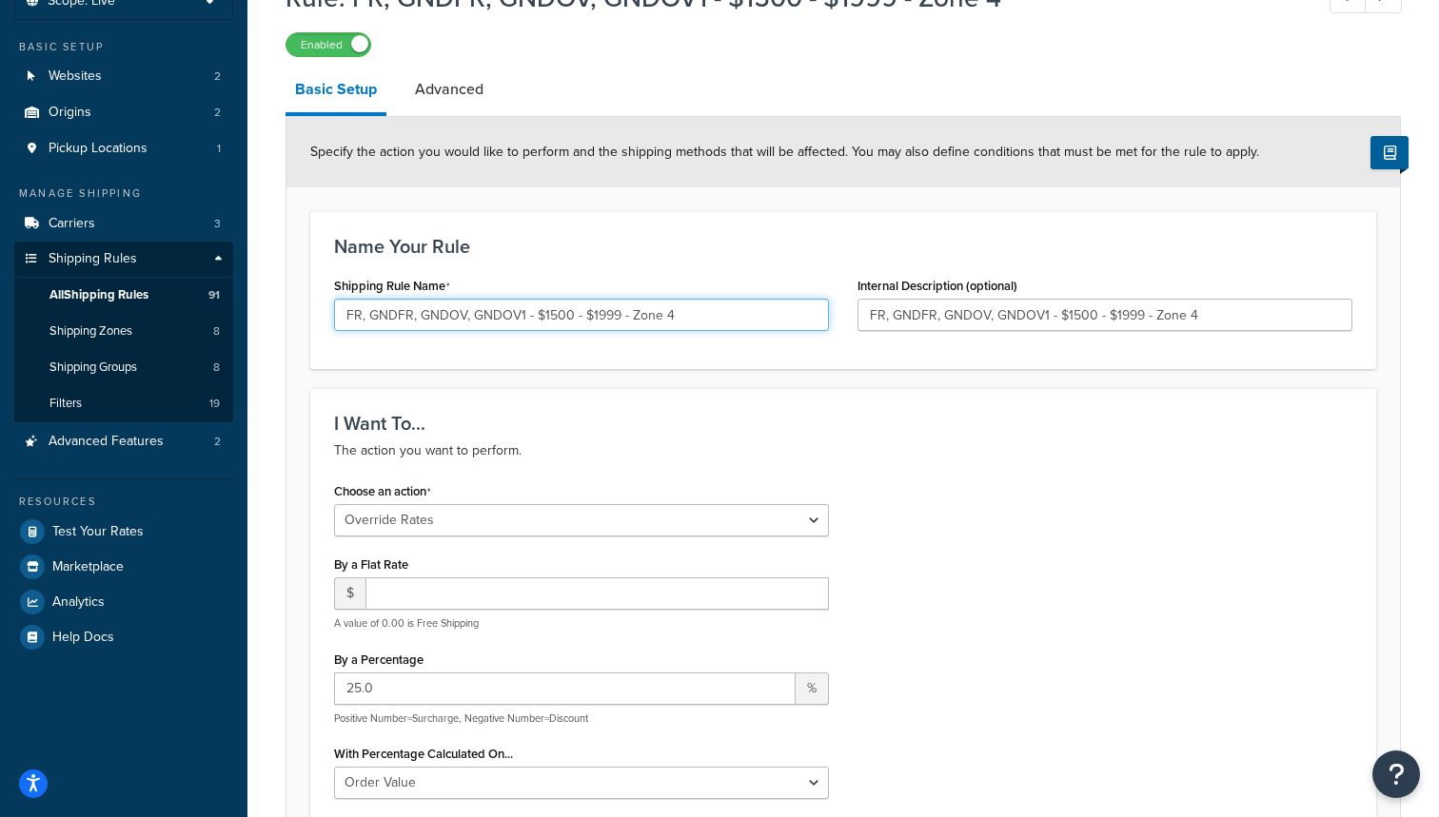
click at [362, 317] on input "FR, GNDFR, GNDOV, GNDOV1 - $1500 - $1999 - Zone 4" at bounding box center [581, 315] width 495 height 32
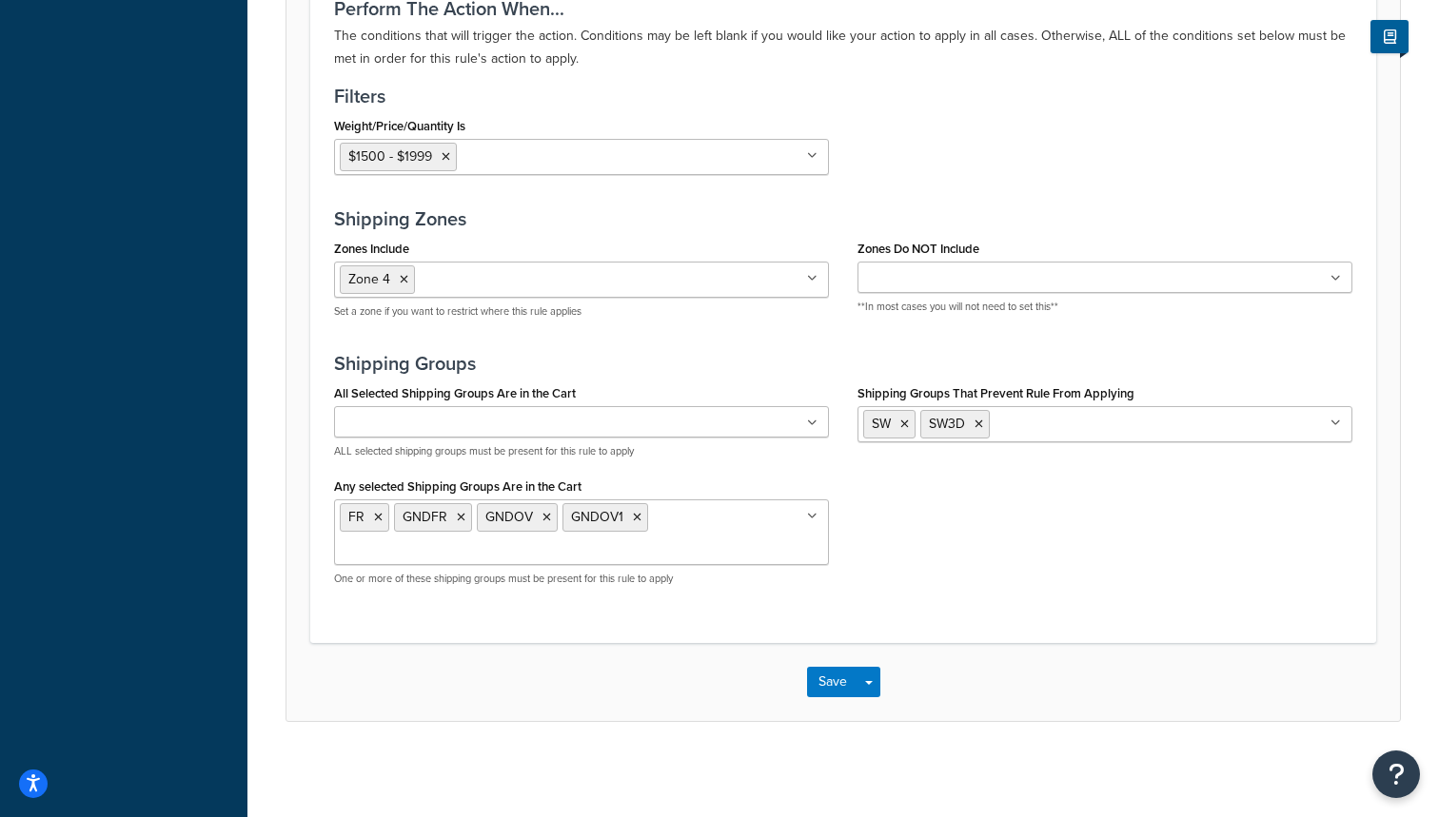
scroll to position [1427, 0]
type input "FR. GNDFR. GNDOV. GNDOV1 - $1500 - $1999 - Zone 4"
click at [825, 676] on button "Save" at bounding box center [832, 682] width 51 height 30
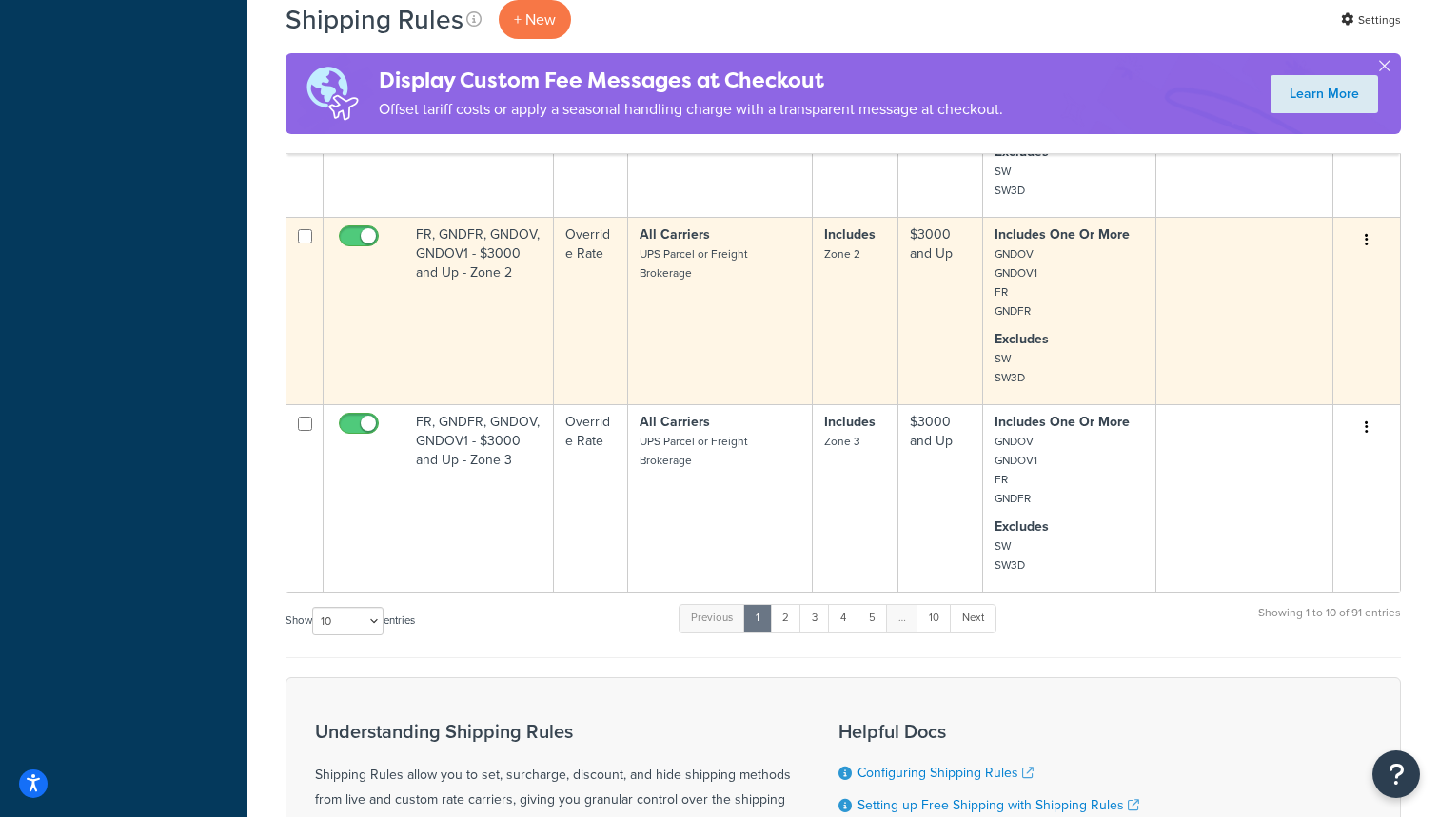
scroll to position [1547, 0]
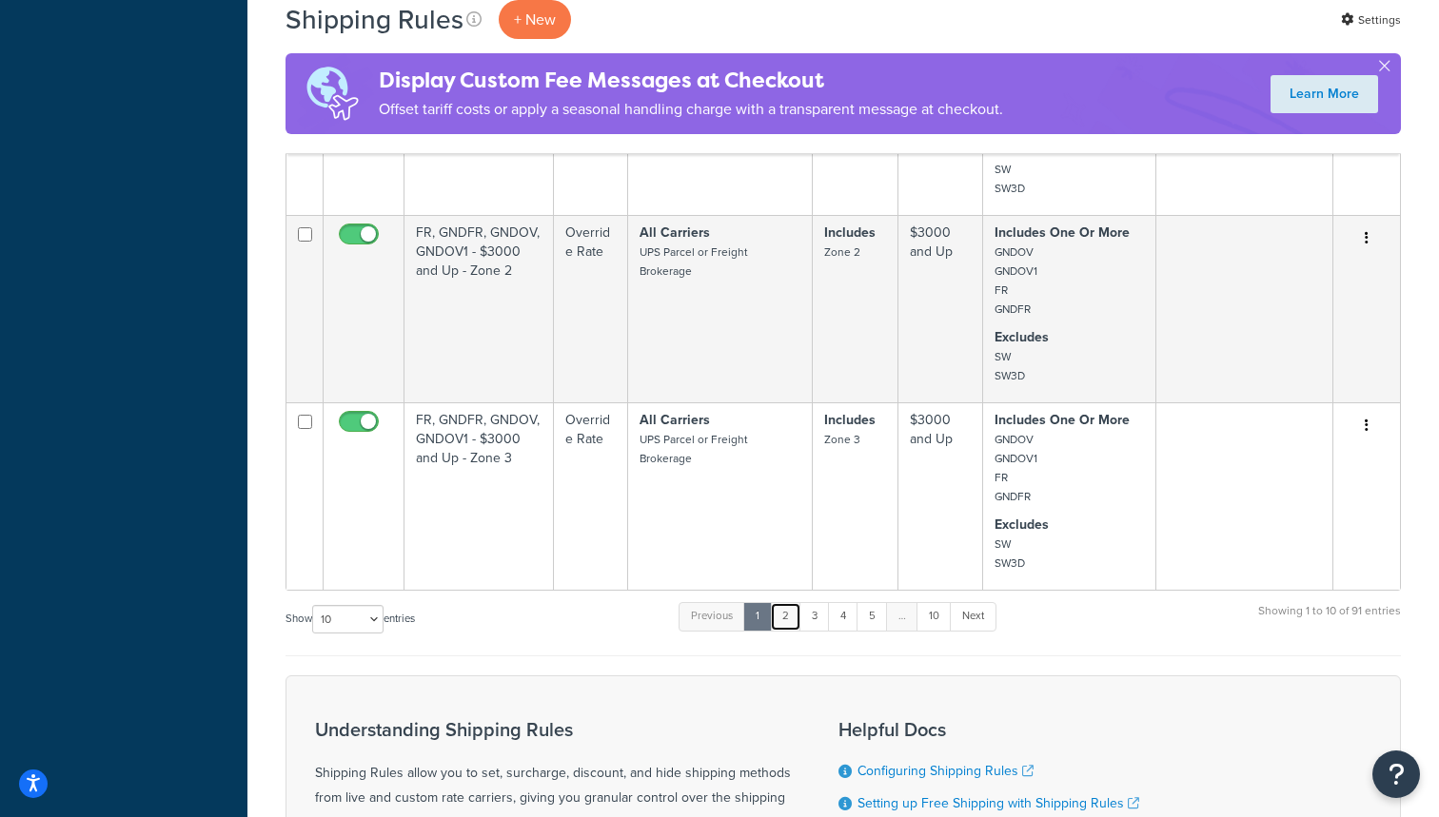
click at [789, 602] on link "2" at bounding box center [785, 616] width 31 height 29
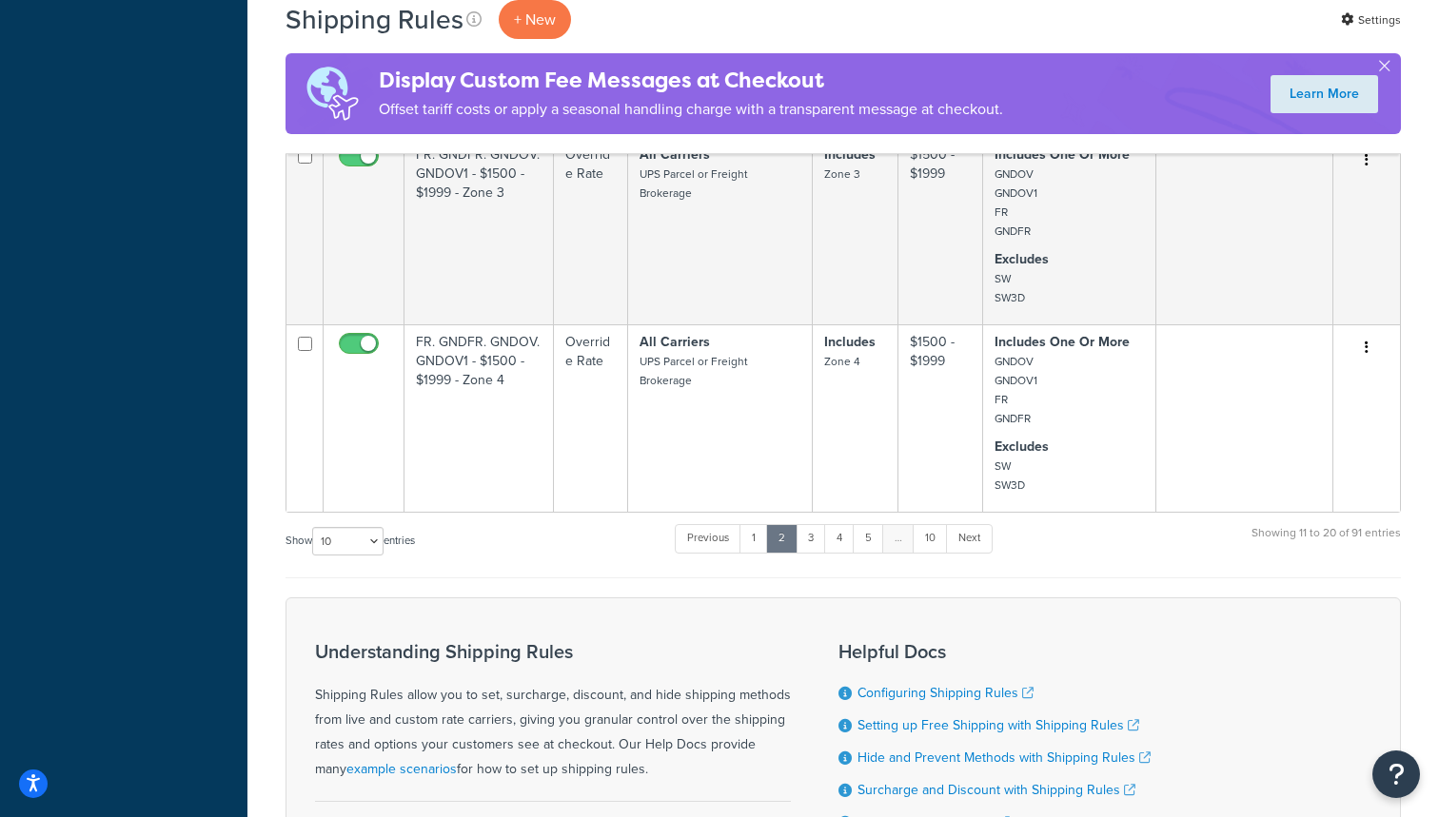
scroll to position [1907, 0]
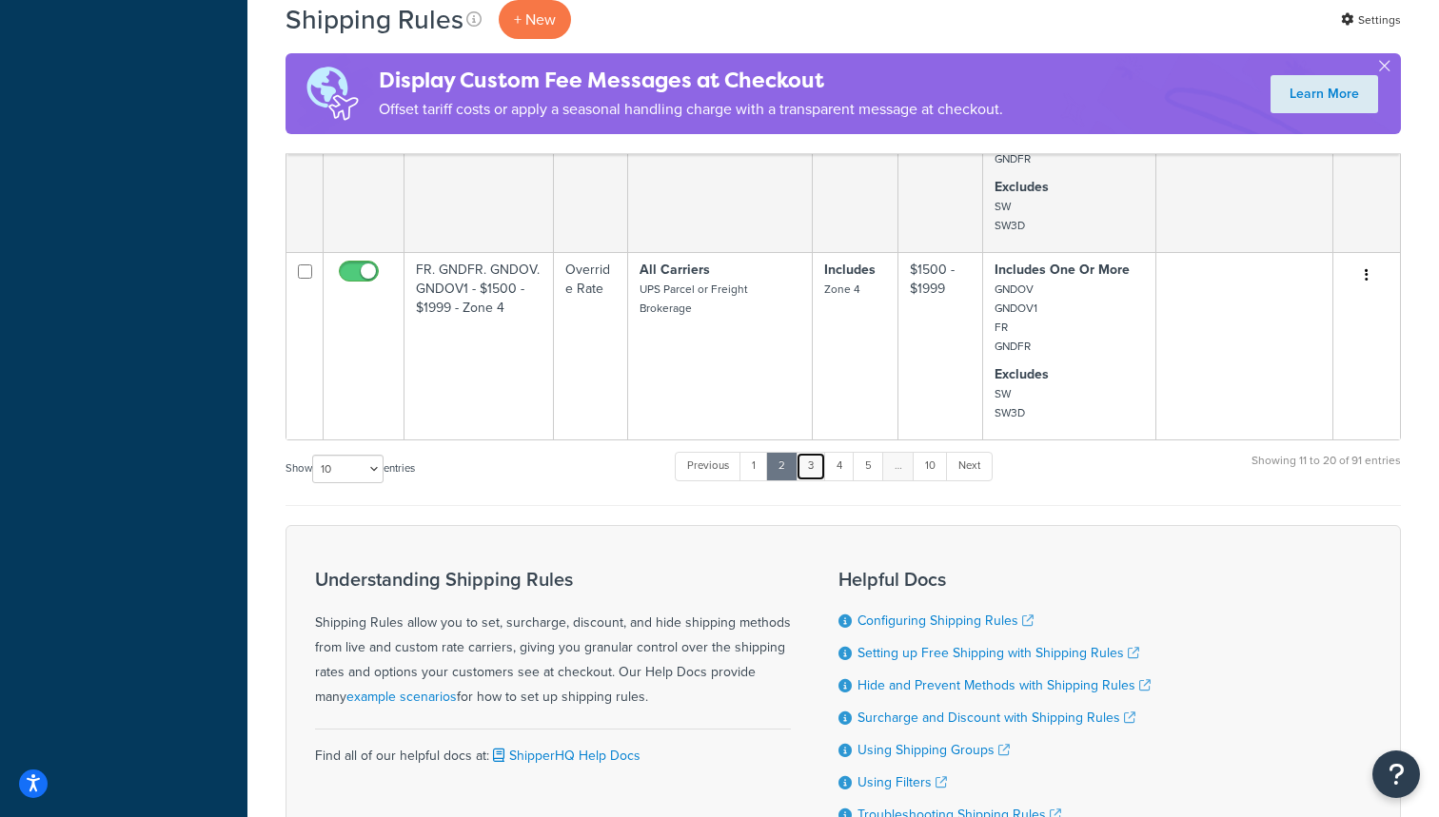
click at [813, 479] on link "3" at bounding box center [810, 466] width 30 height 29
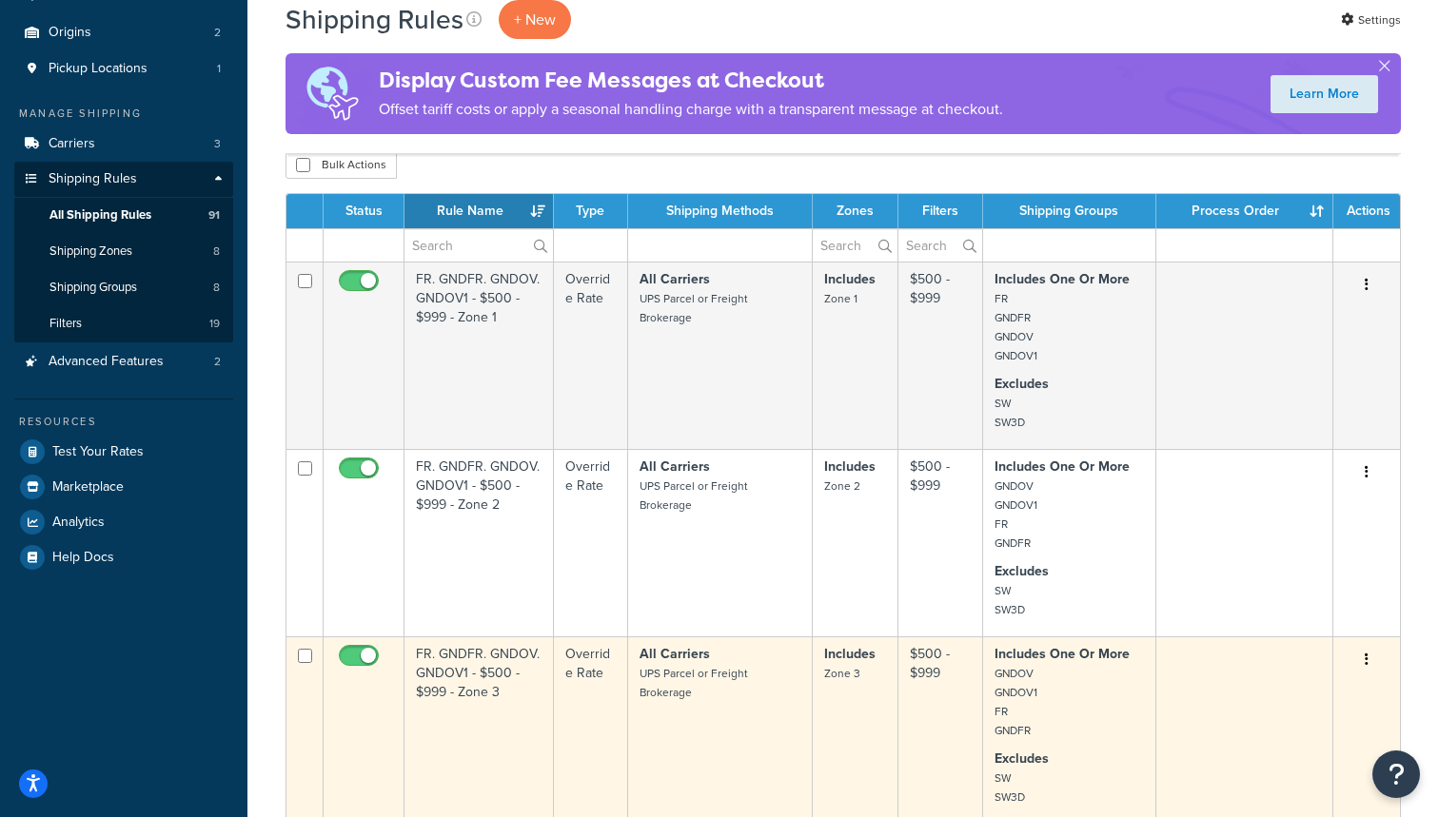
scroll to position [208, 0]
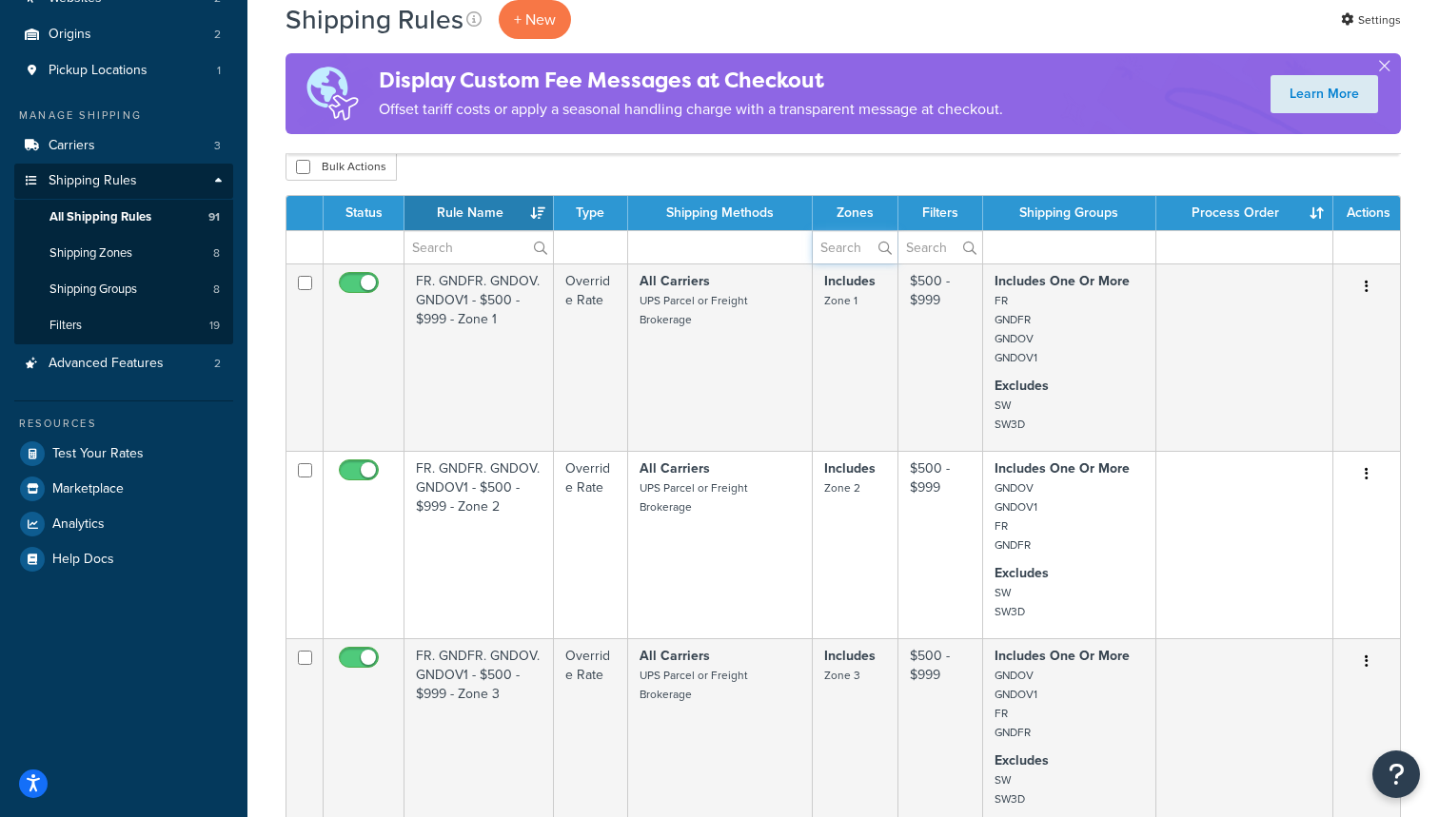
click at [840, 249] on input "text" at bounding box center [855, 247] width 85 height 32
type input "zone 1"
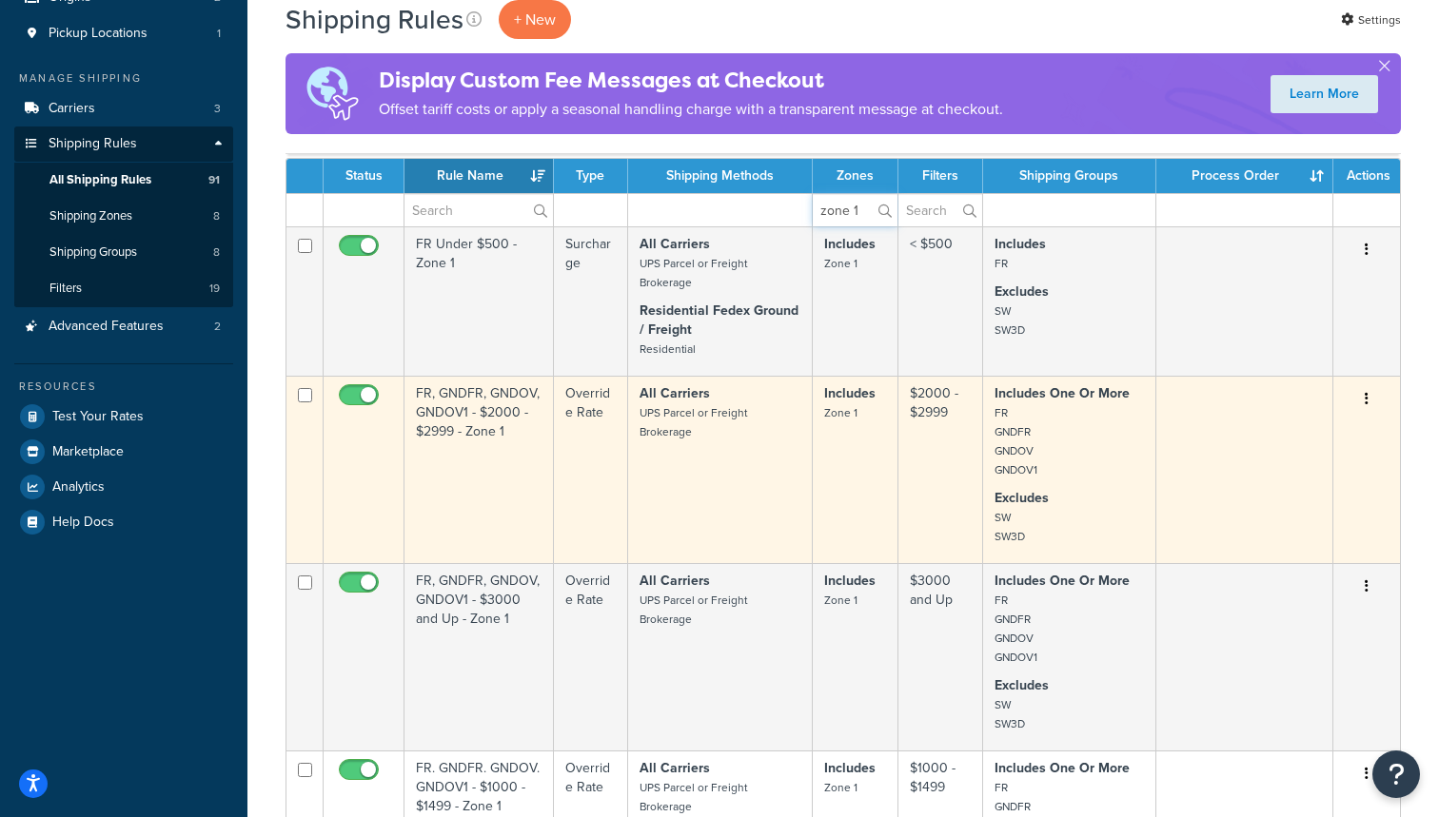
scroll to position [247, 0]
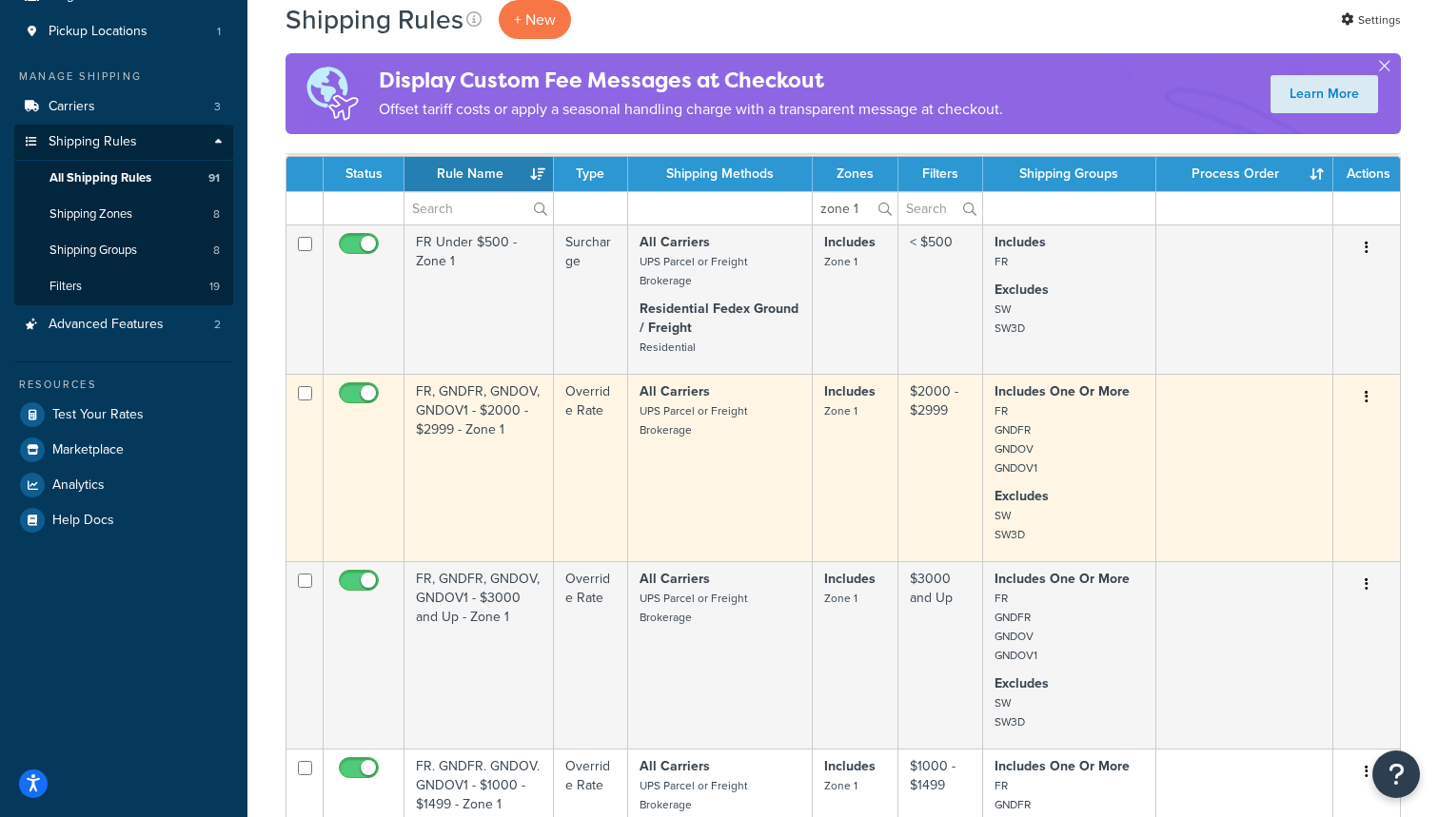
click at [953, 464] on td "$2000 - $2999" at bounding box center [940, 467] width 85 height 187
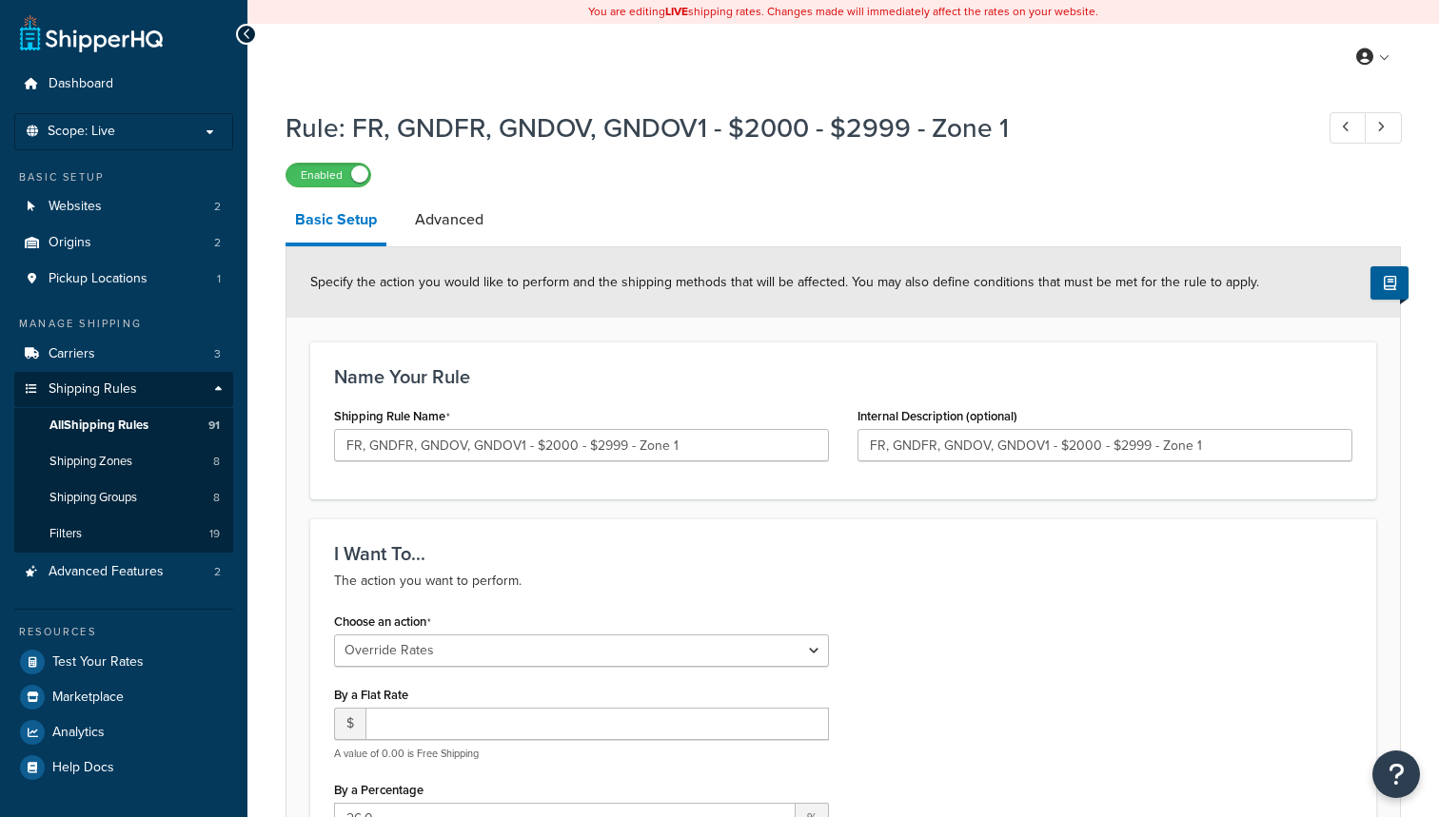
select select "OVERRIDE"
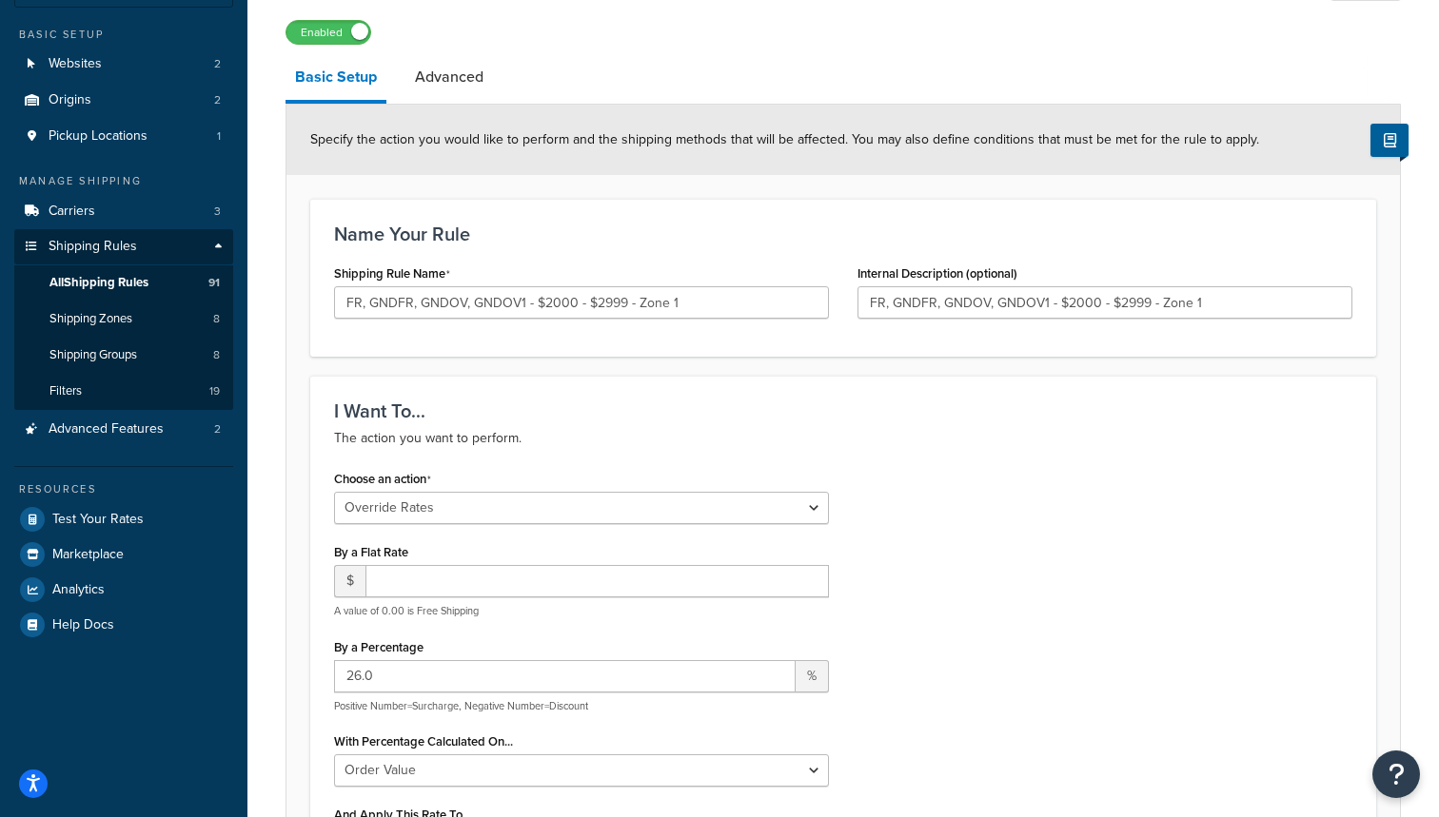
scroll to position [187, 0]
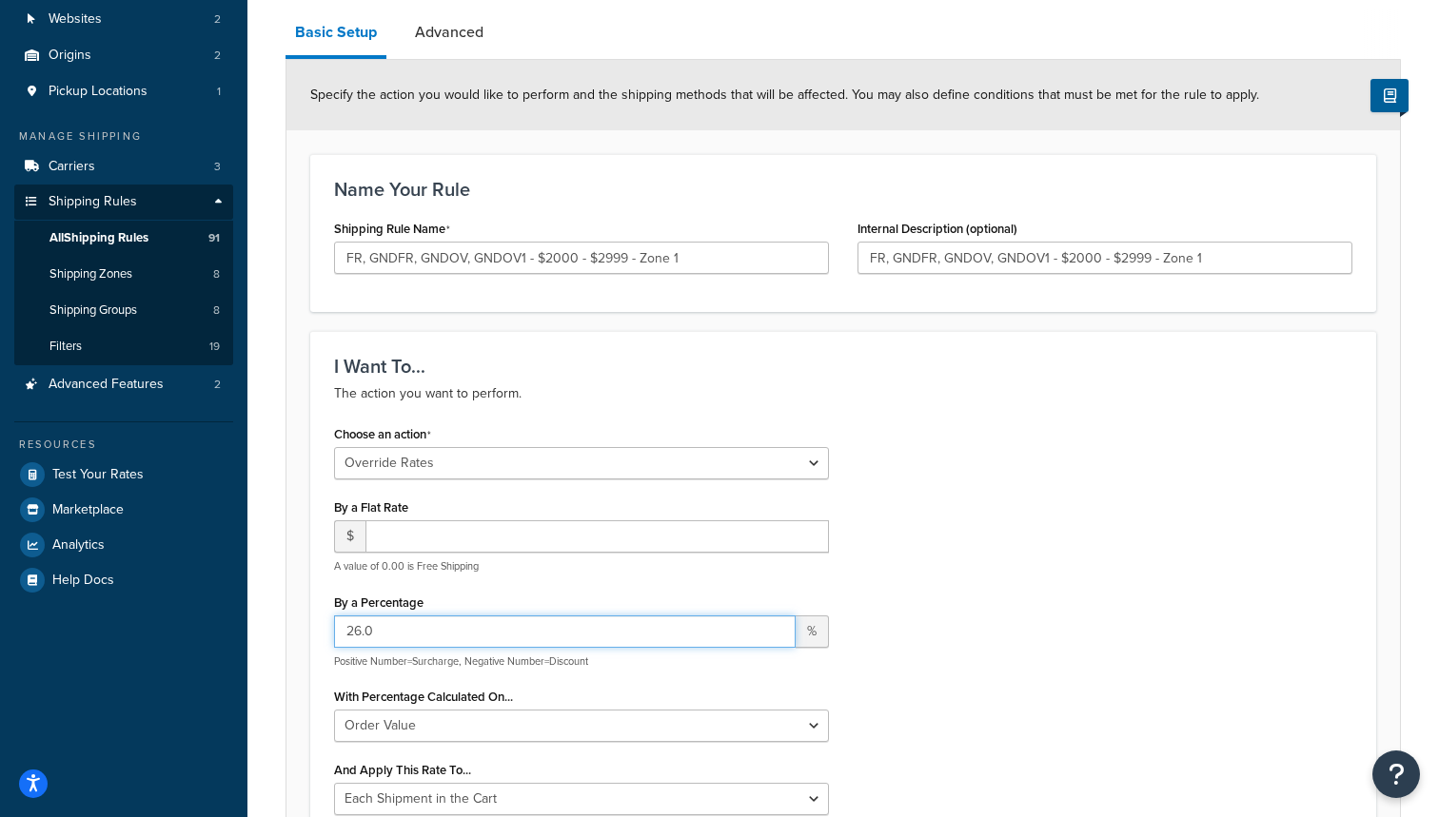
click at [359, 629] on input "26.0" at bounding box center [564, 632] width 461 height 32
type input "15.0"
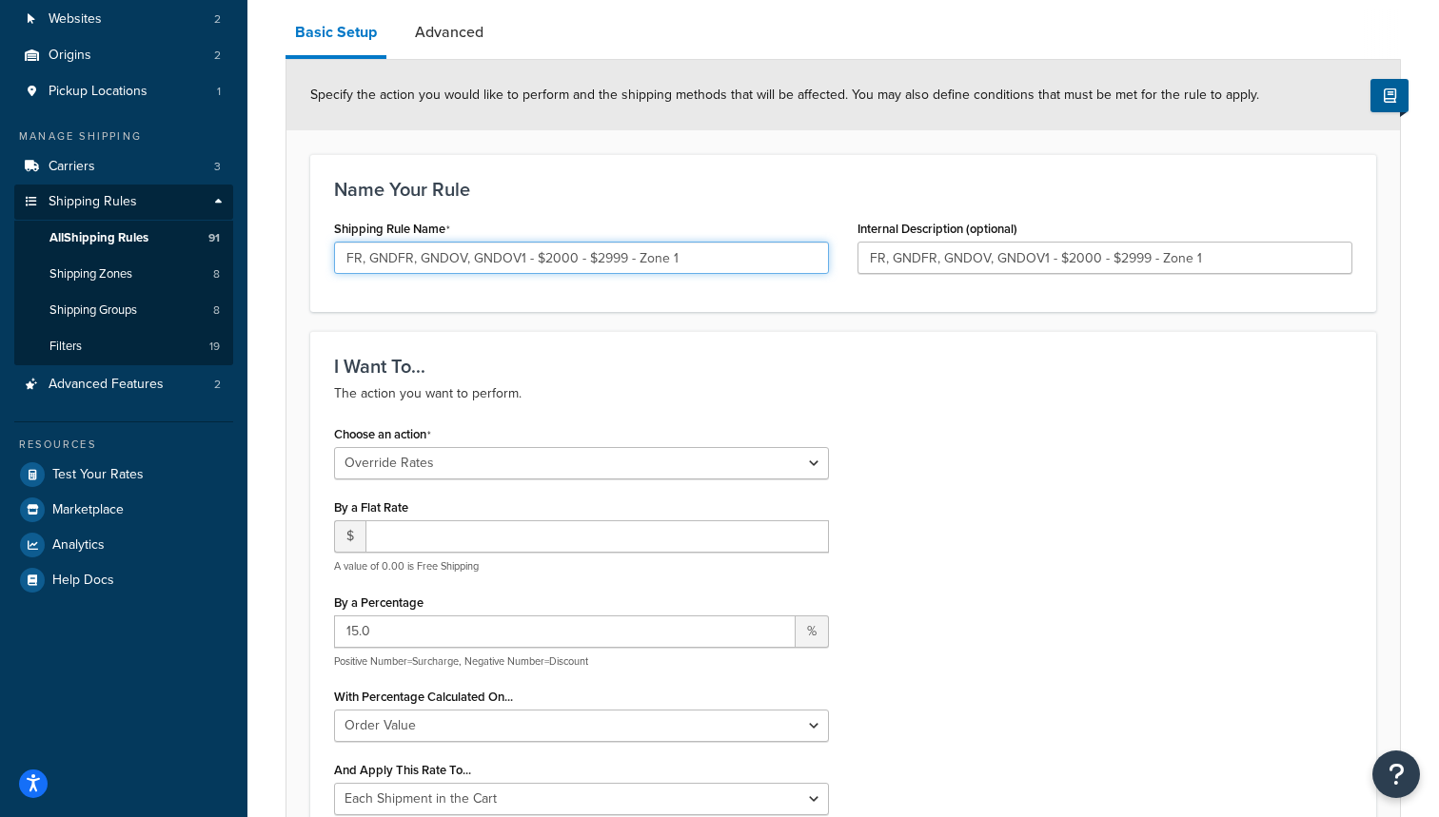
click at [366, 260] on input "FR, GNDFR, GNDOV, GNDOV1 - $2000 - $2999 - Zone 1" at bounding box center [581, 258] width 495 height 32
click at [416, 255] on input "FR. GNDFR, GNDOV, GNDOV1 - $2000 - $2999 - Zone 1" at bounding box center [581, 258] width 495 height 32
click at [469, 255] on input "FR. GNDFR. GNDOV, GNDOV1 - $2000 - $2999 - Zone 1" at bounding box center [581, 258] width 495 height 32
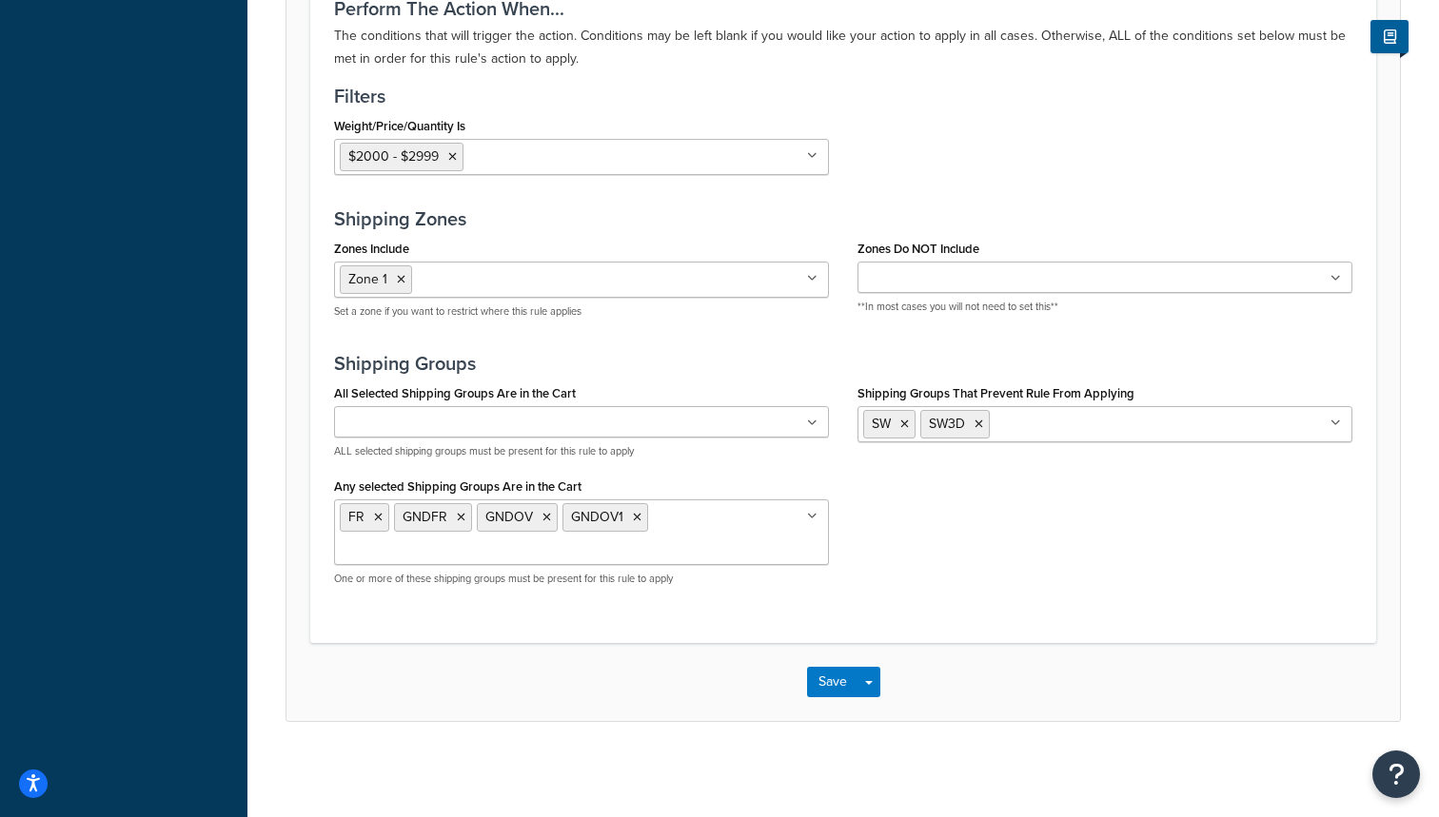
scroll to position [1427, 0]
type input "FR. GNDFR. GNDOV. GNDOV1 - $2000 - $2999 - Zone 1"
click at [822, 682] on button "Save" at bounding box center [832, 682] width 51 height 30
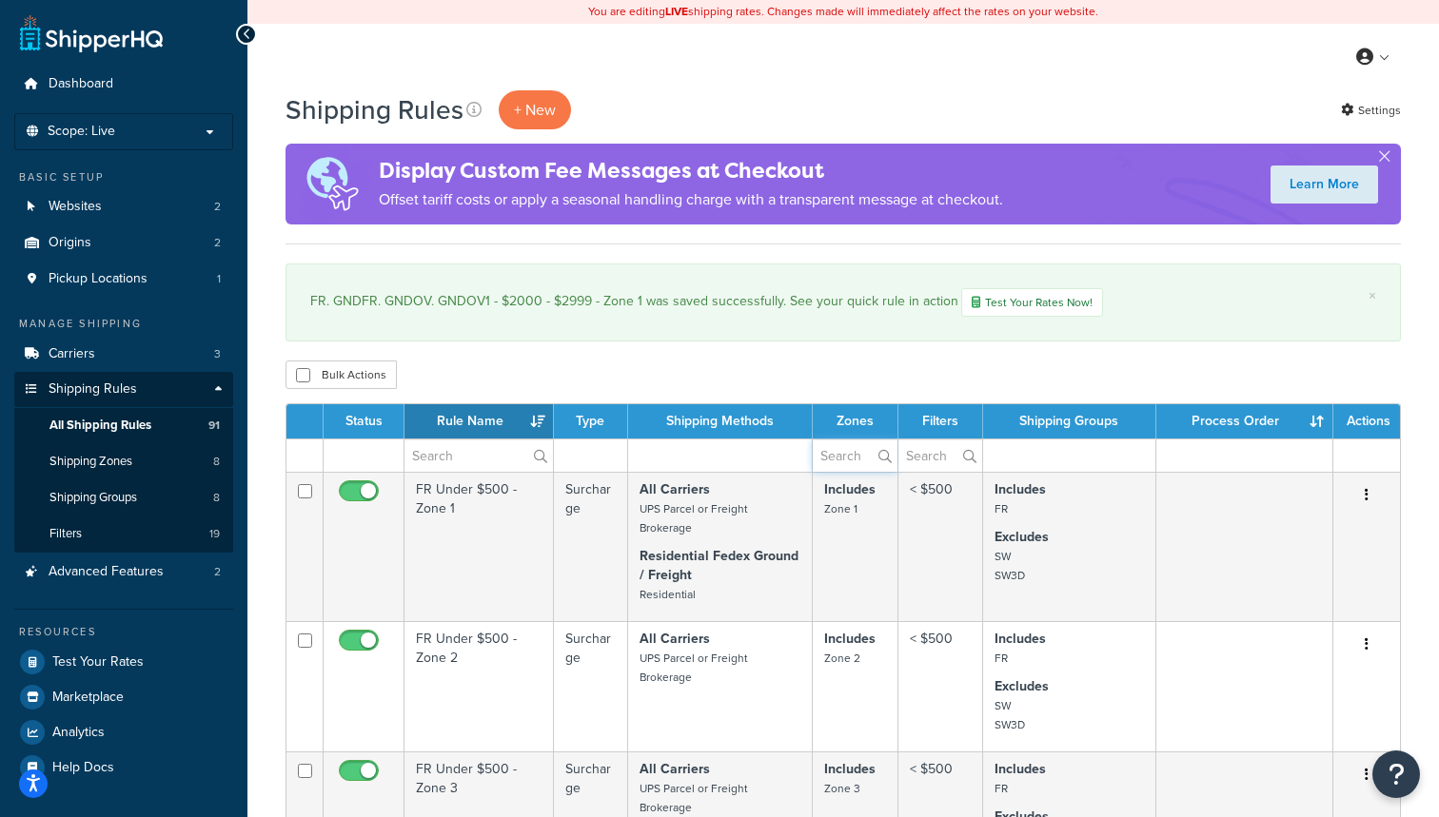
click at [836, 457] on input "text" at bounding box center [855, 456] width 85 height 32
type input "zone 2"
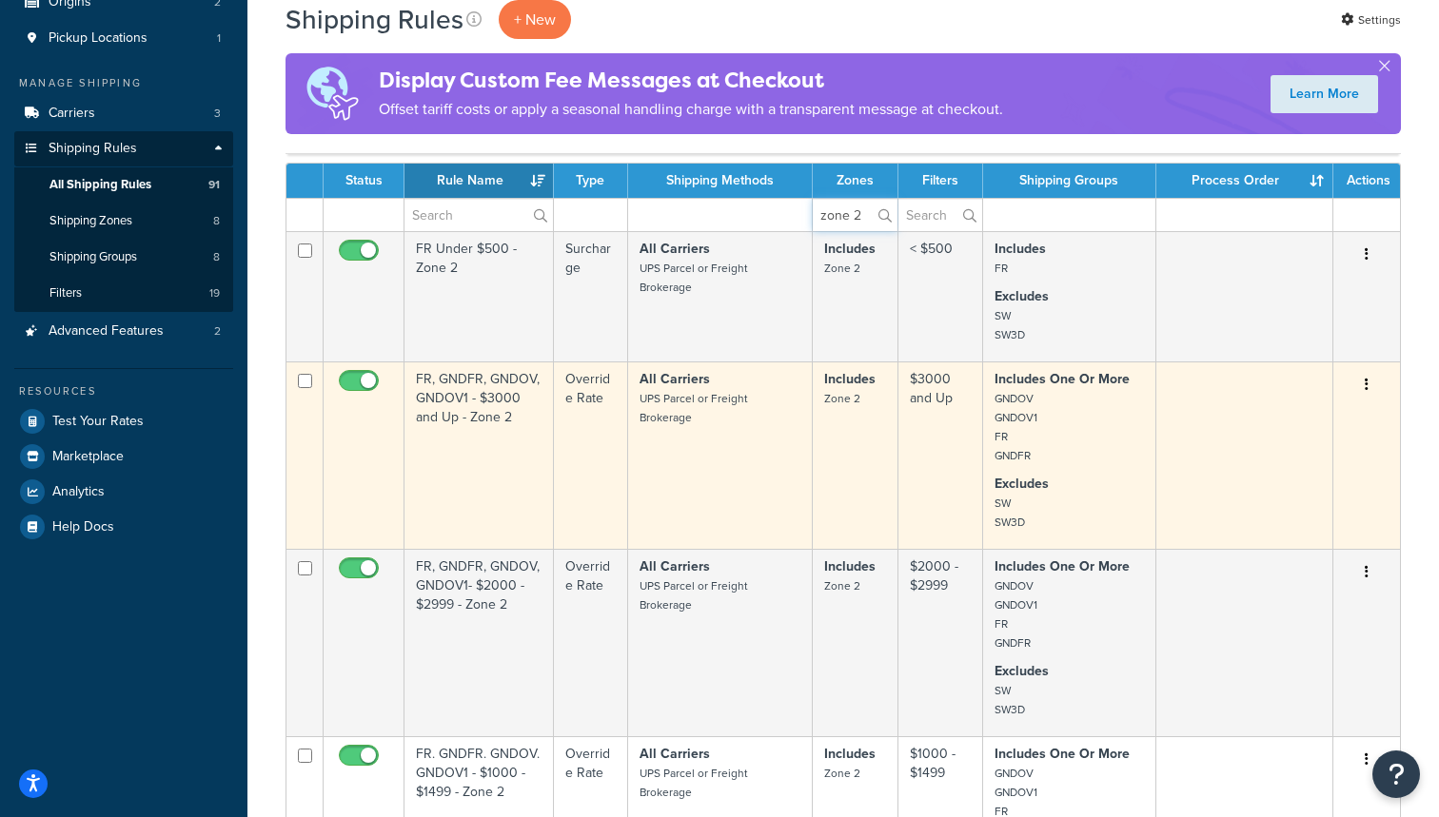
scroll to position [248, 0]
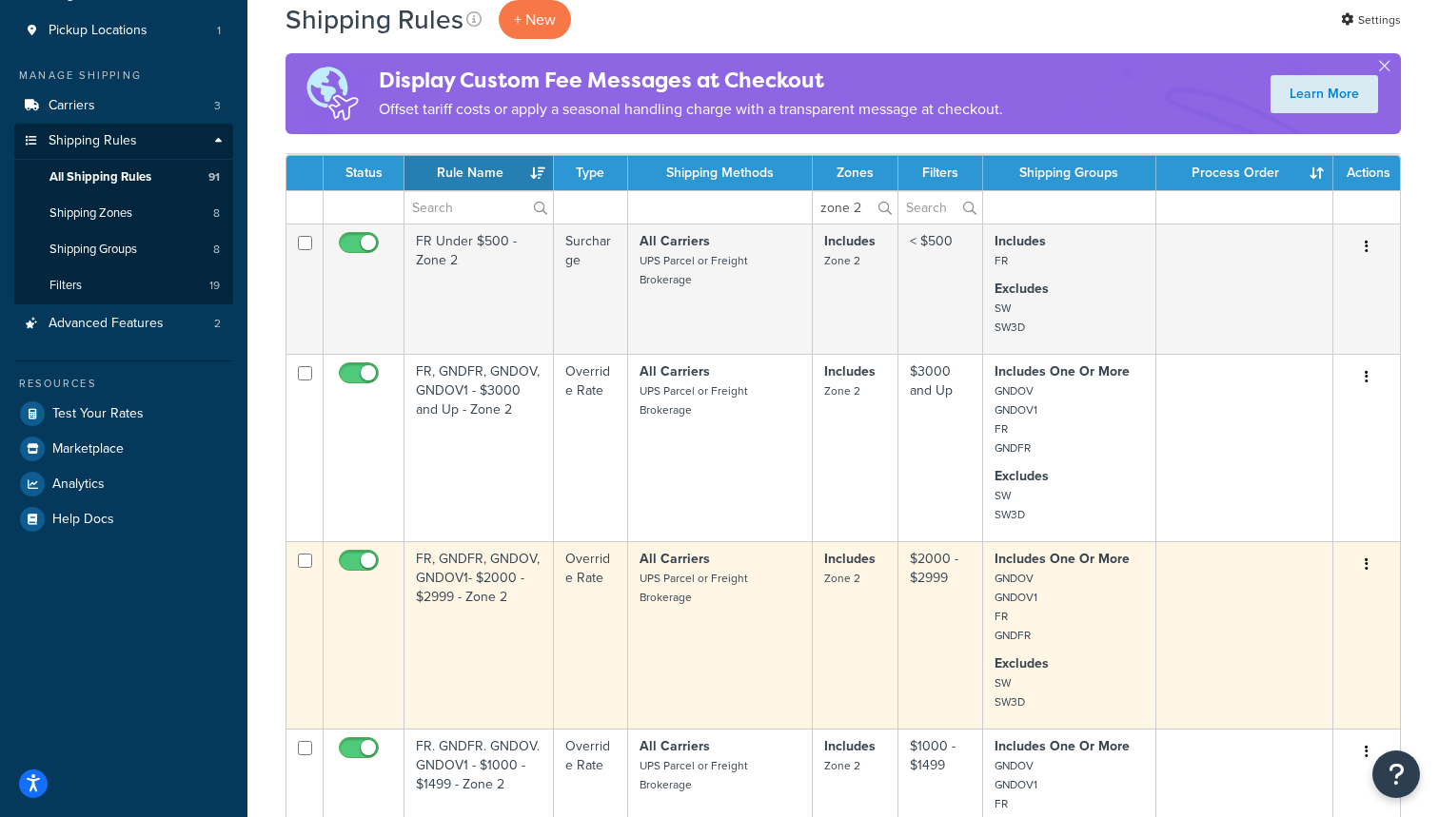
click at [464, 641] on td "FR, GNDFR, GNDOV, GNDOV1- $2000 - $2999 - Zone 2" at bounding box center [478, 634] width 149 height 187
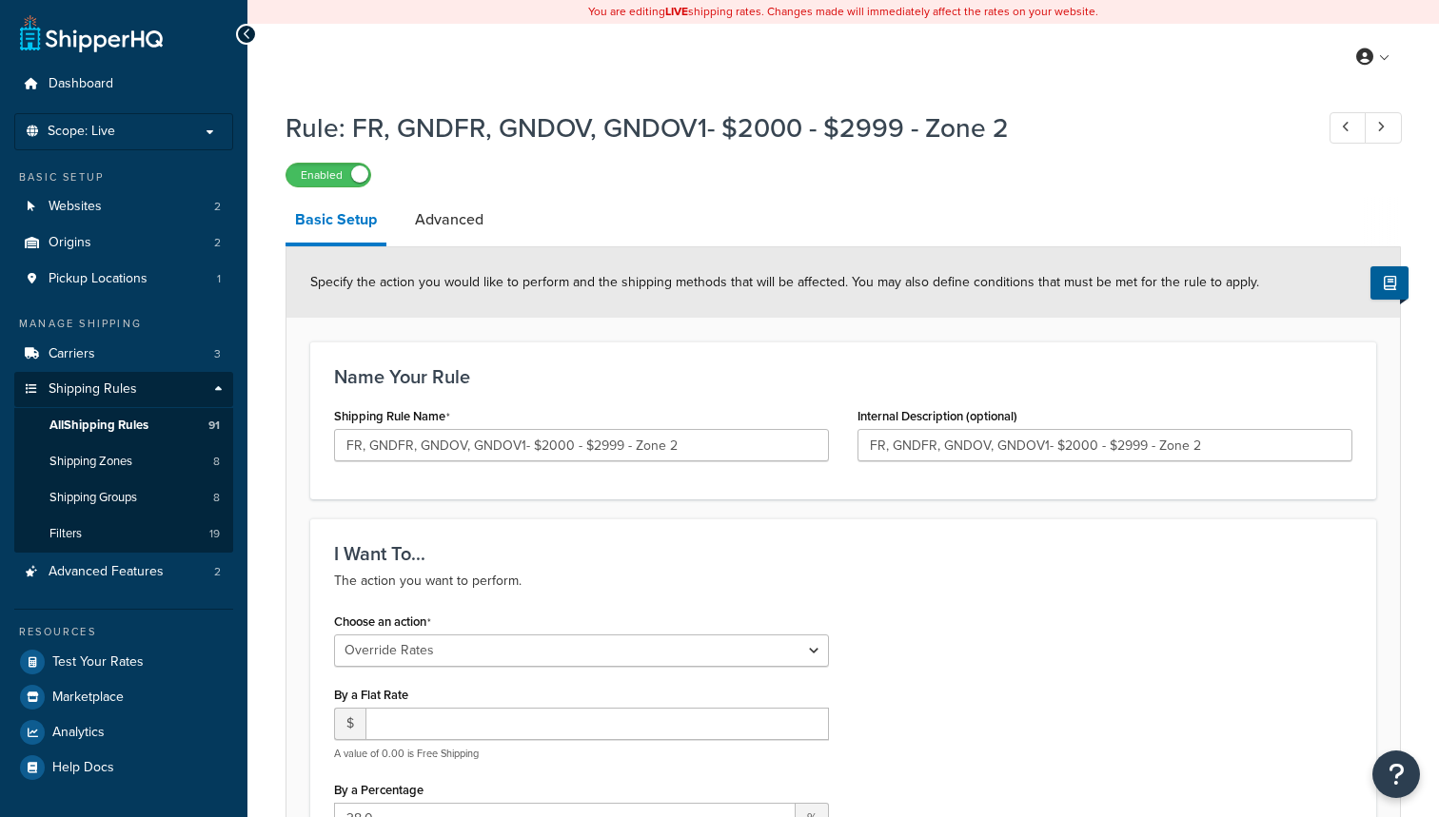
select select "OVERRIDE"
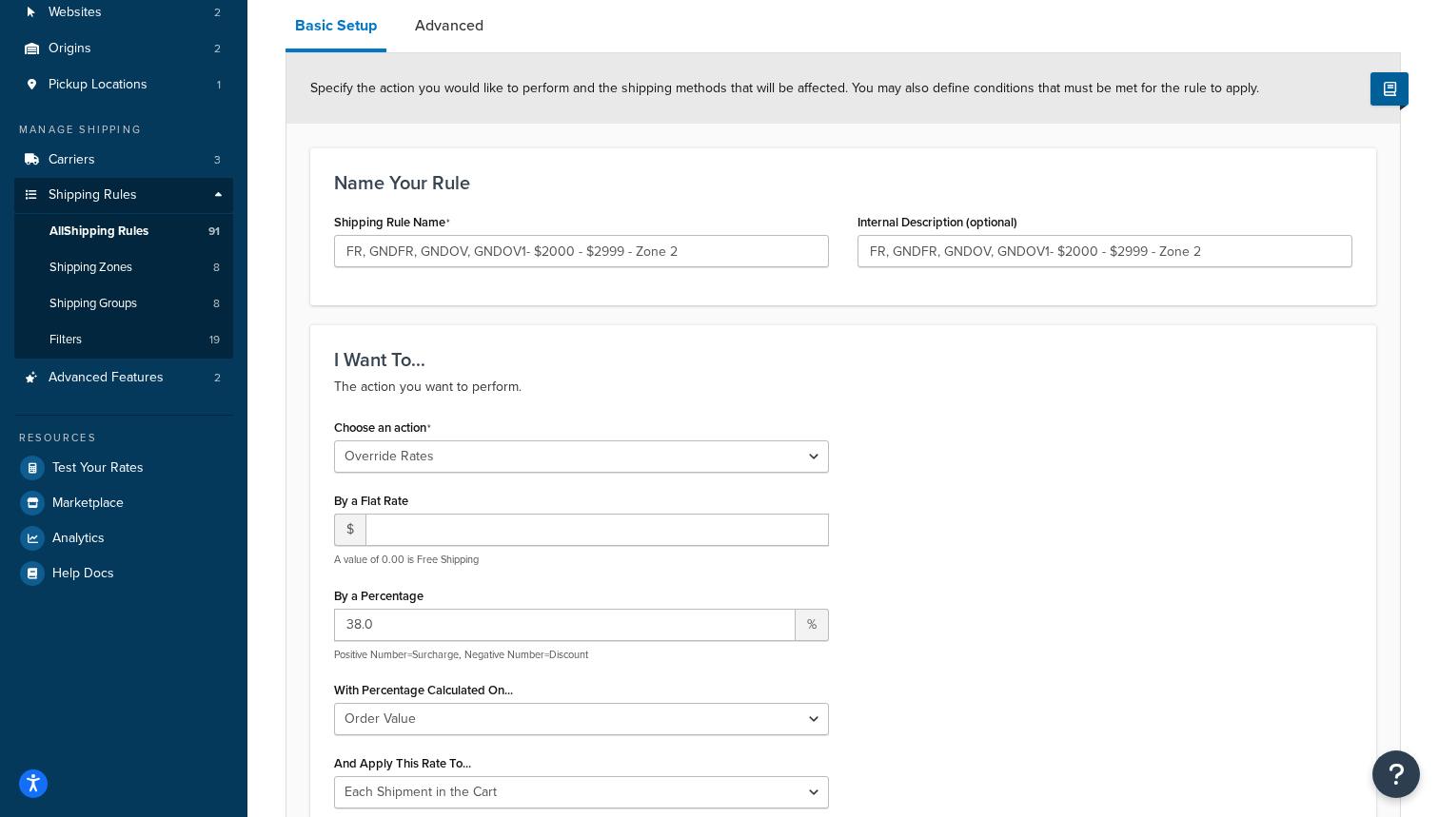
scroll to position [214, 0]
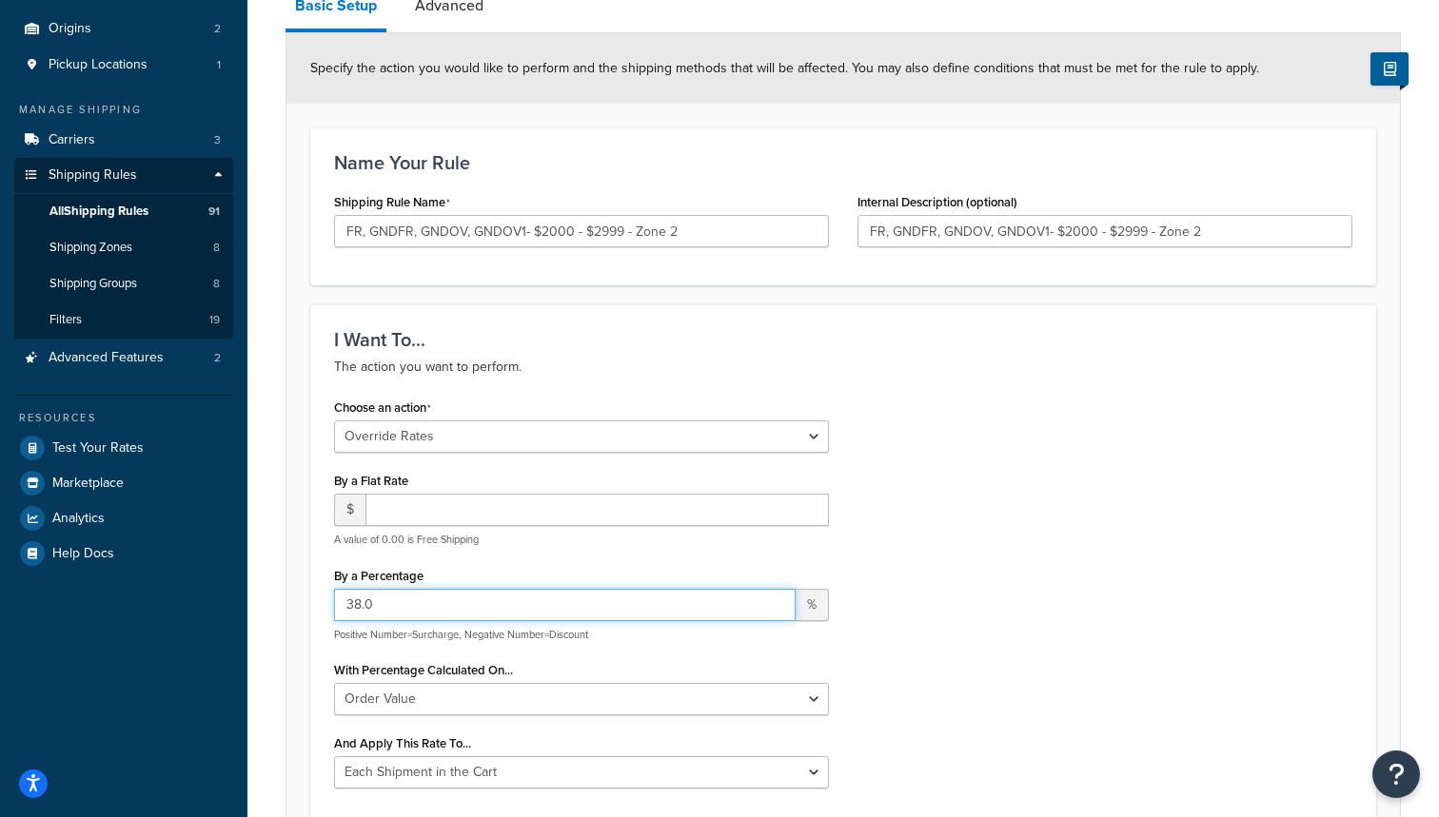
click at [349, 601] on input "38.0" at bounding box center [564, 605] width 461 height 32
type input "18.0"
click at [455, 576] on div "By a Percentage 18.0 % Positive Number=Surcharge, Negative Number=Discount" at bounding box center [581, 602] width 495 height 80
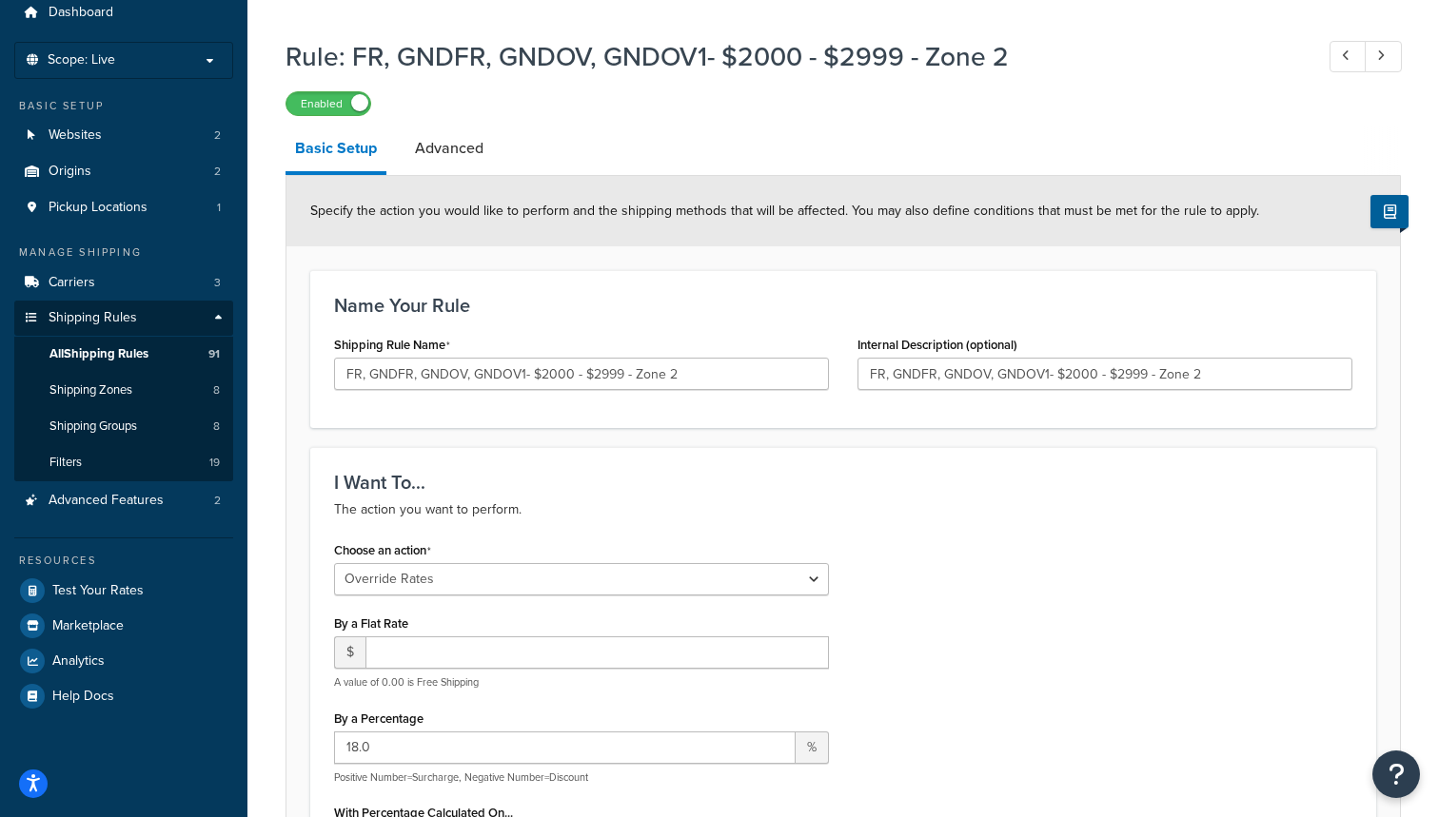
scroll to position [71, 0]
click at [364, 373] on input "FR, GNDFR, GNDOV, GNDOV1- $2000 - $2999 - Zone 2" at bounding box center [581, 374] width 495 height 32
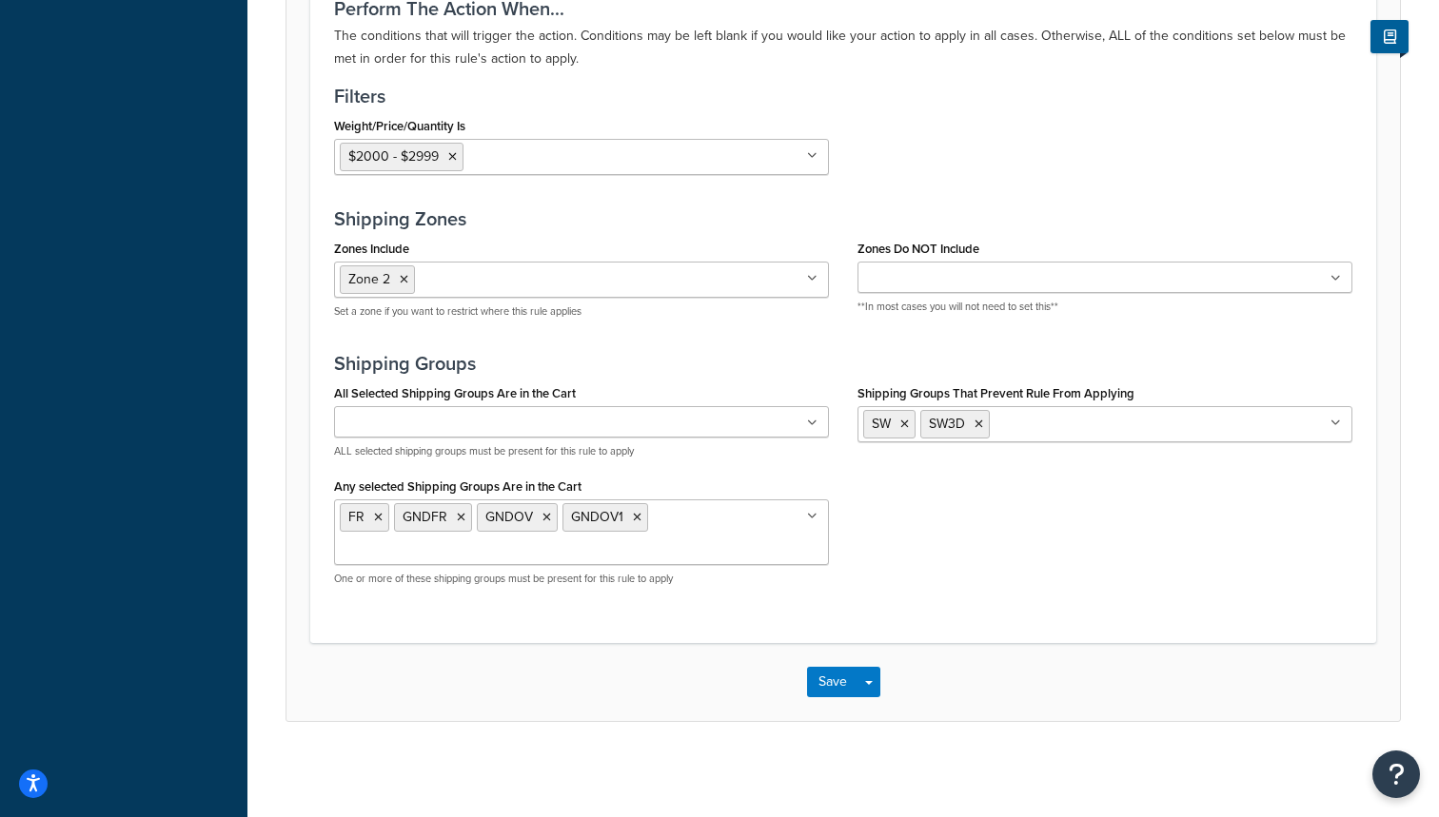
scroll to position [1427, 0]
type input "FR. GNDFR. GNDOV. GNDOV1- $2000 - $2999 - Zone 2"
click at [825, 688] on button "Save" at bounding box center [832, 682] width 51 height 30
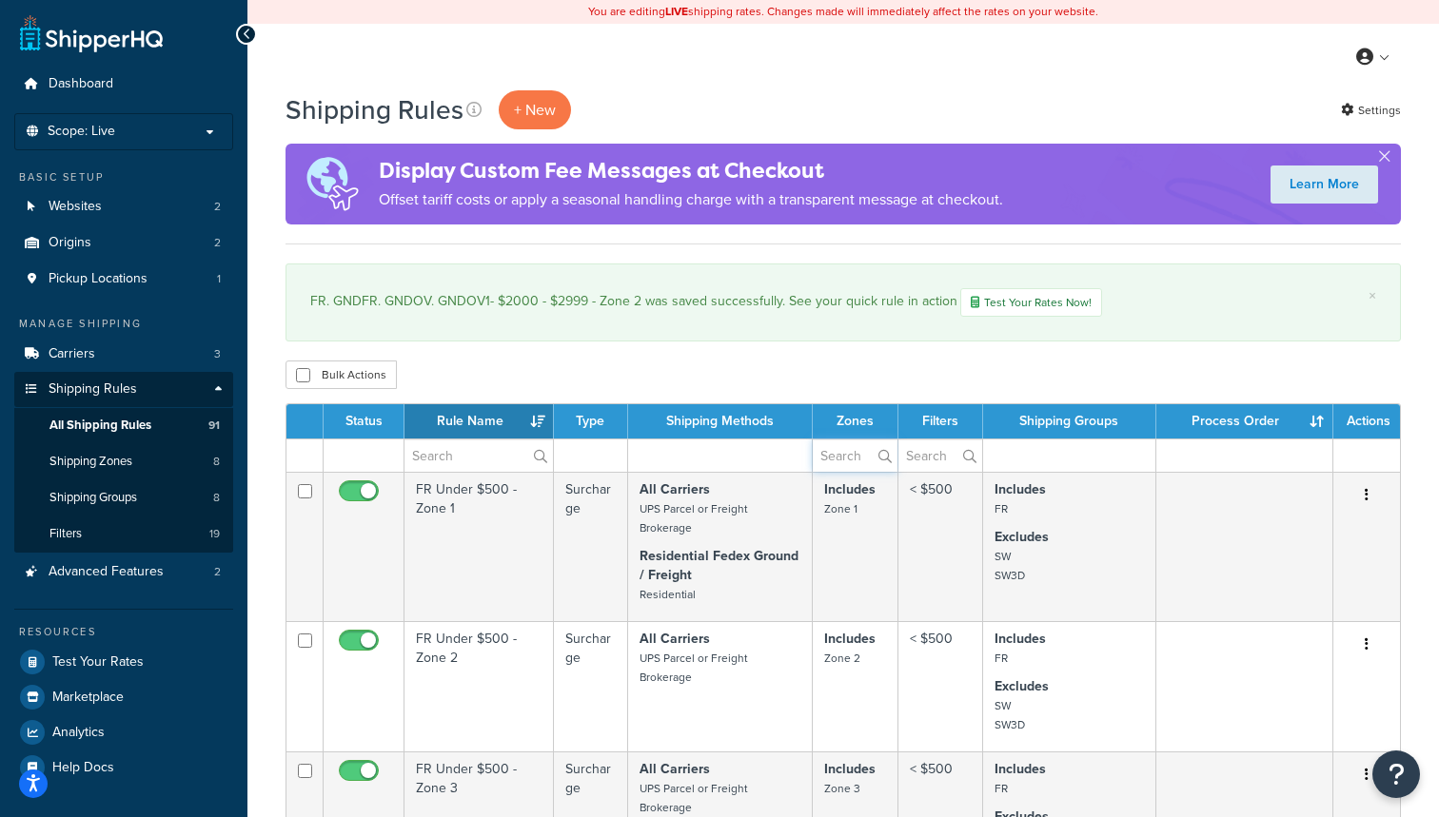
click at [850, 451] on input "text" at bounding box center [855, 456] width 85 height 32
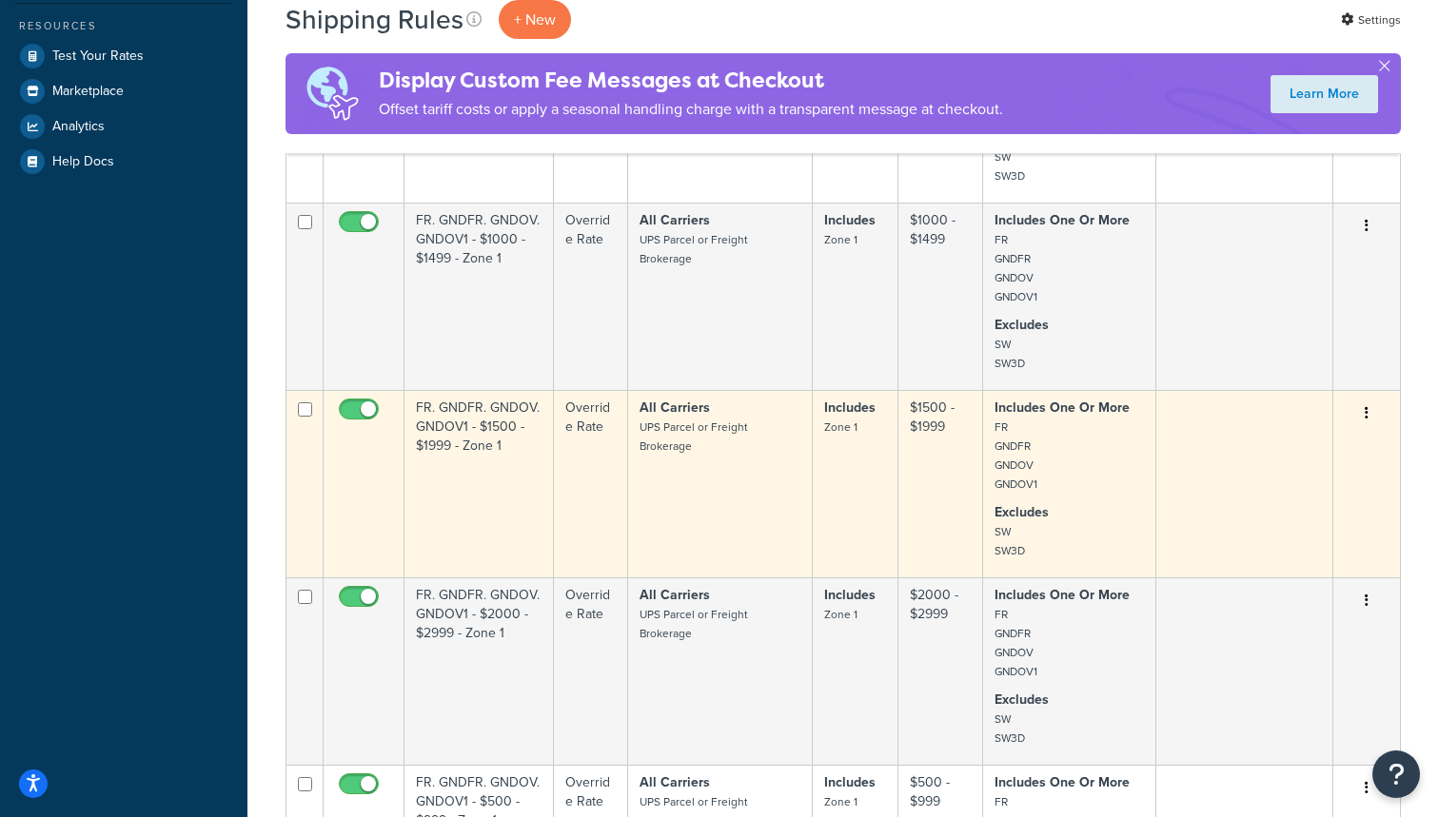
scroll to position [612, 0]
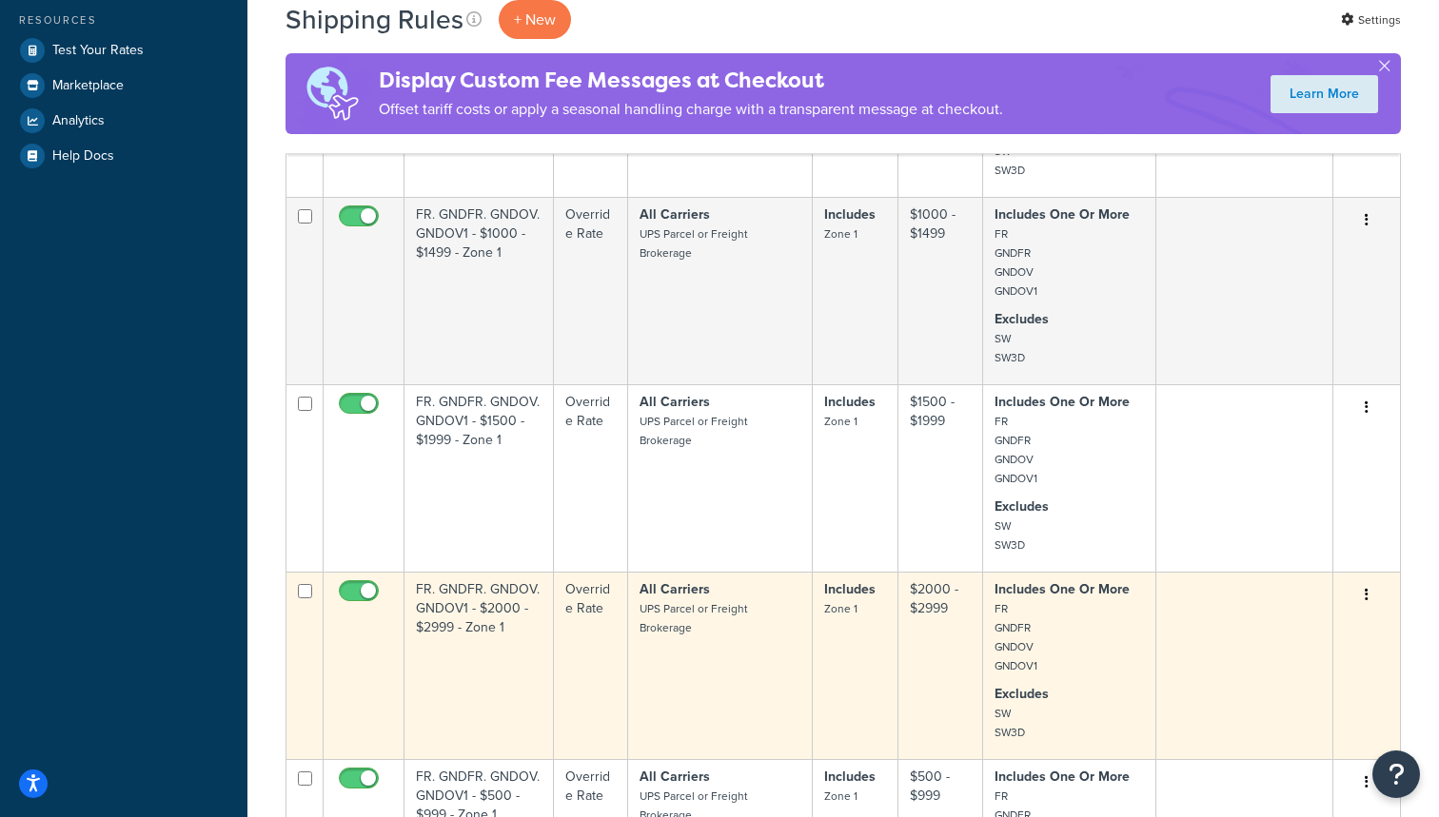
click at [523, 687] on td "FR. GNDFR. GNDOV. GNDOV1 - $2000 - $2999 - Zone 1" at bounding box center [478, 665] width 149 height 187
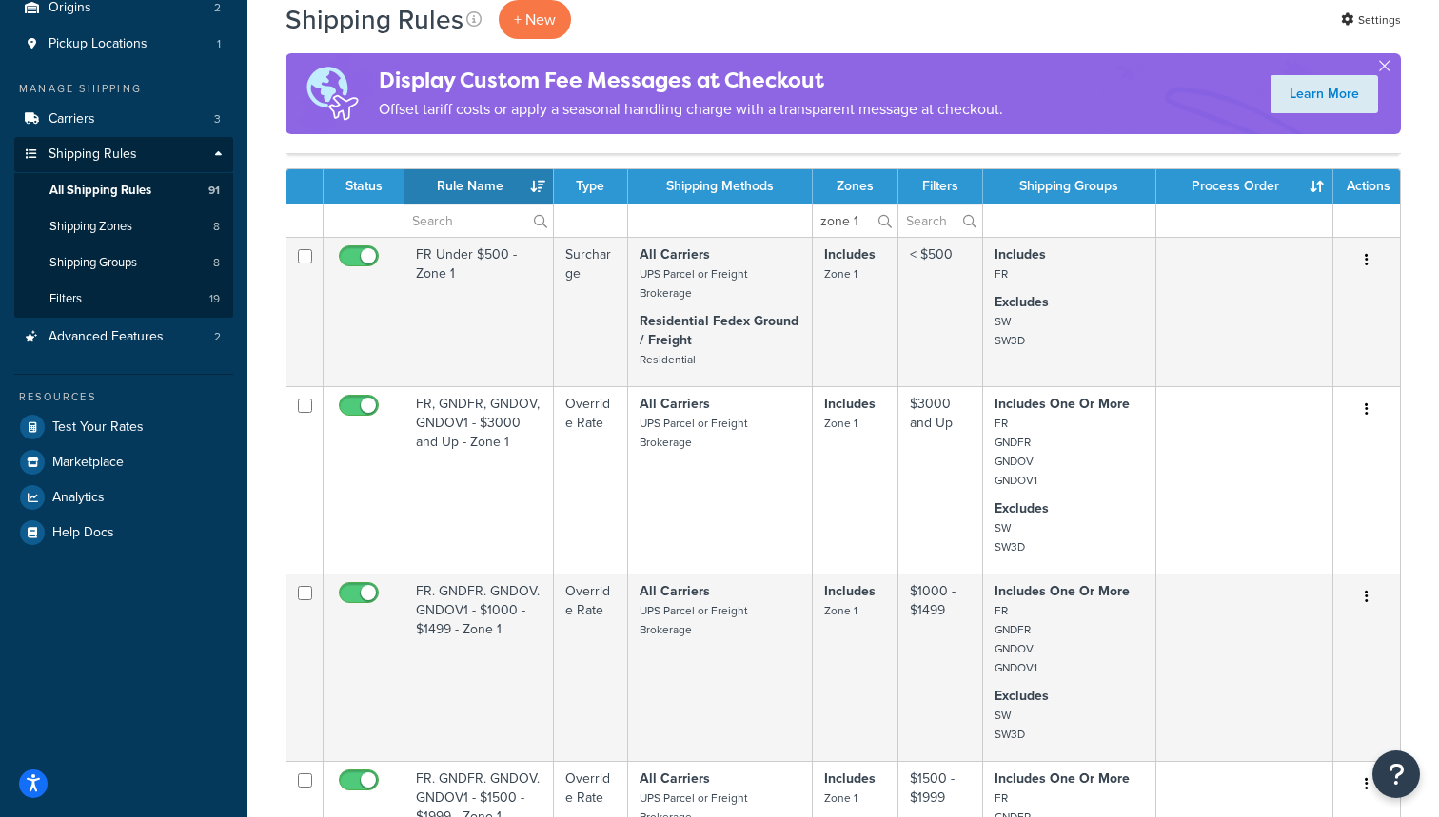
scroll to position [232, 0]
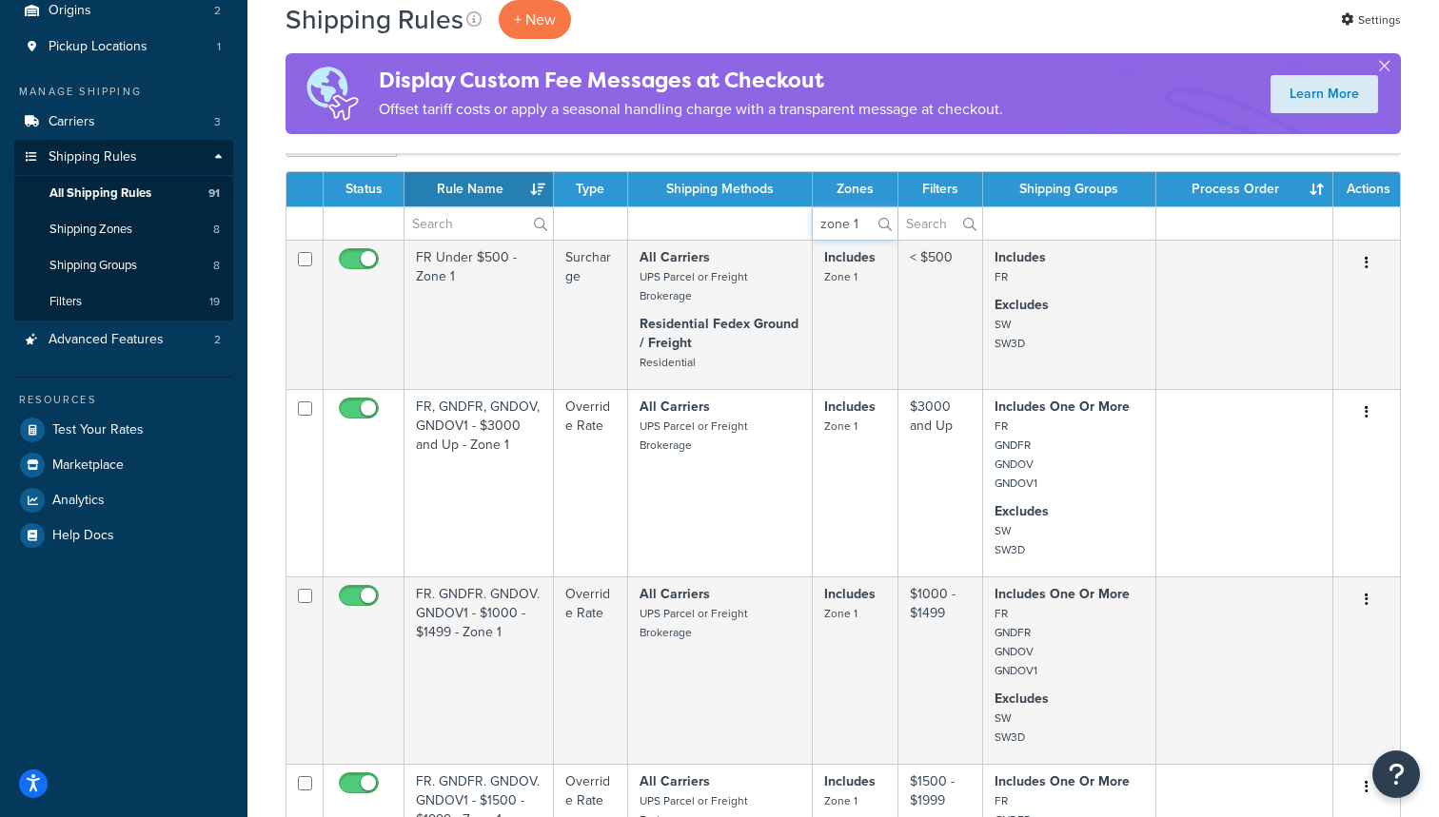
click at [861, 216] on input "zone 1" at bounding box center [855, 223] width 85 height 32
type input "zone 3"
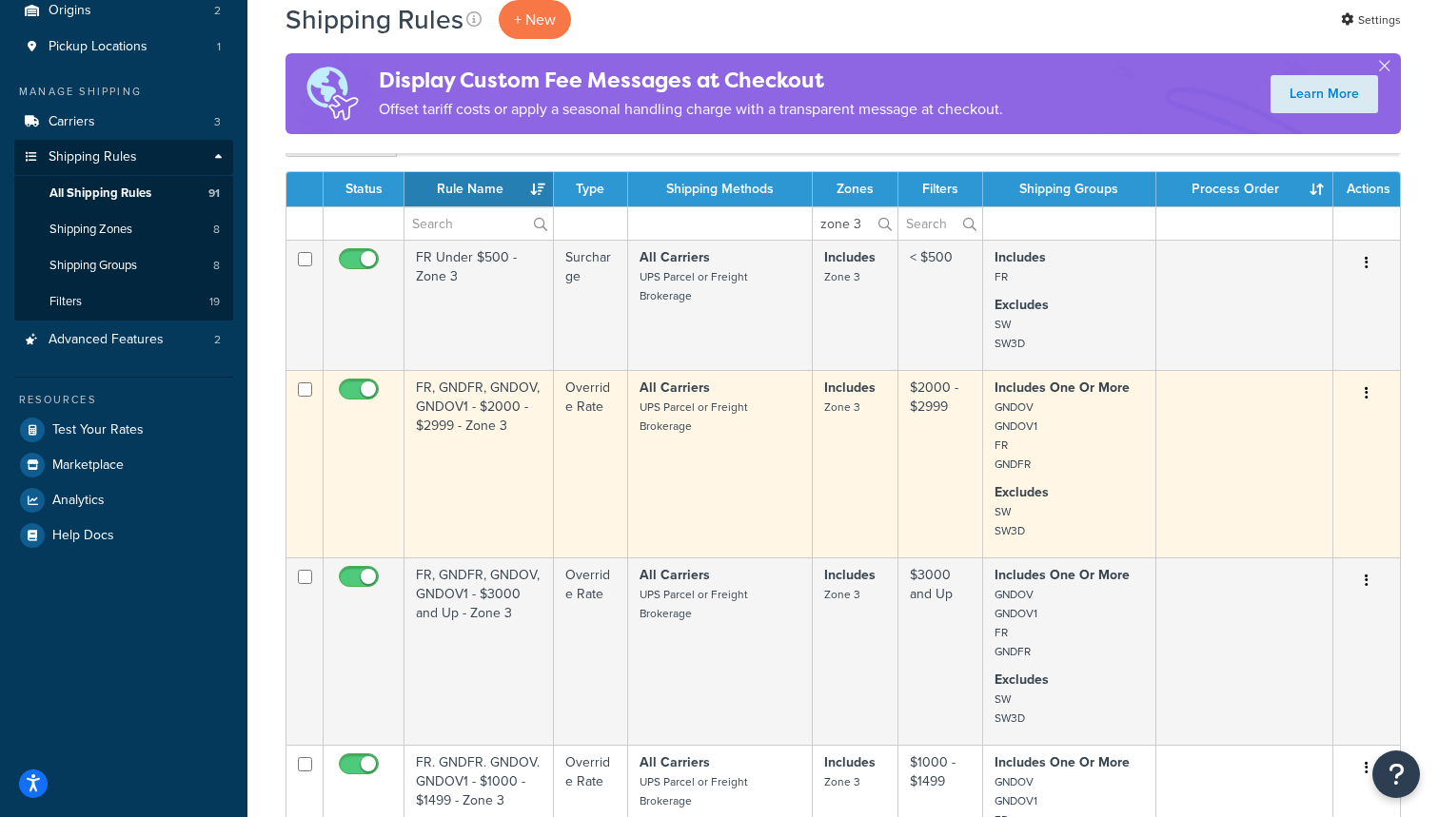
click at [846, 499] on td "Includes Zone 3" at bounding box center [856, 463] width 86 height 187
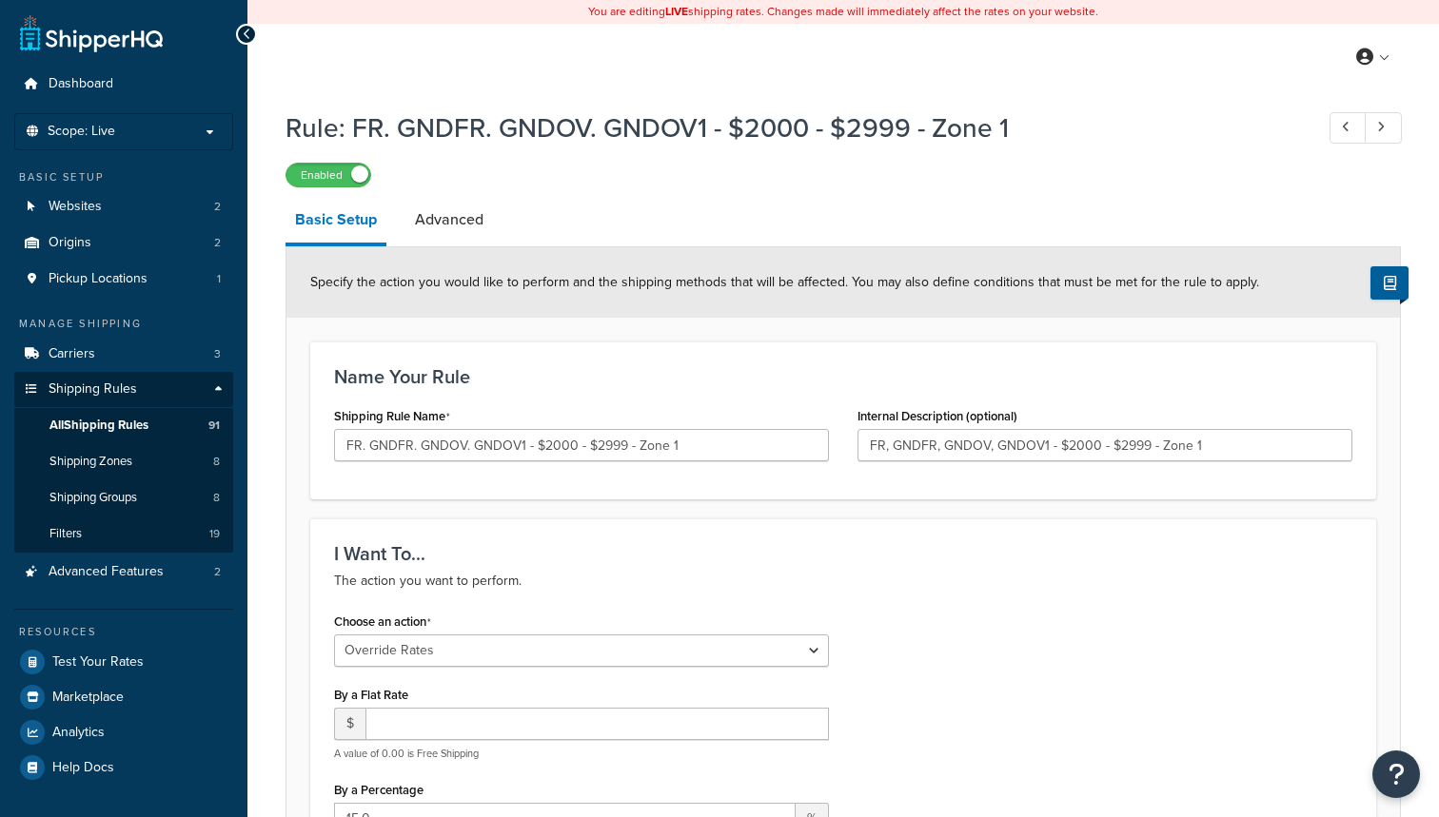
select select "OVERRIDE"
click at [241, 28] on div at bounding box center [246, 34] width 21 height 21
select select "OVERRIDE"
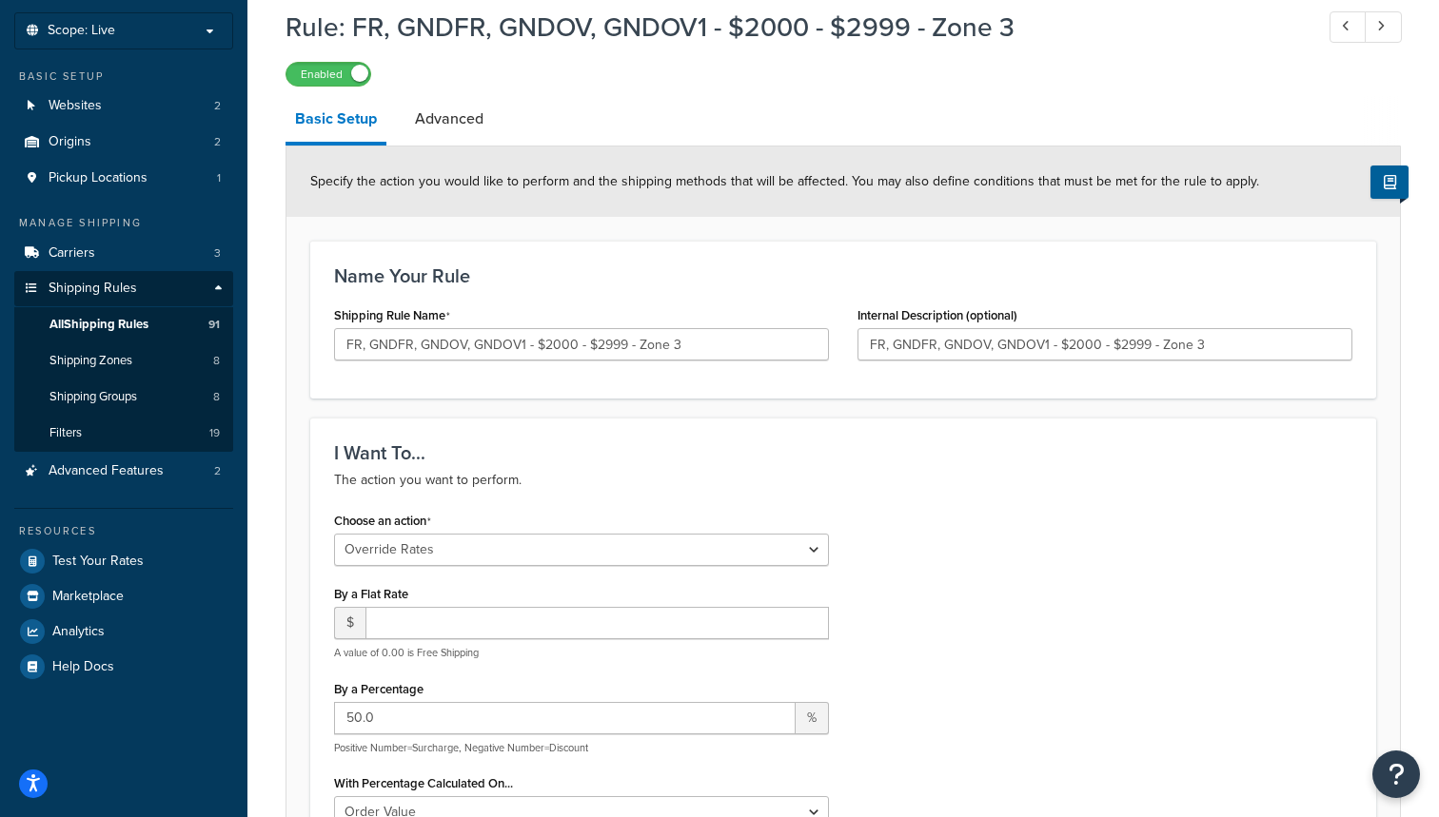
scroll to position [109, 0]
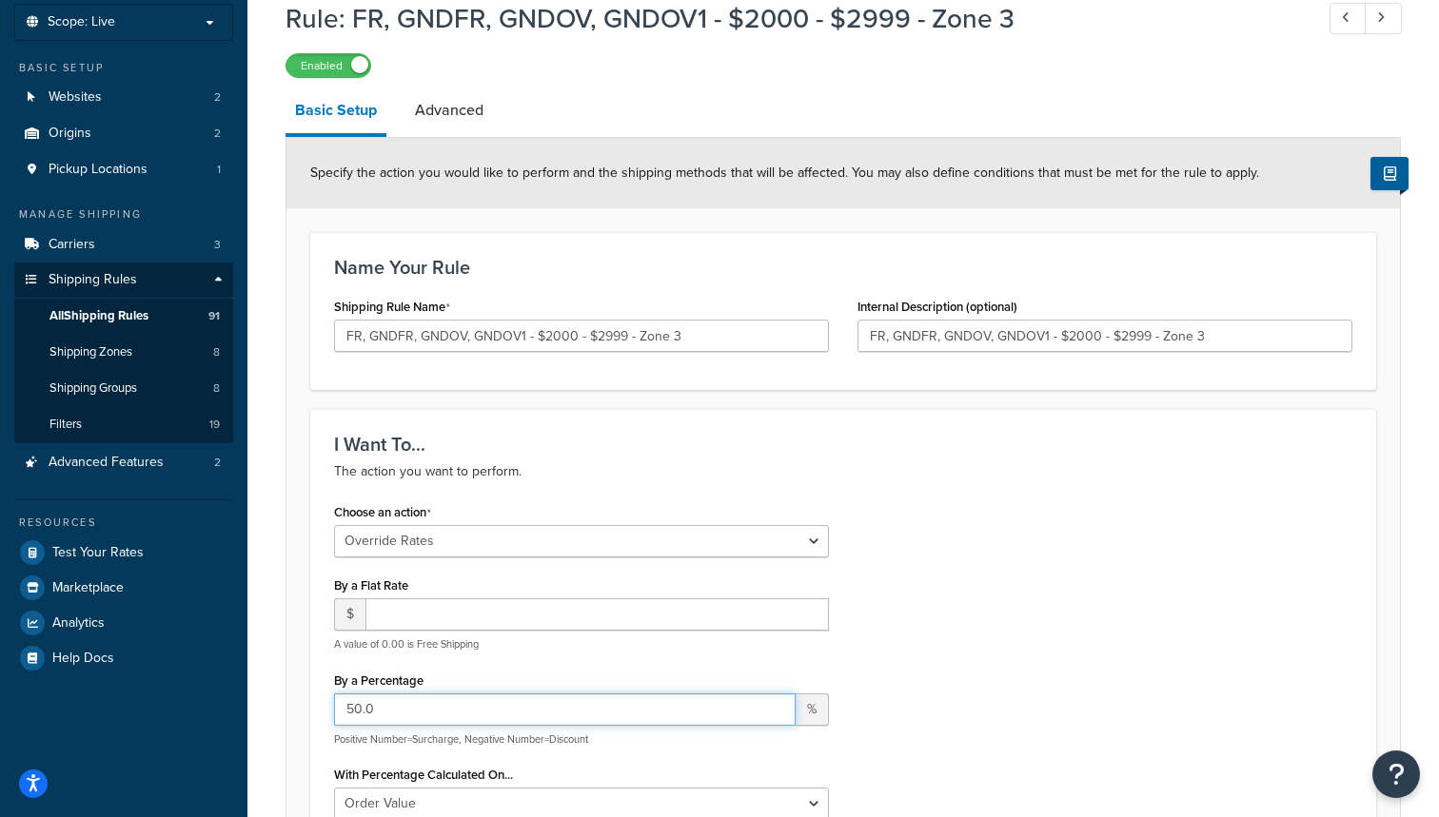
click at [354, 708] on input "50.0" at bounding box center [564, 710] width 461 height 32
type input "20.0"
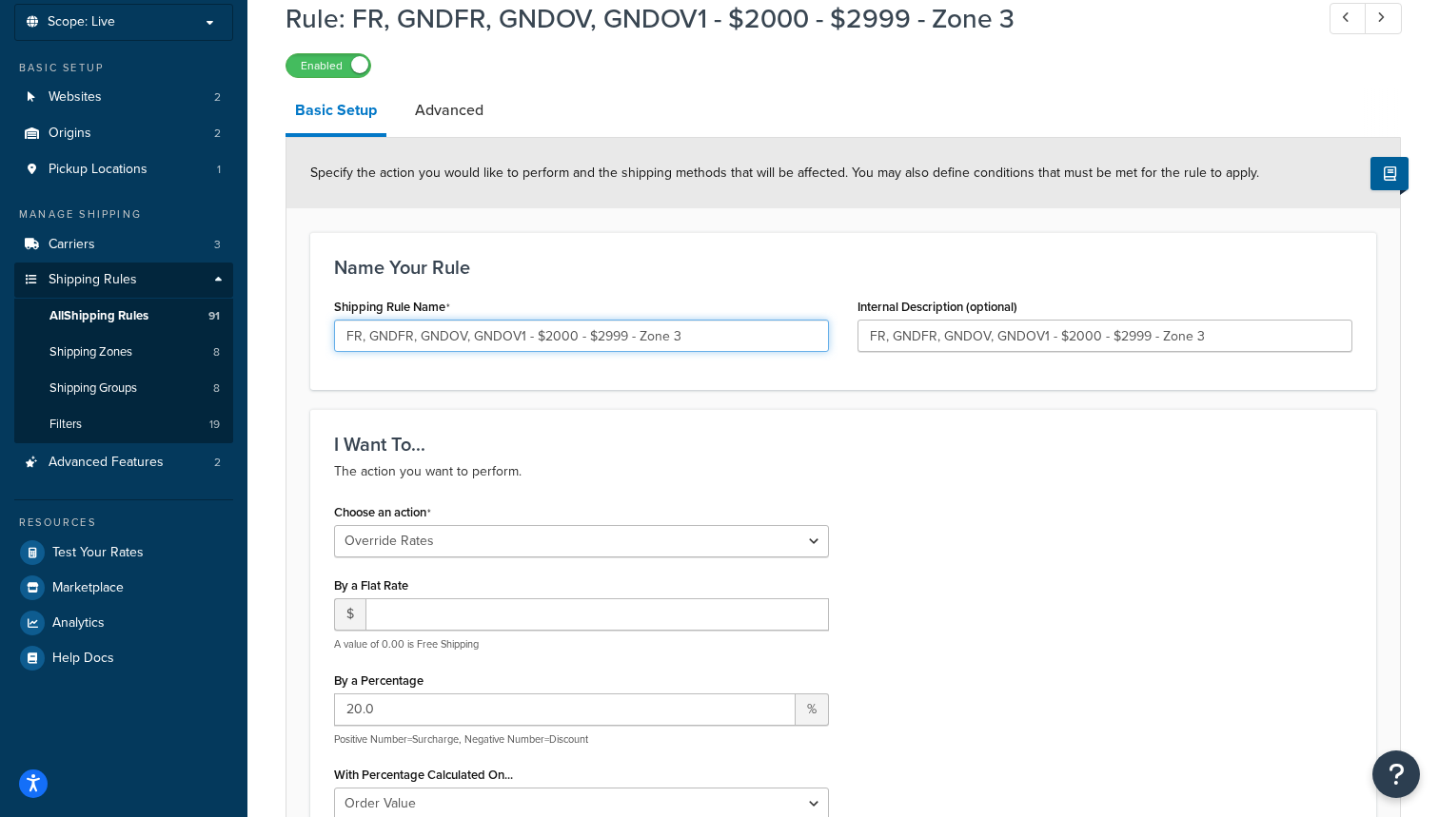
click at [362, 339] on input "FR, GNDFR, GNDOV, GNDOV1 - $2000 - $2999 - Zone 3" at bounding box center [581, 336] width 495 height 32
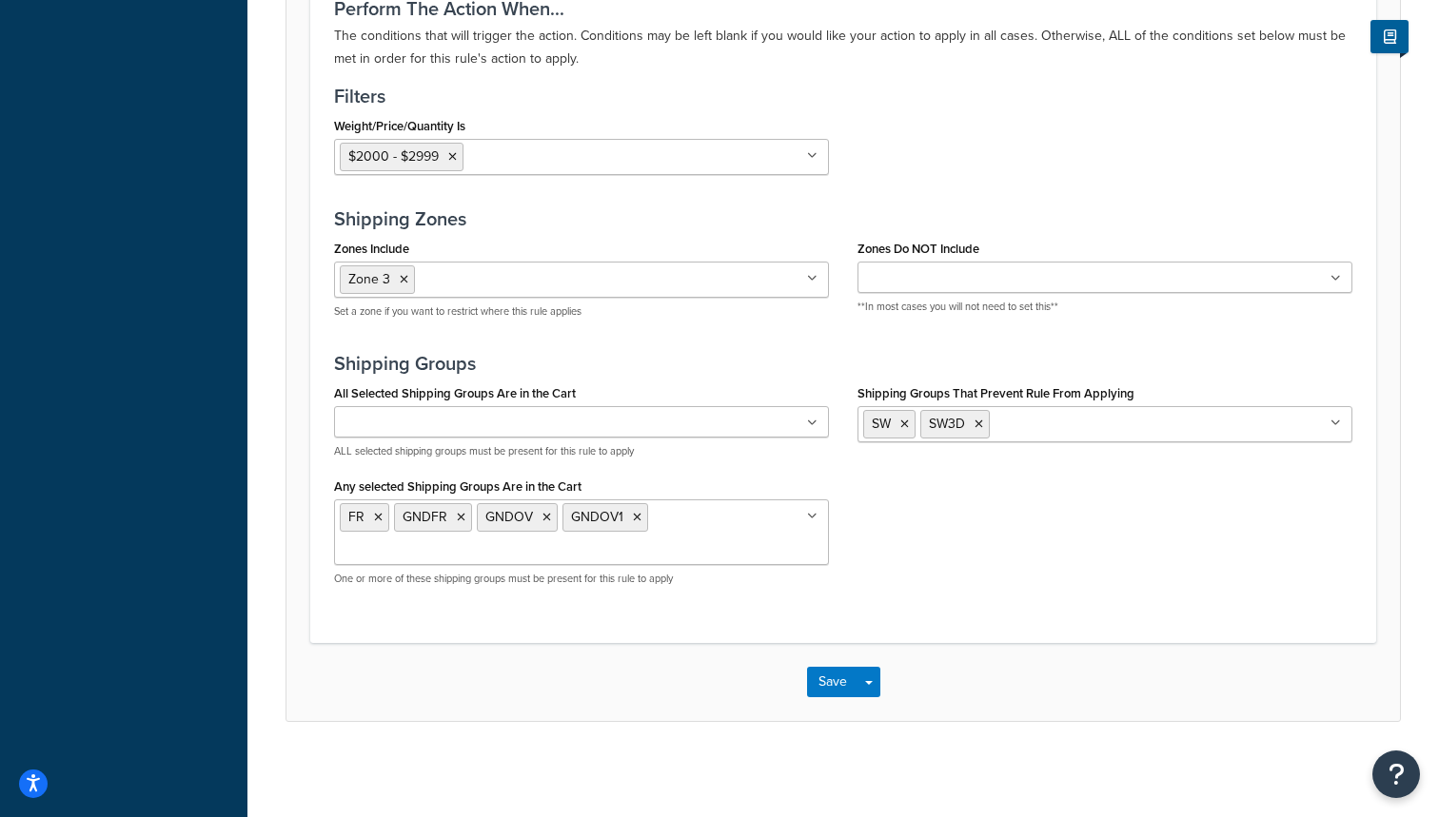
scroll to position [1427, 0]
type input "FR. GNDFR. GNDOV. GNDOV1 - $2000 - $2999 - Zone 3"
click at [833, 683] on button "Save" at bounding box center [832, 682] width 51 height 30
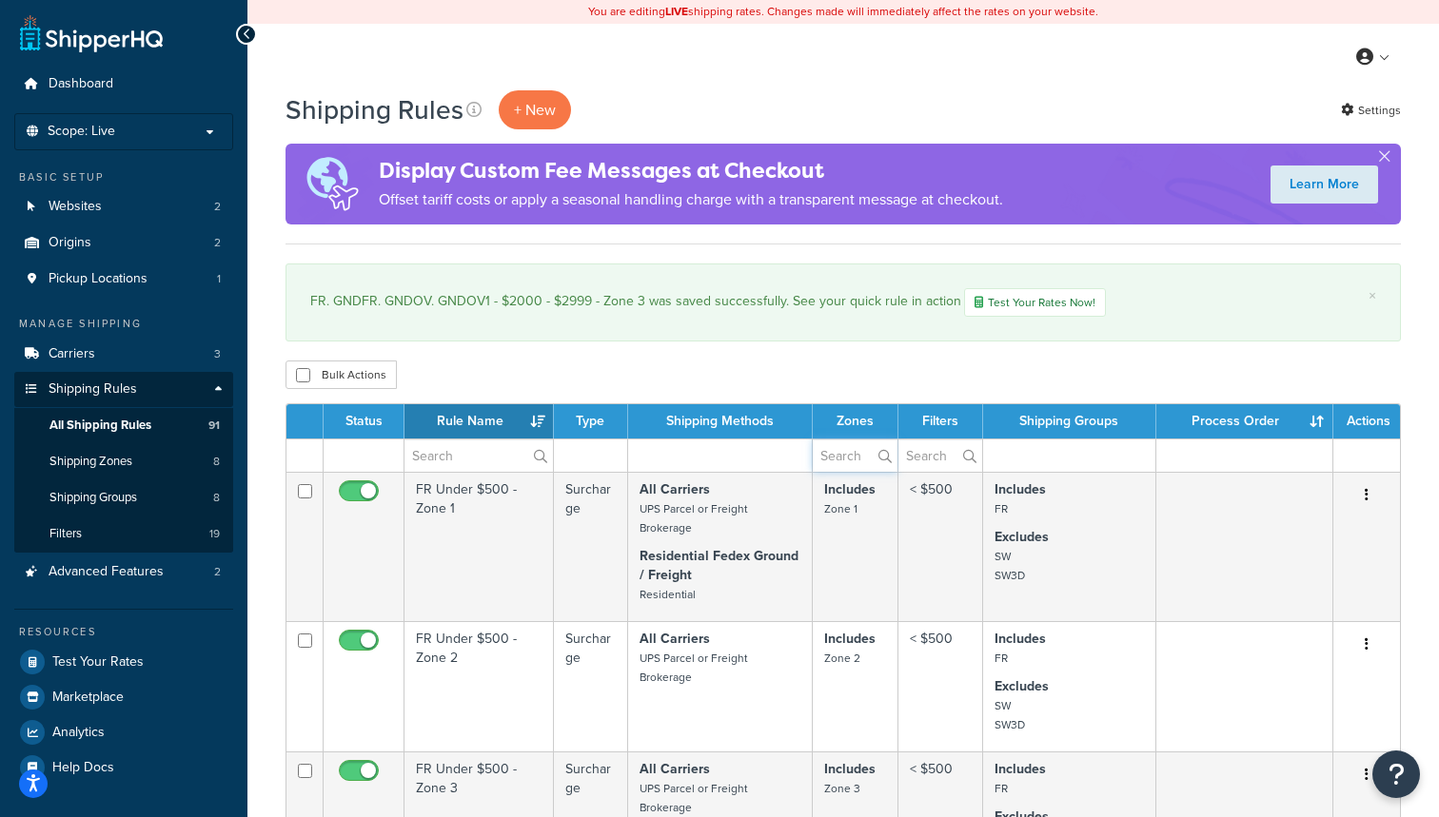
click at [852, 462] on input "text" at bounding box center [855, 456] width 85 height 32
type input "zone 4"
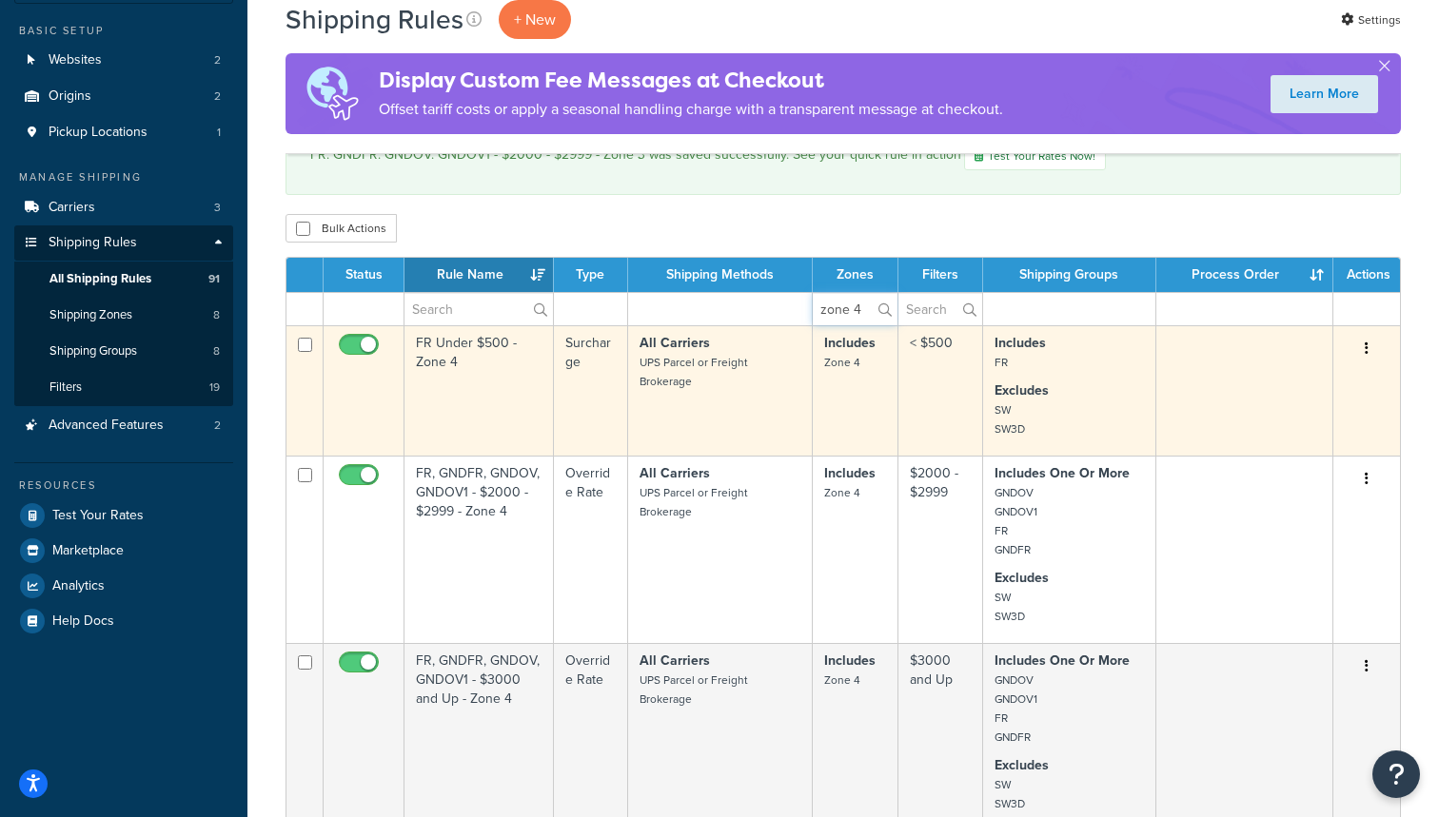
scroll to position [150, 0]
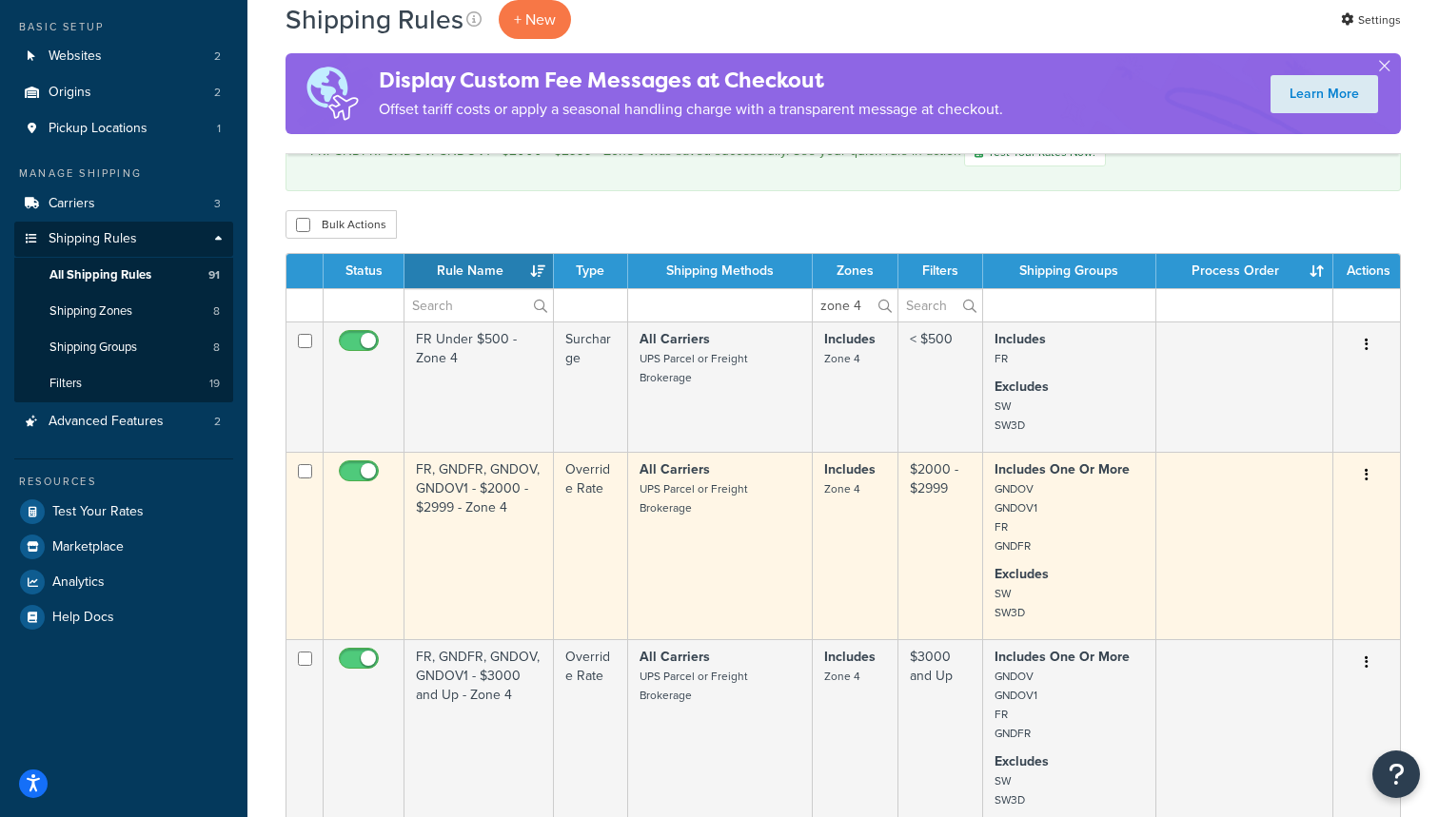
click at [747, 560] on td "All Carriers UPS Parcel or Freight Brokerage" at bounding box center [721, 545] width 186 height 187
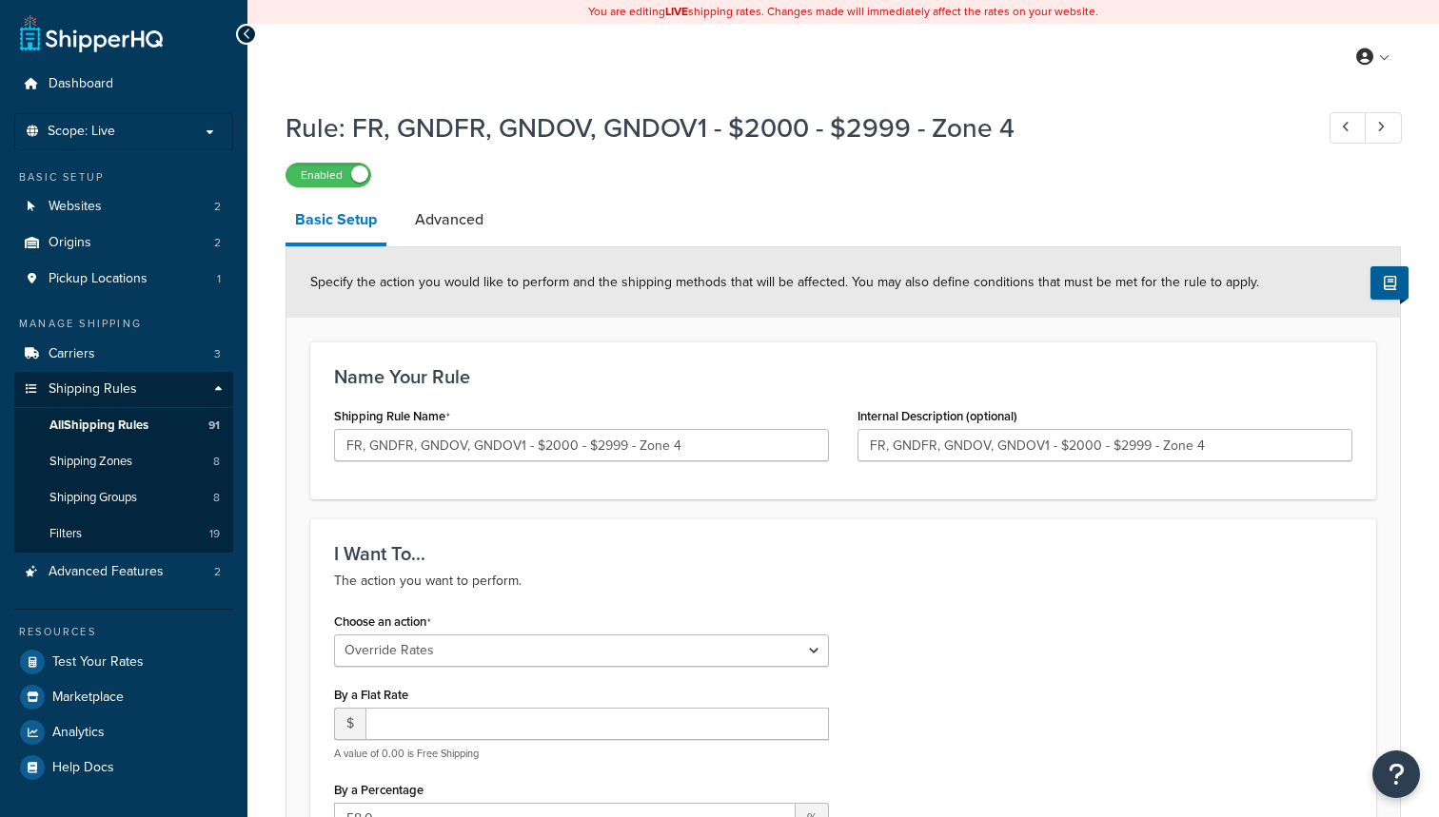
select select "OVERRIDE"
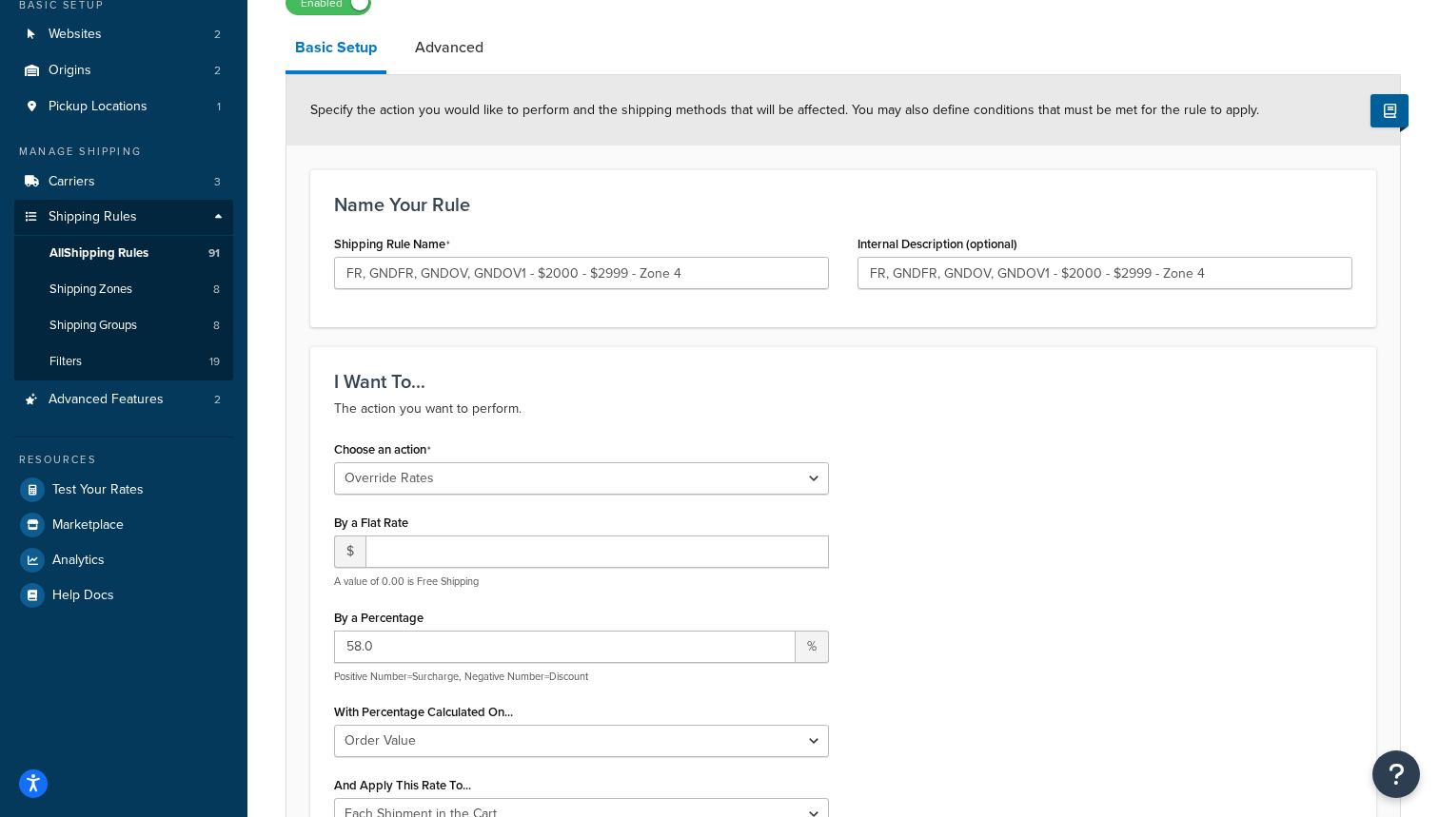
scroll to position [179, 0]
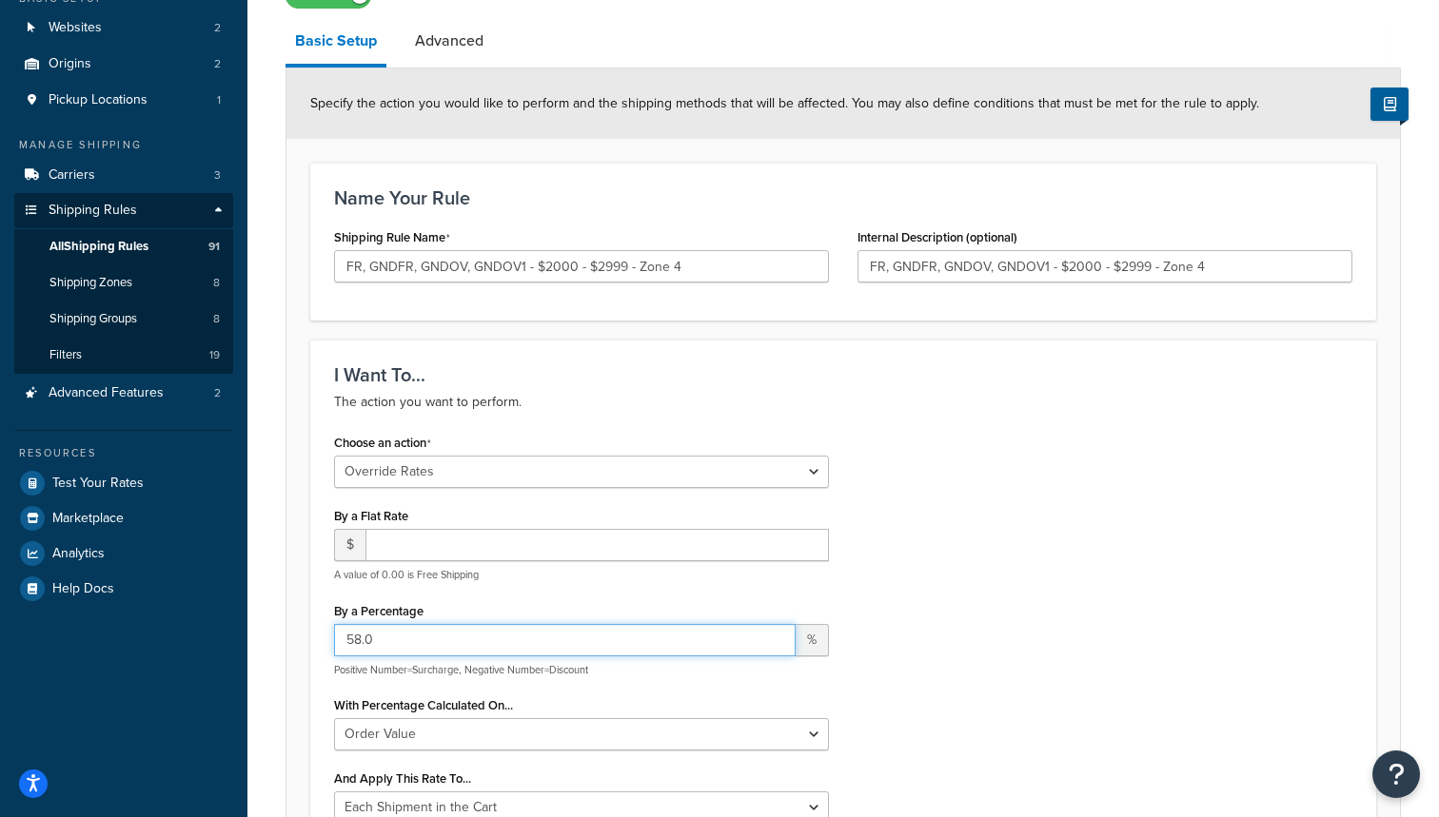
click at [362, 639] on input "58.0" at bounding box center [564, 640] width 461 height 32
type input "20.0"
click at [527, 599] on div "By a Percentage 20.0 % Positive Number=Surcharge, Negative Number=Discount" at bounding box center [581, 637] width 495 height 80
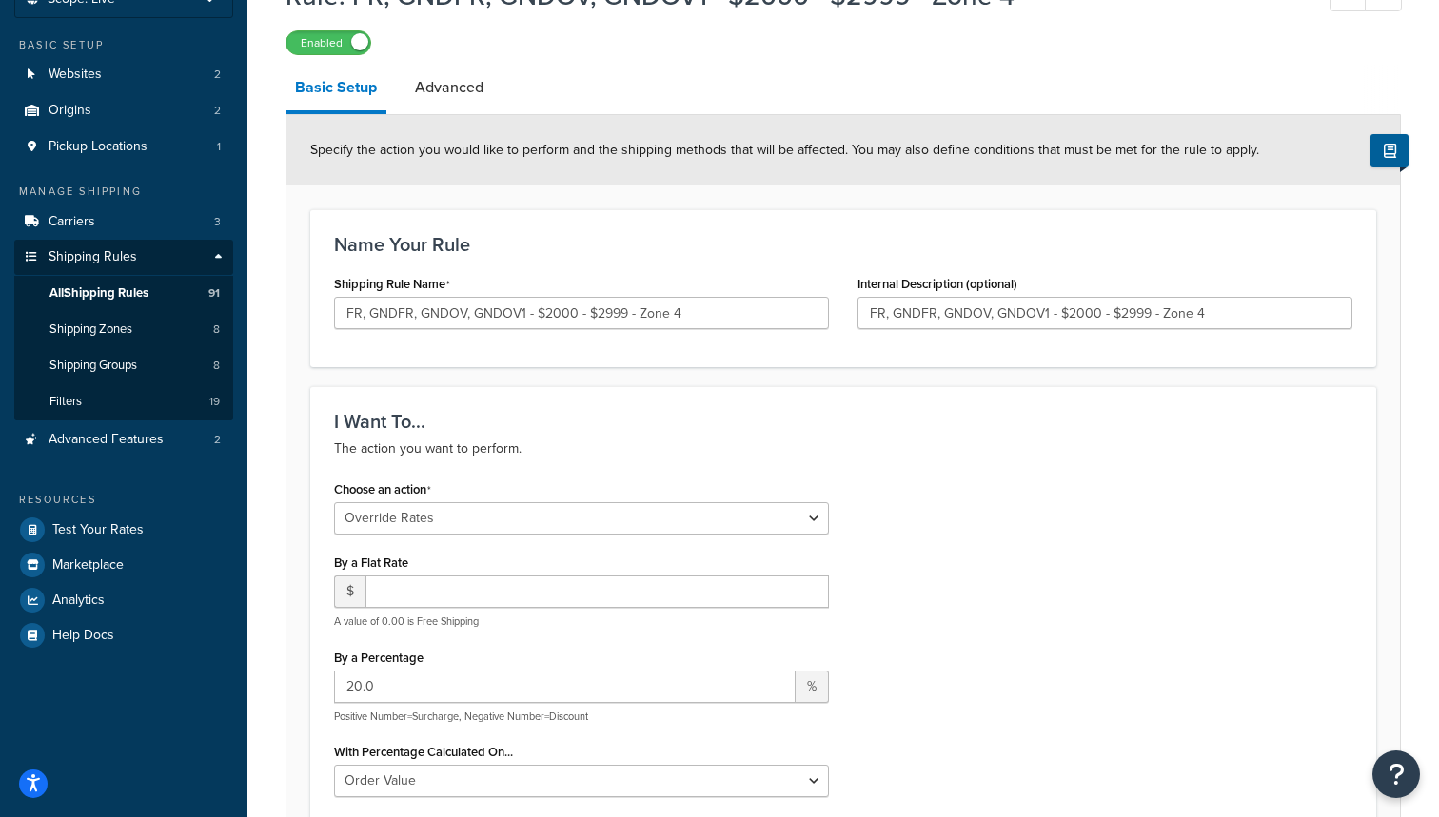
scroll to position [108, 0]
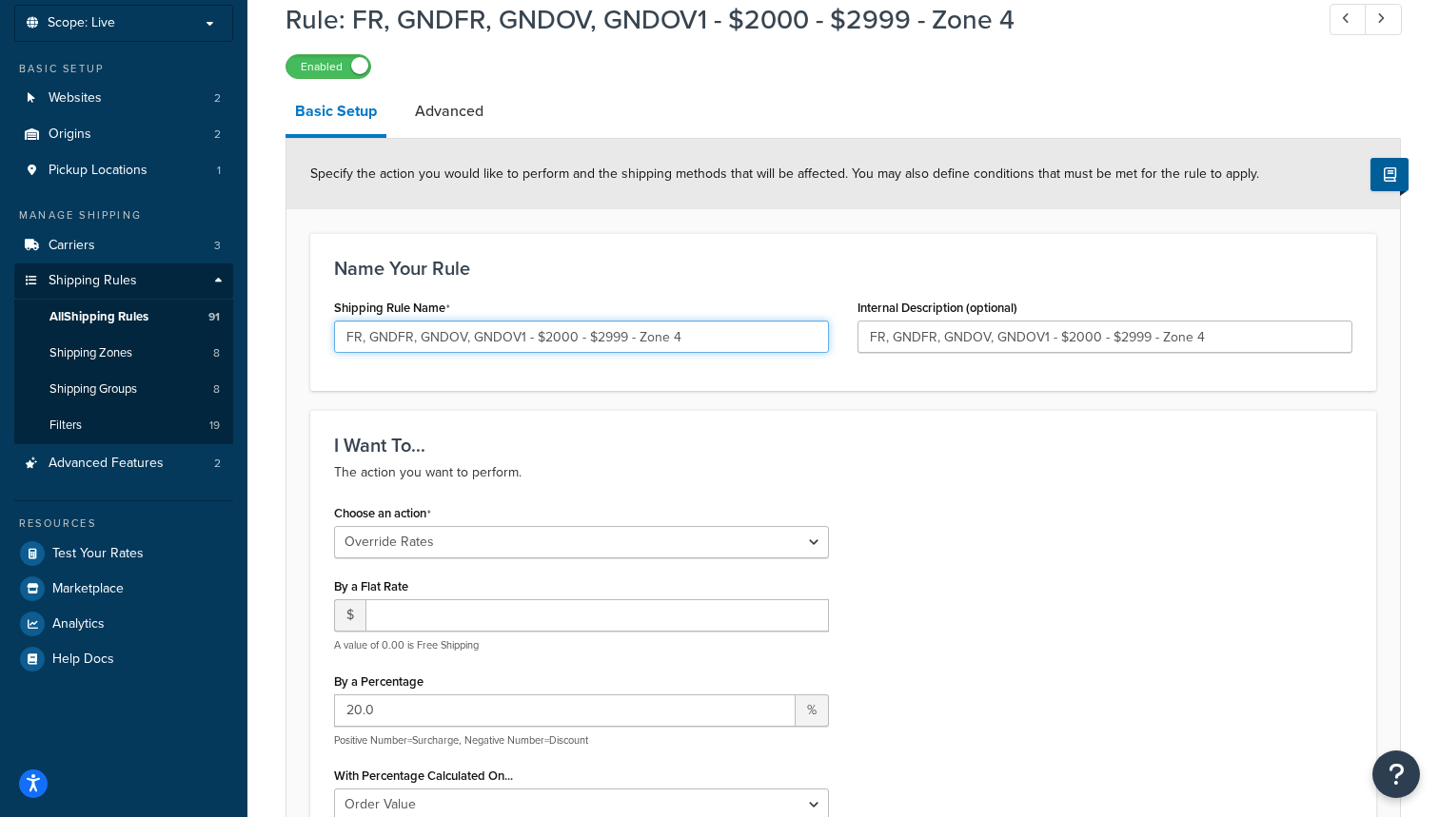
click at [364, 335] on input "FR, GNDFR, GNDOV, GNDOV1 - $2000 - $2999 - Zone 4" at bounding box center [581, 337] width 495 height 32
click at [417, 335] on input "FR. GNDFR, GNDOV, GNDOV1 - $2000 - $2999 - Zone 4" at bounding box center [581, 337] width 495 height 32
click at [469, 336] on input "FR. GNDFR. GNDOV, GNDOV1 - $2000 - $2999 - Zone 4" at bounding box center [581, 337] width 495 height 32
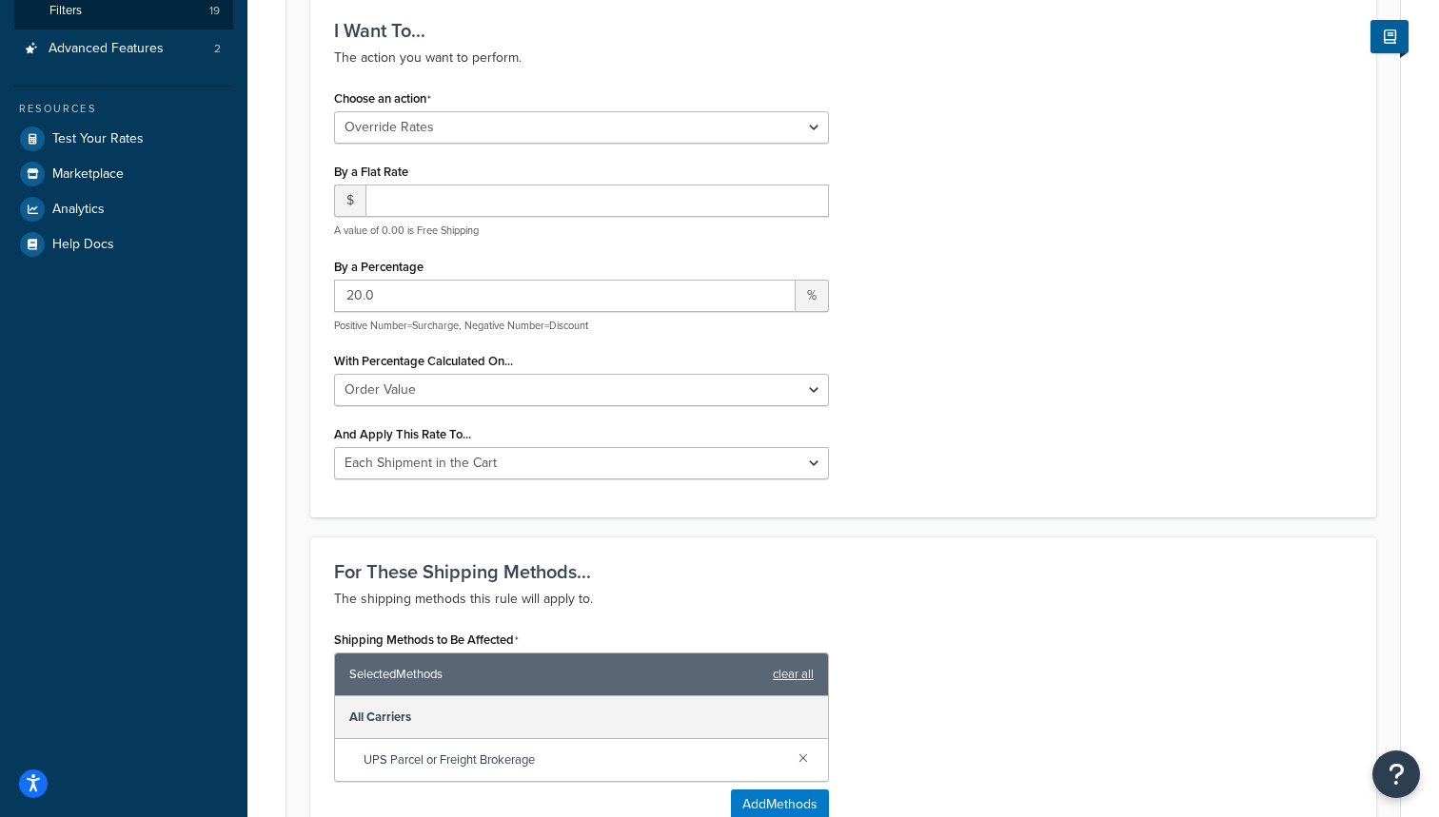
scroll to position [522, 0]
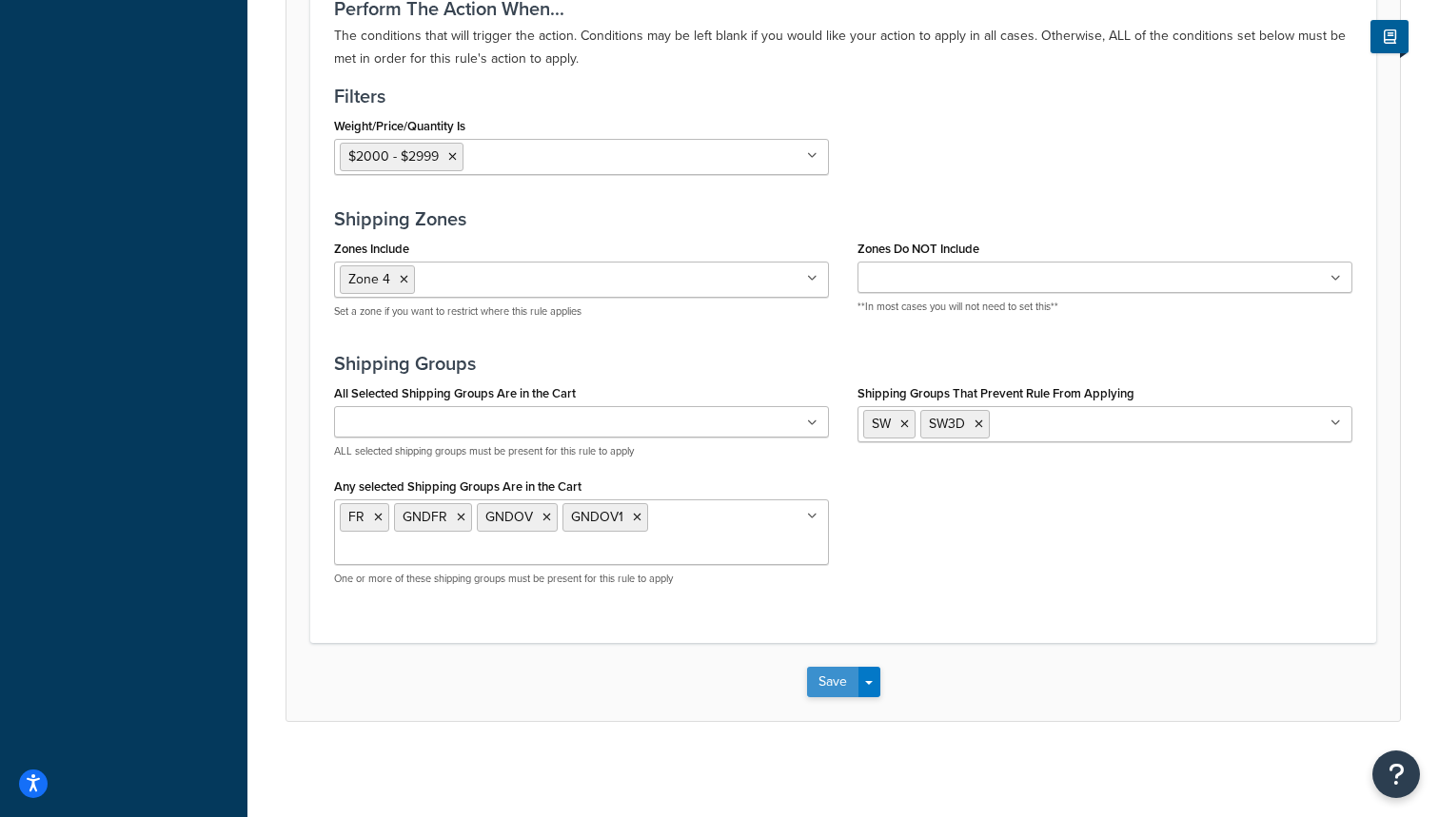
type input "FR. GNDFR. GNDOV. GNDOV1 - $2000 - $2999 - Zone 4"
click at [830, 679] on button "Save" at bounding box center [832, 682] width 51 height 30
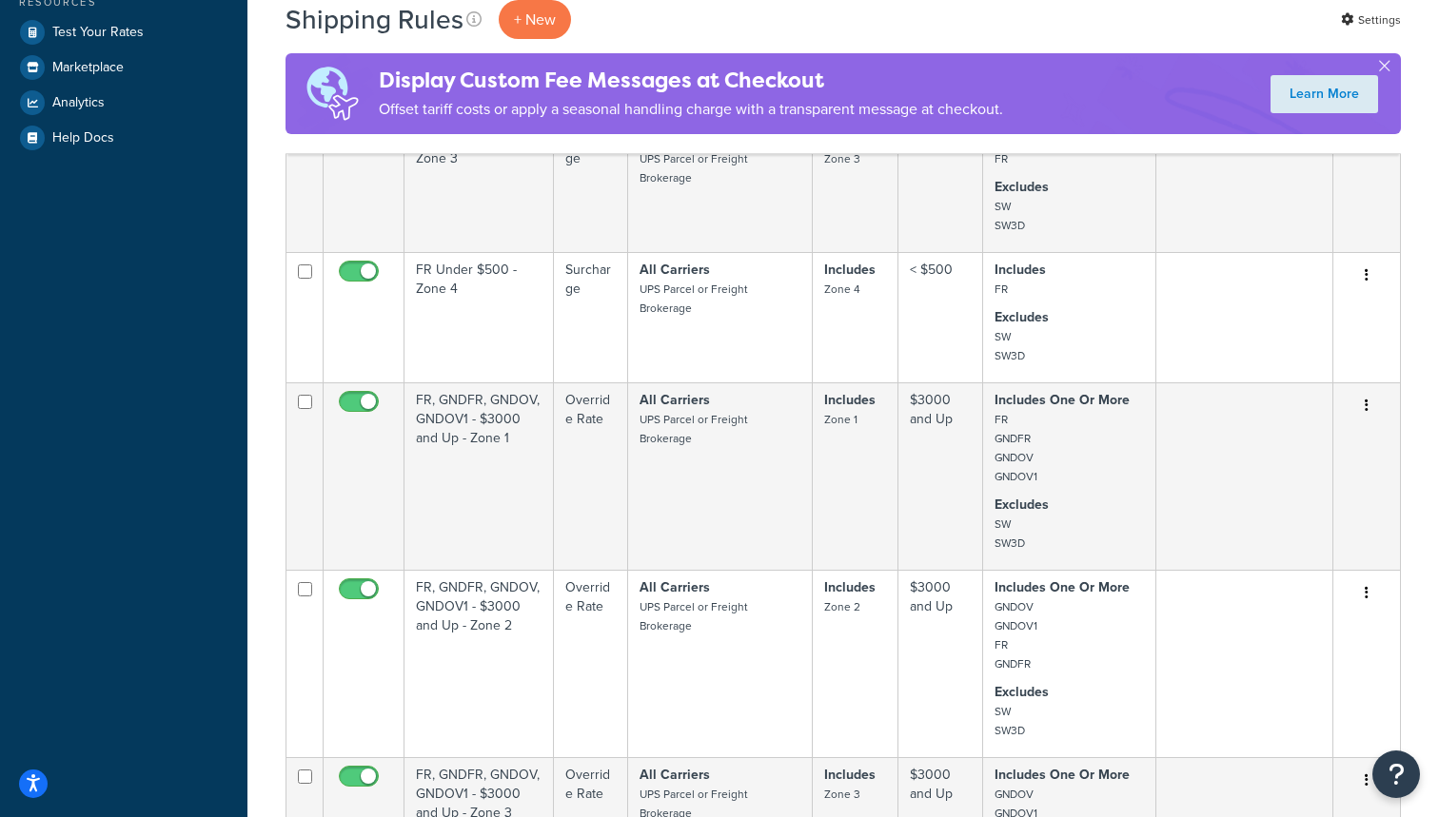
scroll to position [634, 0]
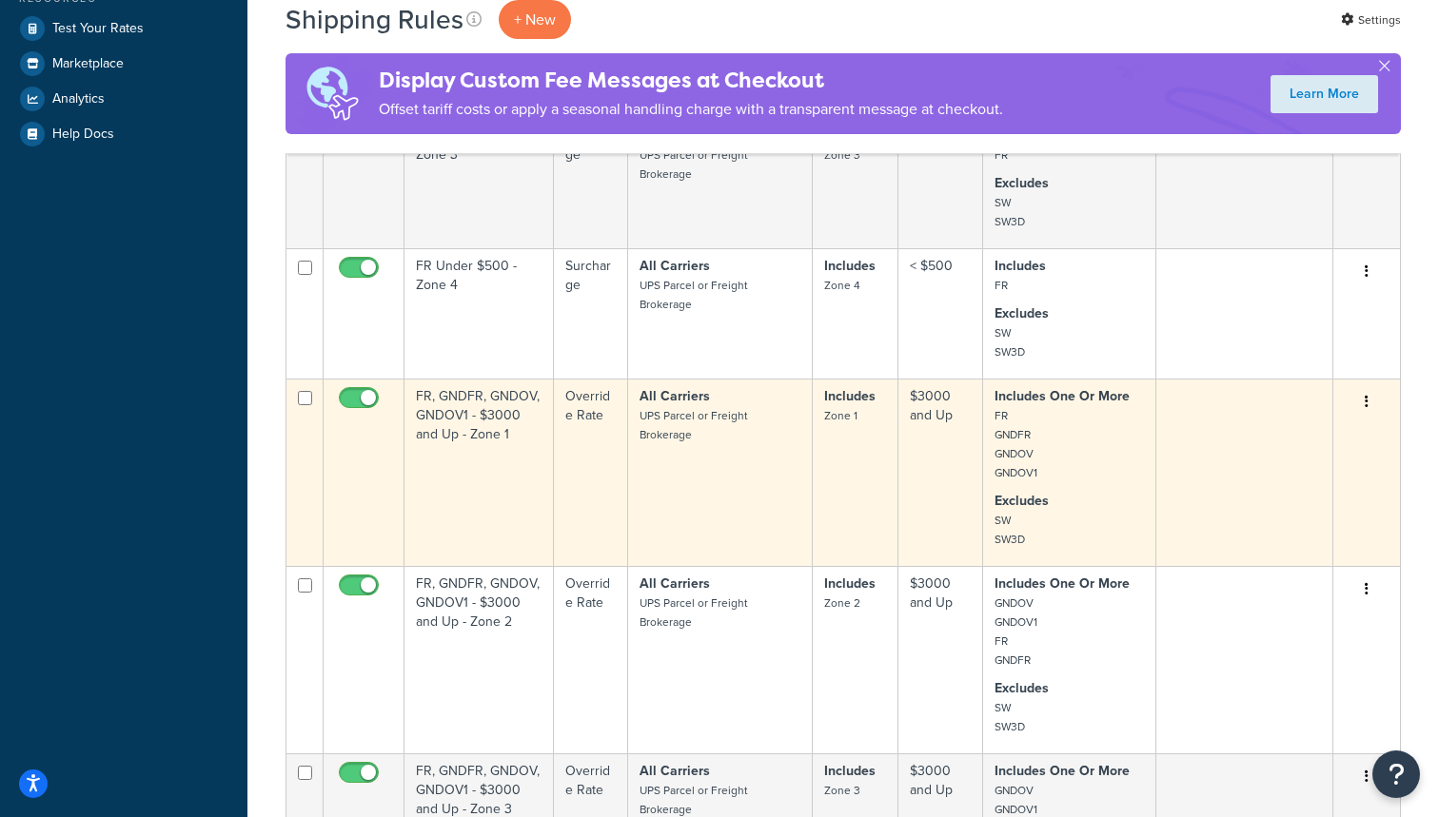
click at [658, 439] on td "All Carriers UPS Parcel or Freight Brokerage" at bounding box center [721, 472] width 186 height 187
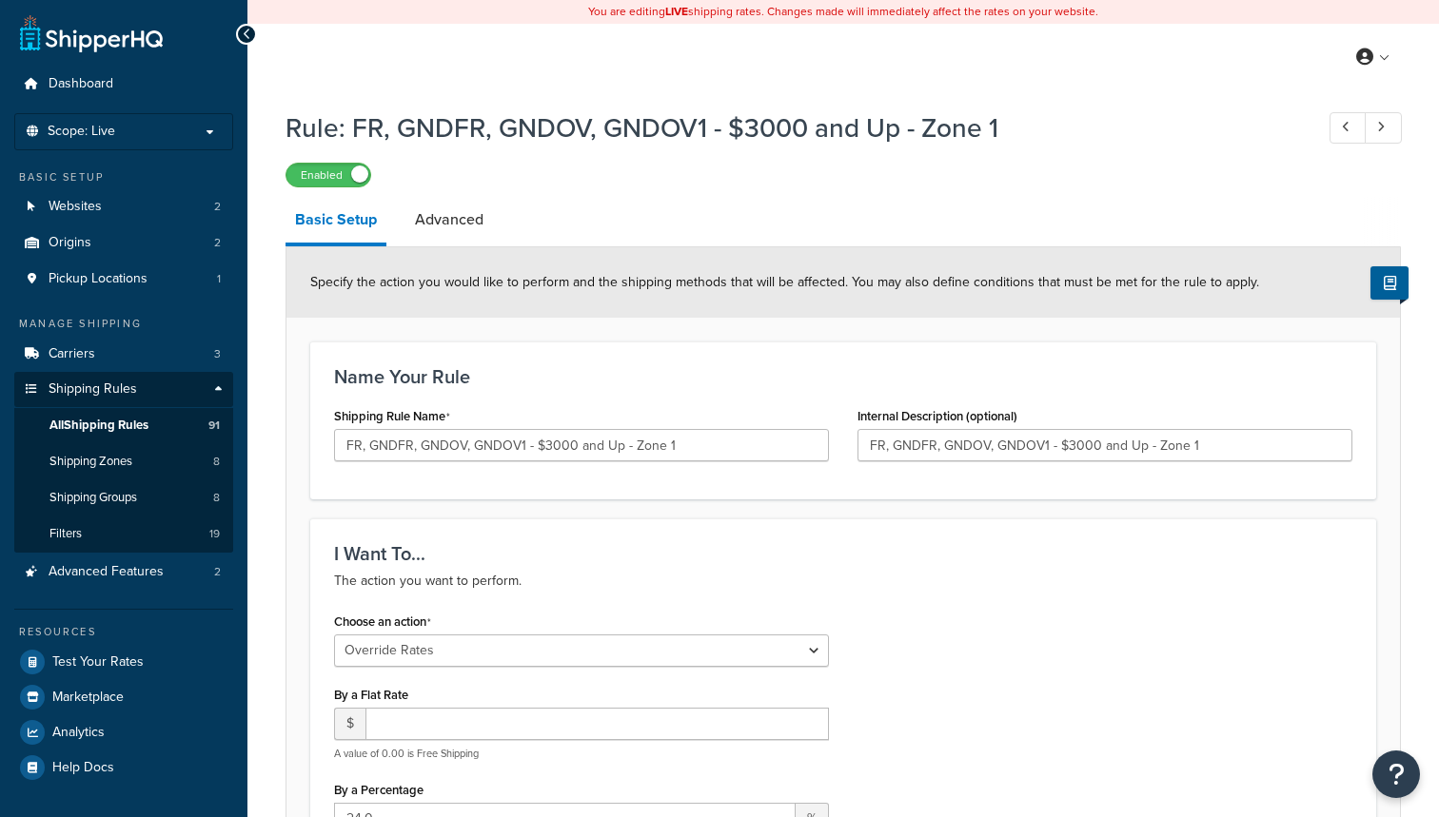
select select "OVERRIDE"
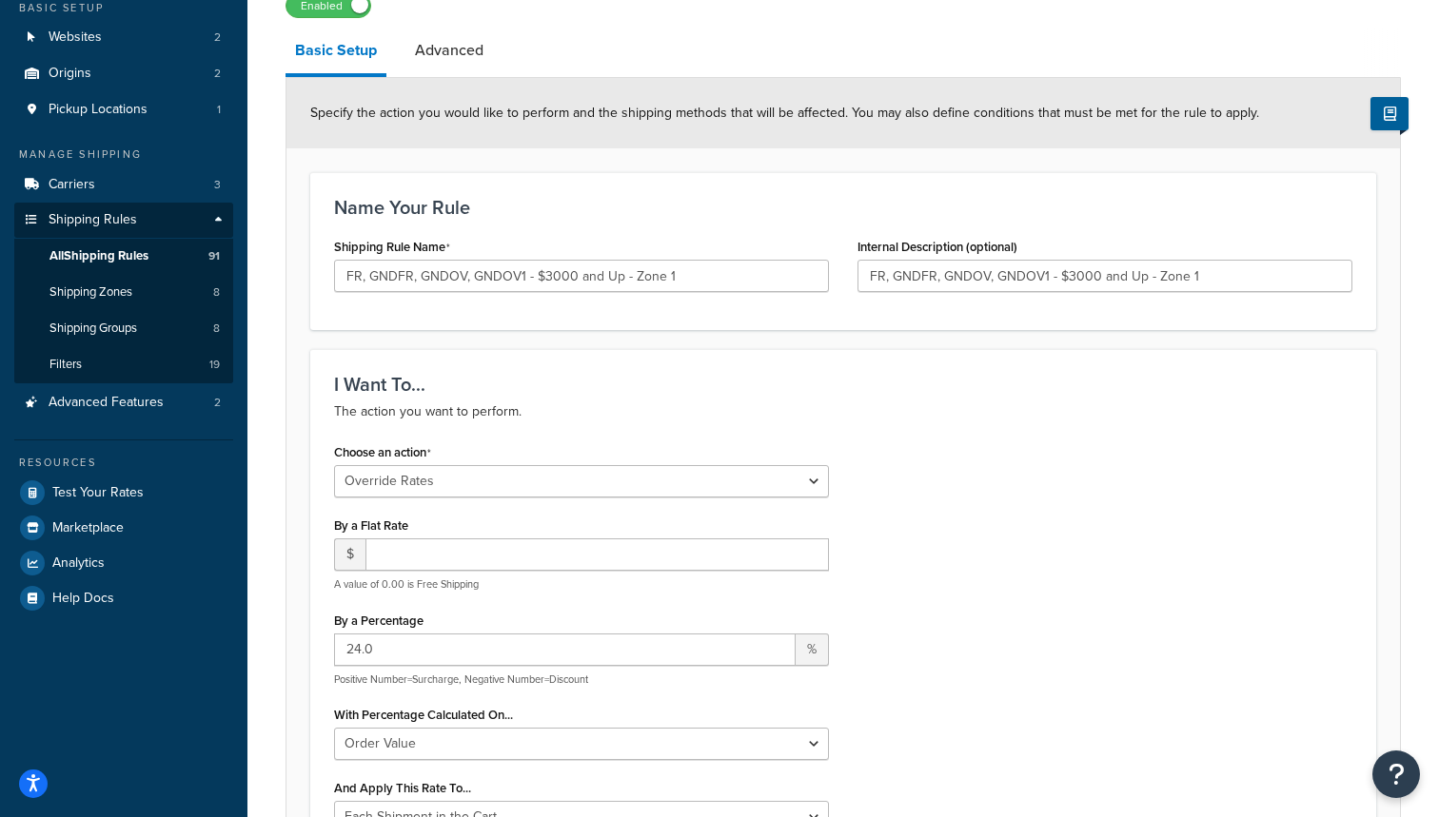
scroll to position [174, 0]
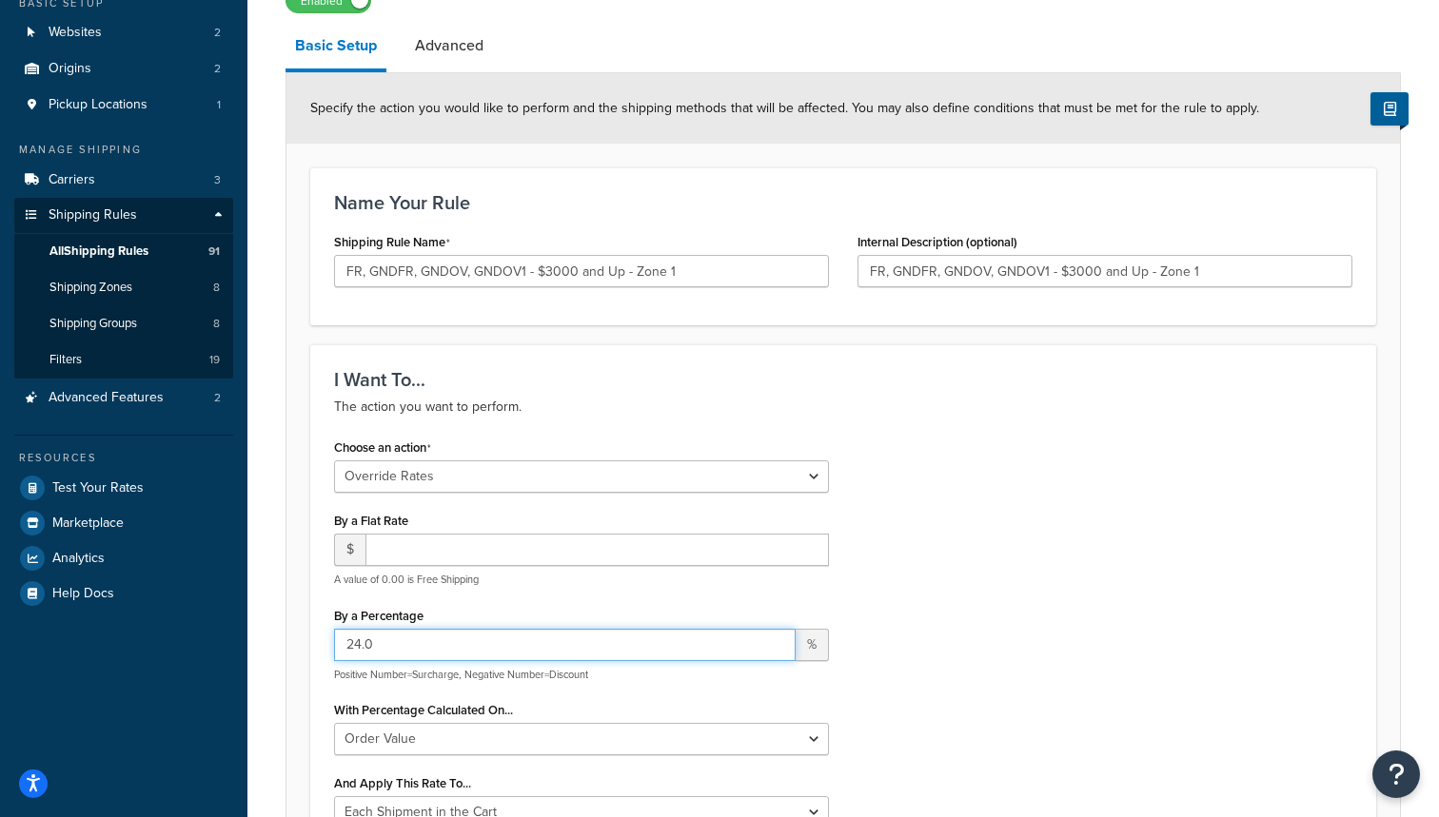
click at [362, 644] on input "24.0" at bounding box center [564, 645] width 461 height 32
type input "10.0"
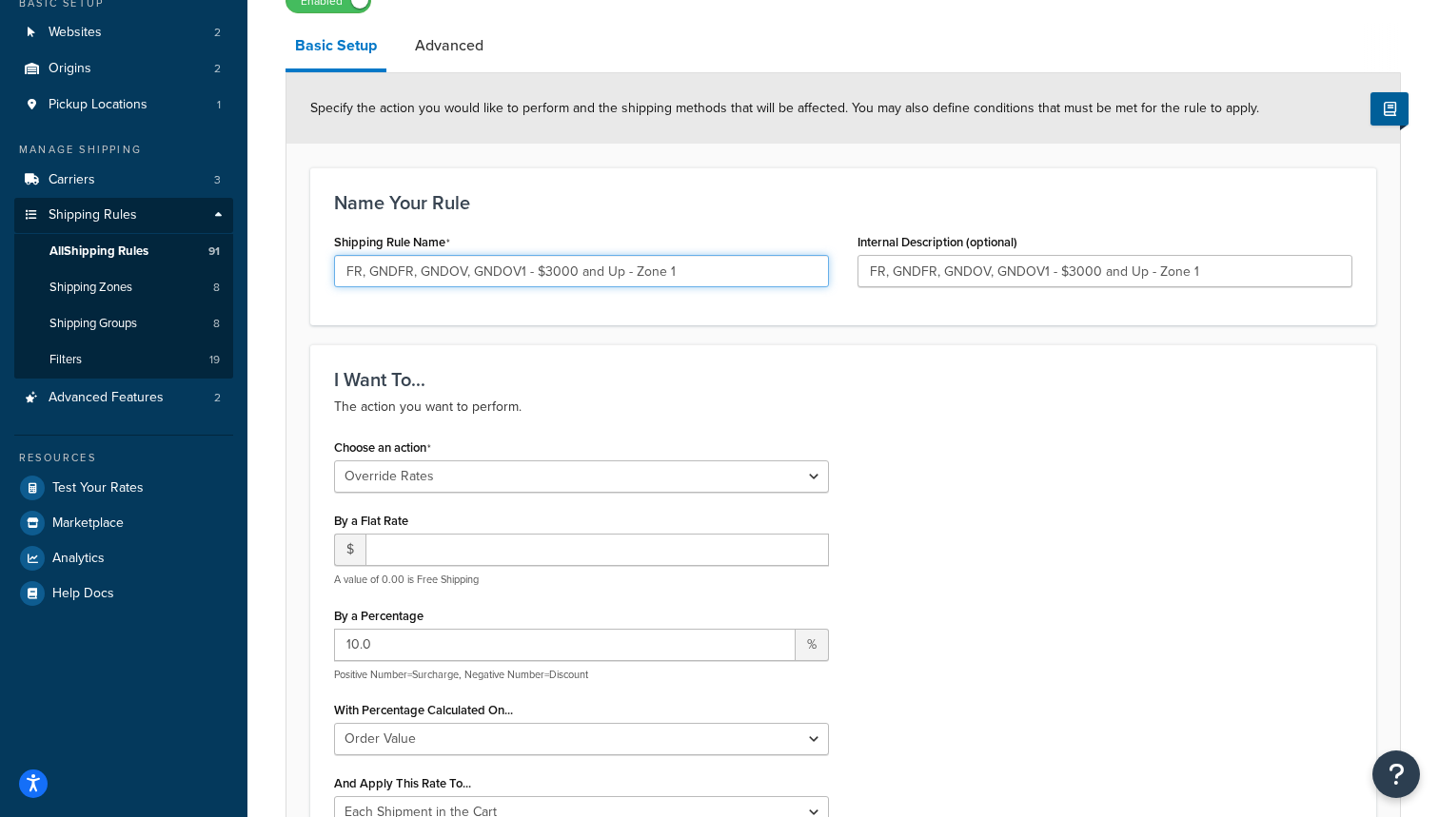
click at [368, 272] on input "FR, GNDFR, GNDOV, GNDOV1 - $3000 and Up - Zone 1" at bounding box center [581, 271] width 495 height 32
click at [418, 276] on input "FR. GNDFR, GNDOV, GNDOV1 - $3000 and Up - Zone 1" at bounding box center [581, 271] width 495 height 32
click at [467, 273] on input "FR. GNDFR. GNDOV, GNDOV1 - $3000 and Up - Zone 1" at bounding box center [581, 271] width 495 height 32
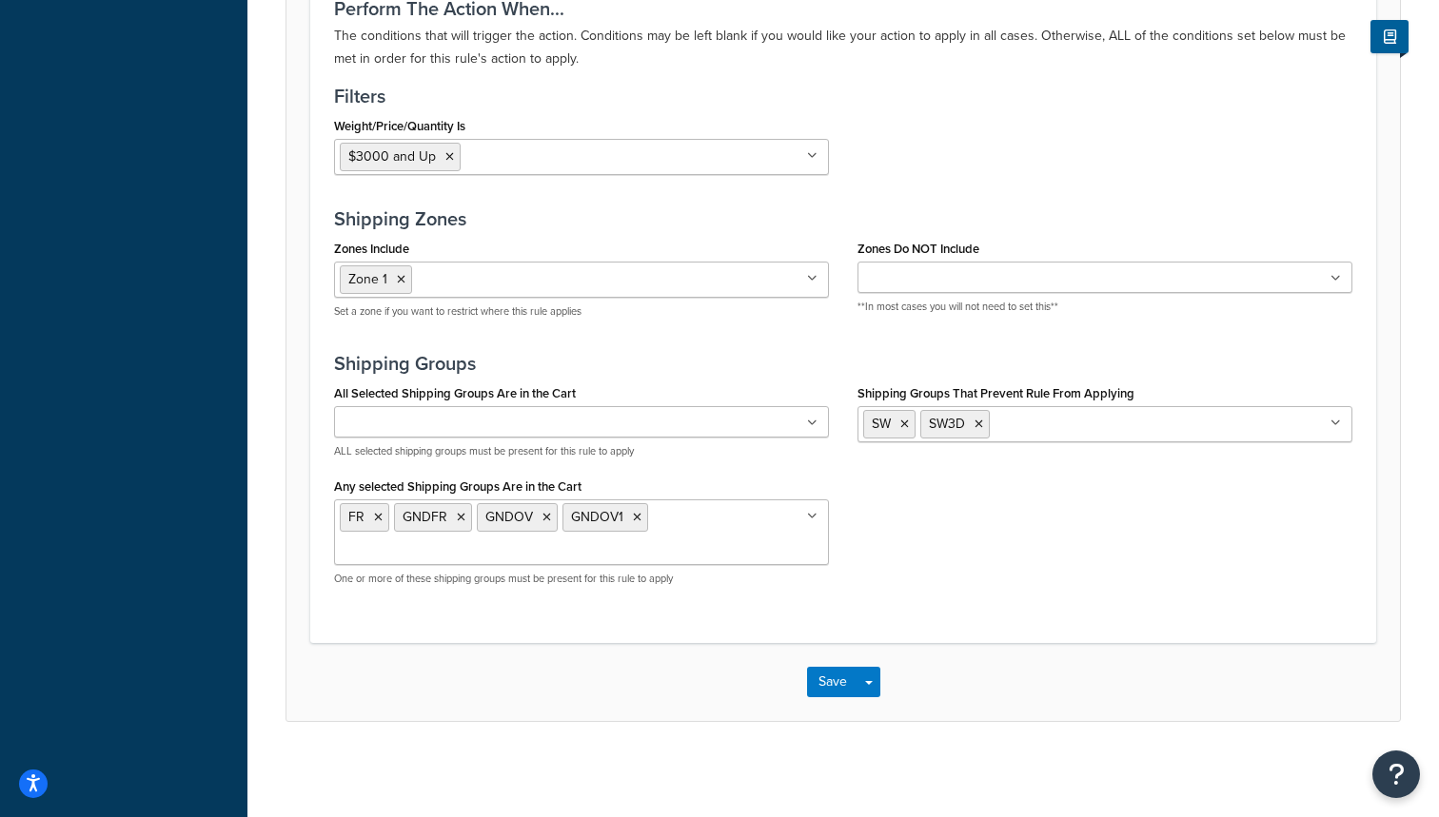
scroll to position [1427, 0]
type input "FR. GNDFR. GNDOV. GNDOV1 - $3000 and Up - Zone 1"
click at [823, 689] on button "Save" at bounding box center [832, 682] width 51 height 30
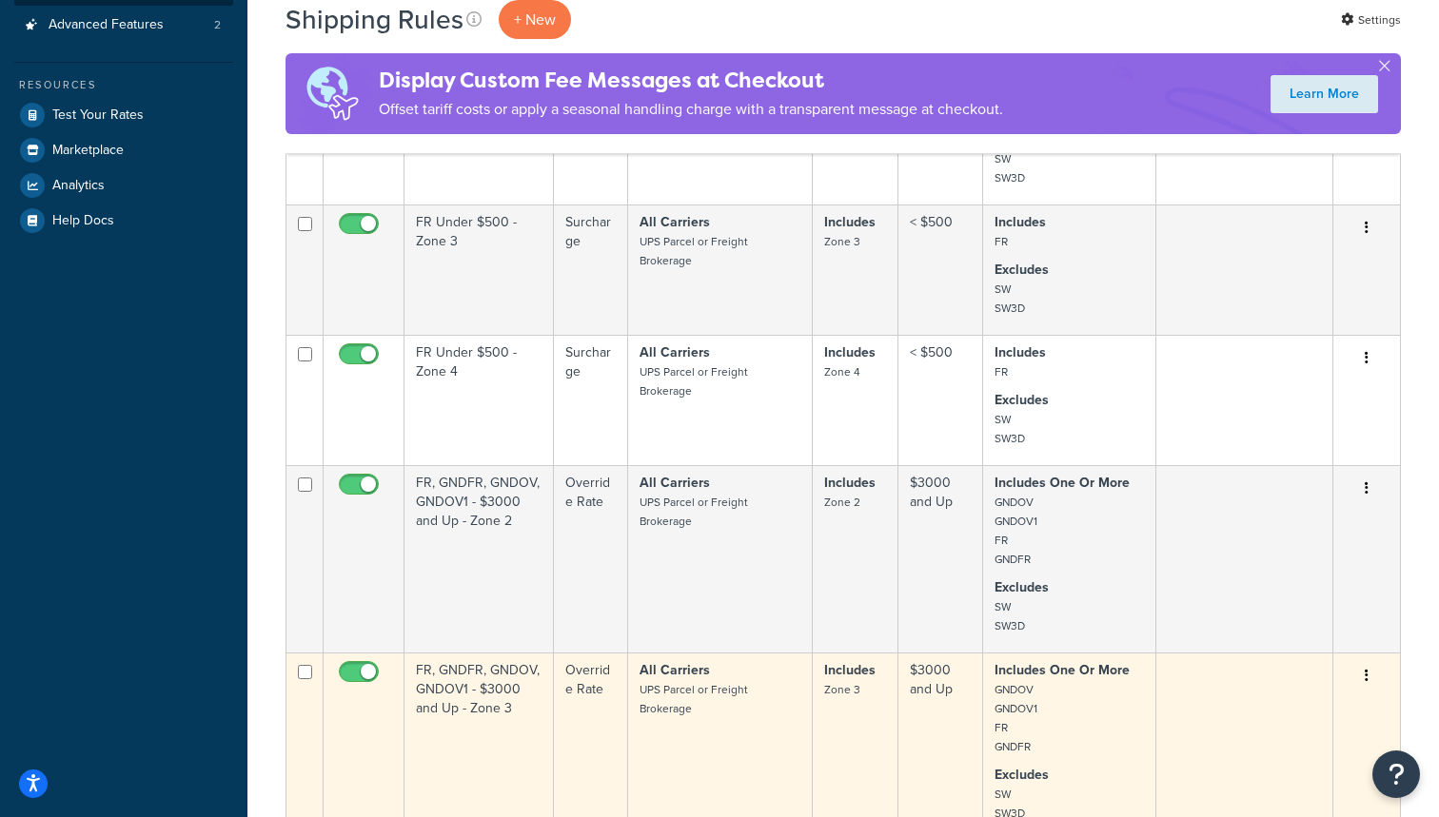
scroll to position [562, 0]
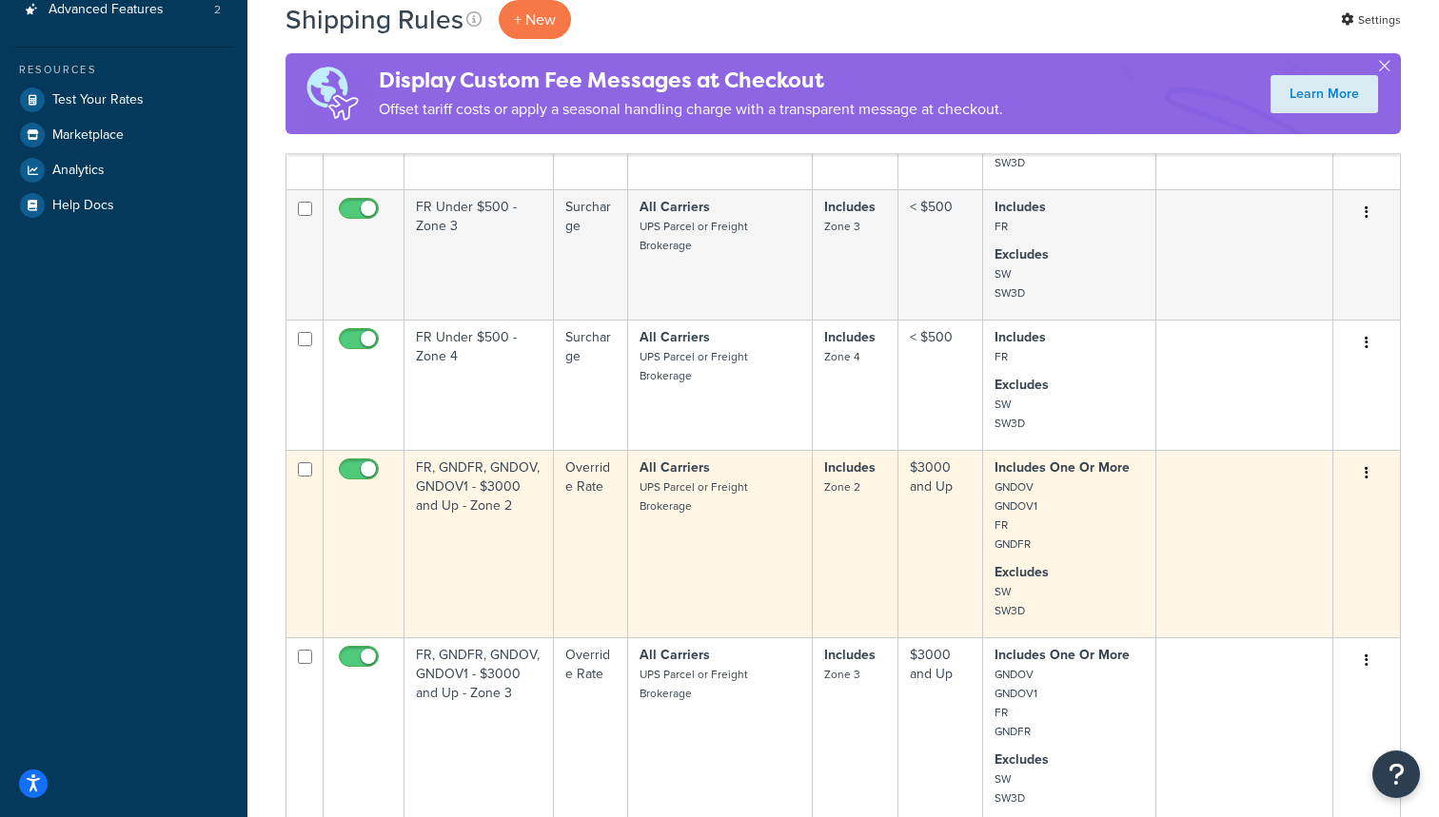
click at [744, 580] on td "All Carriers UPS Parcel or Freight Brokerage" at bounding box center [721, 543] width 186 height 187
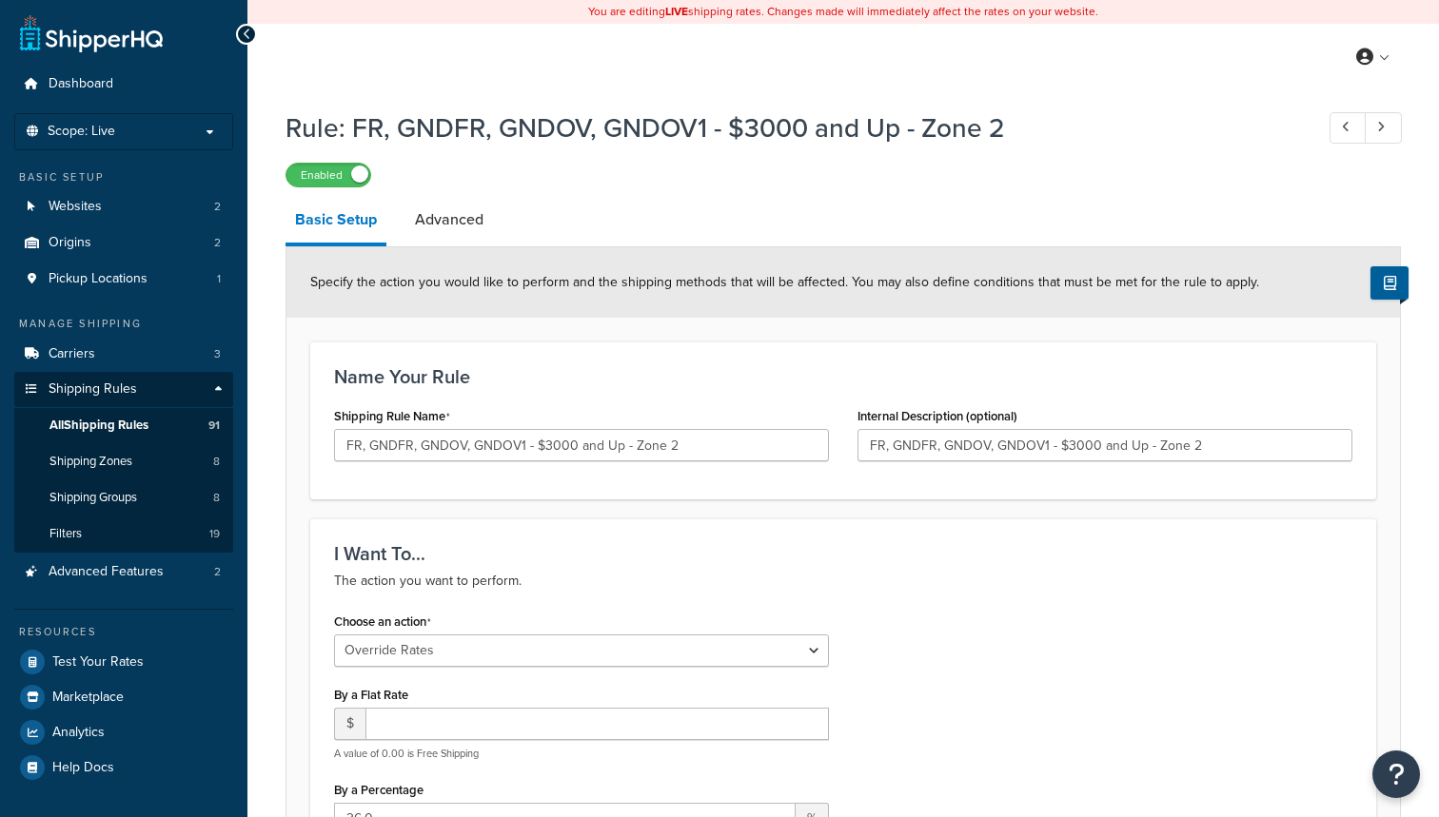
select select "OVERRIDE"
click at [365, 444] on input "FR, GNDFR, GNDOV, GNDOV1 - $3000 and Up - Zone 2" at bounding box center [581, 445] width 495 height 32
click at [418, 446] on input "FR. GNDFR, GNDOV, GNDOV1 - $3000 and Up - Zone 2" at bounding box center [581, 445] width 495 height 32
click at [468, 441] on input "FR. GNDFR. GNDOV, GNDOV1 - $3000 and Up - Zone 2" at bounding box center [581, 445] width 495 height 32
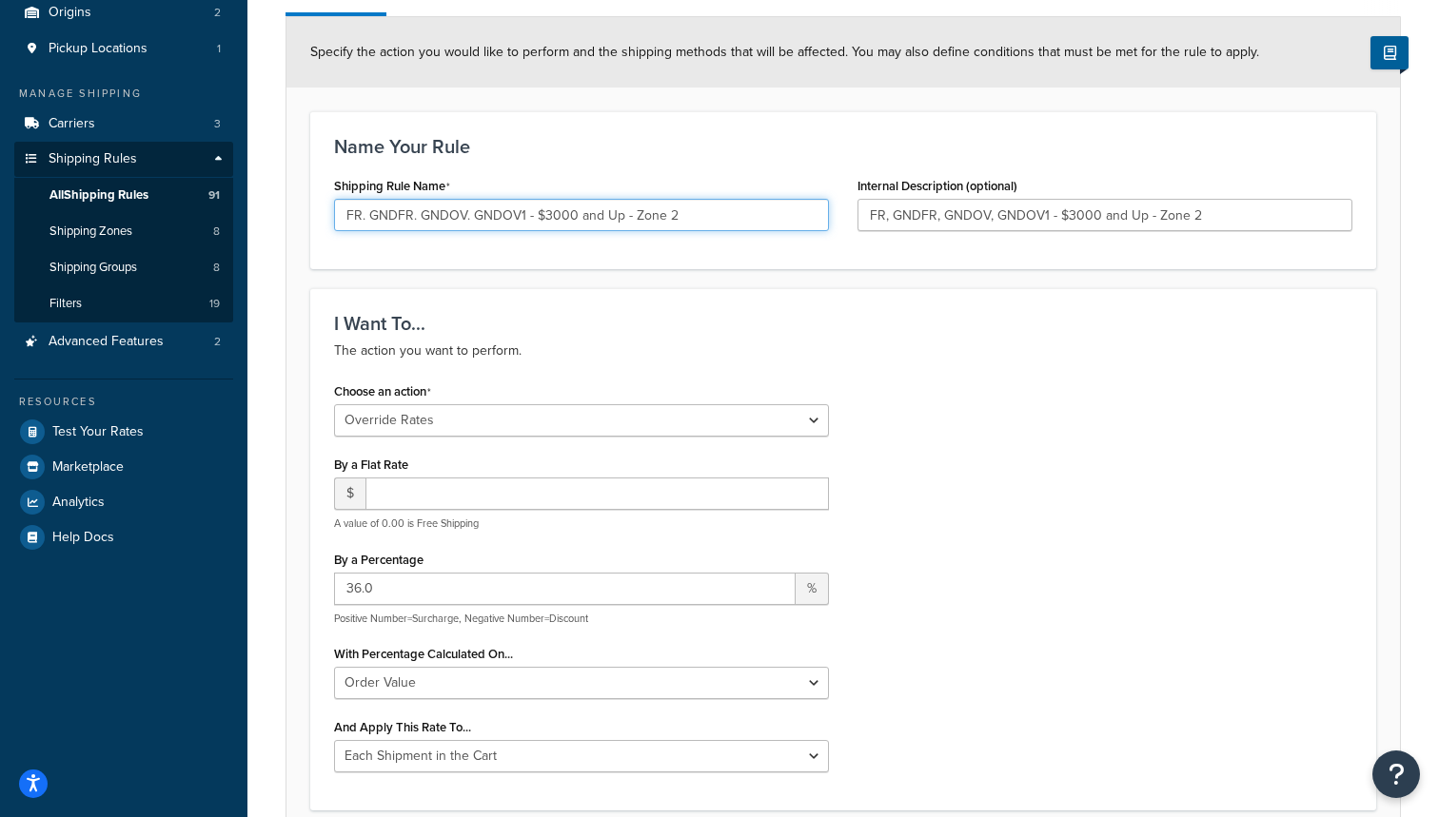
scroll to position [231, 0]
type input "FR. GNDFR. GNDOV. GNDOV1 - $3000 and Up - Zone 2"
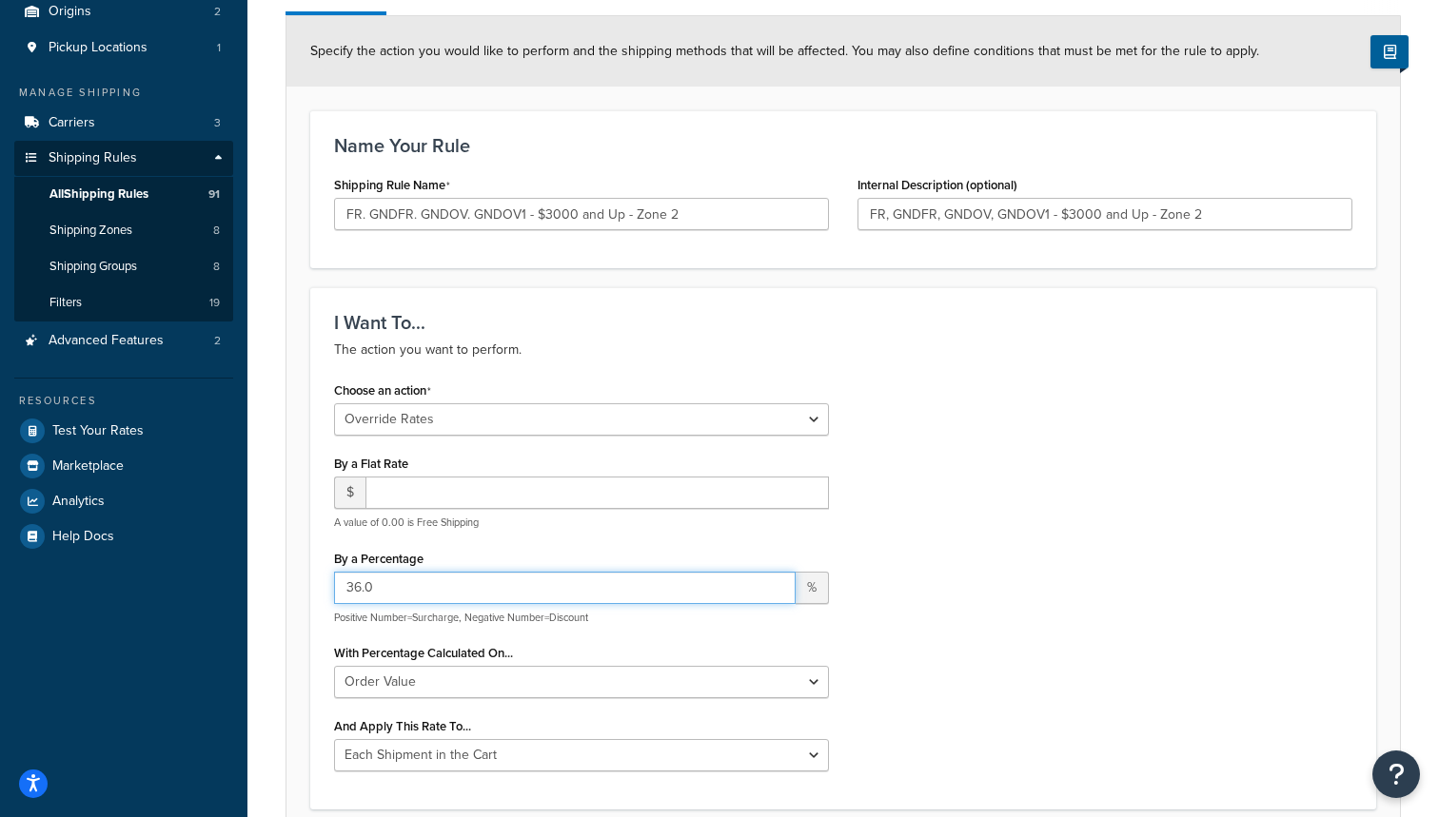
click at [363, 590] on input "36.0" at bounding box center [564, 588] width 461 height 32
type input "18.0"
click at [871, 529] on div "Choose an action Choose an action Override Rates Surcharge or discount rates Hi…" at bounding box center [843, 581] width 1047 height 409
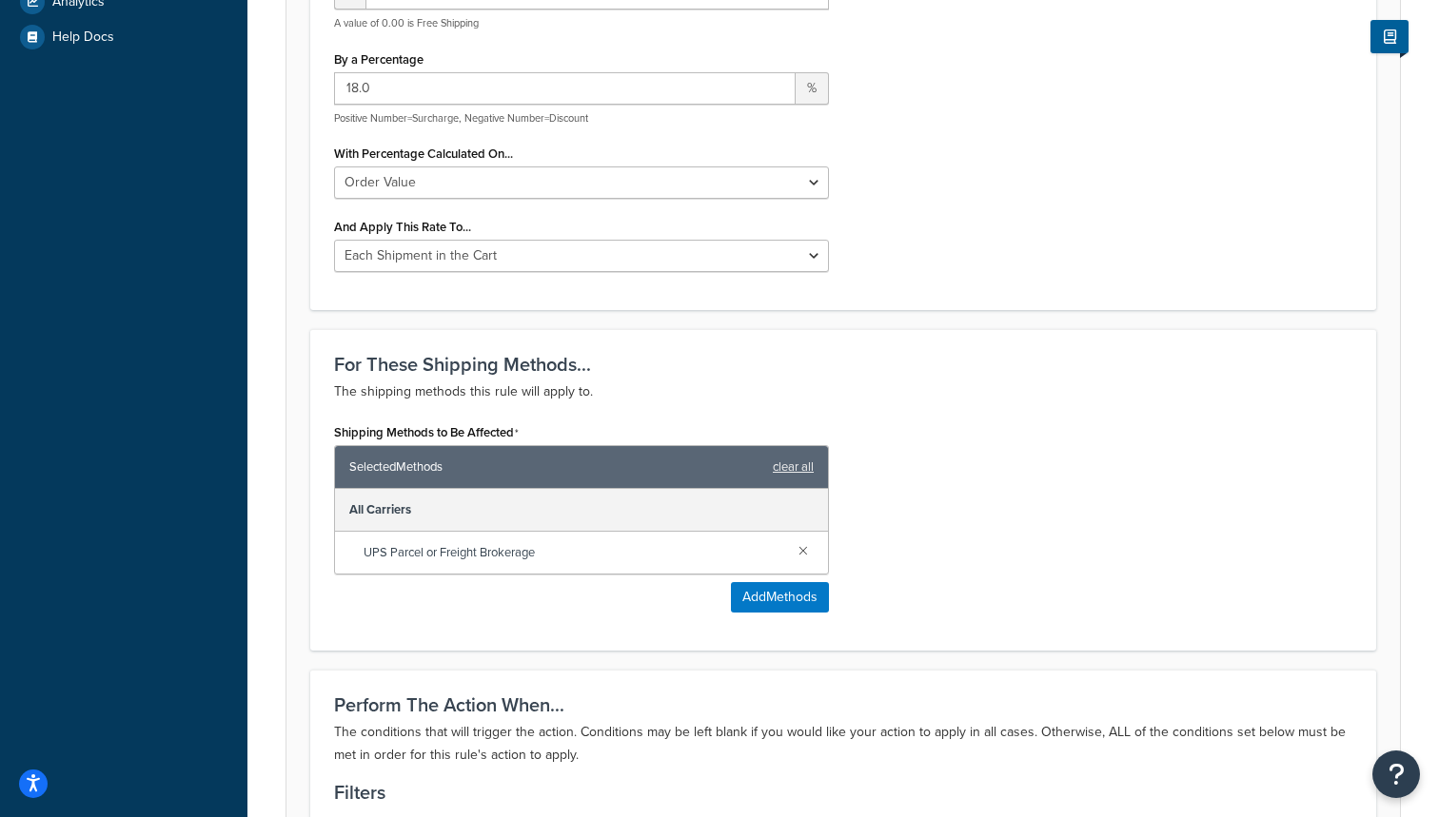
scroll to position [1427, 0]
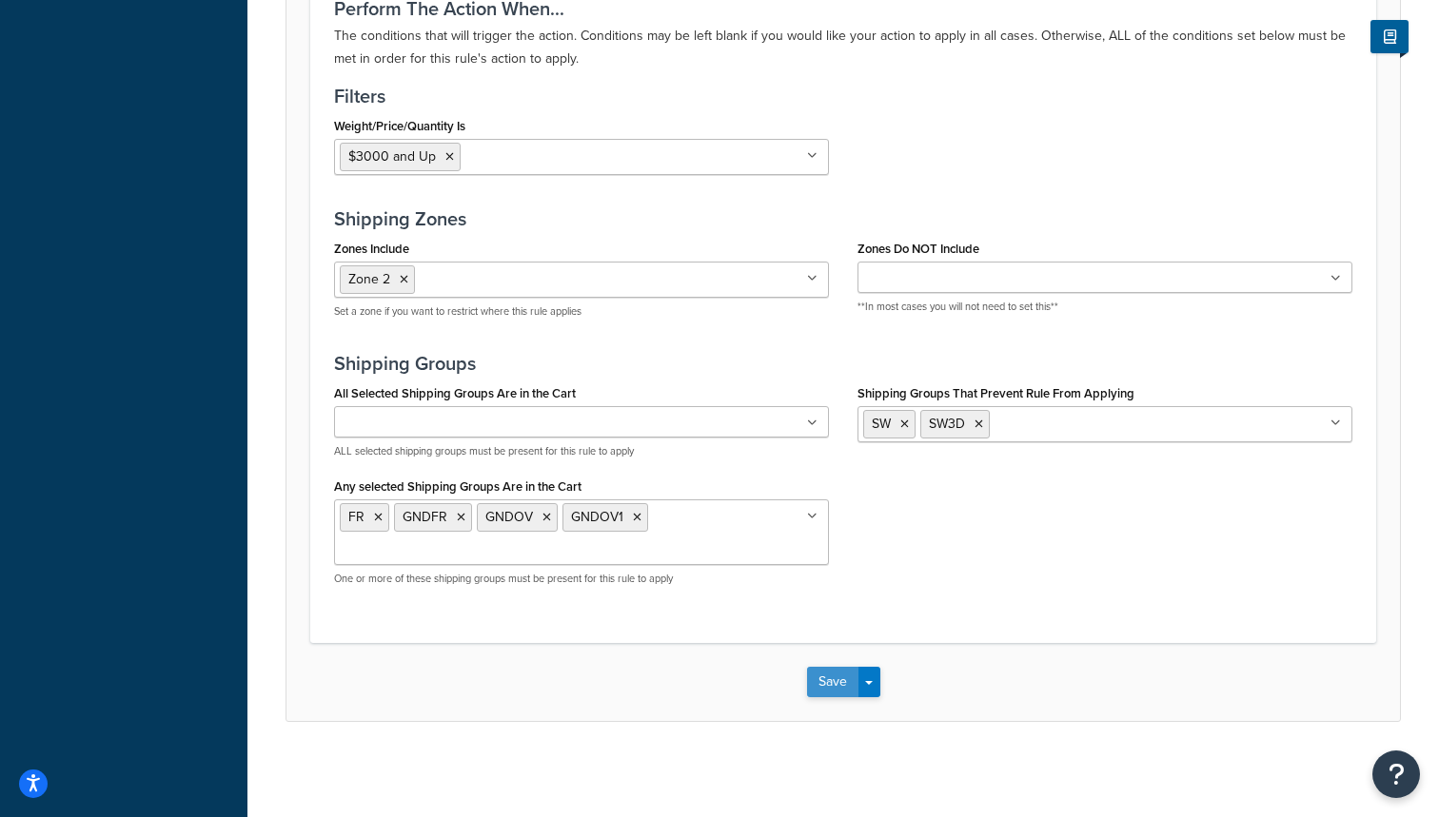
click at [836, 689] on button "Save" at bounding box center [832, 682] width 51 height 30
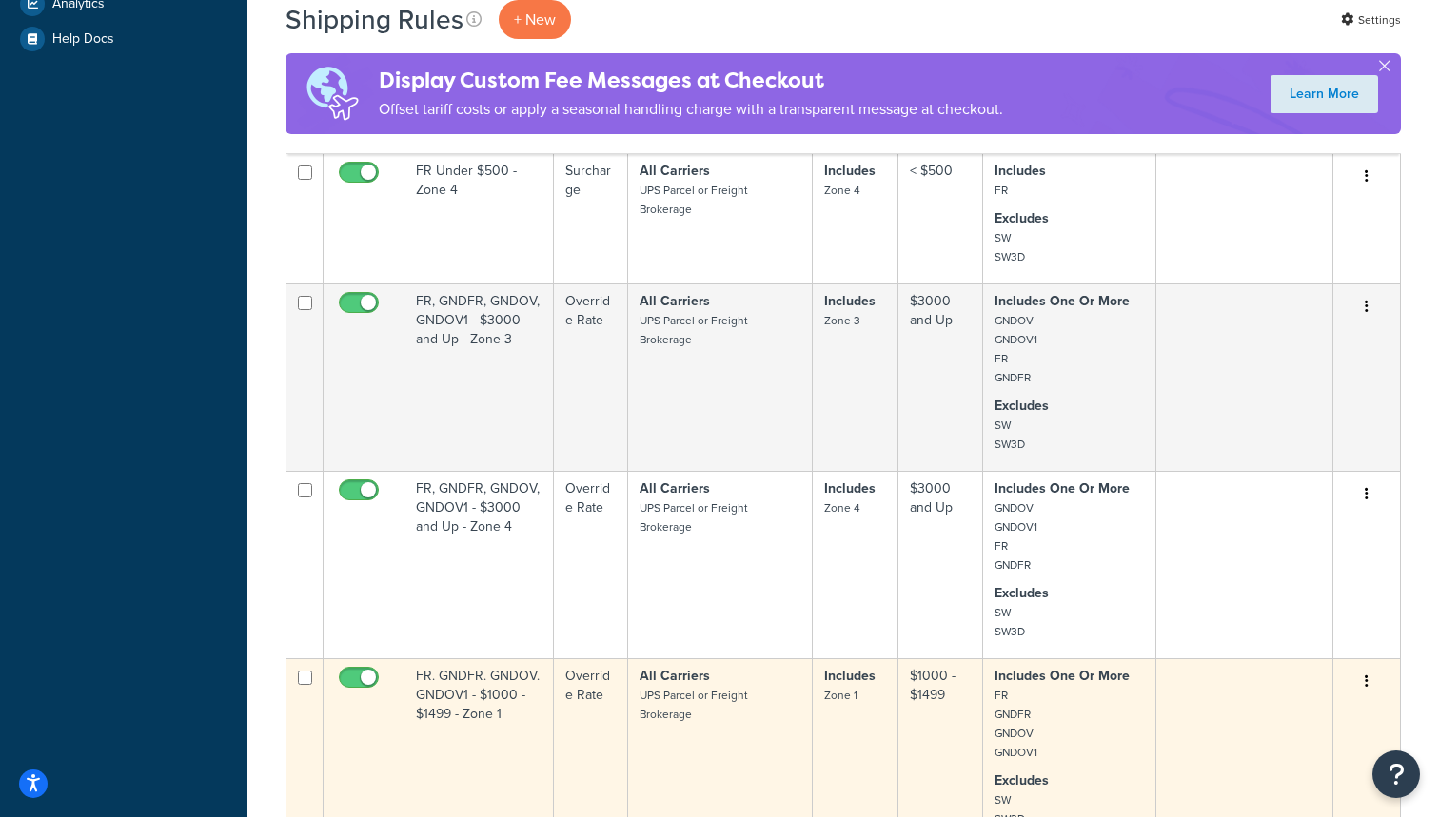
scroll to position [738, 0]
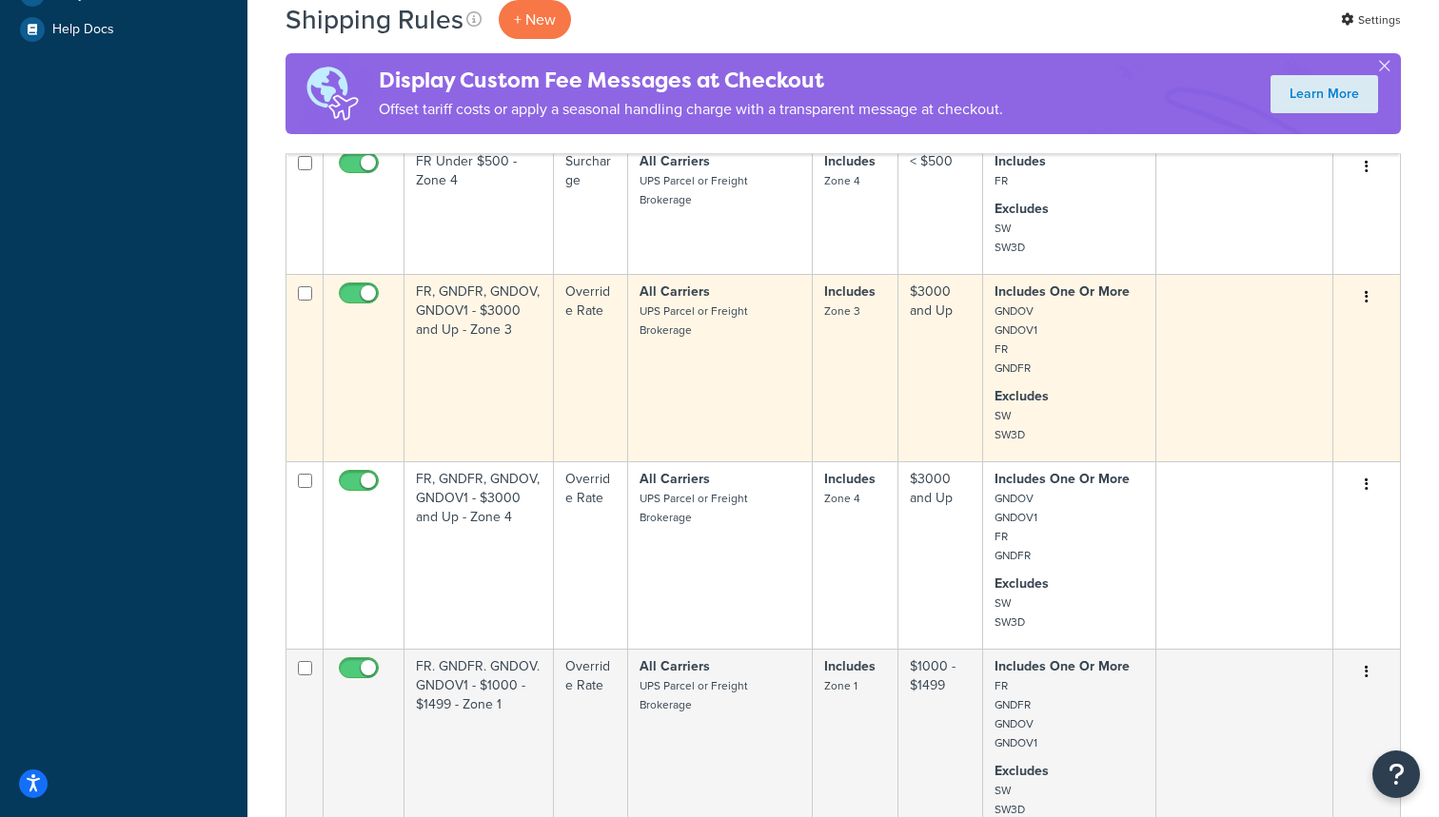
click at [508, 397] on td "FR, GNDFR, GNDOV, GNDOV1 - $3000 and Up - Zone 3" at bounding box center [478, 367] width 149 height 187
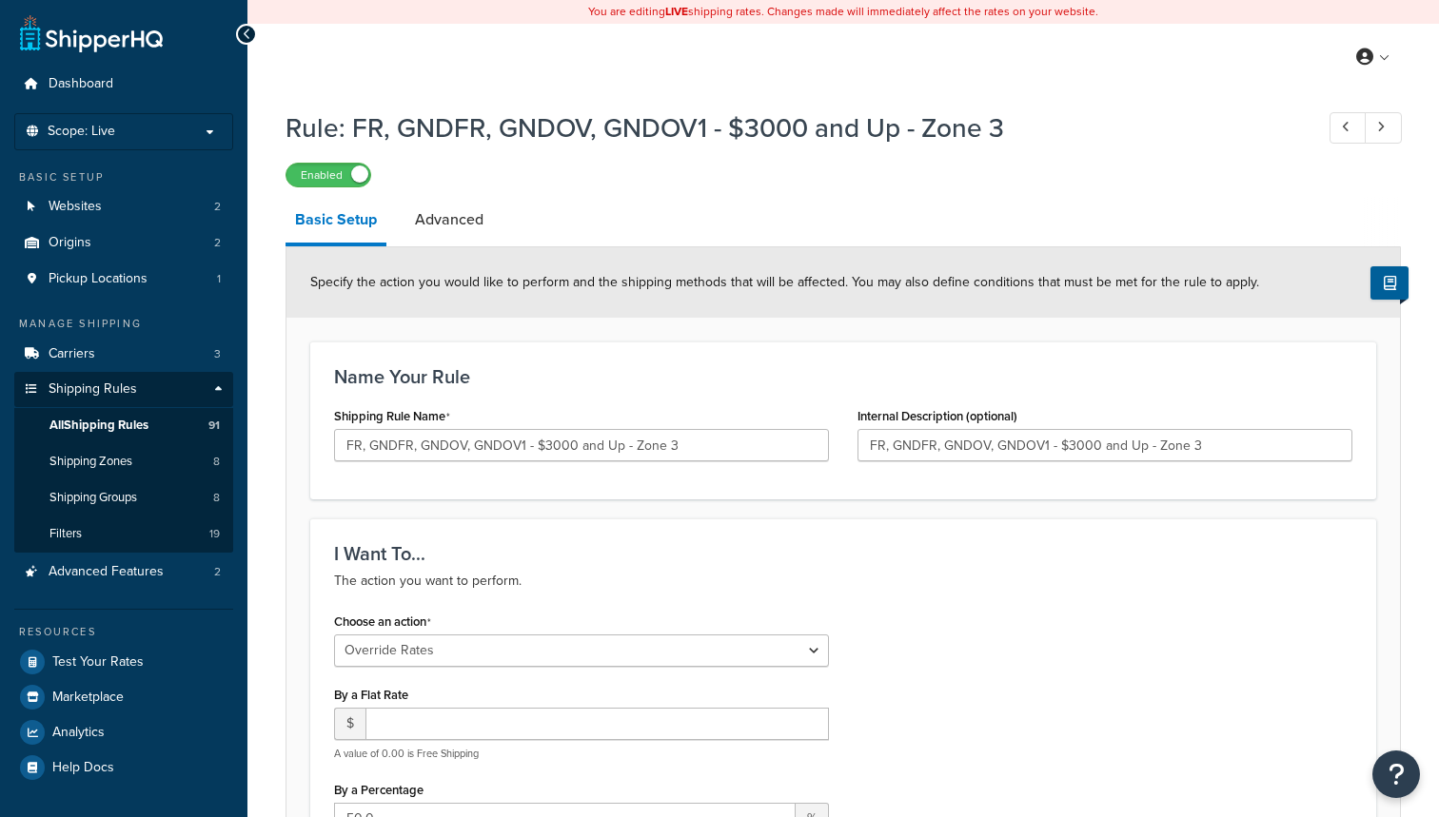
select select "OVERRIDE"
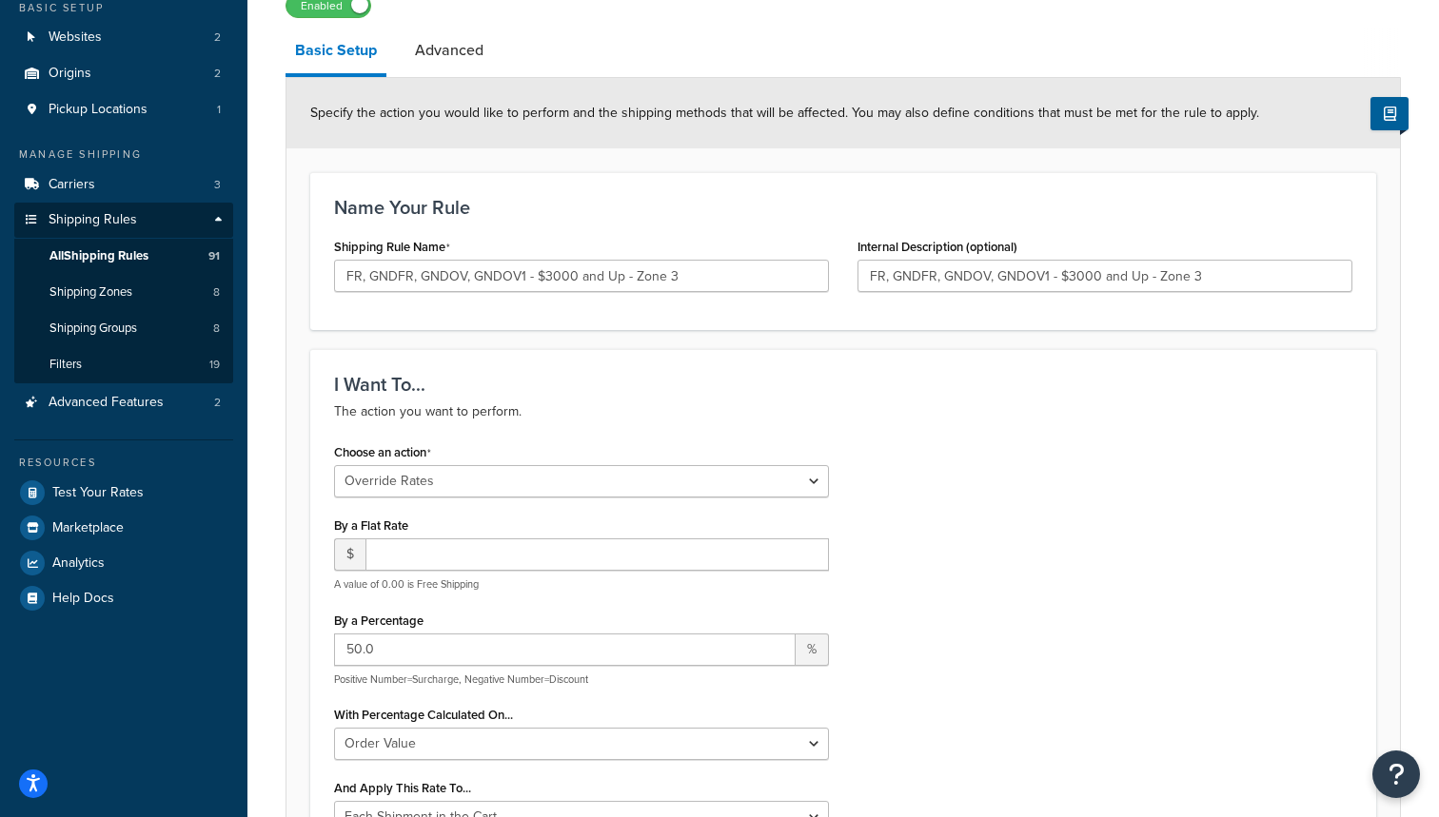
scroll to position [203, 0]
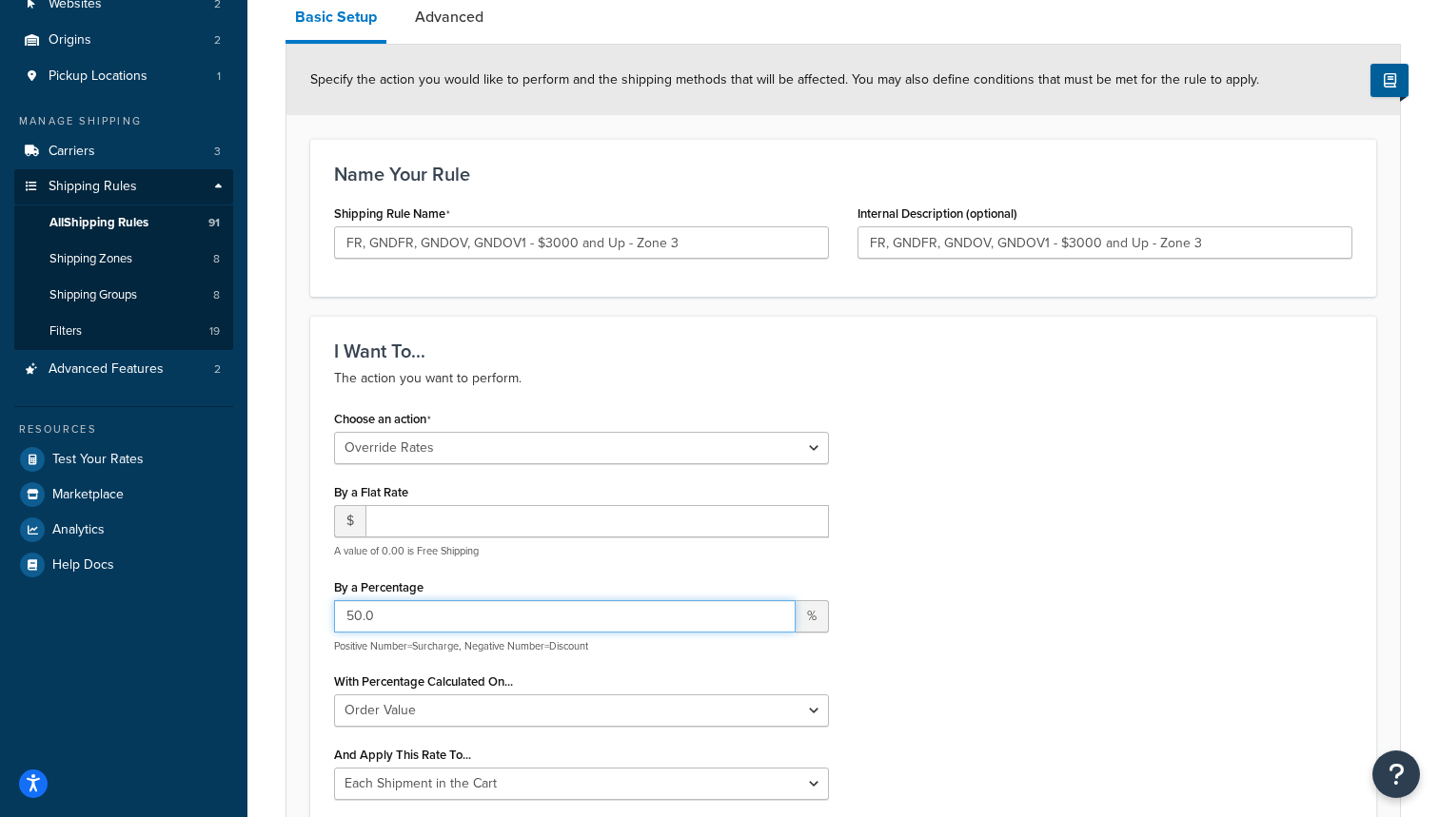
click at [356, 612] on input "50.0" at bounding box center [564, 616] width 461 height 32
type input "20.0"
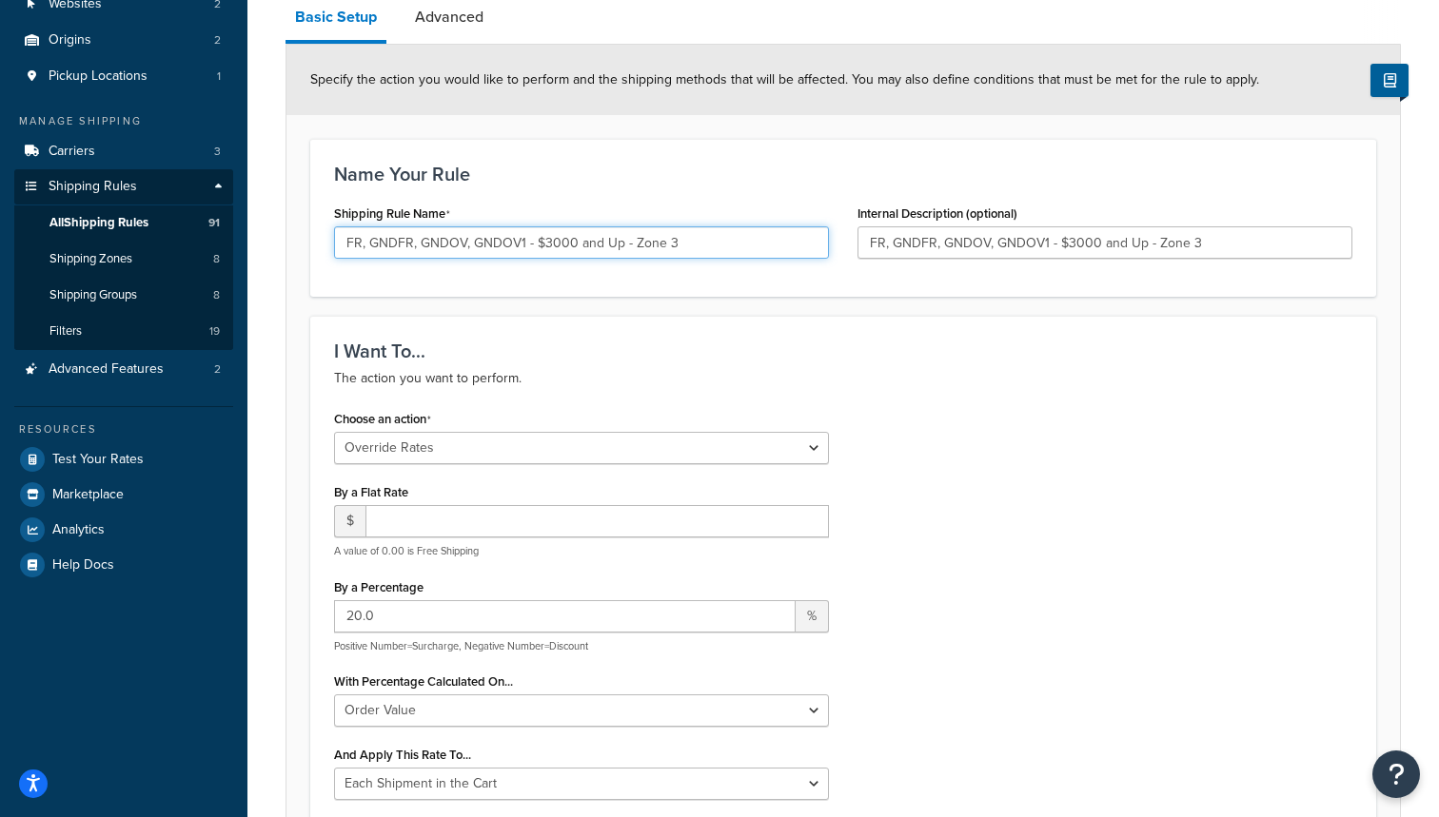
click at [363, 238] on input "FR, GNDFR, GNDOV, GNDOV1 - $3000 and Up - Zone 3" at bounding box center [581, 242] width 495 height 32
click at [415, 244] on input "FR. GNDFR, GNDOV, GNDOV1 - $3000 and Up - Zone 3" at bounding box center [581, 242] width 495 height 32
click at [470, 245] on input "FR. GNDFR. GNDOV, GNDOV1 - $3000 and Up - Zone 3" at bounding box center [581, 242] width 495 height 32
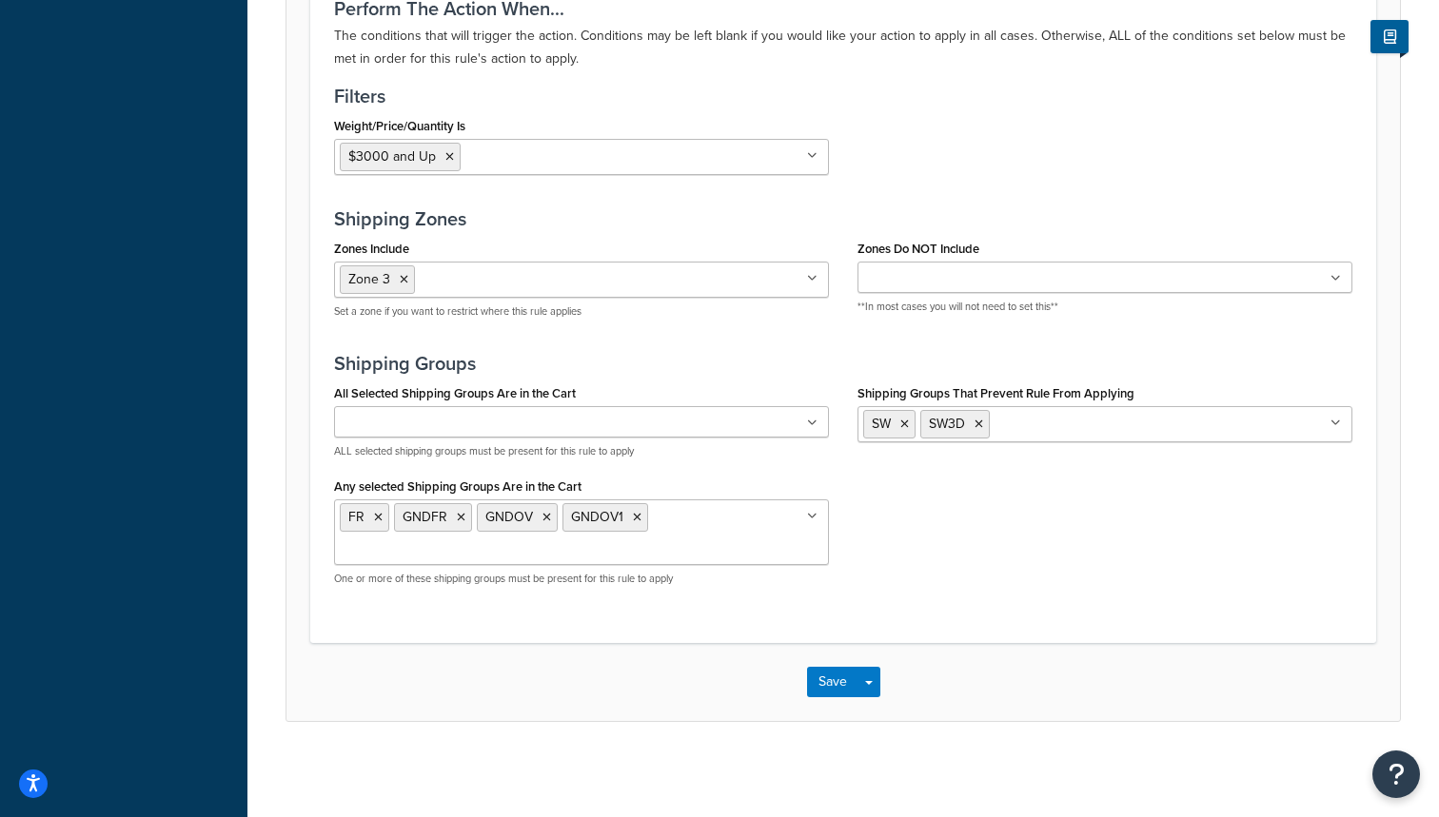
scroll to position [1427, 0]
type input "FR. GNDFR. GNDOV. GNDOV1 - $3000 and Up - Zone 3"
click at [835, 681] on button "Save" at bounding box center [832, 682] width 51 height 30
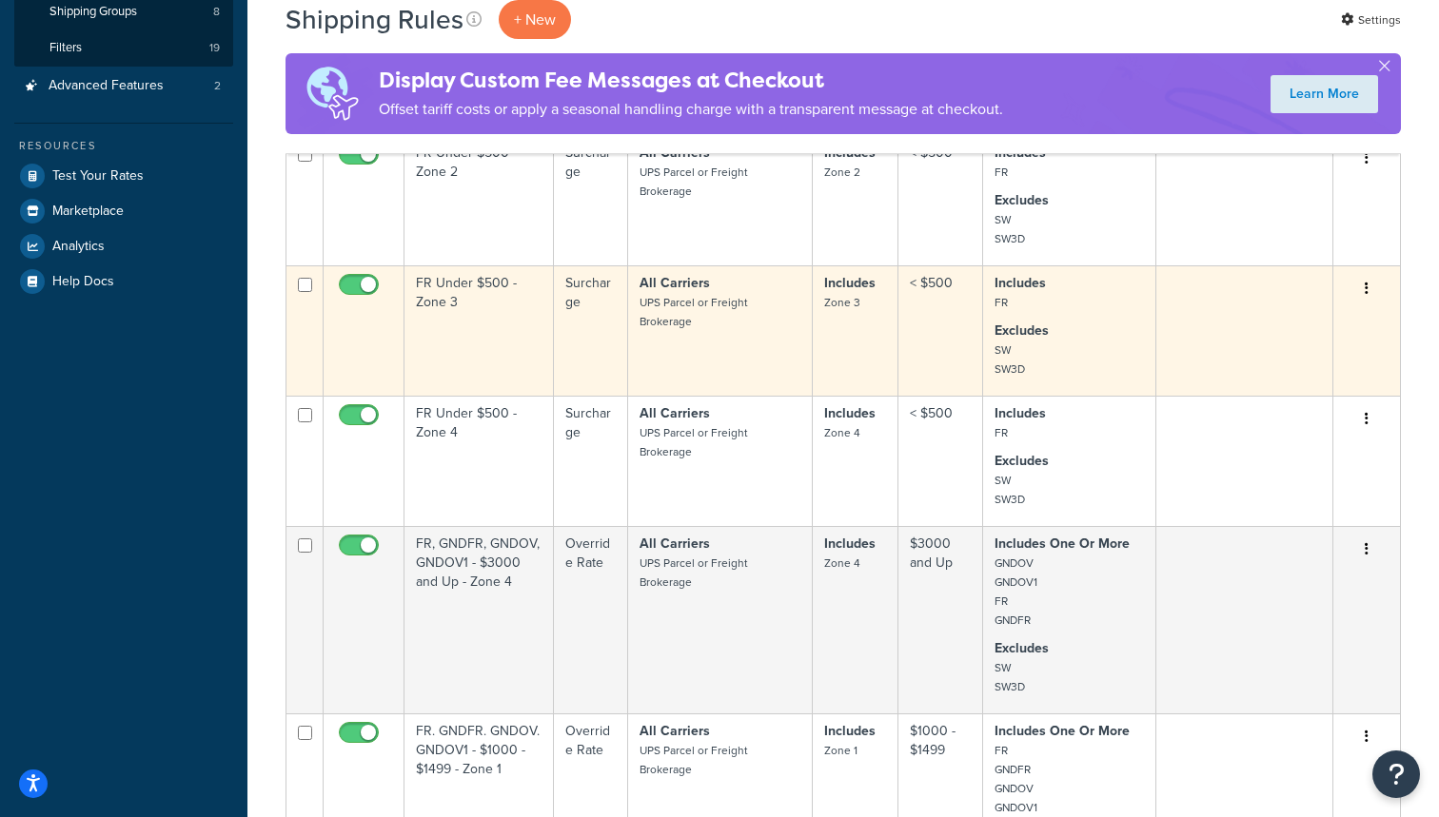
scroll to position [544, 0]
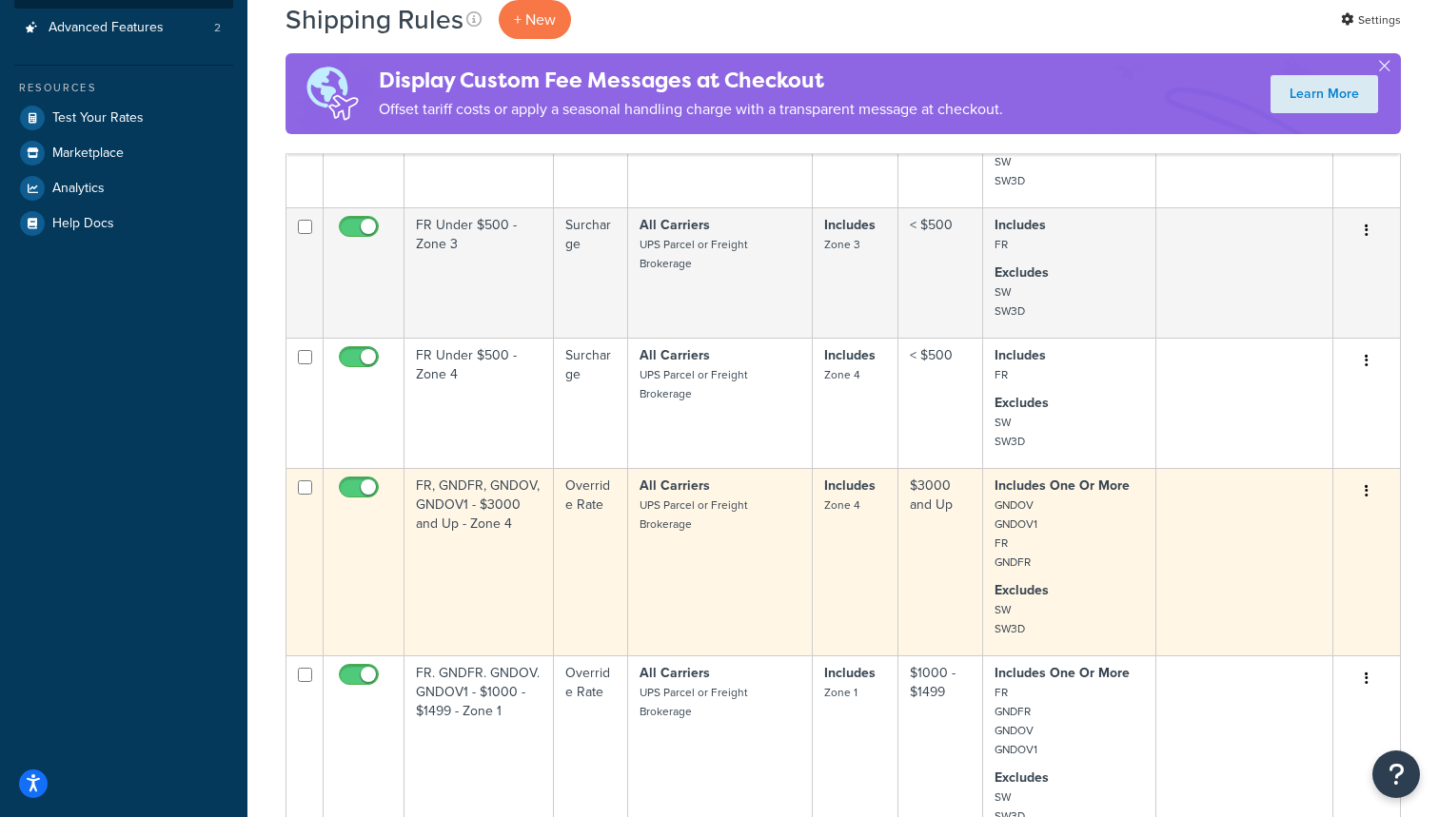
click at [508, 547] on td "FR, GNDFR, GNDOV, GNDOV1 - $3000 and Up - Zone 4" at bounding box center [478, 561] width 149 height 187
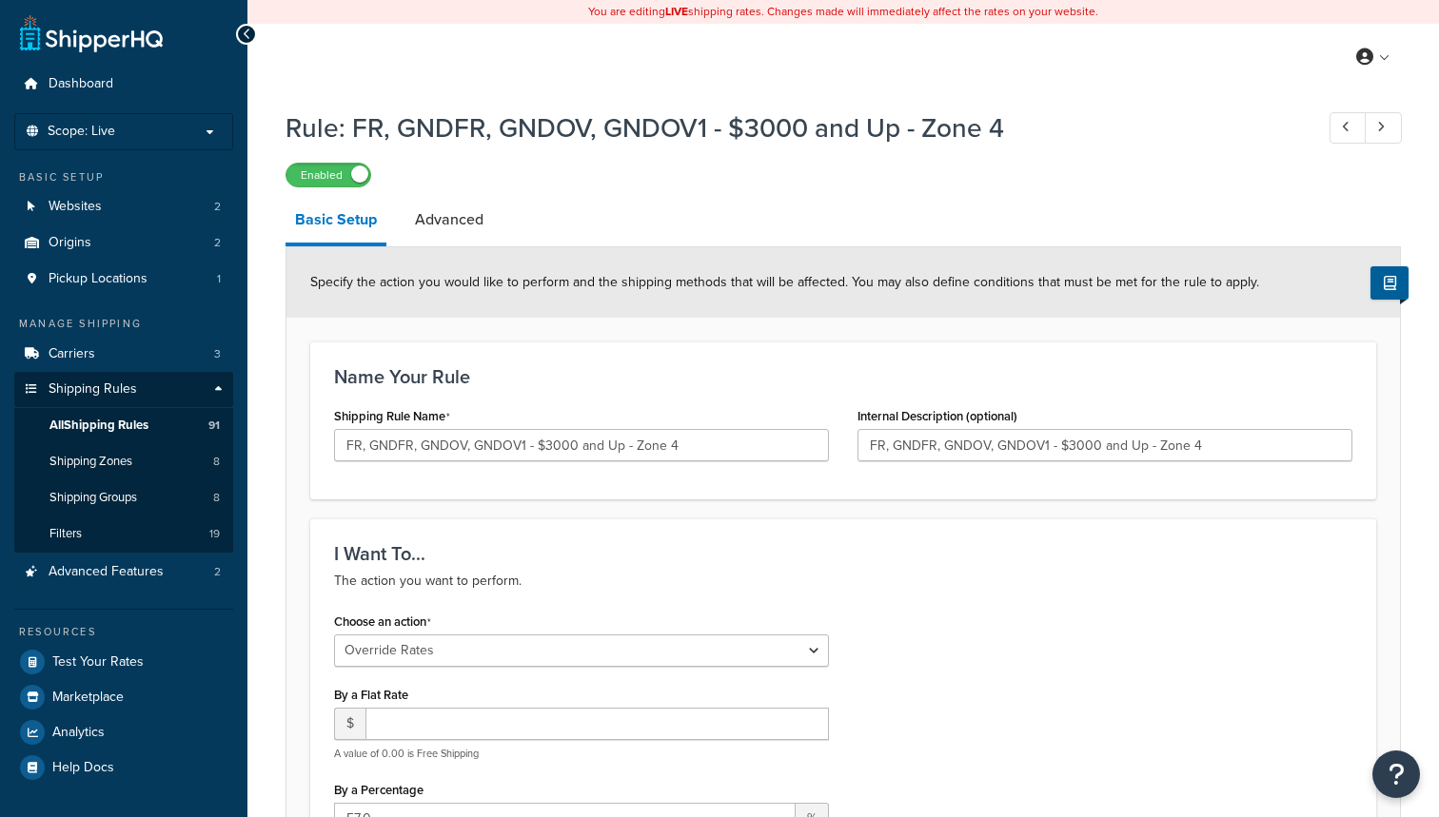
select select "OVERRIDE"
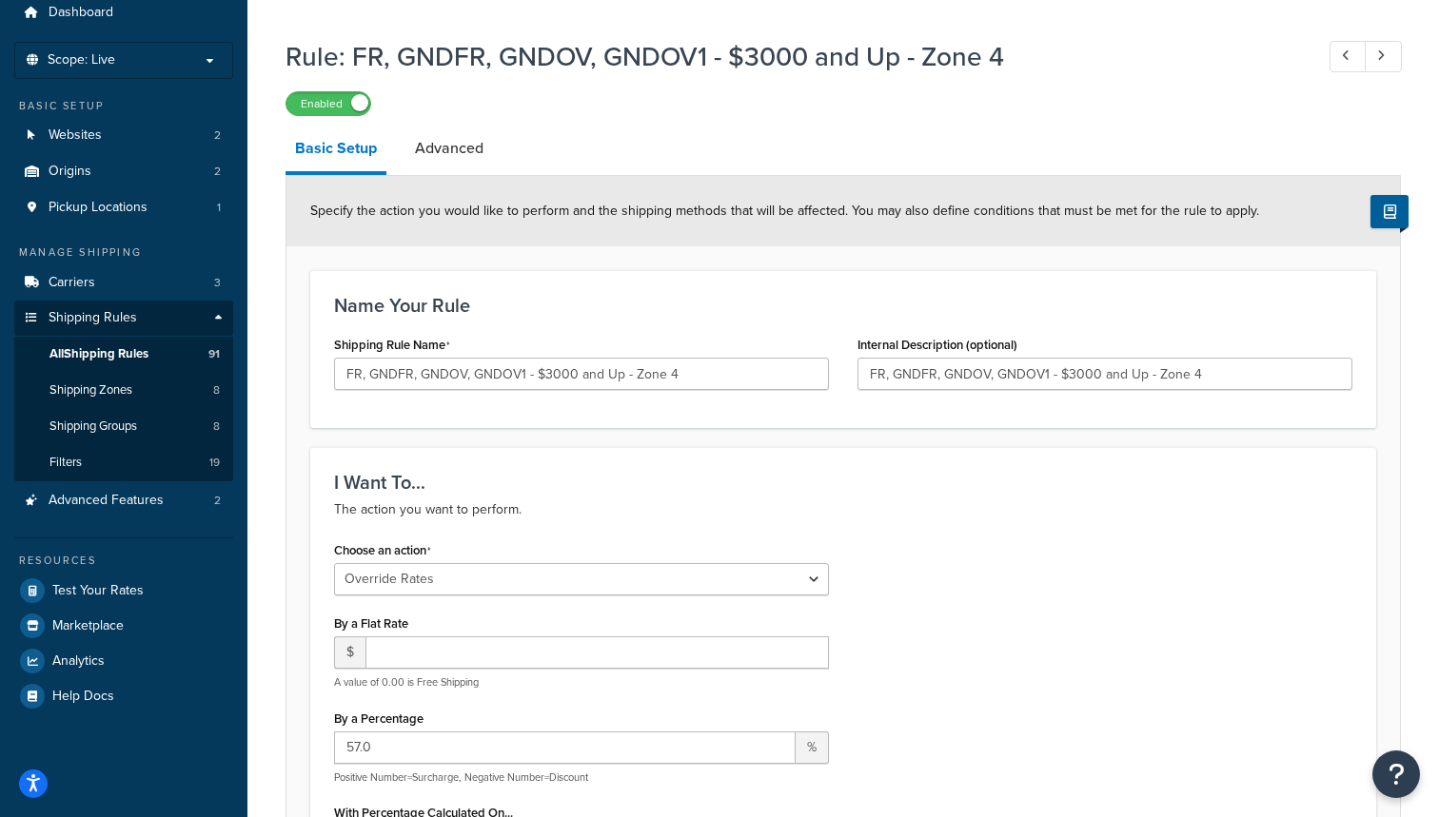
scroll to position [86, 0]
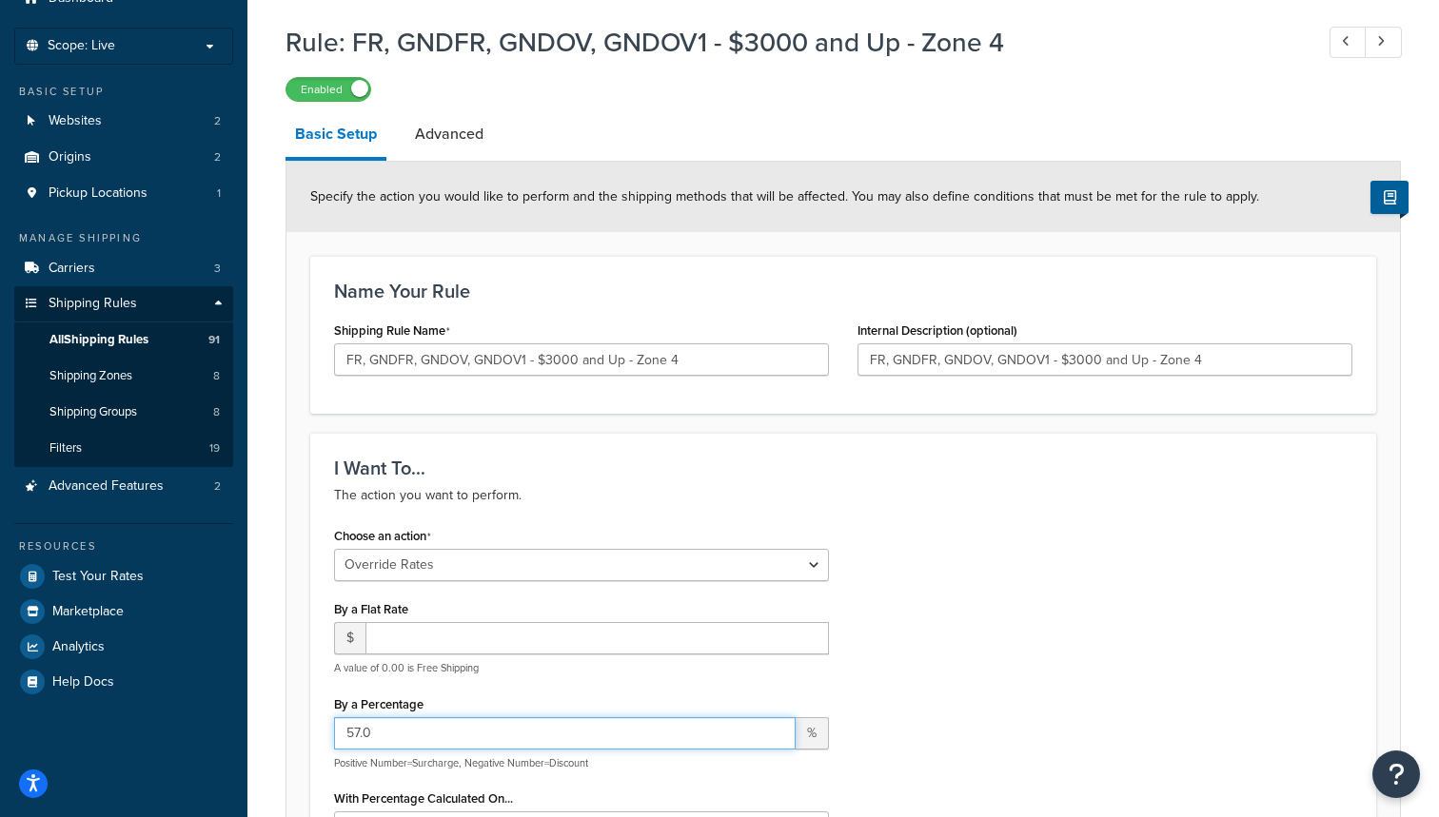
click at [361, 732] on input "57.0" at bounding box center [564, 733] width 461 height 32
type input "20.0"
click at [578, 679] on div "Choose an action Choose an action Override Rates Surcharge or discount rates Hi…" at bounding box center [581, 726] width 523 height 409
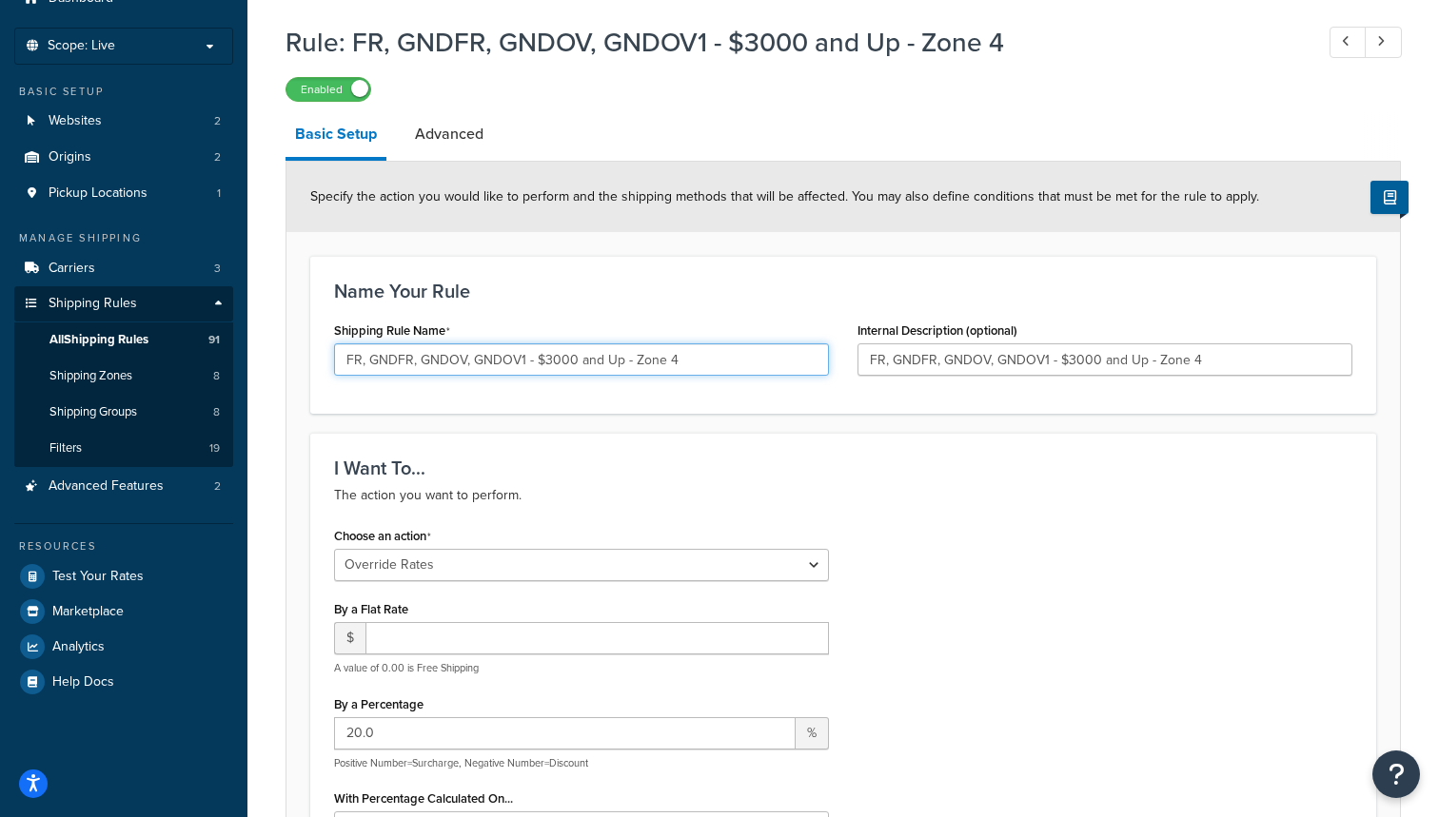
click at [367, 362] on input "FR, GNDFR, GNDOV, GNDOV1 - $3000 and Up - Zone 4" at bounding box center [581, 359] width 495 height 32
click at [417, 355] on input "FR. GNDFR, GNDOV, GNDOV1 - $3000 and Up - Zone 4" at bounding box center [581, 359] width 495 height 32
click at [471, 360] on input "FR. GNDFR. GNDOV, GNDOV1 - $3000 and Up - Zone 4" at bounding box center [581, 359] width 495 height 32
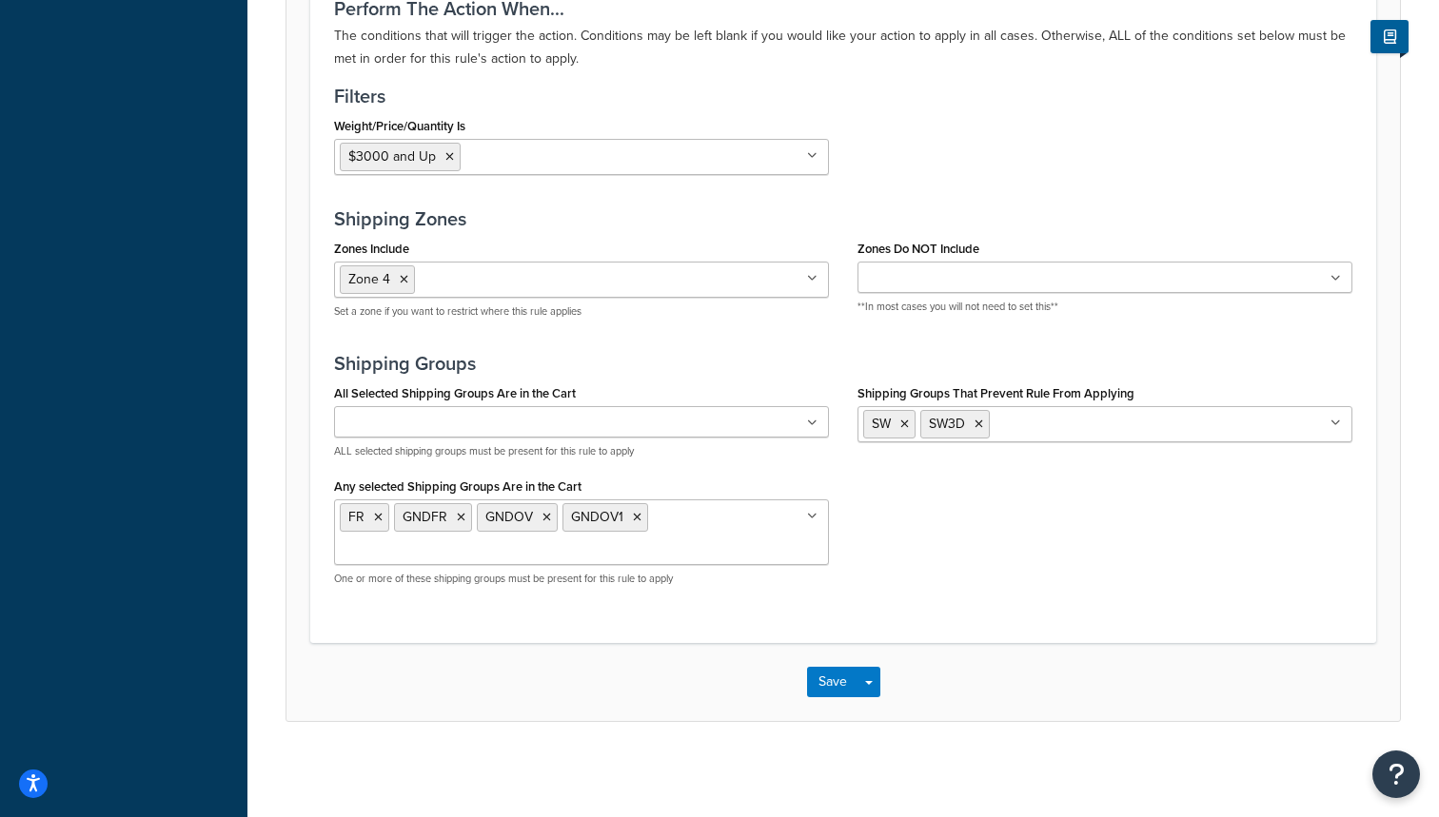
scroll to position [1427, 0]
type input "FR. GNDFR. GNDOV. GNDOV1 - $3000 and Up - Zone 4"
click at [824, 673] on button "Save" at bounding box center [832, 682] width 51 height 30
